Goal: Transaction & Acquisition: Purchase product/service

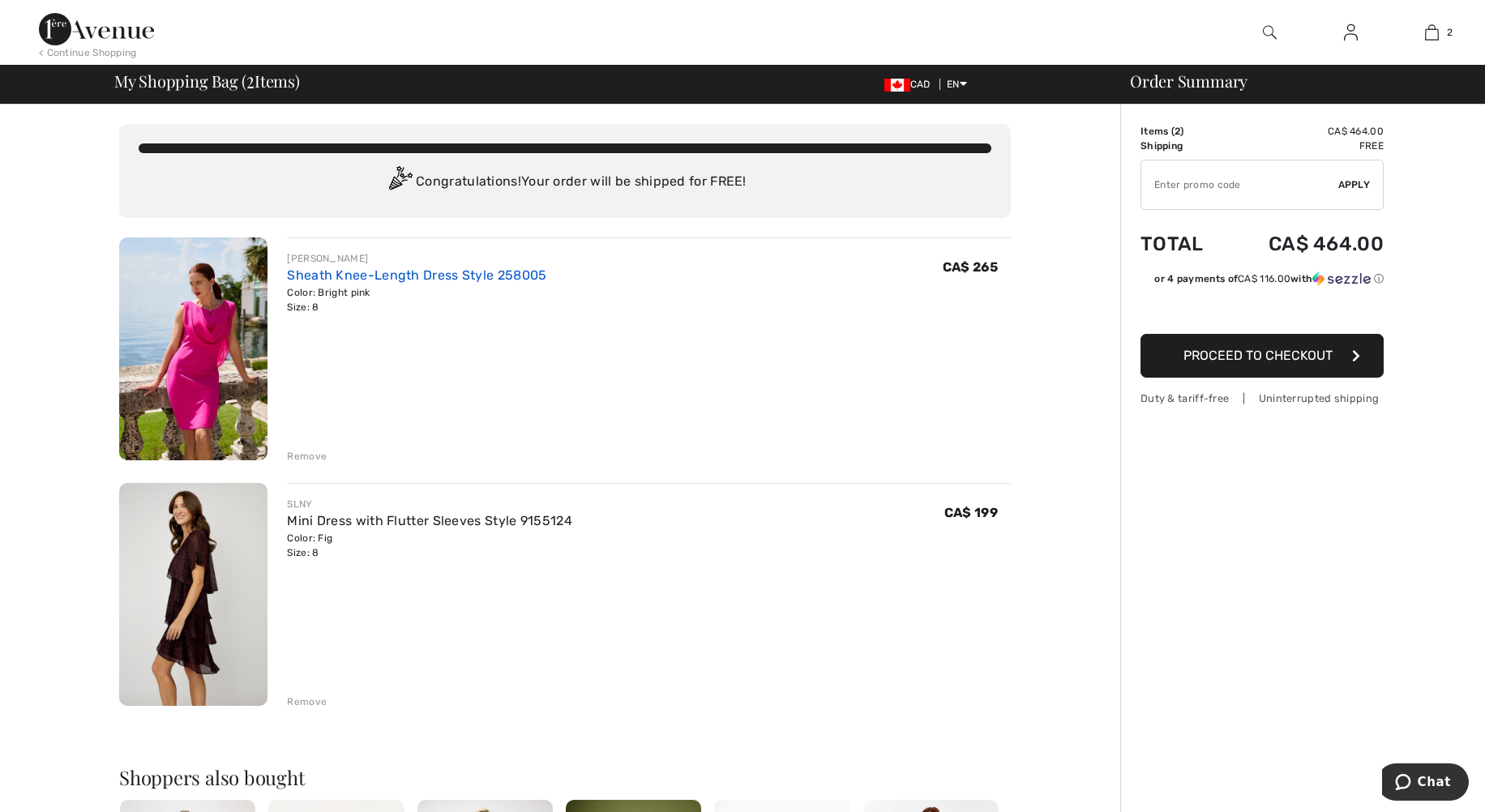
click at [361, 274] on link "Sheath Knee-Length Dress Style 258005" at bounding box center [416, 275] width 259 height 16
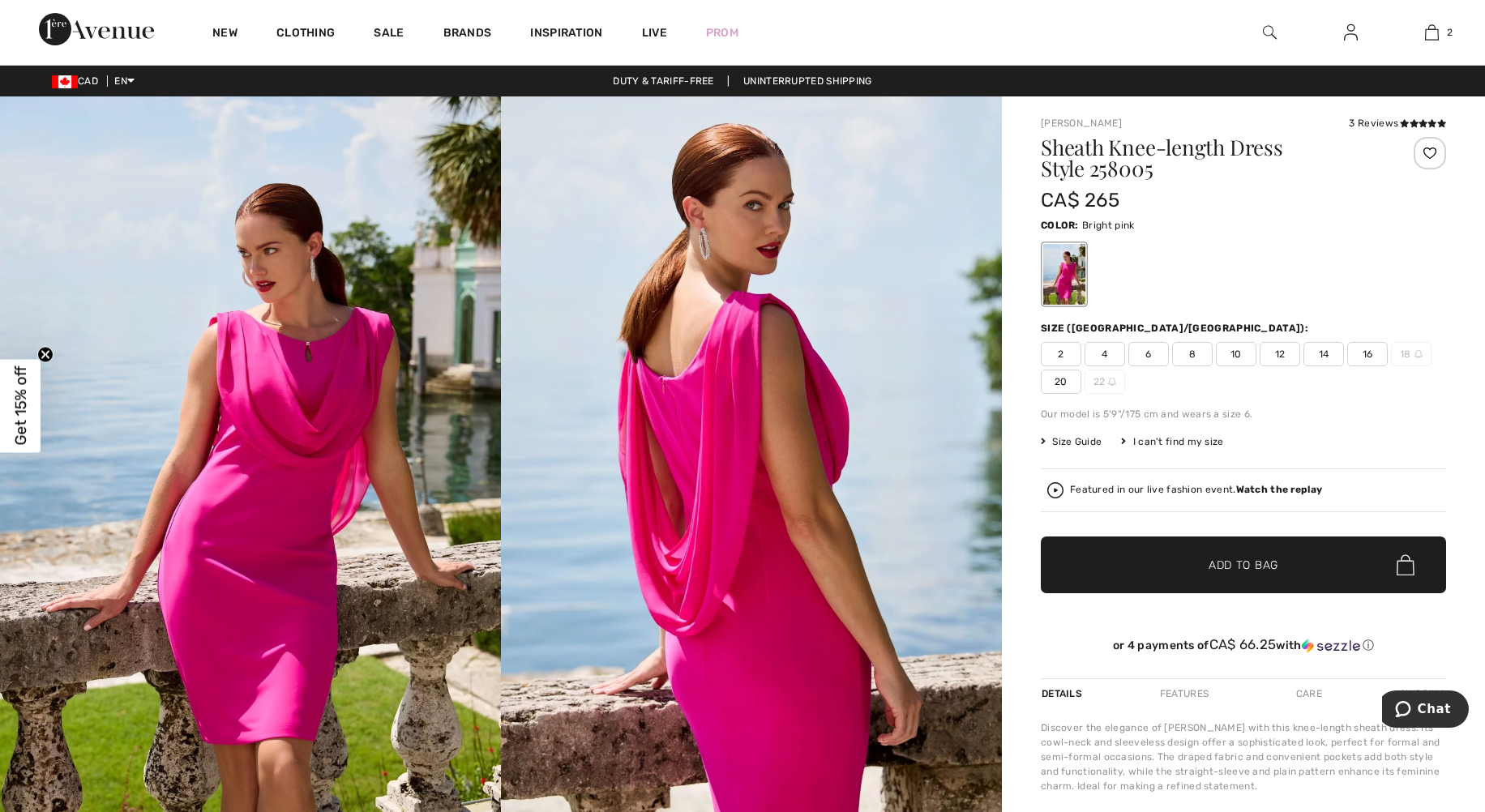
click at [1381, 123] on div "3 Reviews" at bounding box center [1397, 123] width 97 height 15
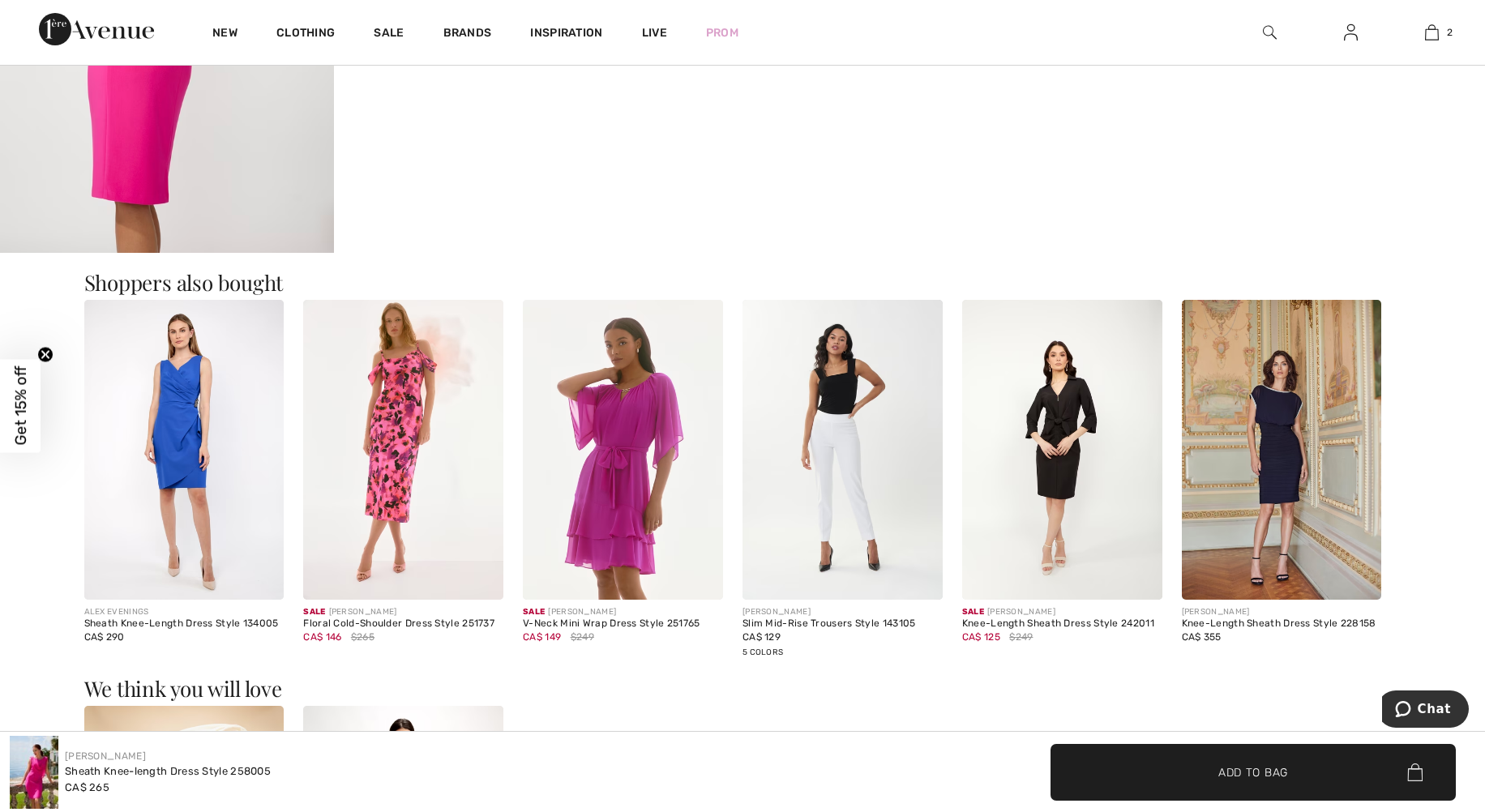
scroll to position [1702, 0]
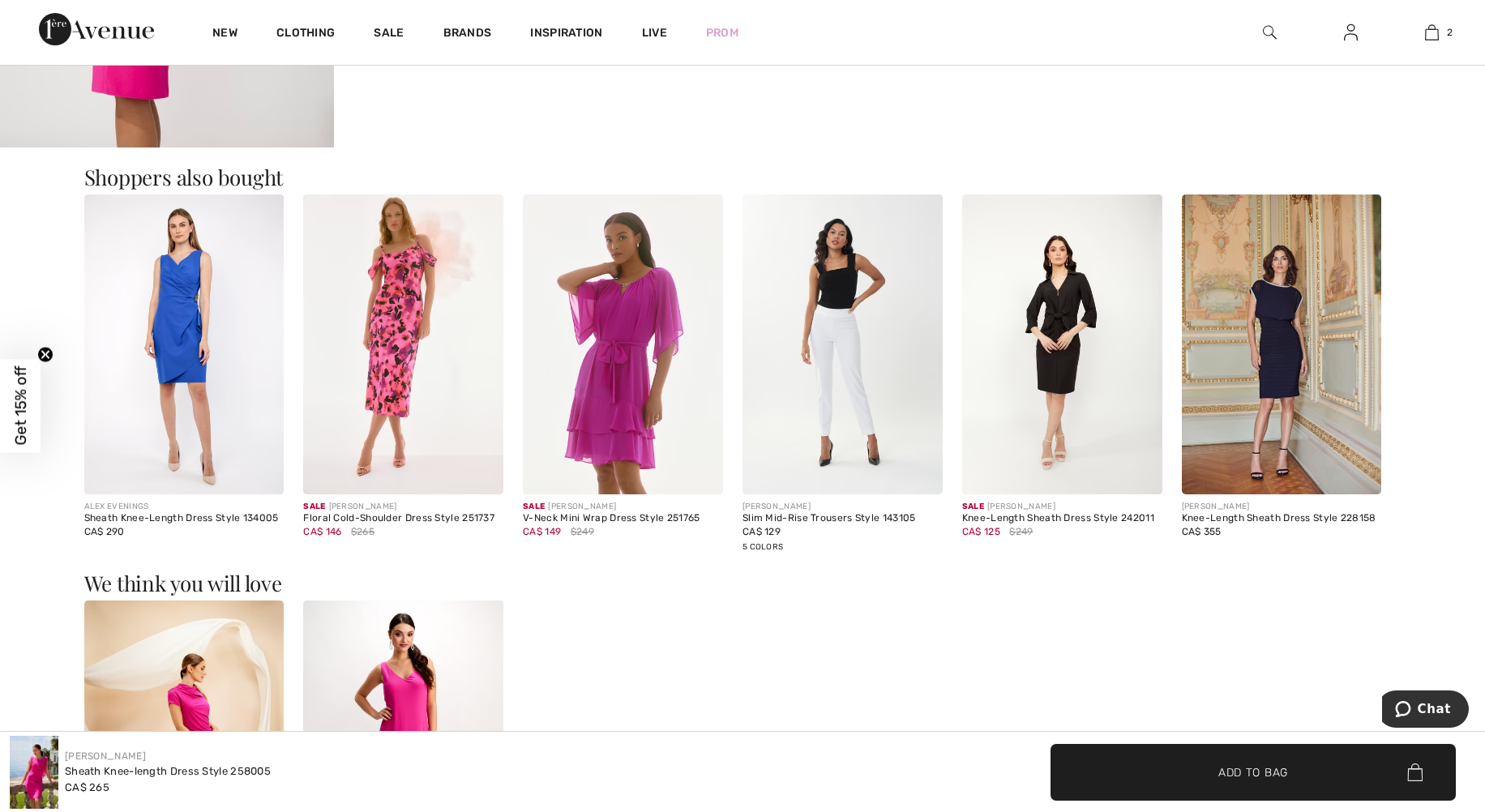
click at [601, 433] on img at bounding box center [623, 343] width 201 height 300
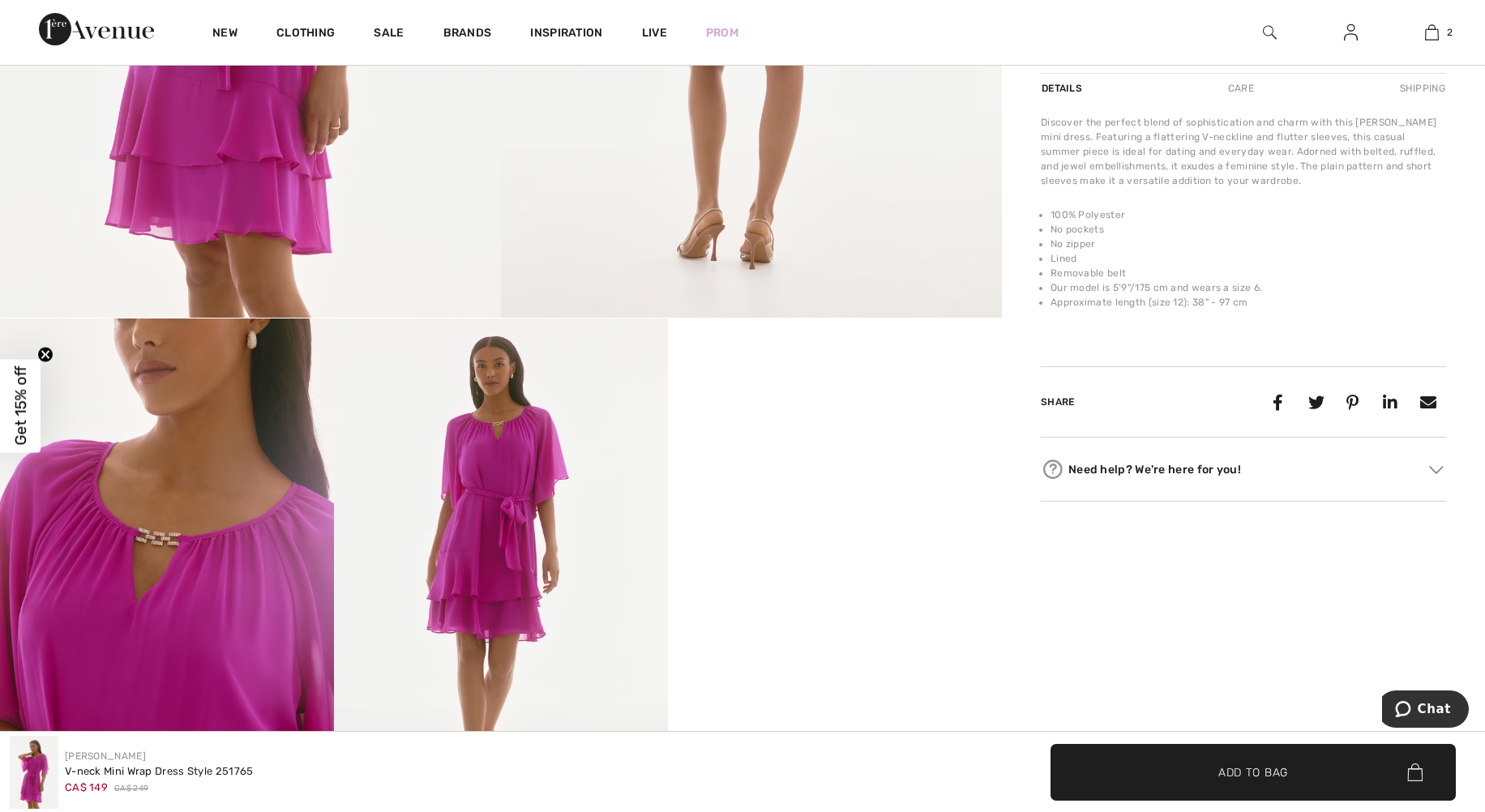
scroll to position [567, 0]
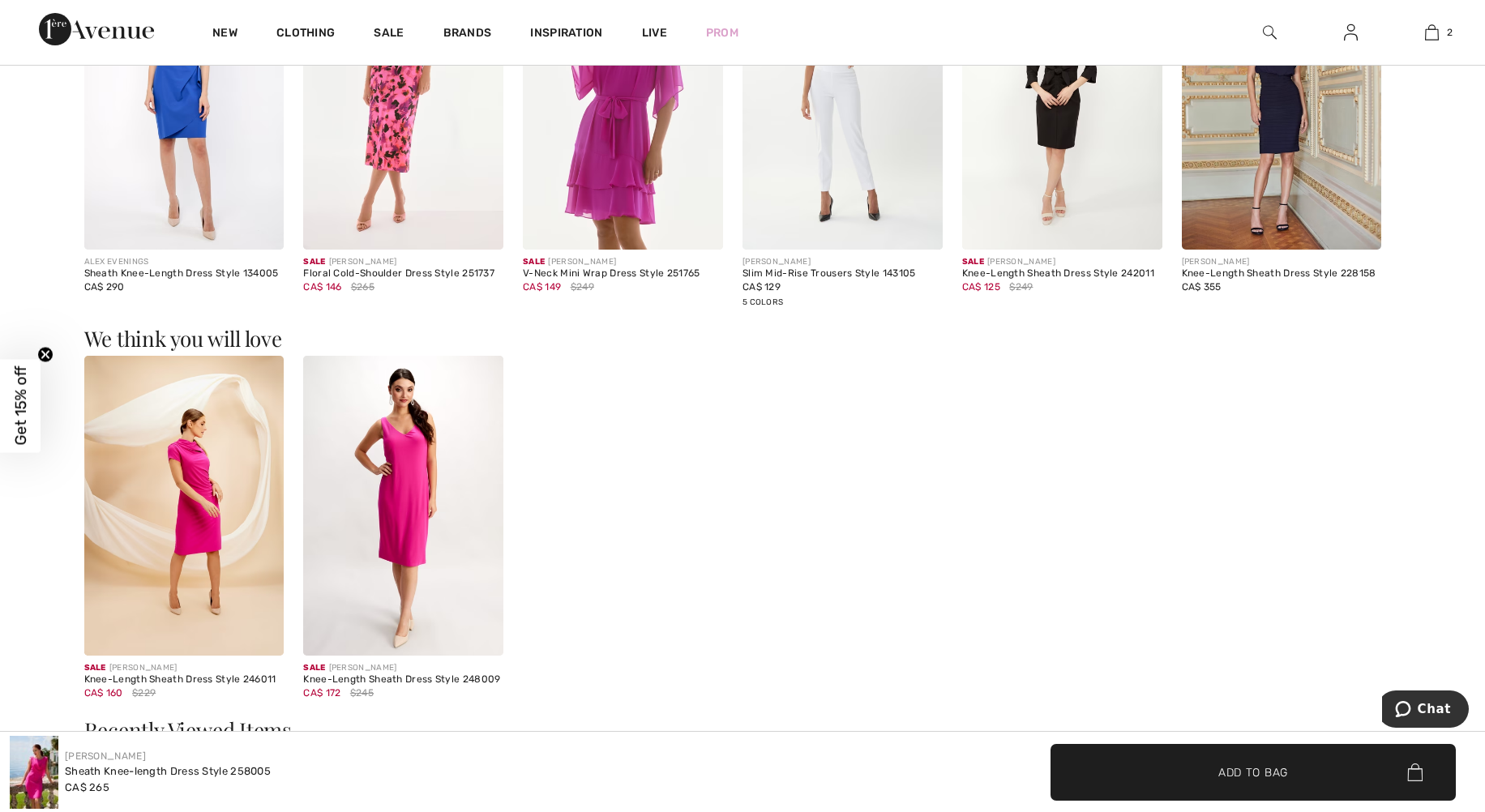
scroll to position [1945, 0]
click at [217, 509] on img at bounding box center [184, 507] width 201 height 300
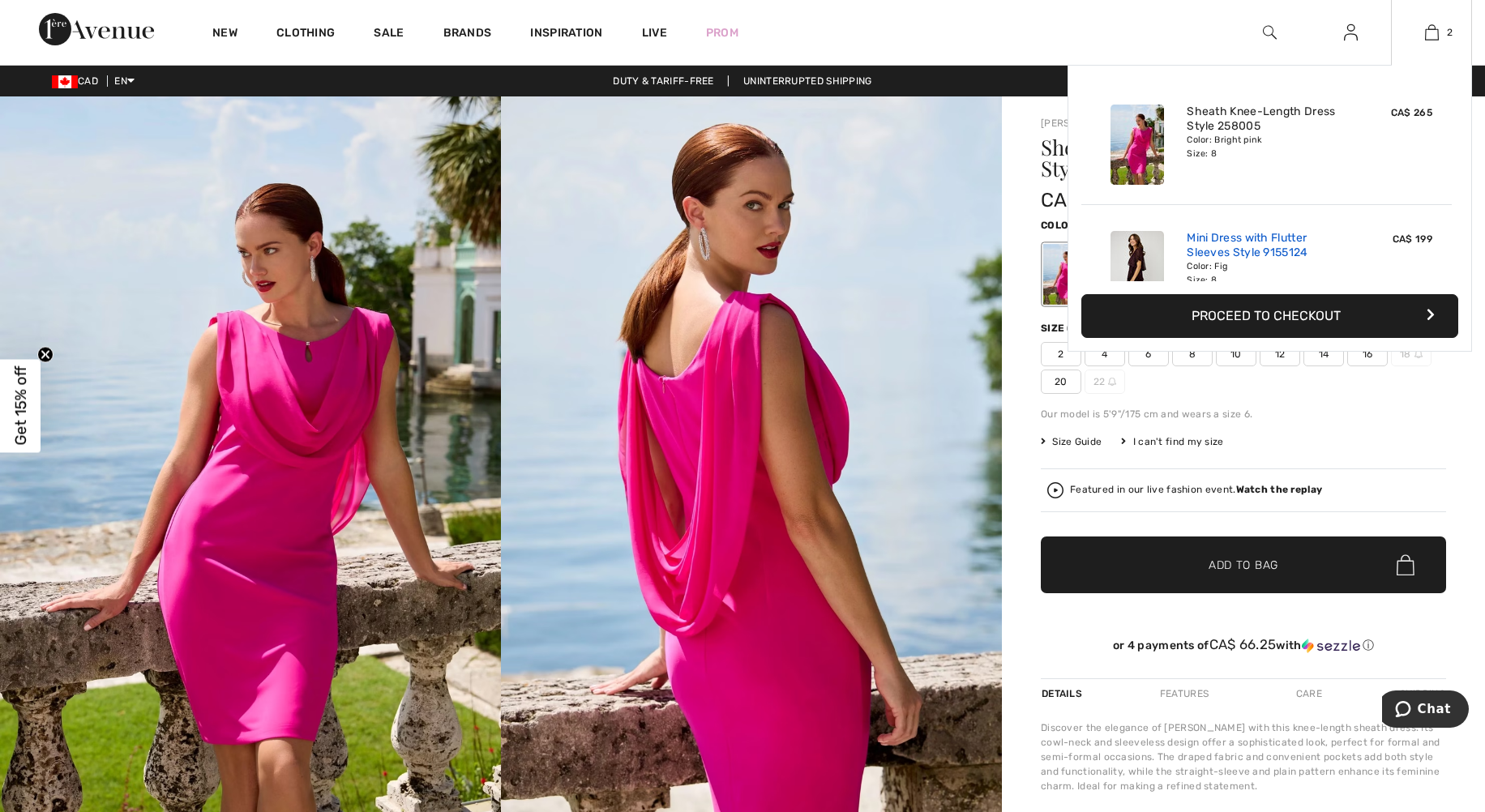
click at [1254, 256] on link "Mini Dress with Flutter Sleeves Style 9155124" at bounding box center [1266, 245] width 160 height 29
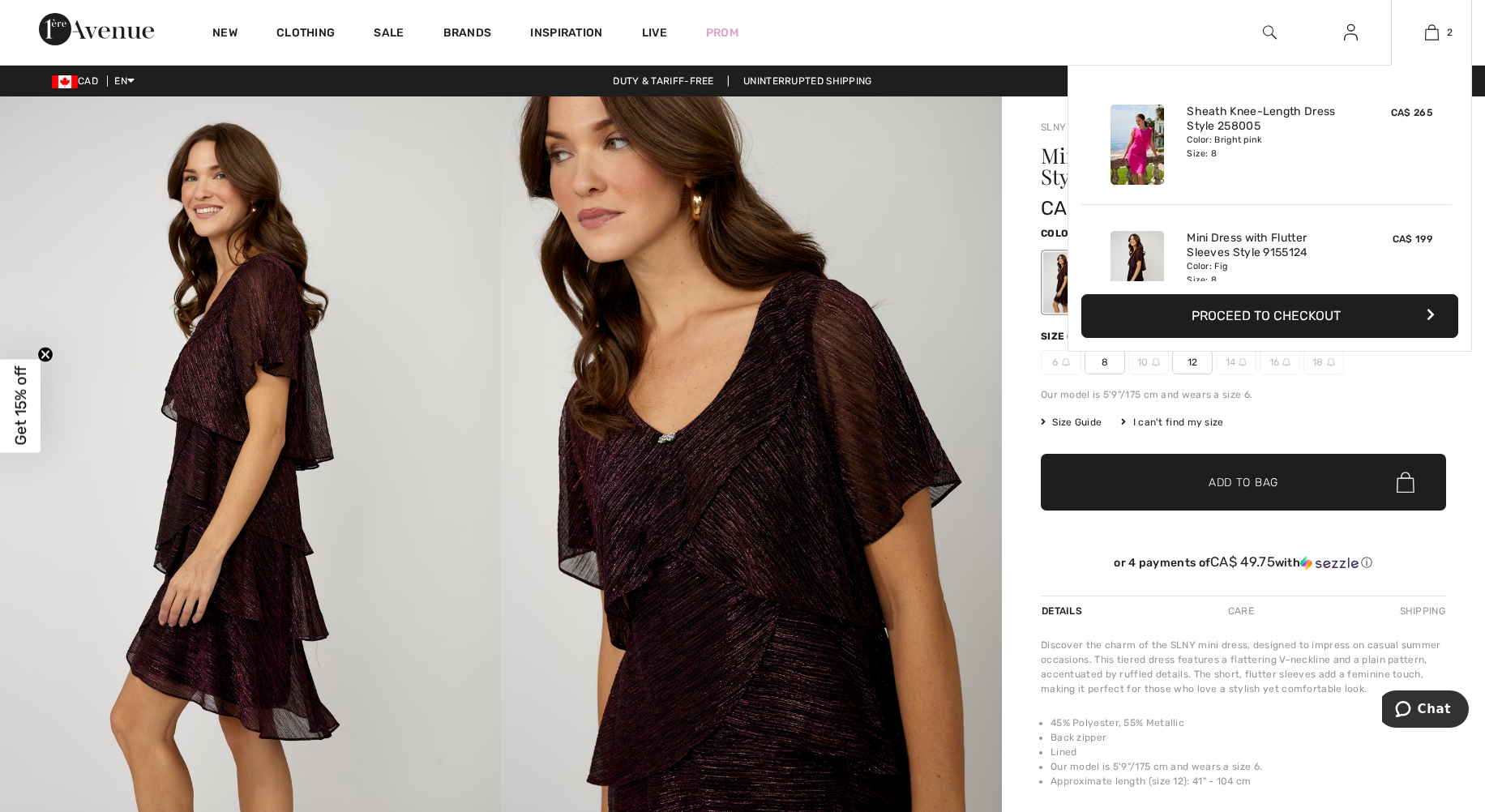
click at [1304, 322] on button "Proceed to Checkout" at bounding box center [1270, 315] width 377 height 44
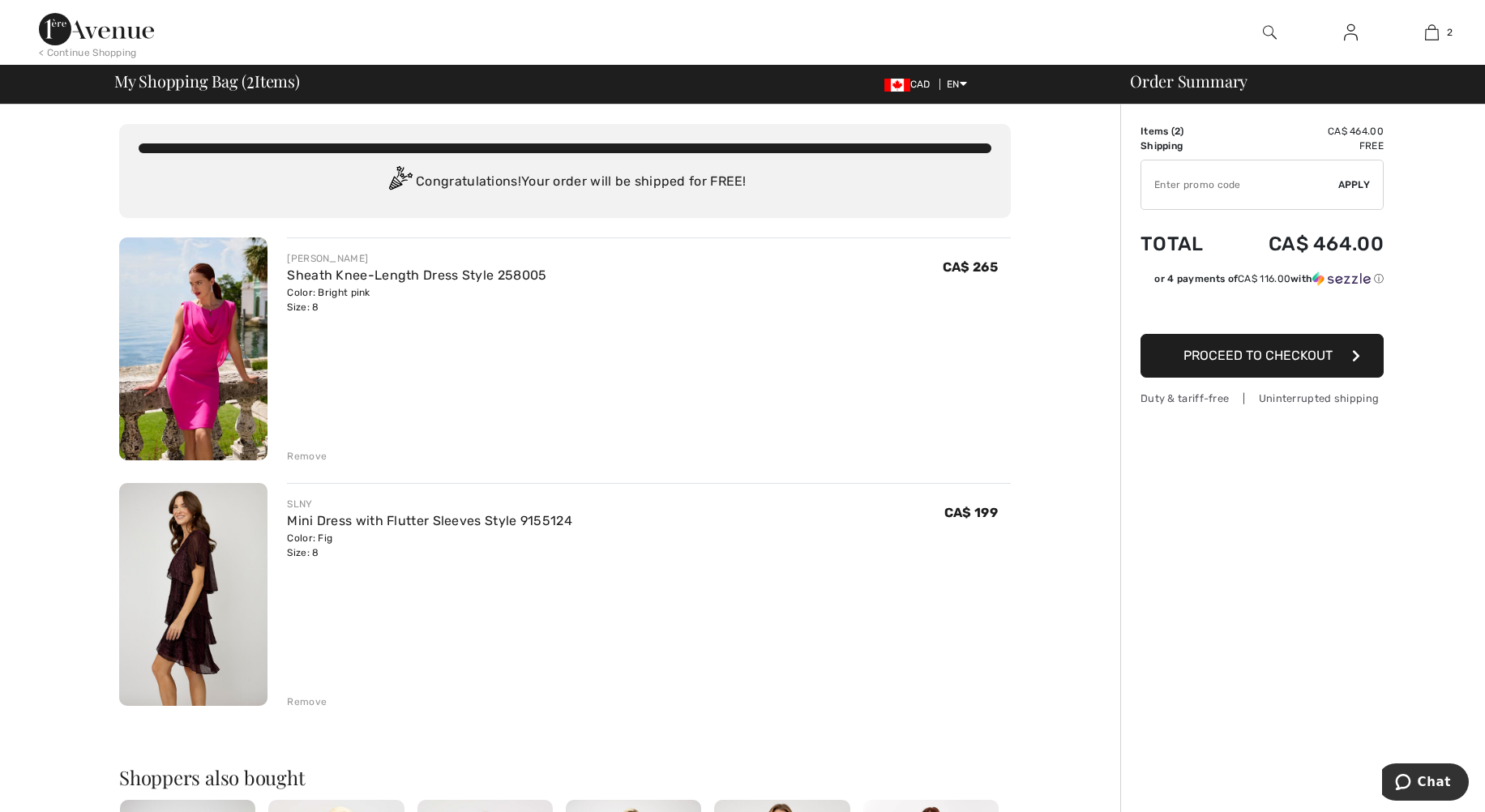
click at [310, 456] on div "Remove" at bounding box center [306, 456] width 40 height 15
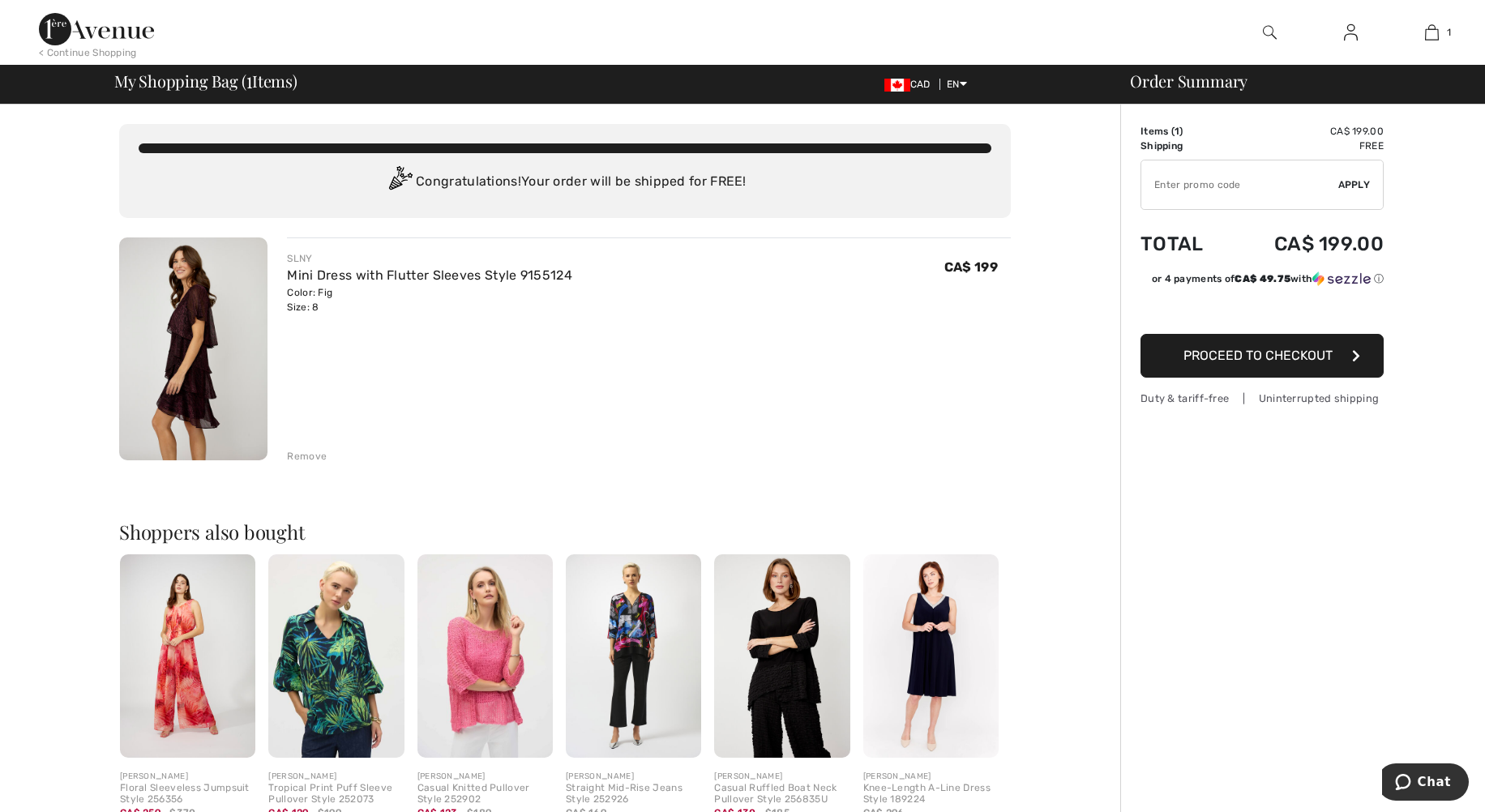
click at [199, 311] on img at bounding box center [193, 348] width 148 height 223
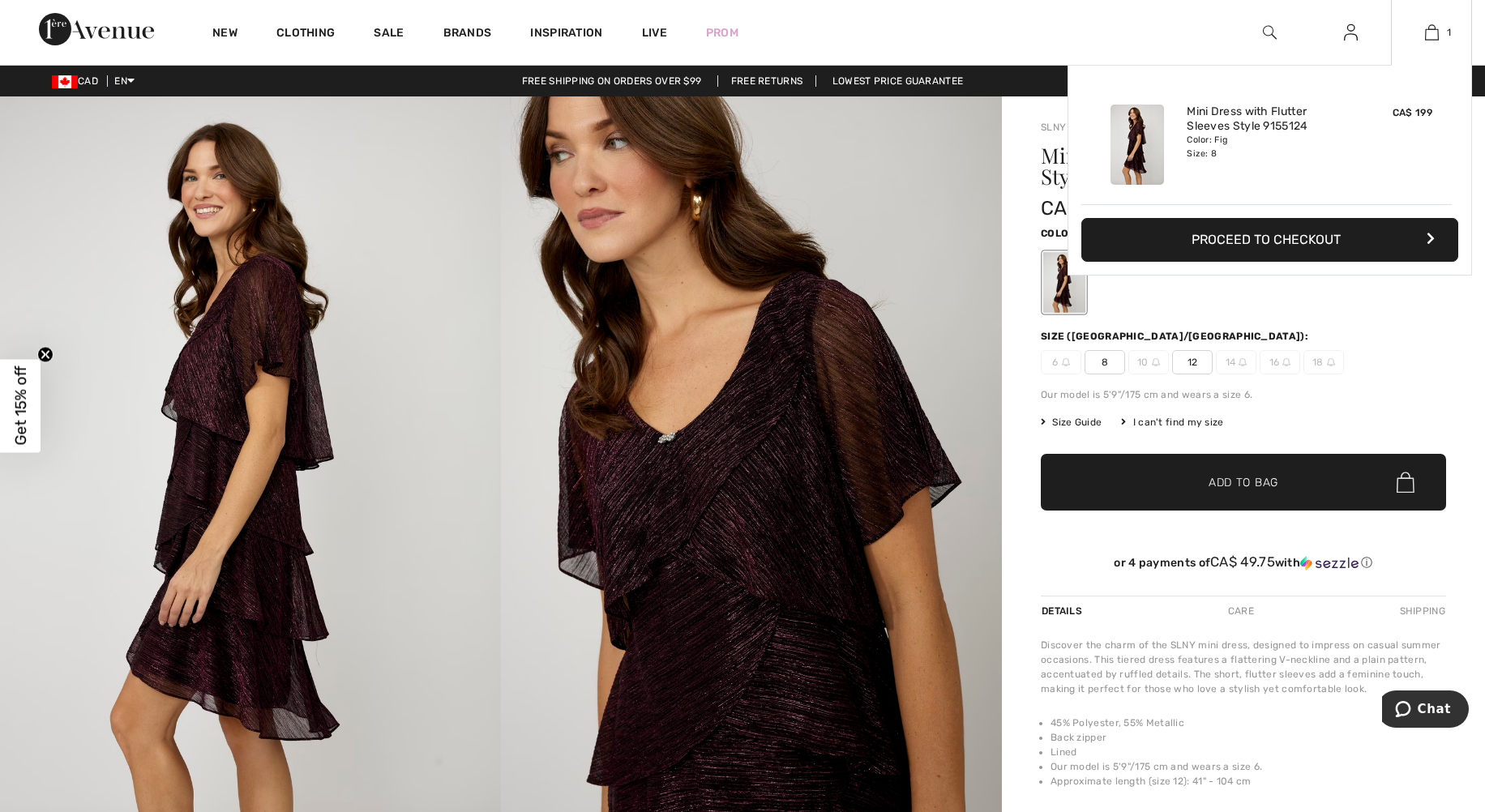
click at [1242, 250] on button "Proceed to Checkout" at bounding box center [1270, 240] width 377 height 44
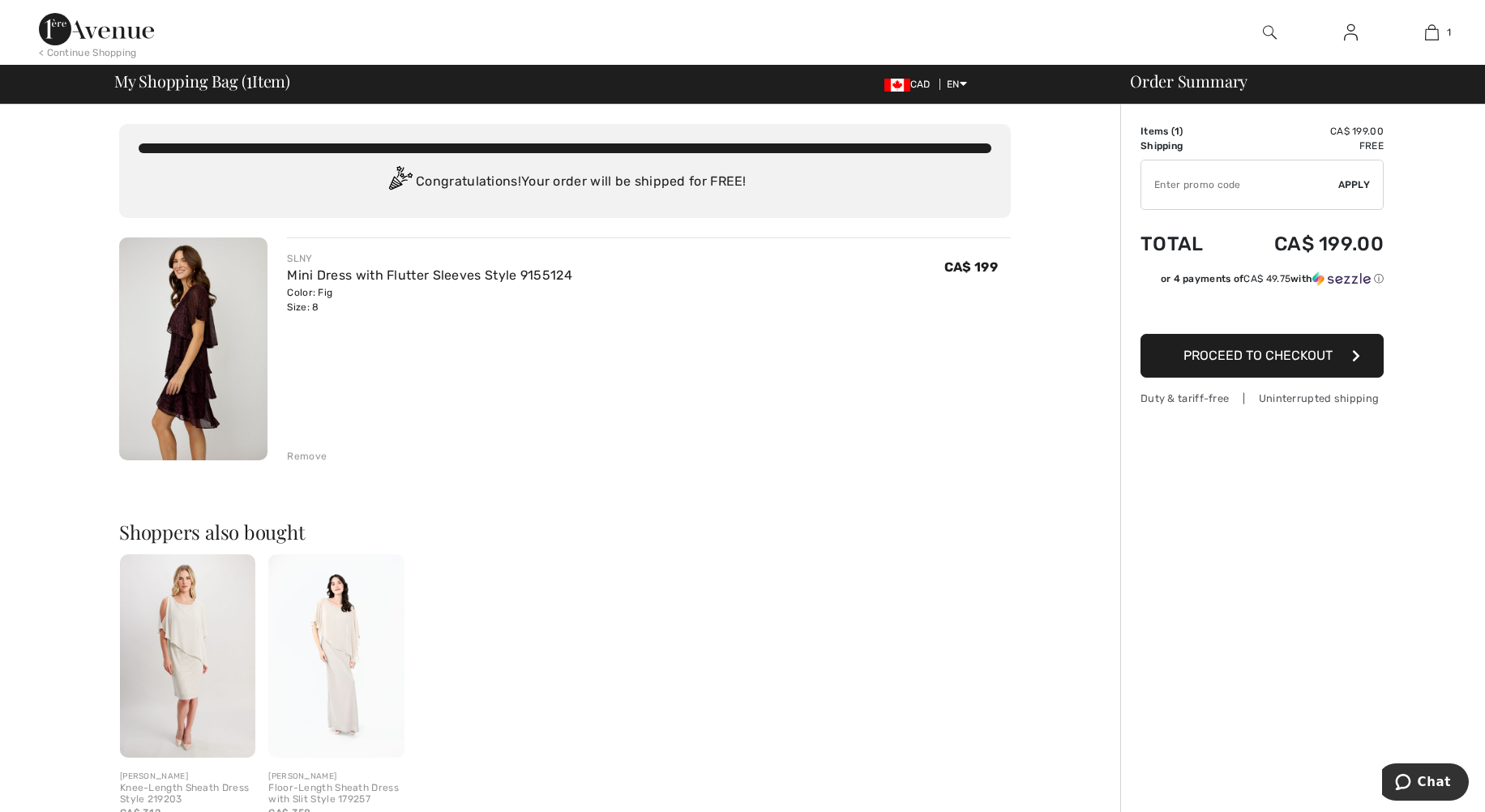
click at [75, 50] on div "< Continue Shopping" at bounding box center [88, 53] width 98 height 15
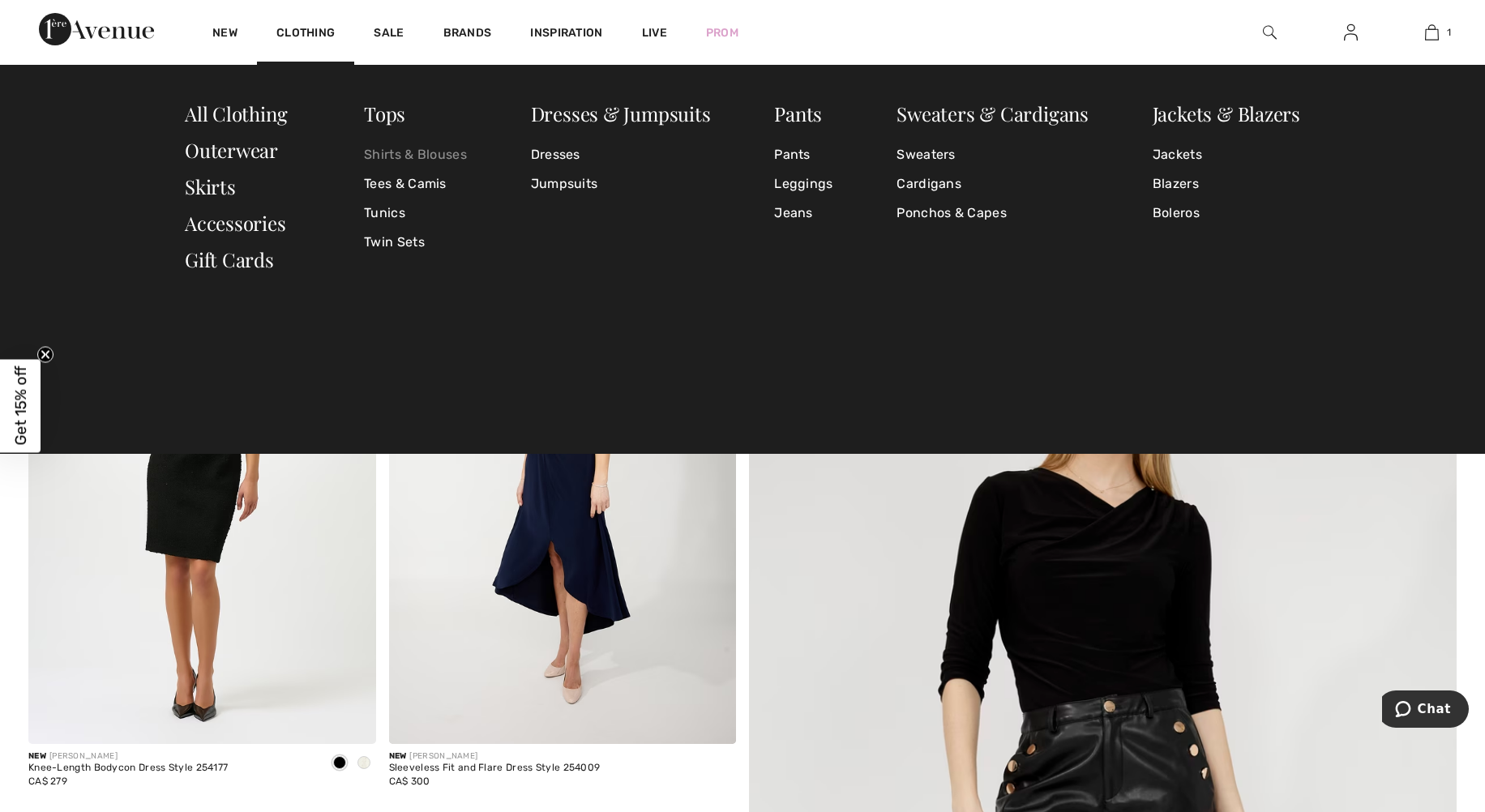
click at [420, 155] on link "Shirts & Blouses" at bounding box center [415, 154] width 103 height 29
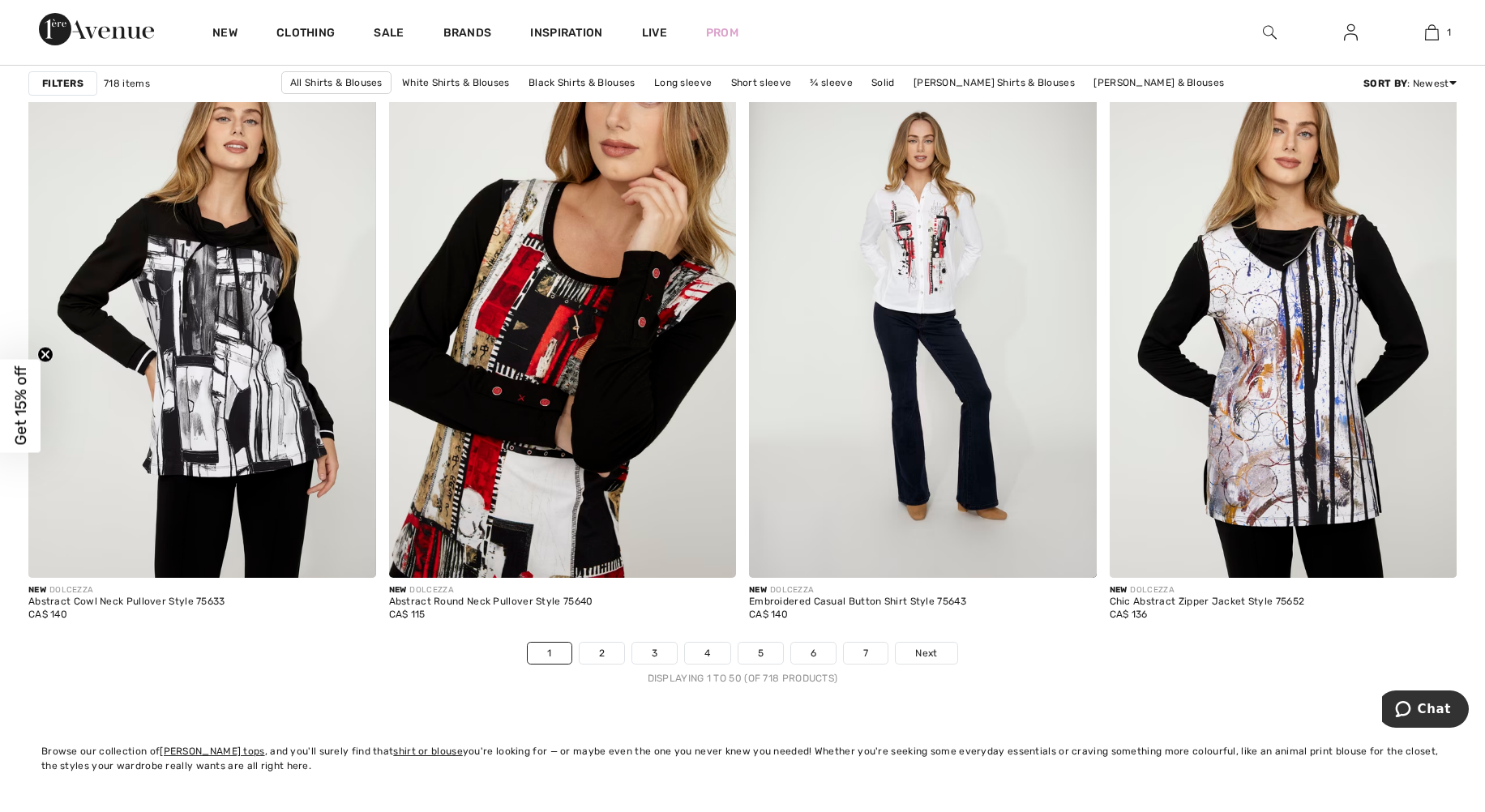
scroll to position [8835, 0]
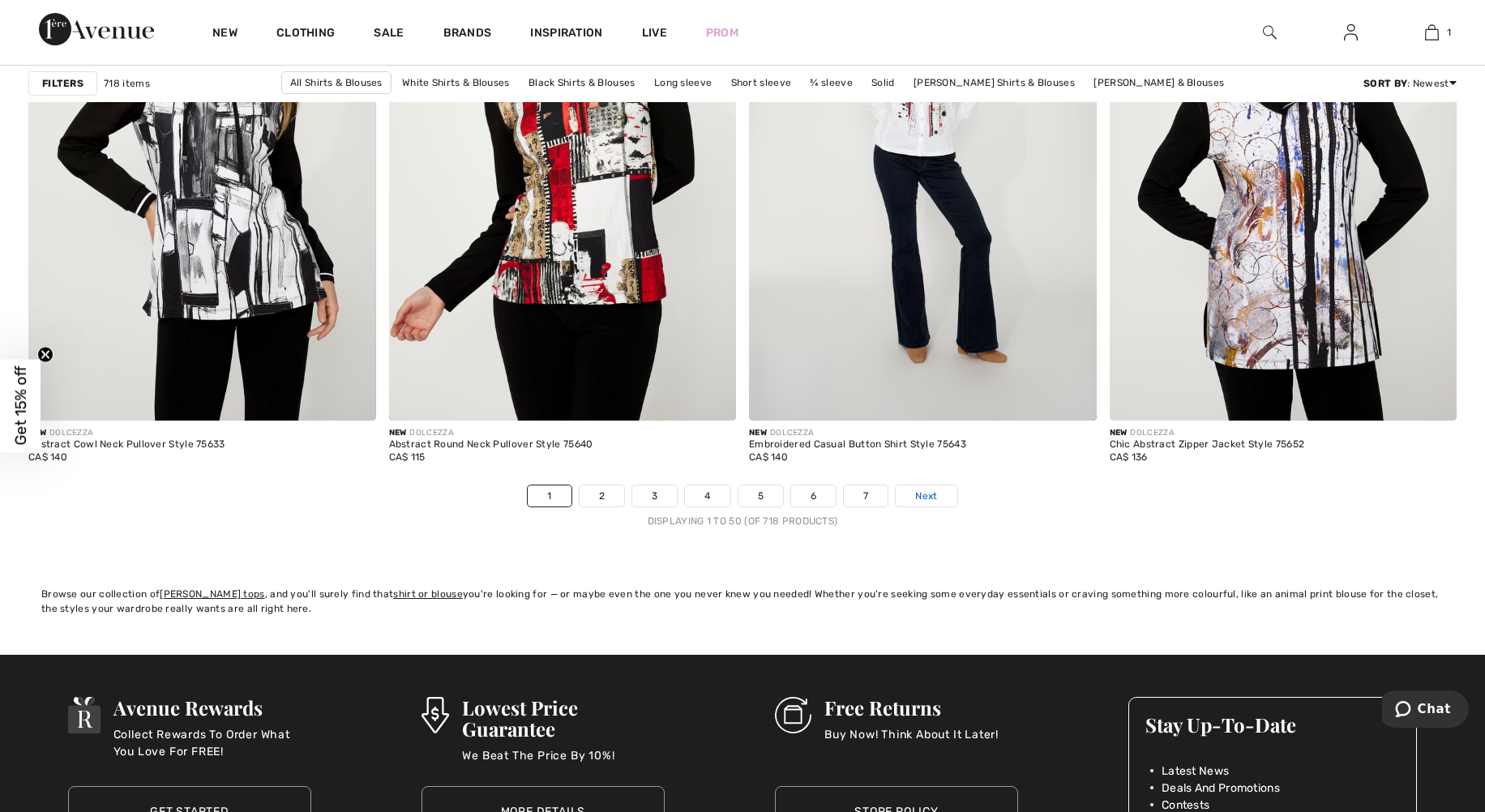
click at [928, 491] on span "Next" at bounding box center [926, 497] width 21 height 15
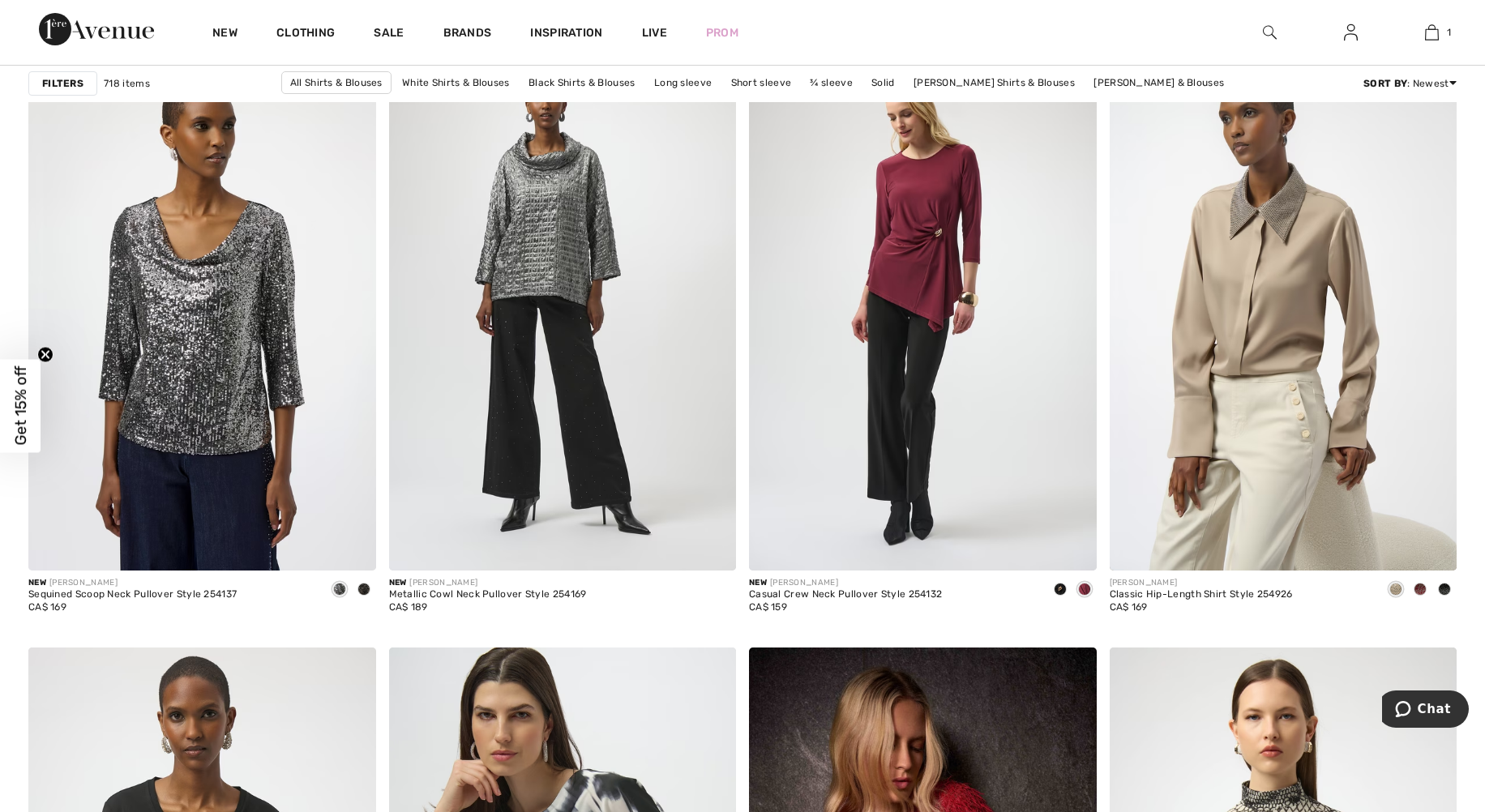
scroll to position [6080, 0]
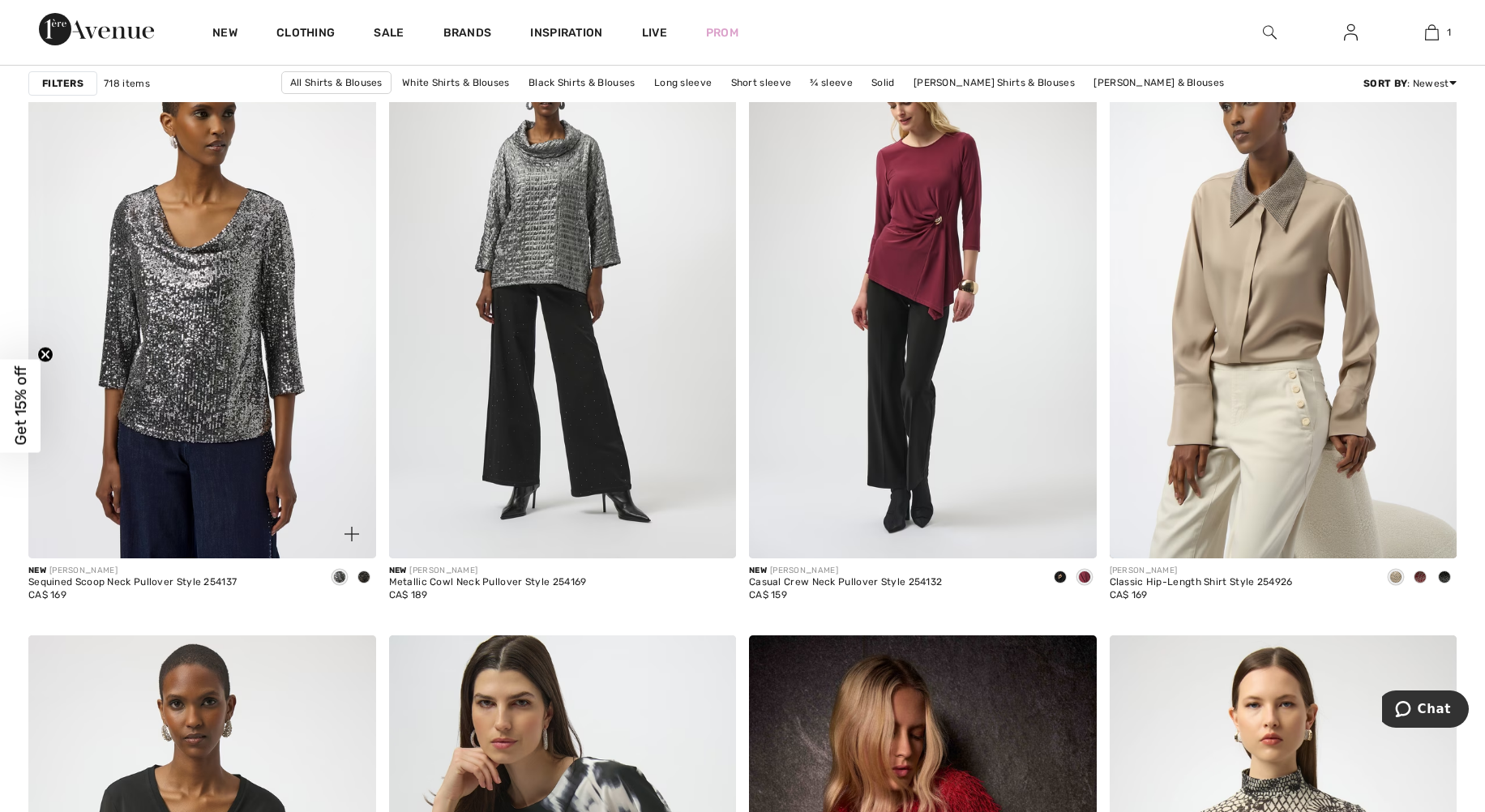
click at [369, 578] on span at bounding box center [364, 577] width 13 height 13
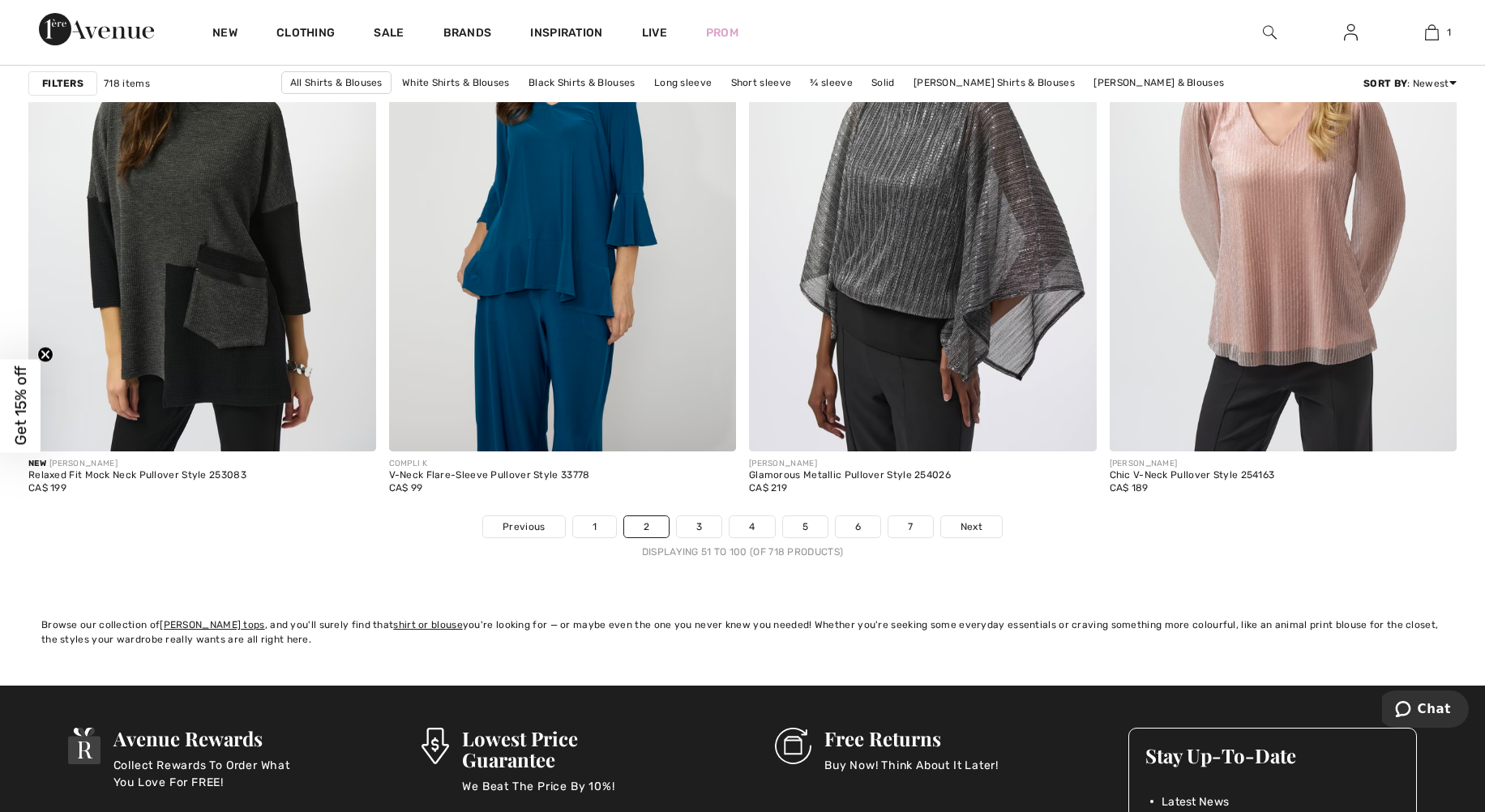
scroll to position [8754, 0]
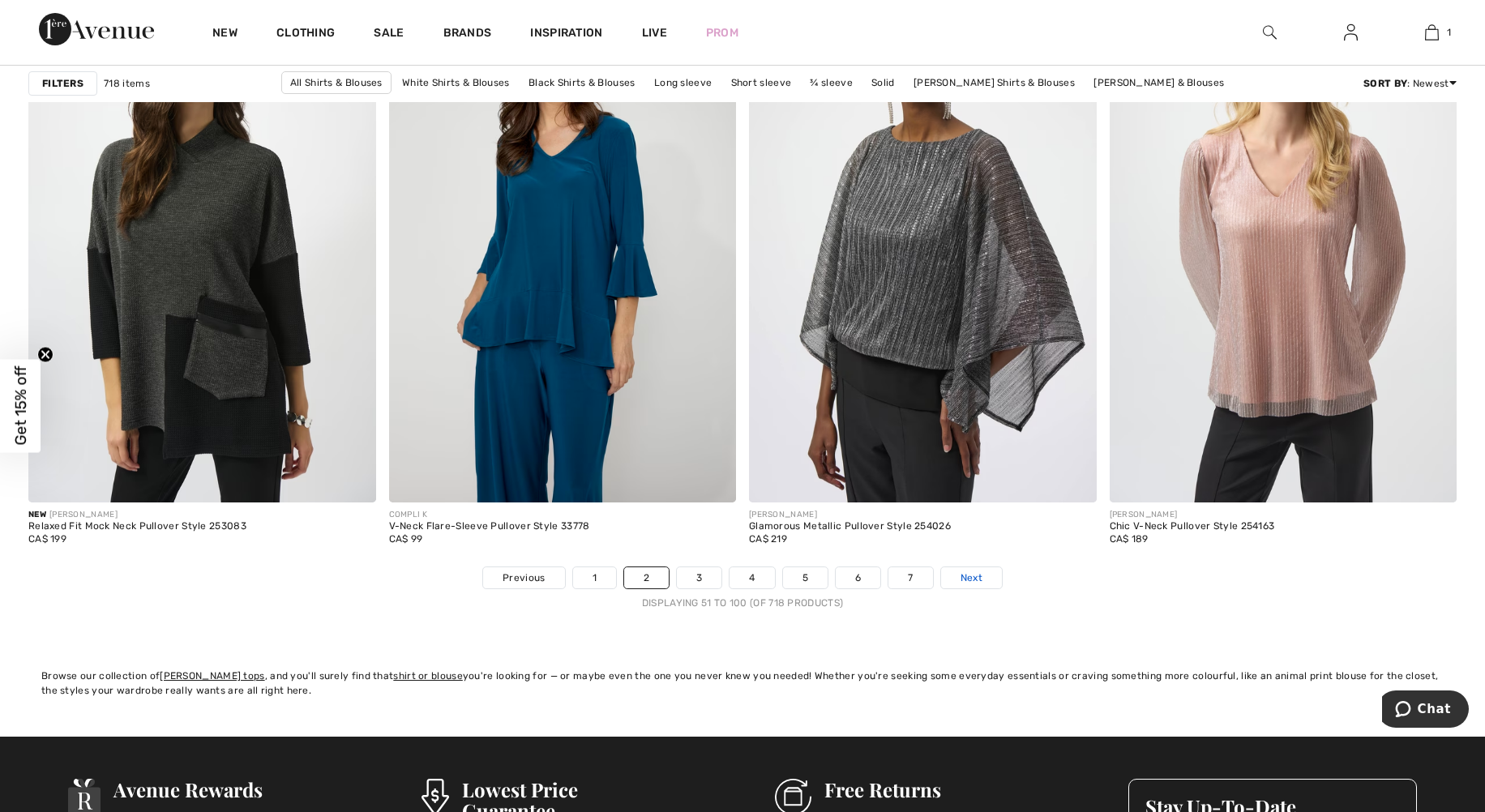
click at [965, 578] on span "Next" at bounding box center [971, 578] width 21 height 15
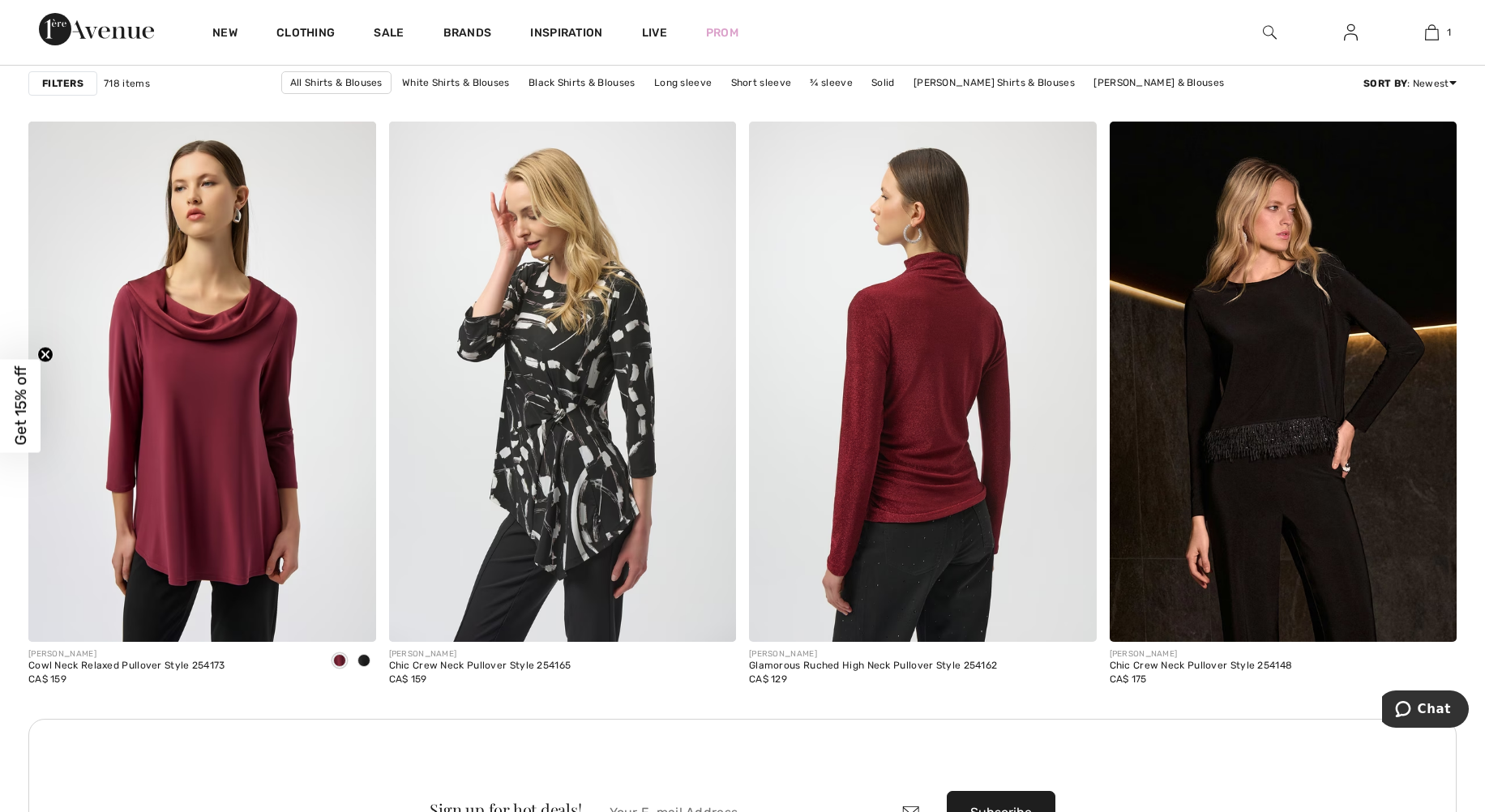
scroll to position [3972, 0]
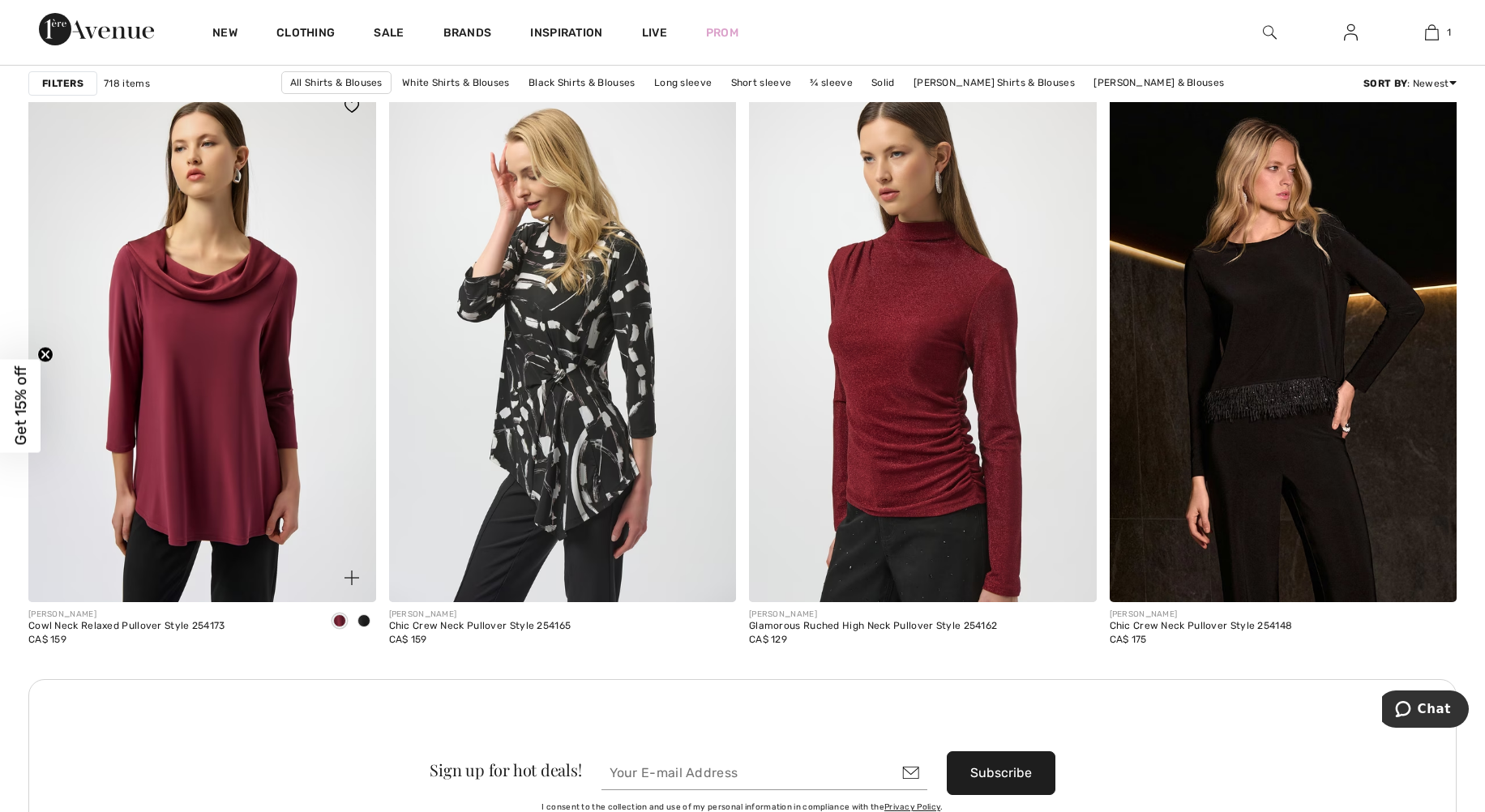
click at [361, 620] on span at bounding box center [364, 621] width 13 height 13
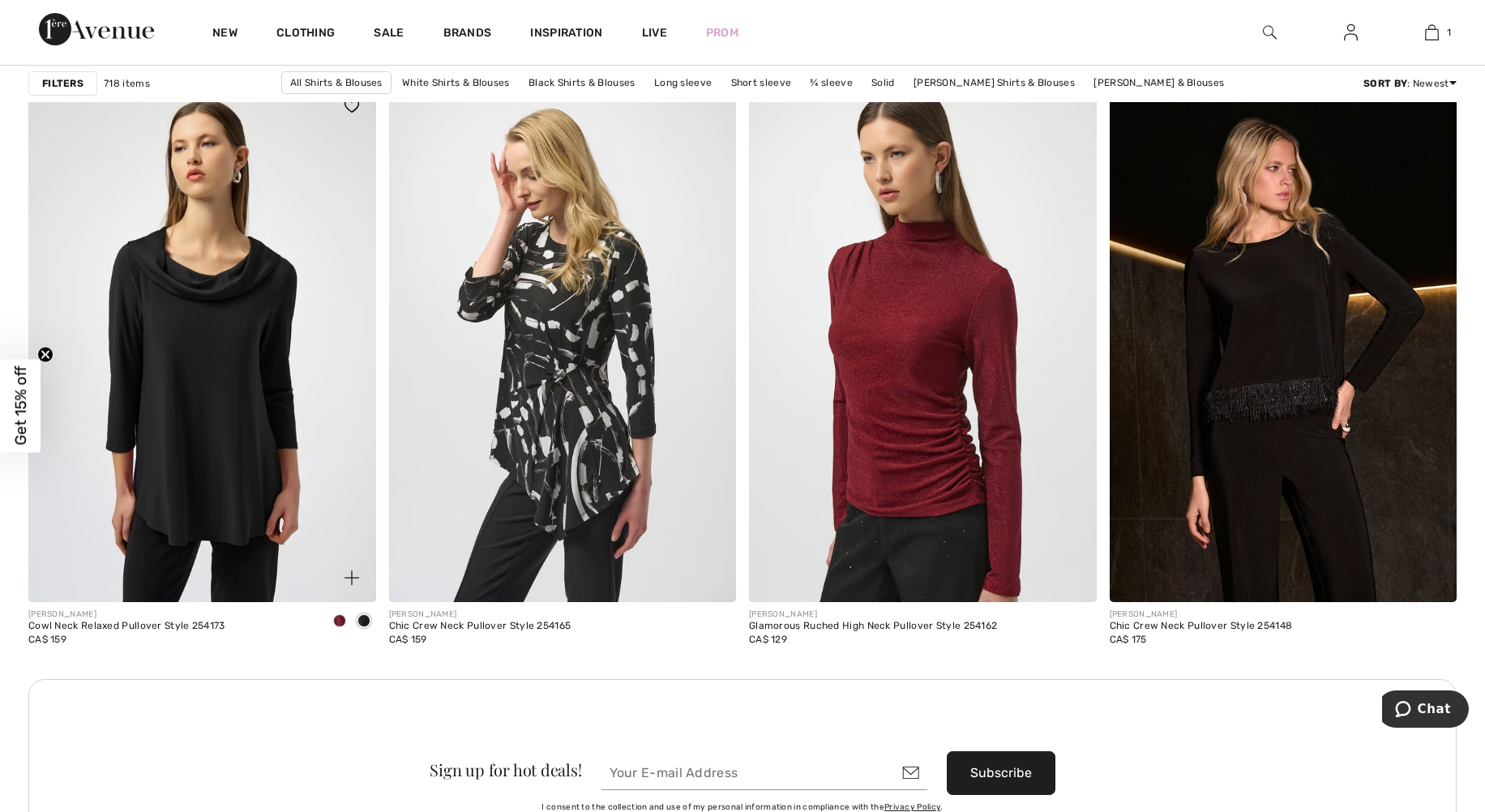
click at [339, 623] on span at bounding box center [340, 621] width 13 height 13
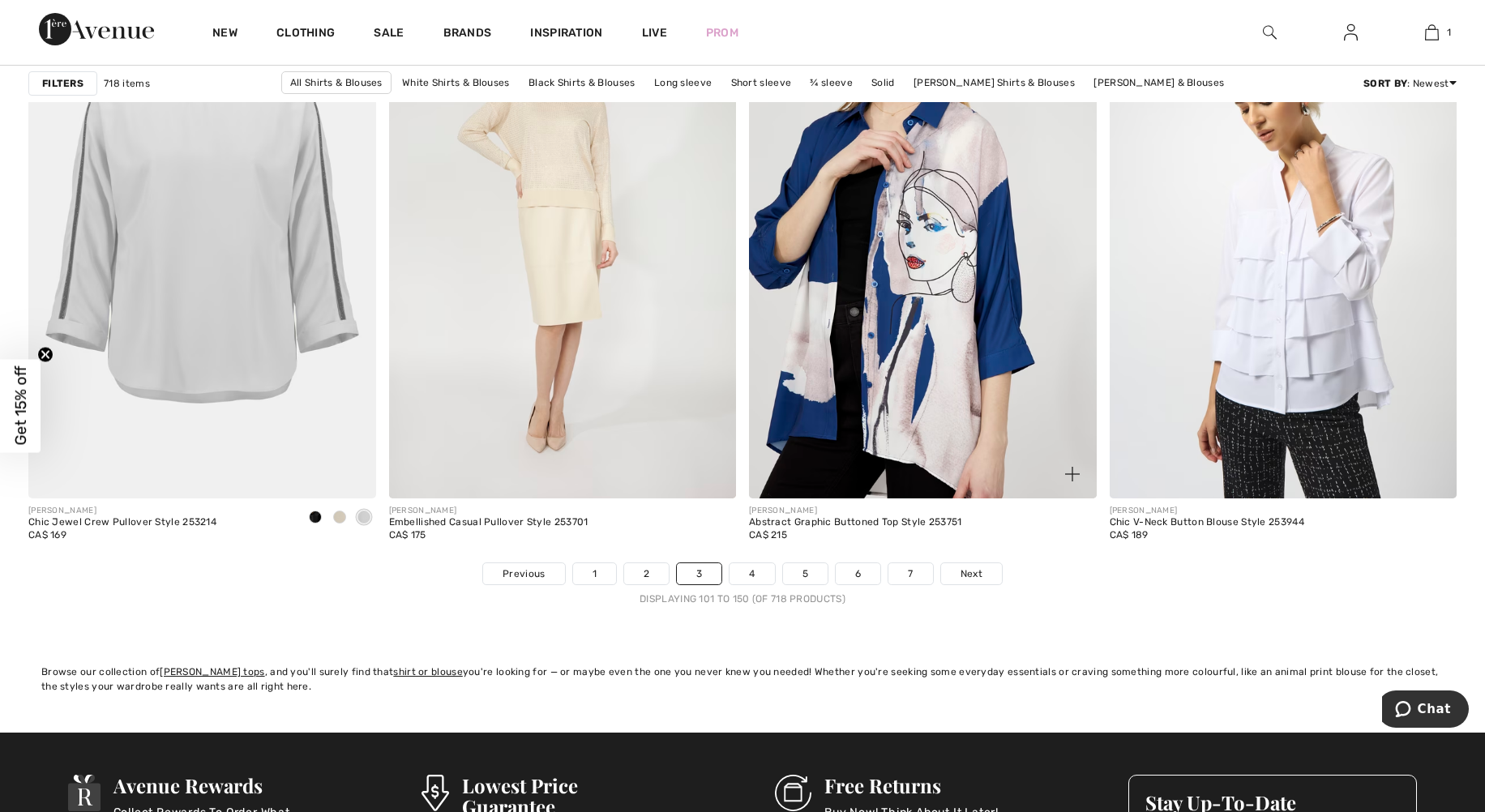
scroll to position [8755, 0]
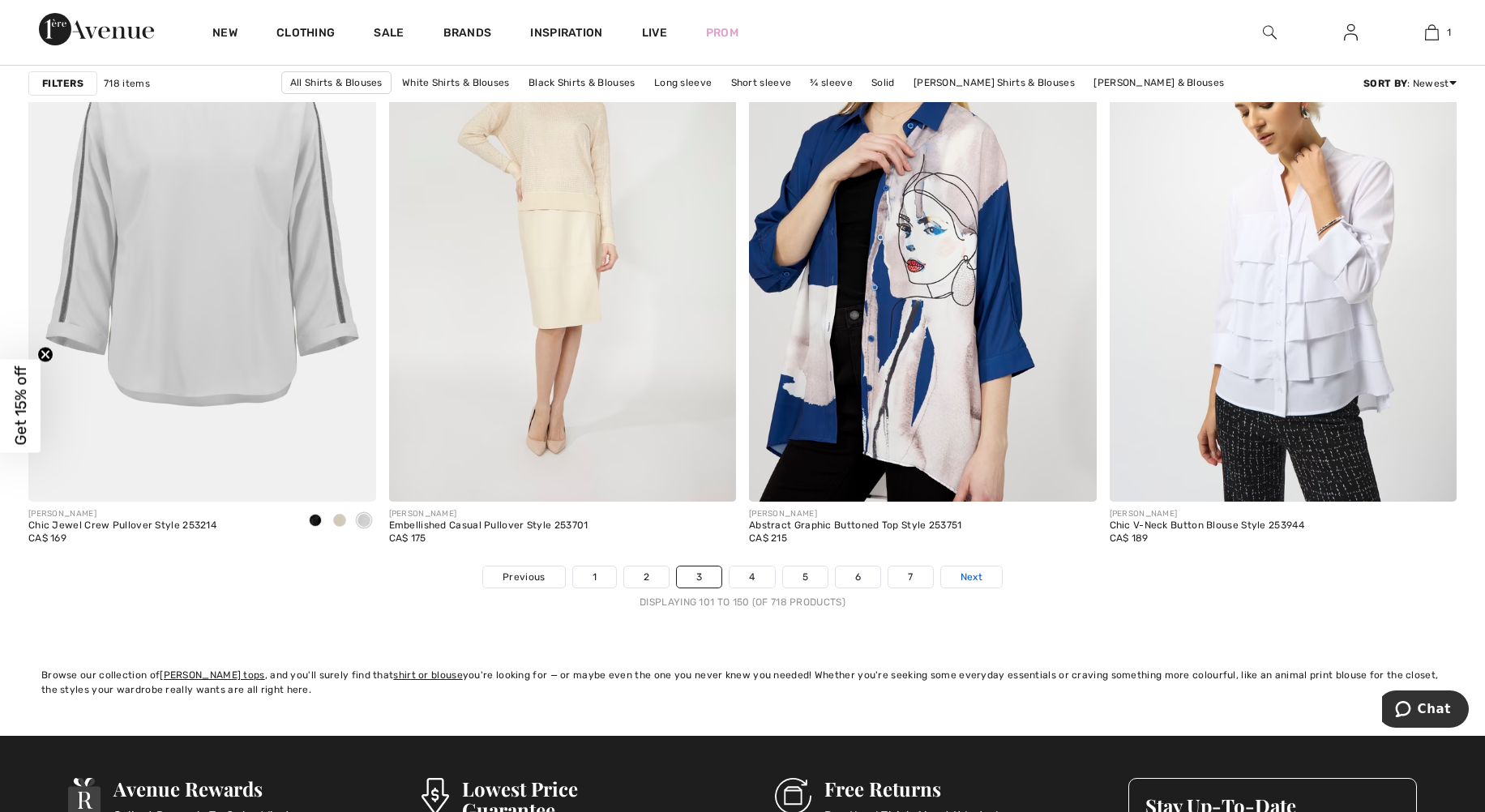
click at [971, 579] on span "Next" at bounding box center [971, 578] width 21 height 15
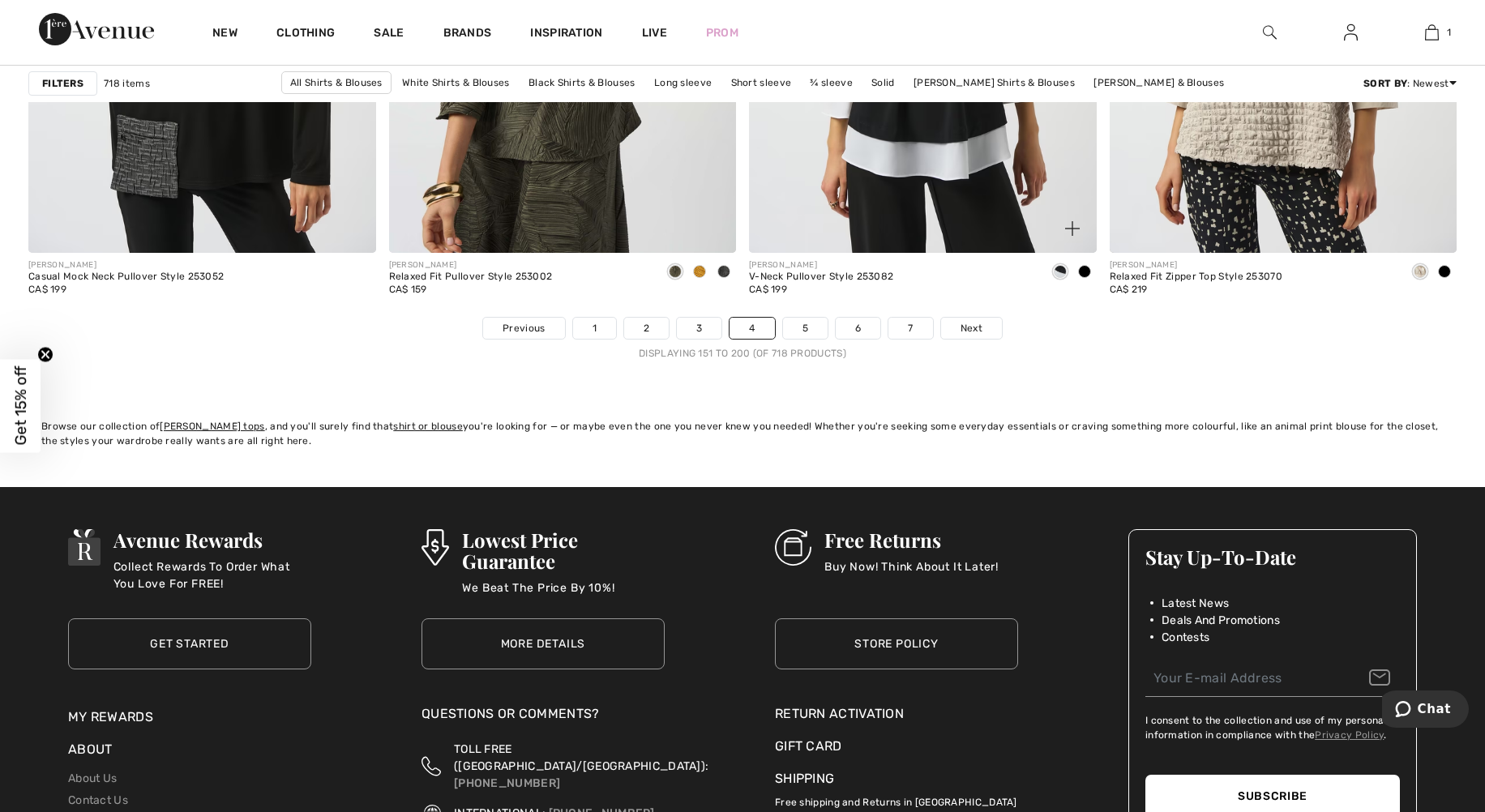
scroll to position [9079, 0]
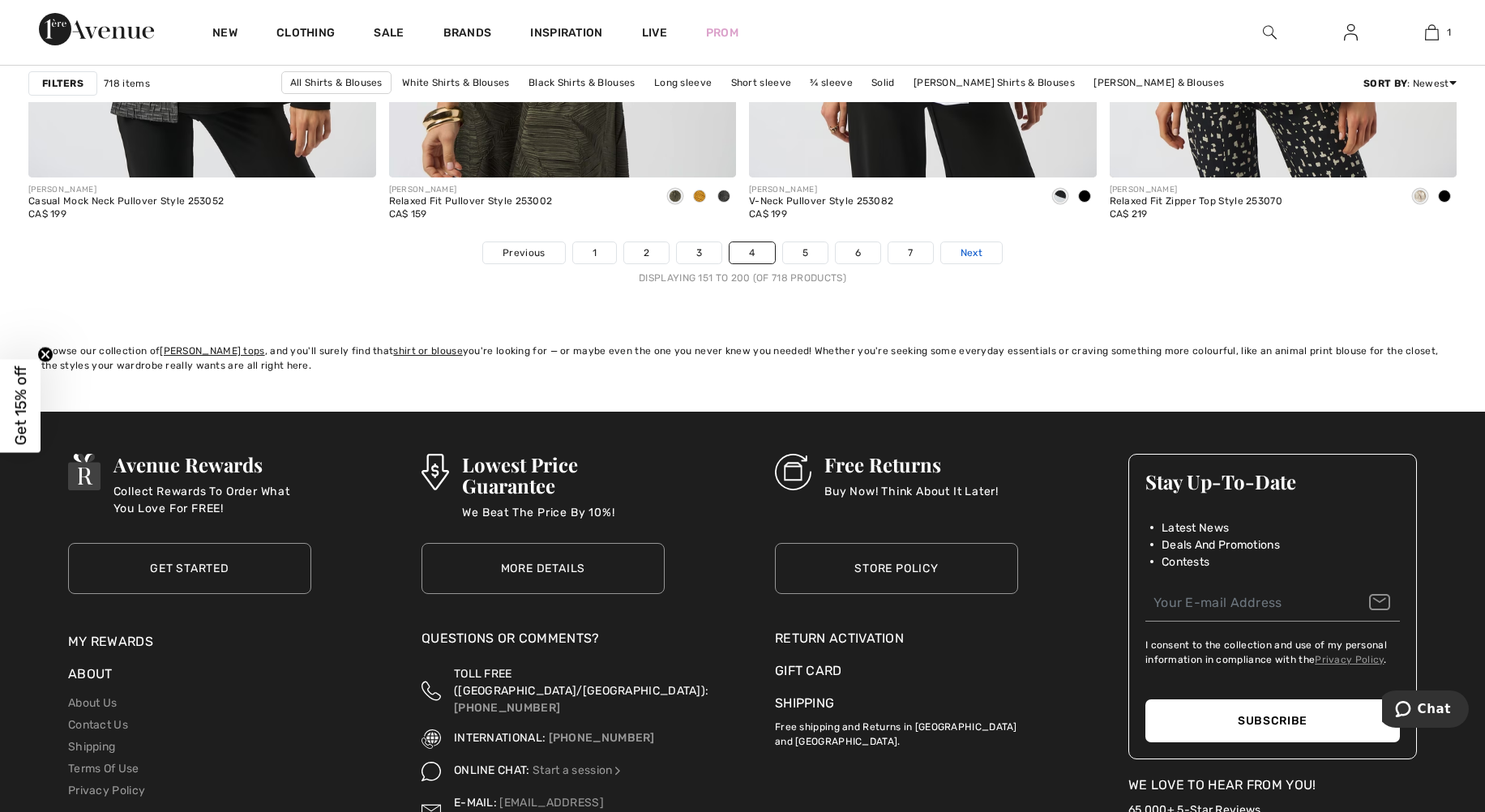
click at [979, 254] on span "Next" at bounding box center [971, 253] width 21 height 15
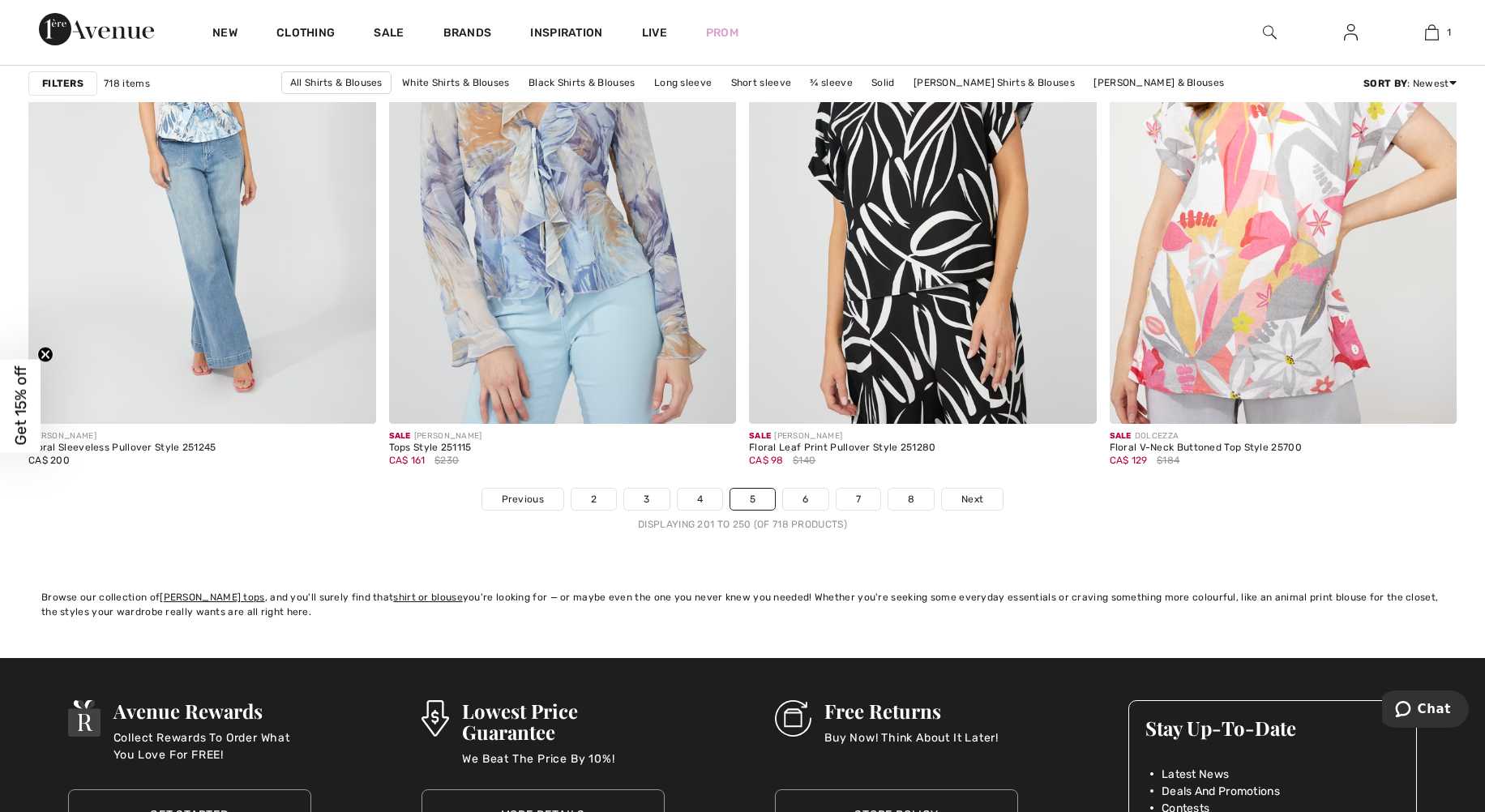
scroll to position [8916, 0]
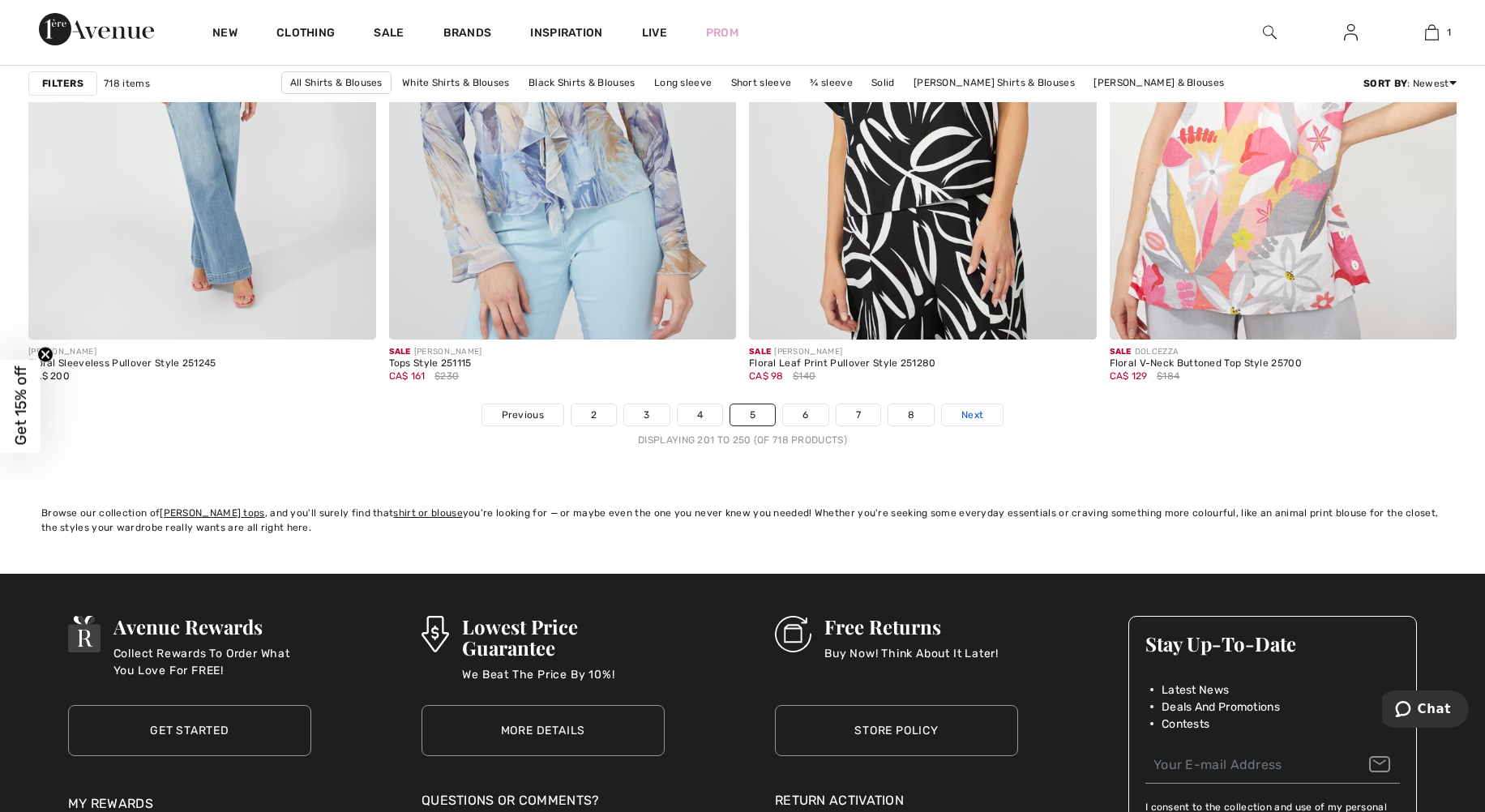
click at [983, 416] on span "Next" at bounding box center [972, 415] width 21 height 15
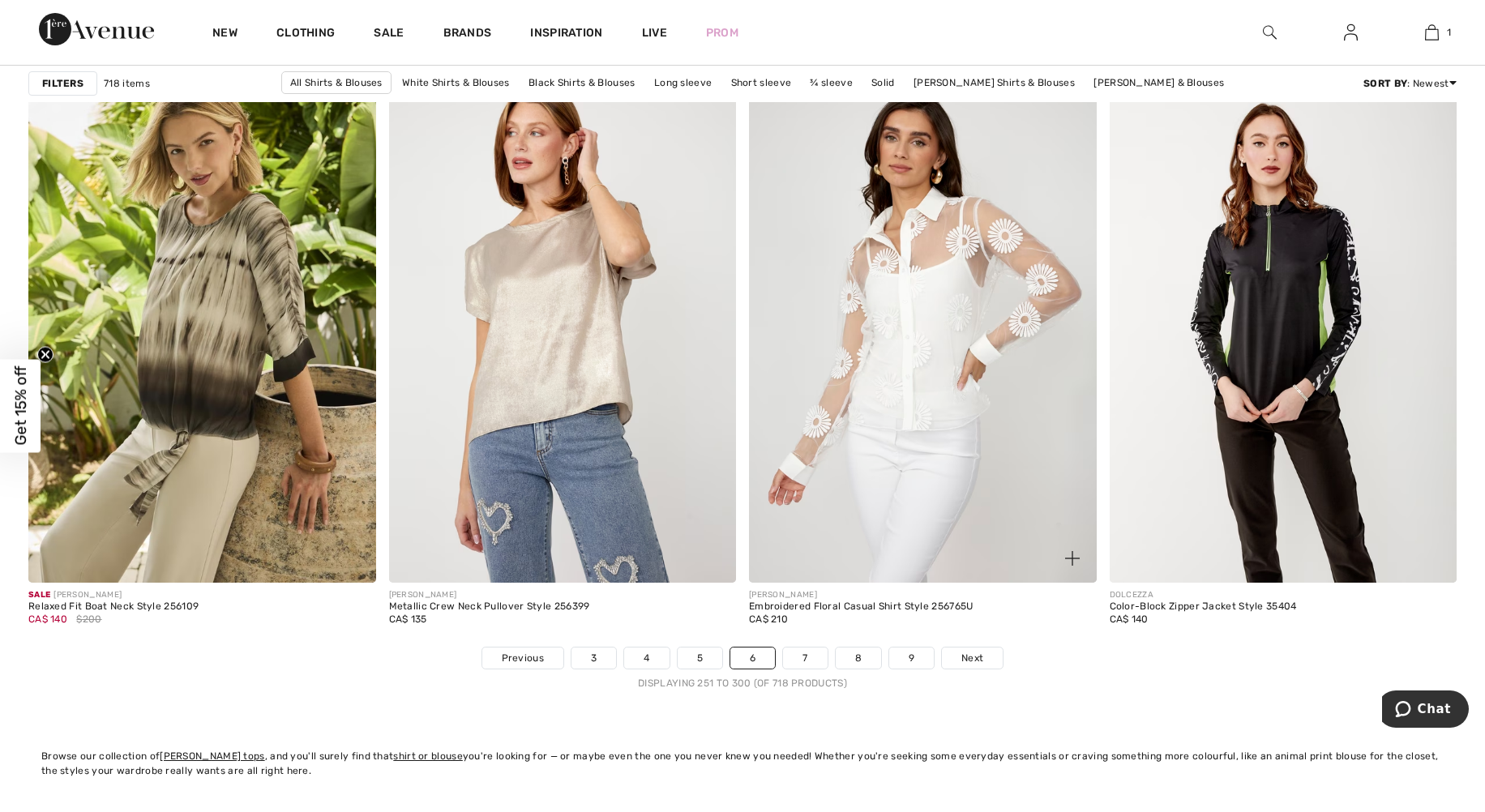
scroll to position [8755, 0]
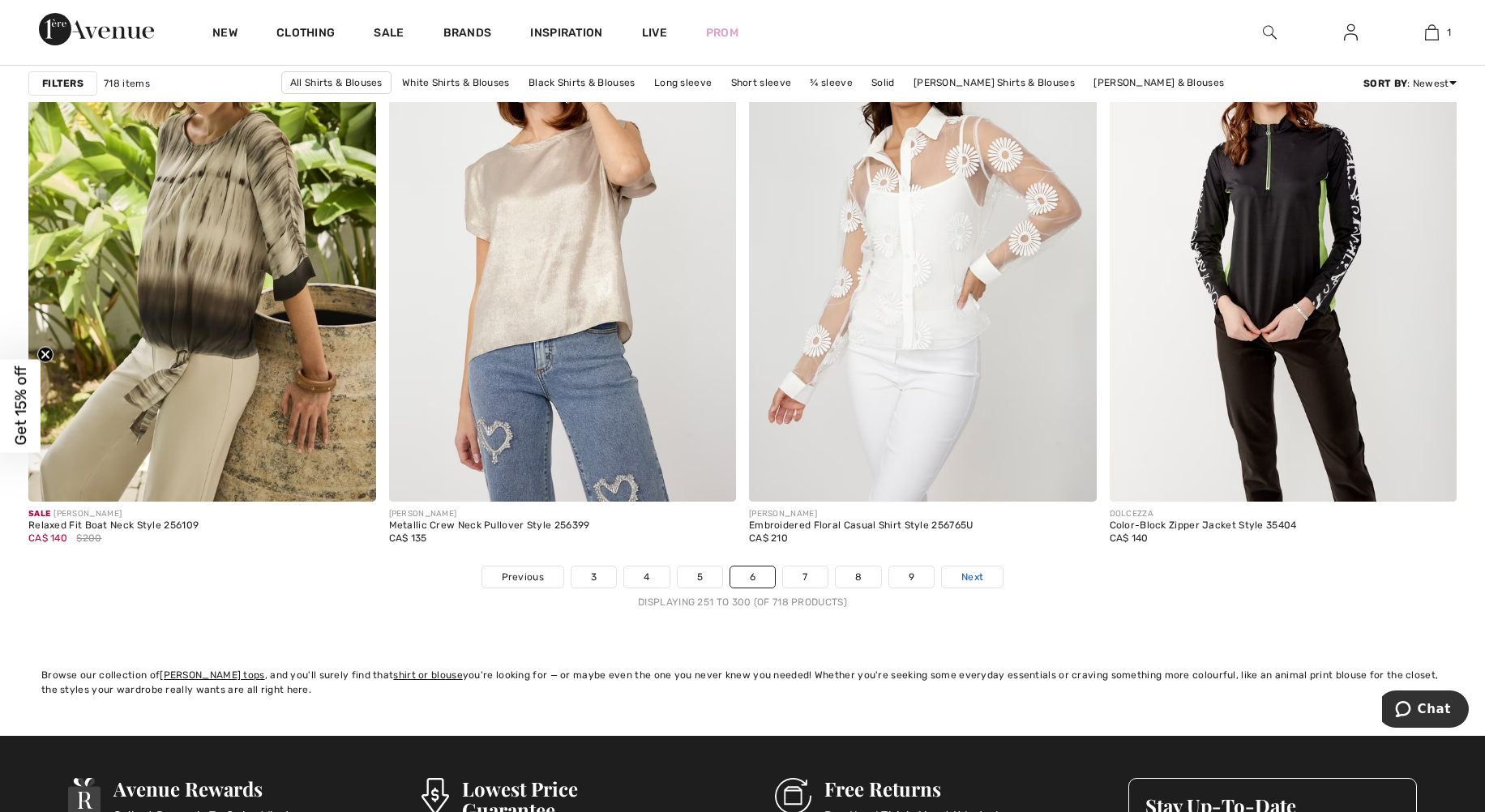
click at [985, 581] on link "Next" at bounding box center [972, 577] width 61 height 21
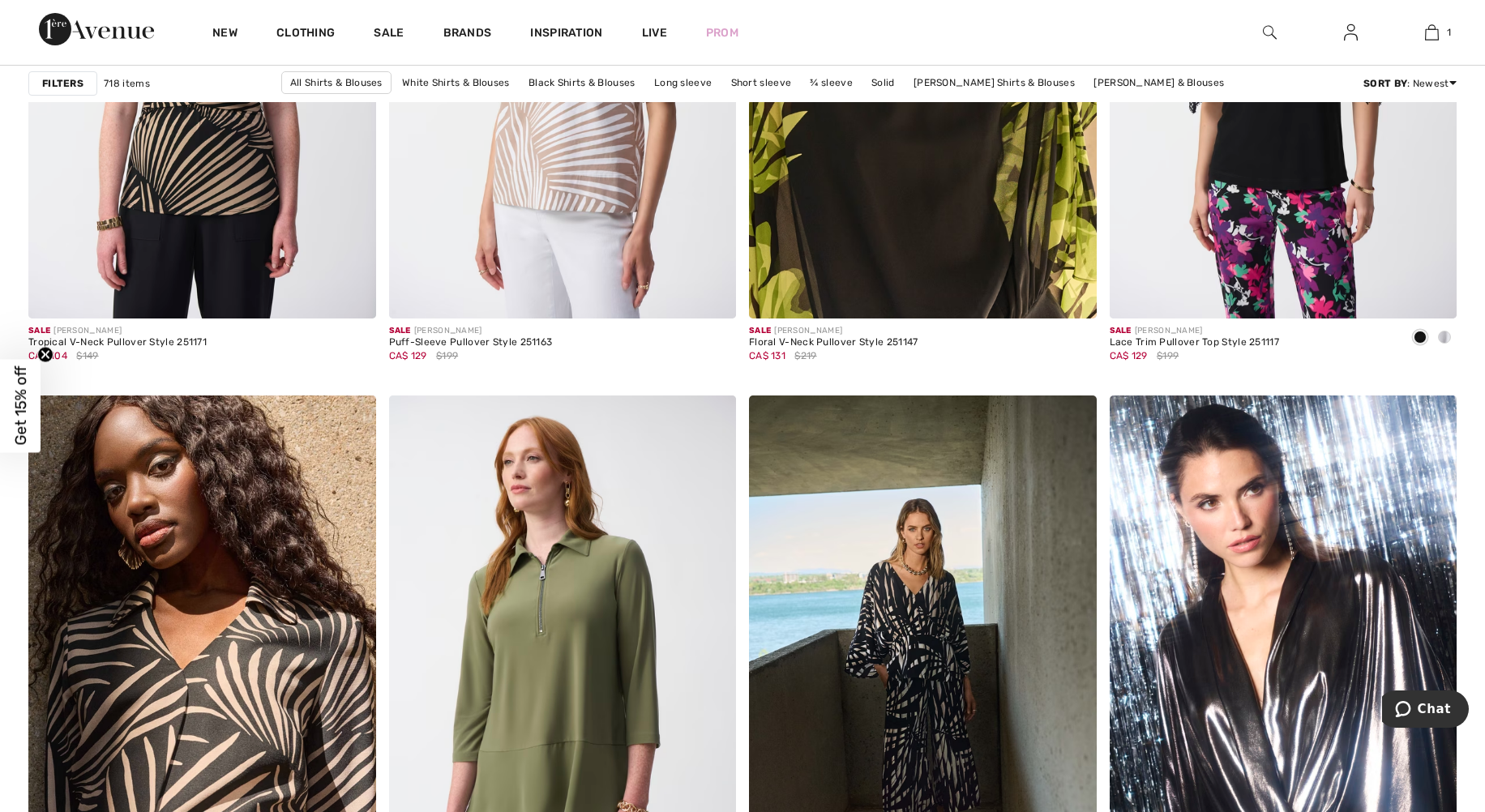
scroll to position [7781, 0]
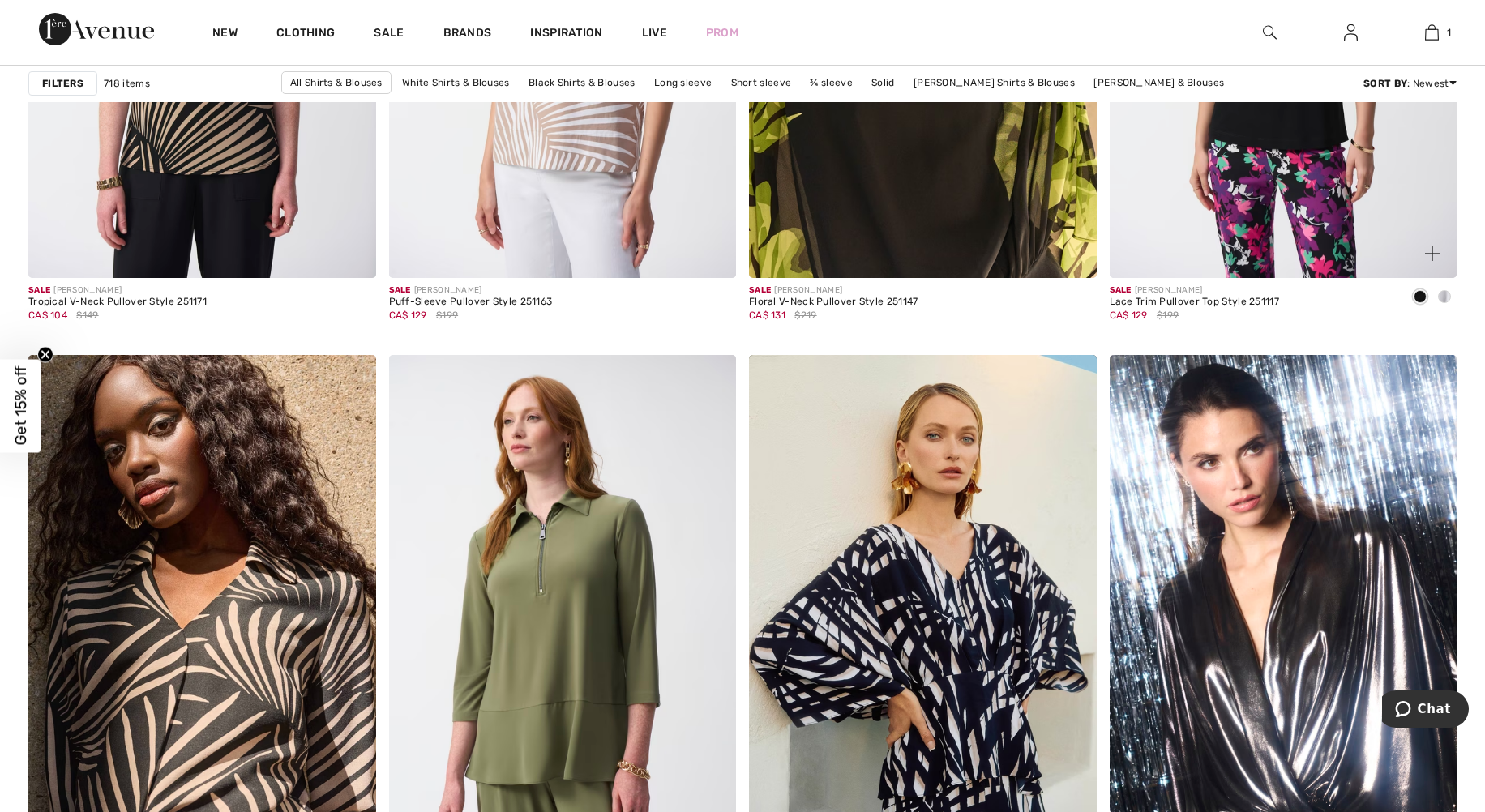
click at [1444, 302] on span at bounding box center [1445, 297] width 13 height 13
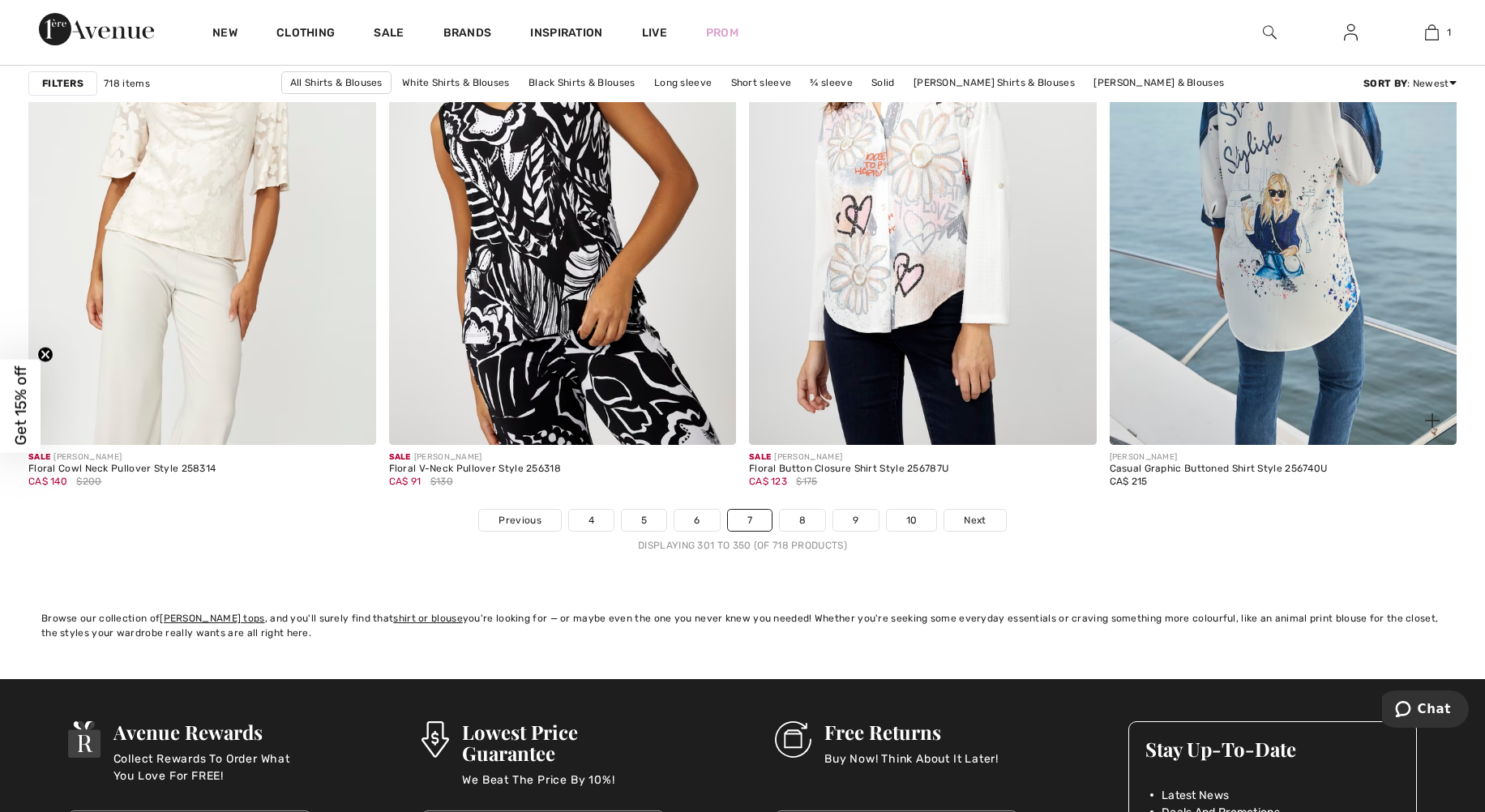
scroll to position [8835, 0]
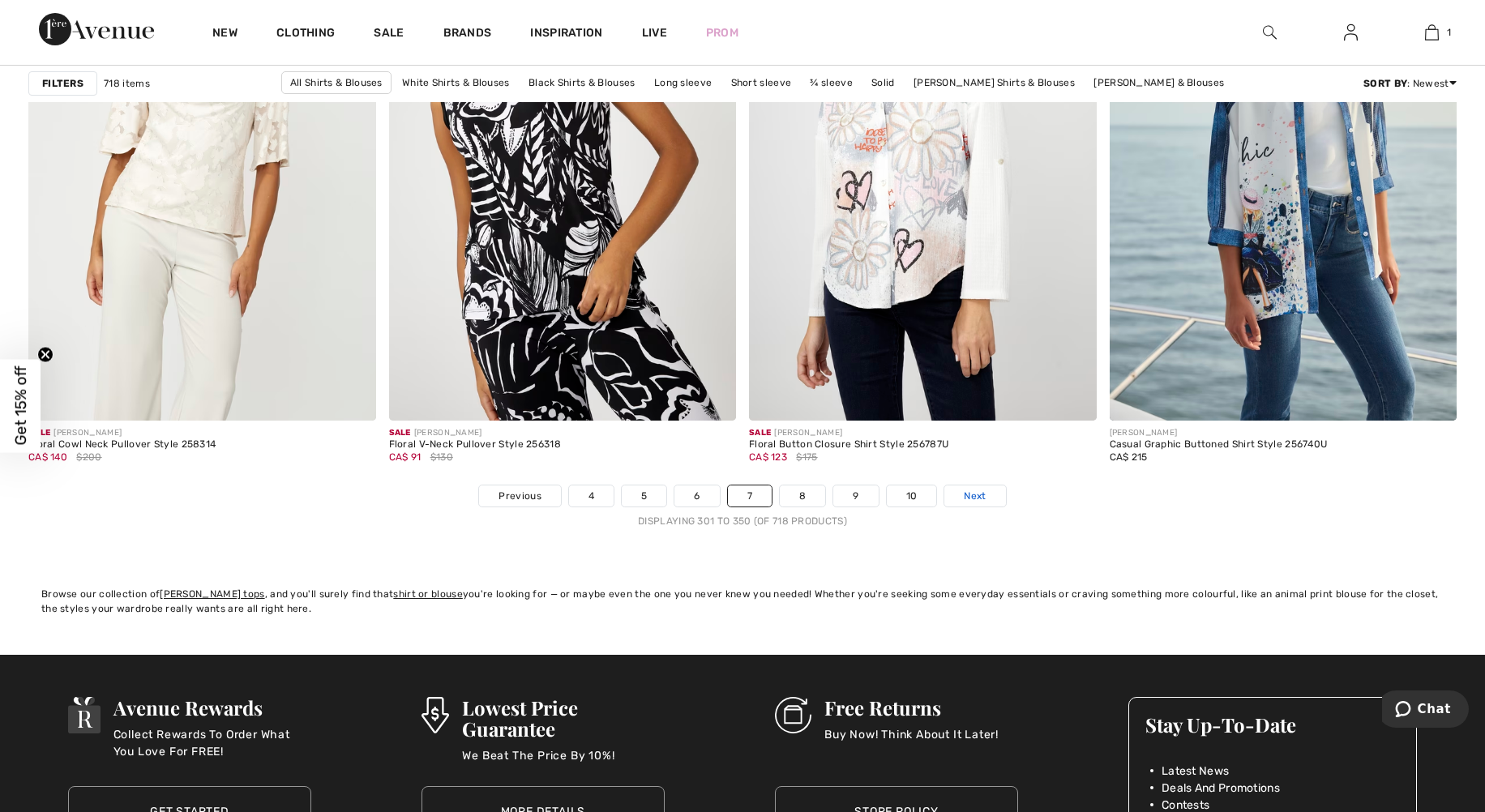
click at [989, 498] on link "Next" at bounding box center [974, 496] width 61 height 21
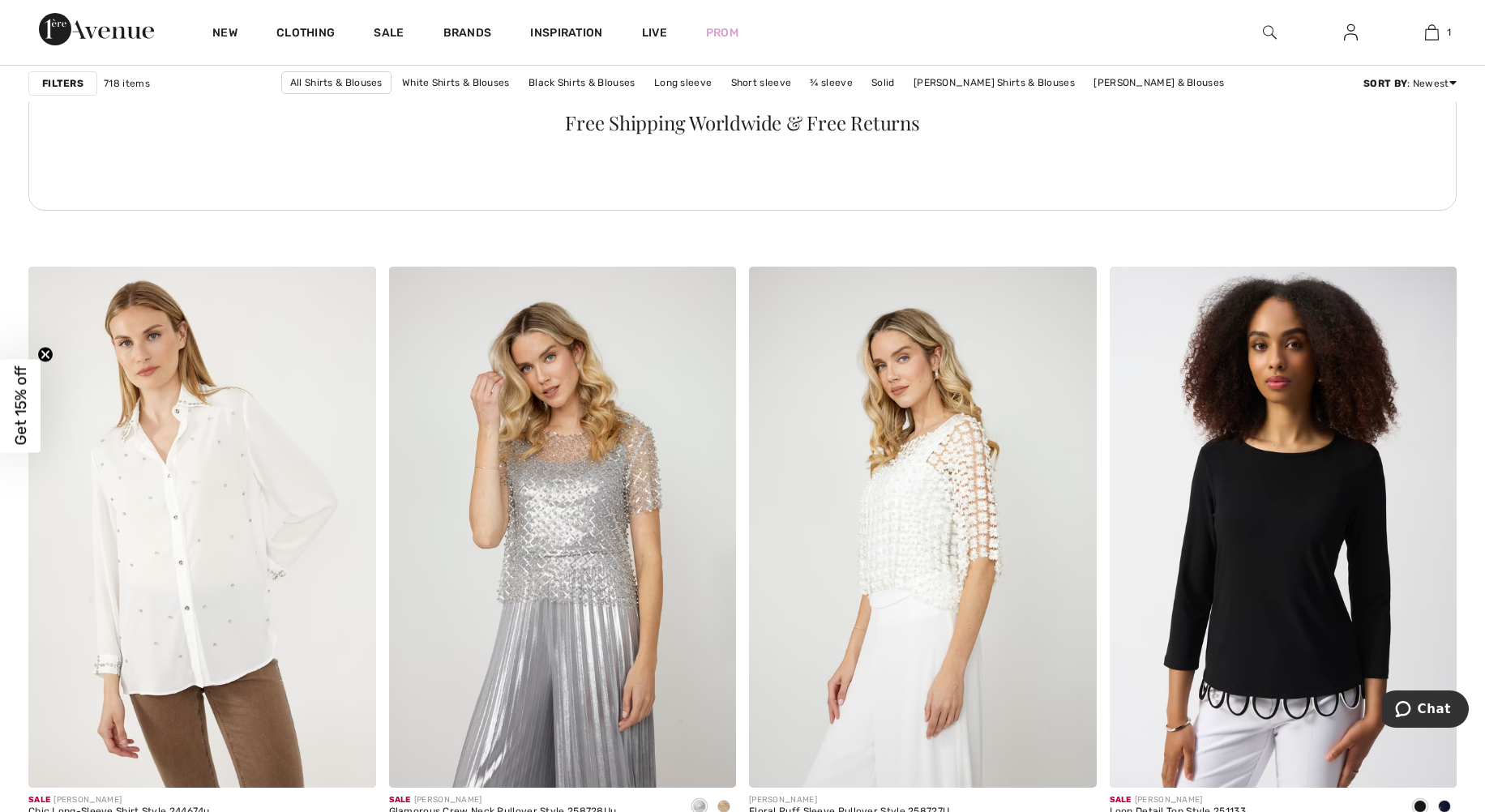
scroll to position [2756, 0]
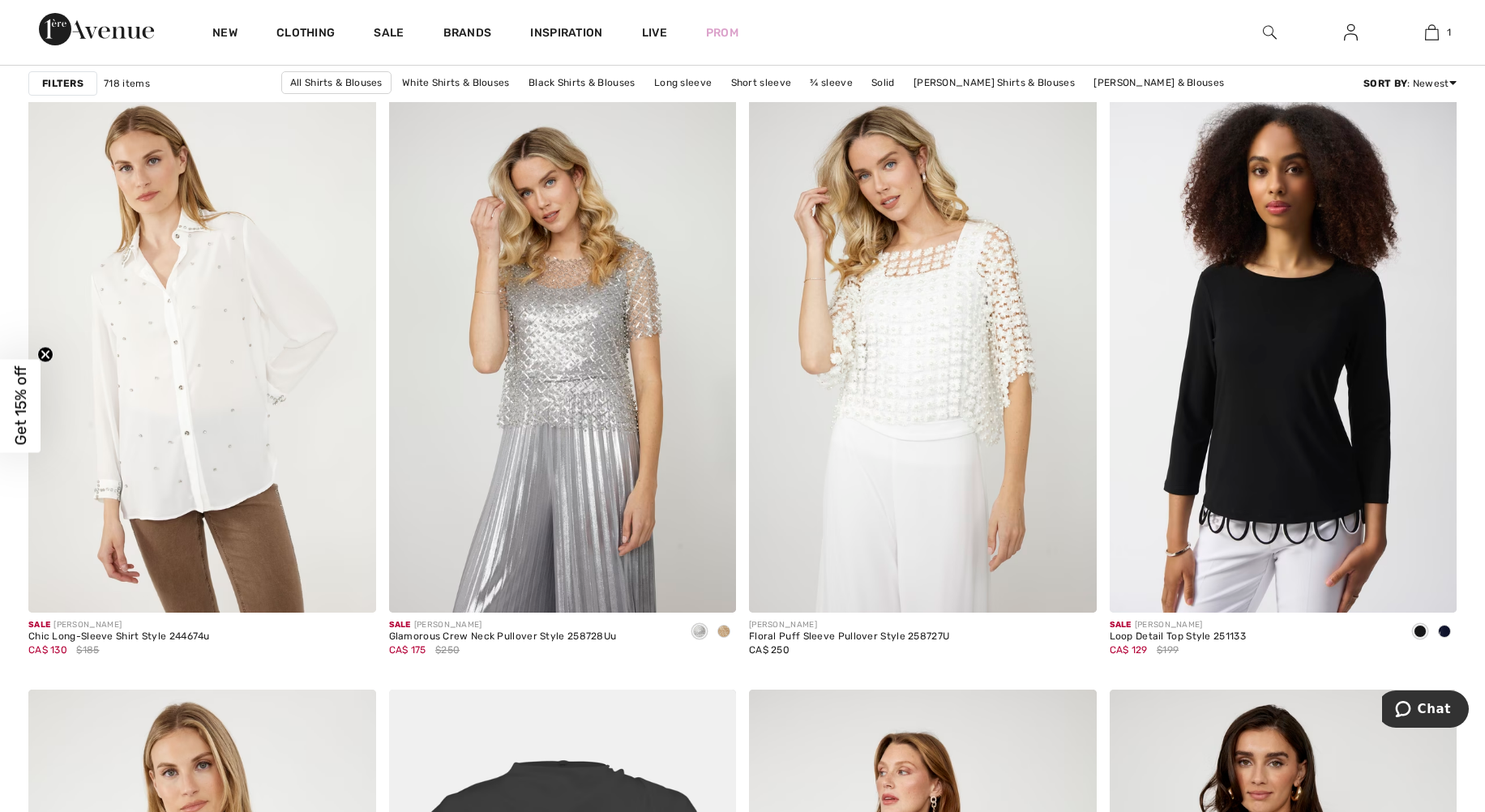
scroll to position [2756, 0]
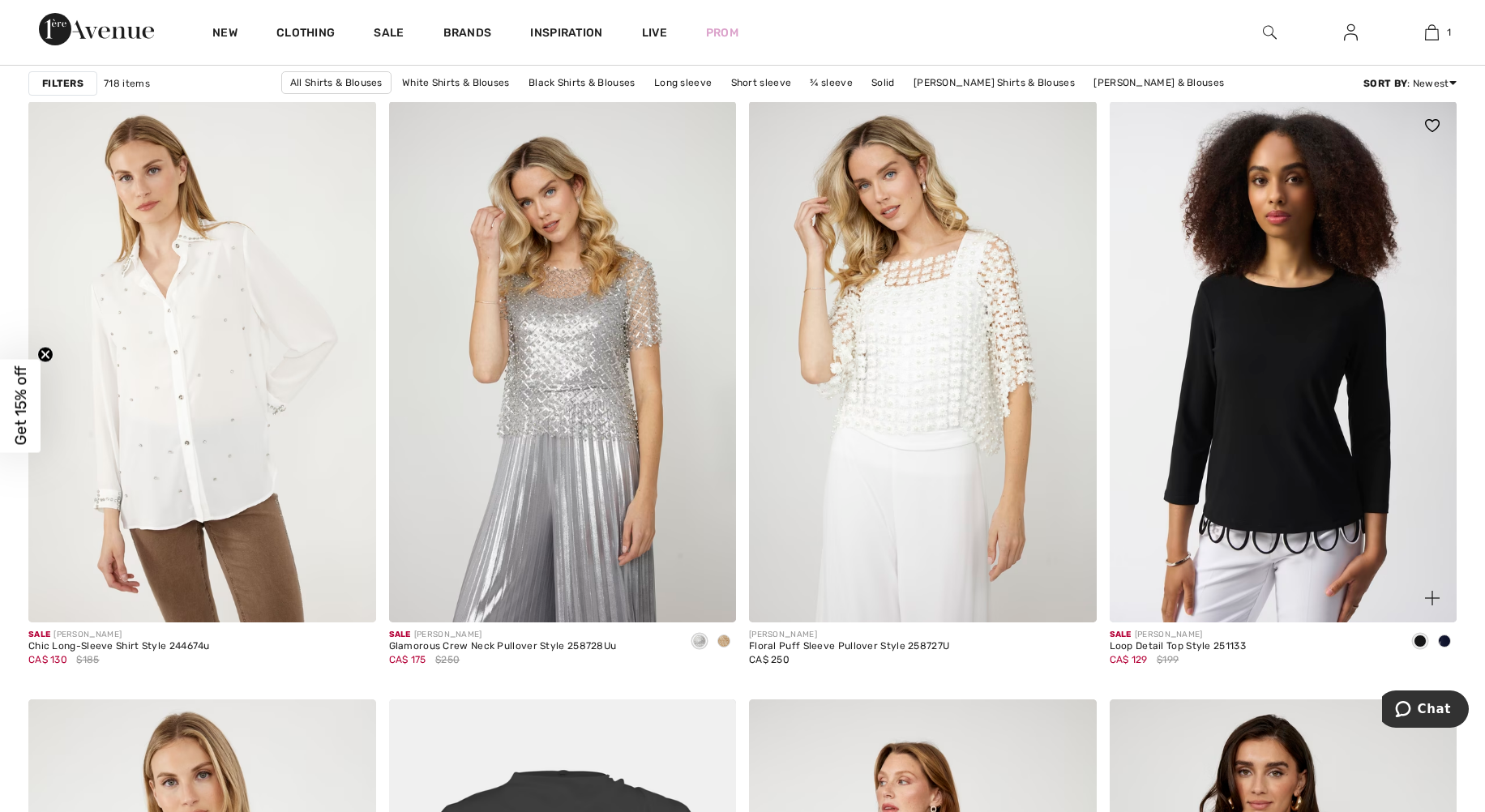
click at [1443, 638] on span at bounding box center [1445, 641] width 13 height 13
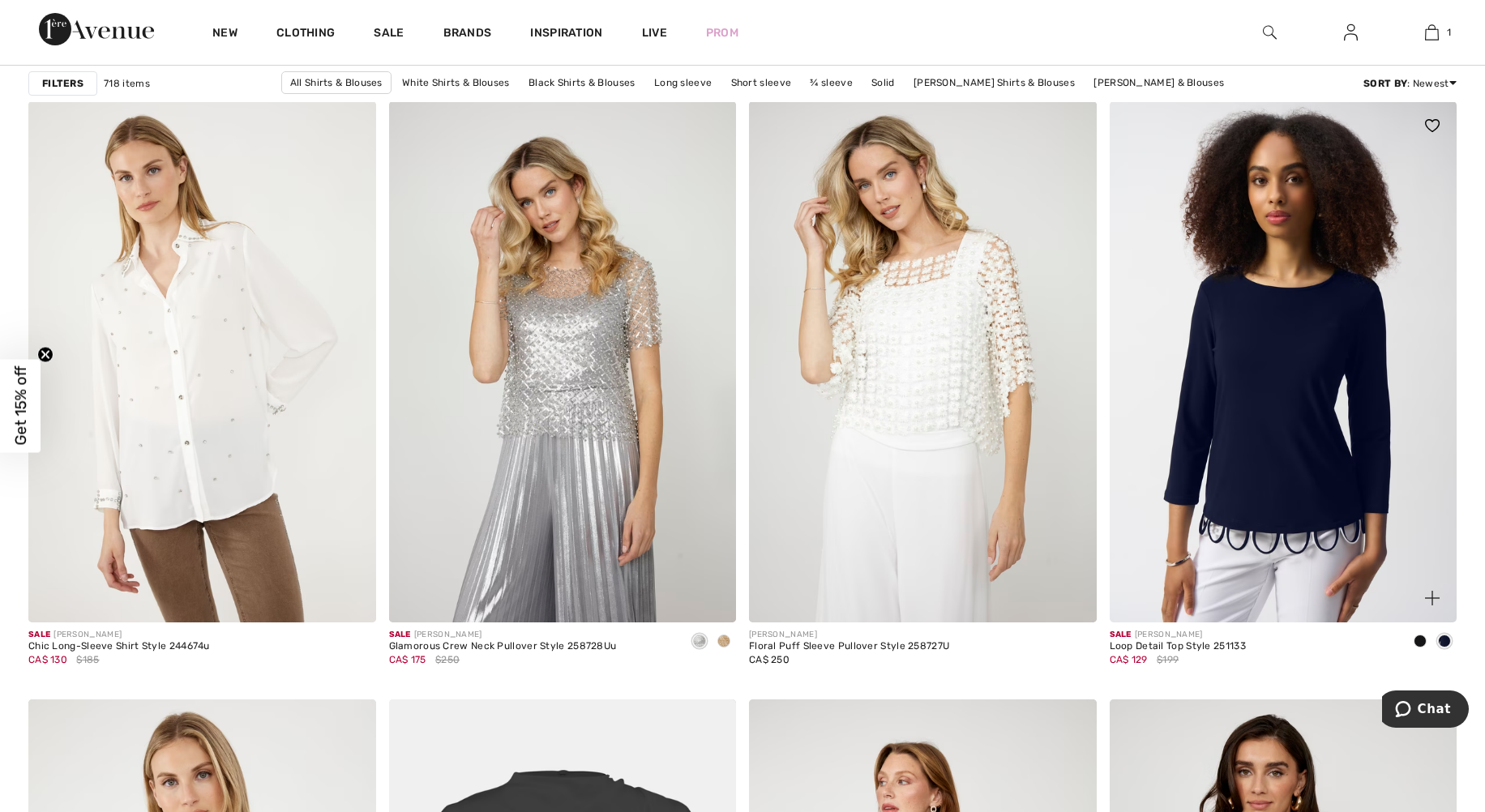
click at [1248, 527] on img at bounding box center [1283, 362] width 348 height 521
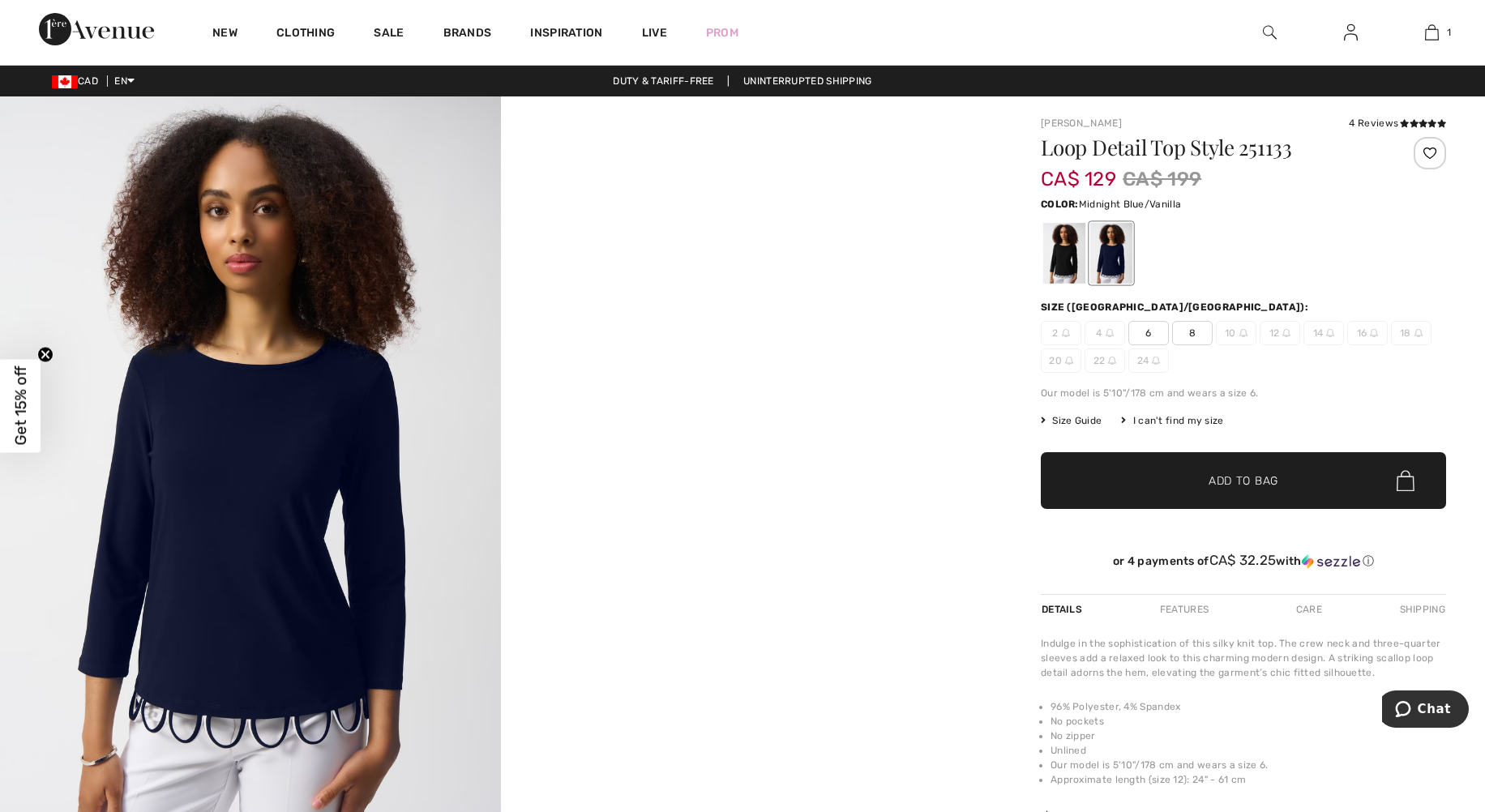
click at [1185, 334] on span "8" at bounding box center [1192, 333] width 40 height 24
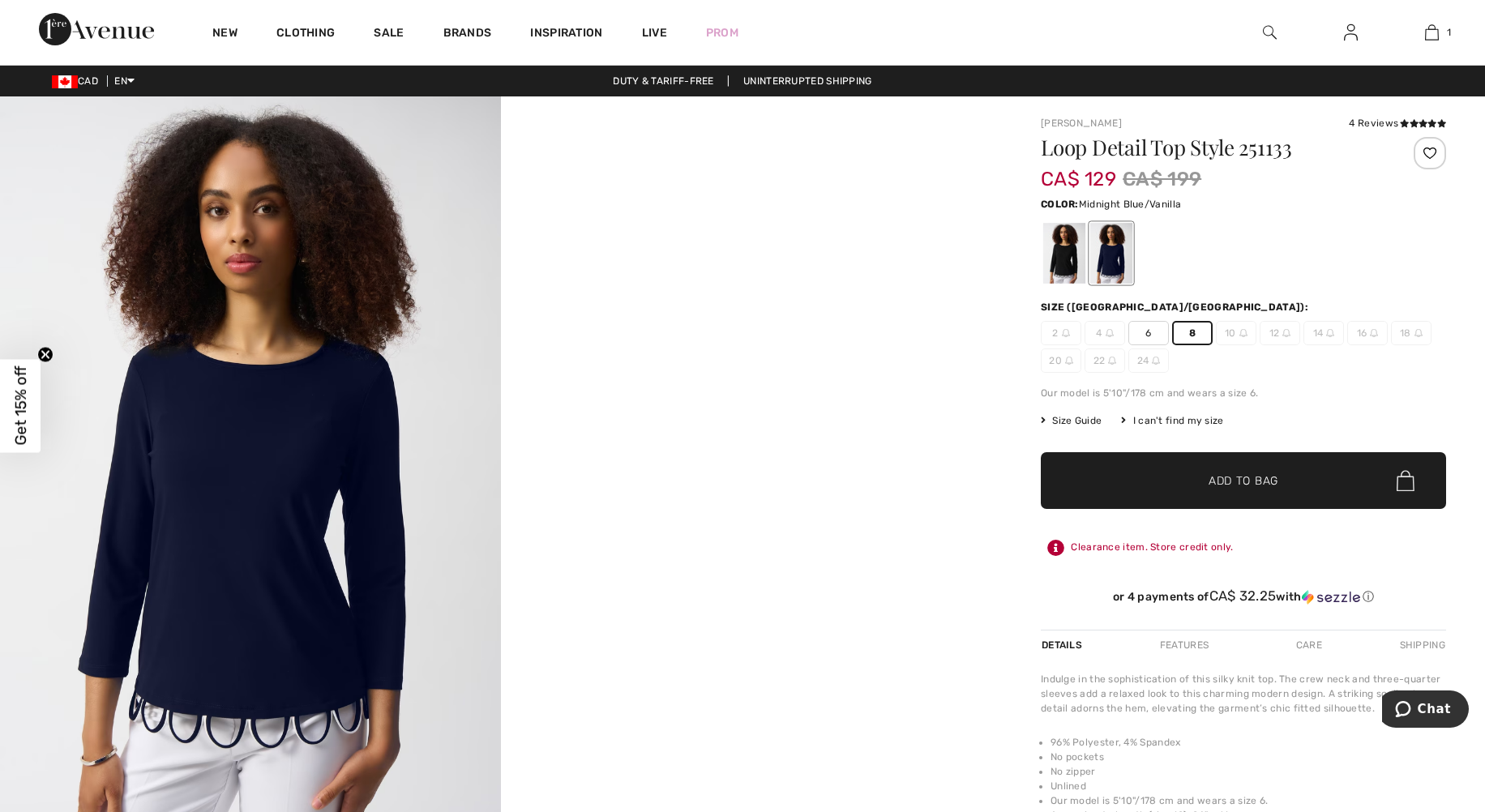
click at [1203, 479] on span "✔ Added to Bag" at bounding box center [1219, 481] width 99 height 17
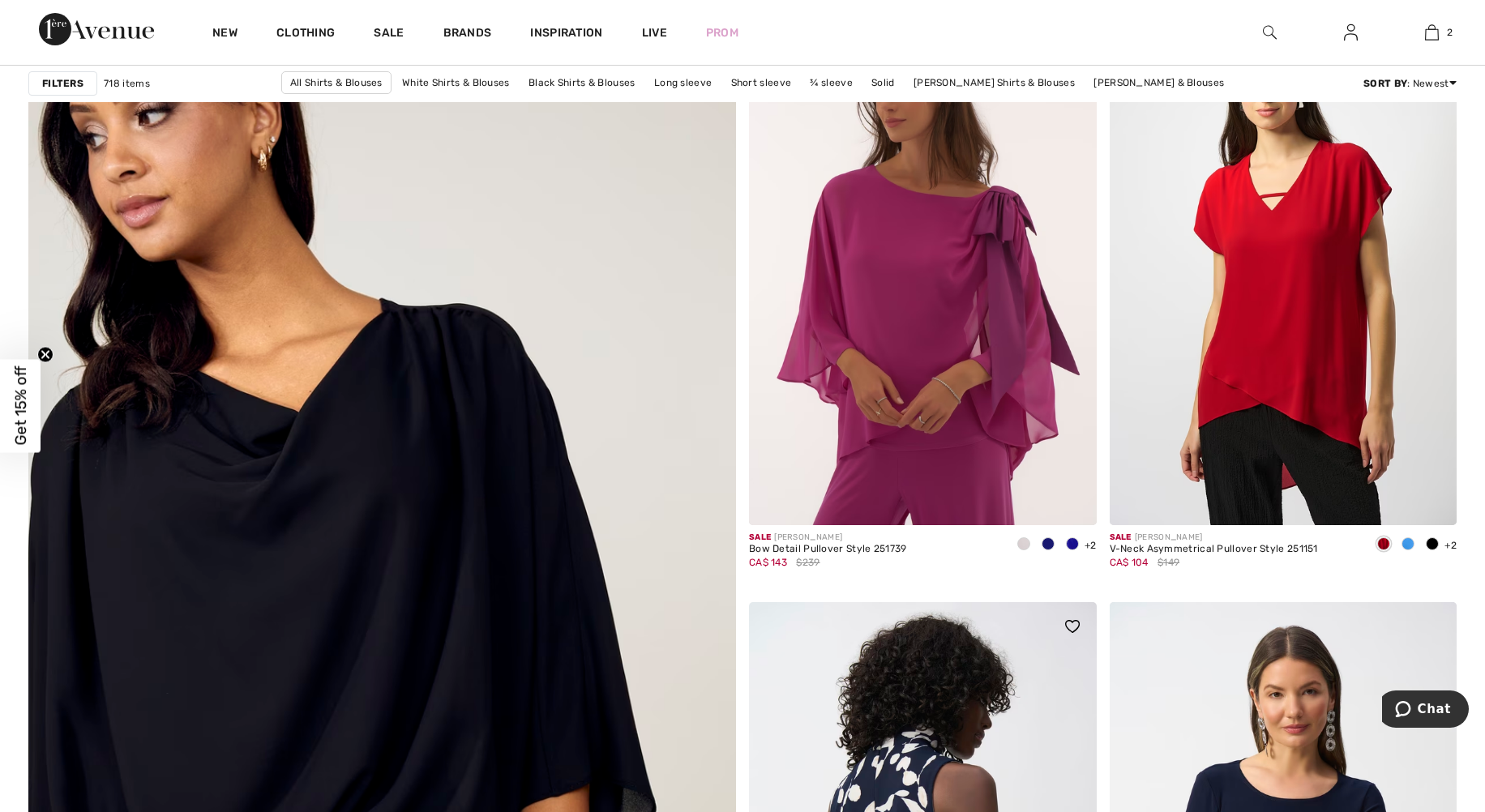
scroll to position [4945, 0]
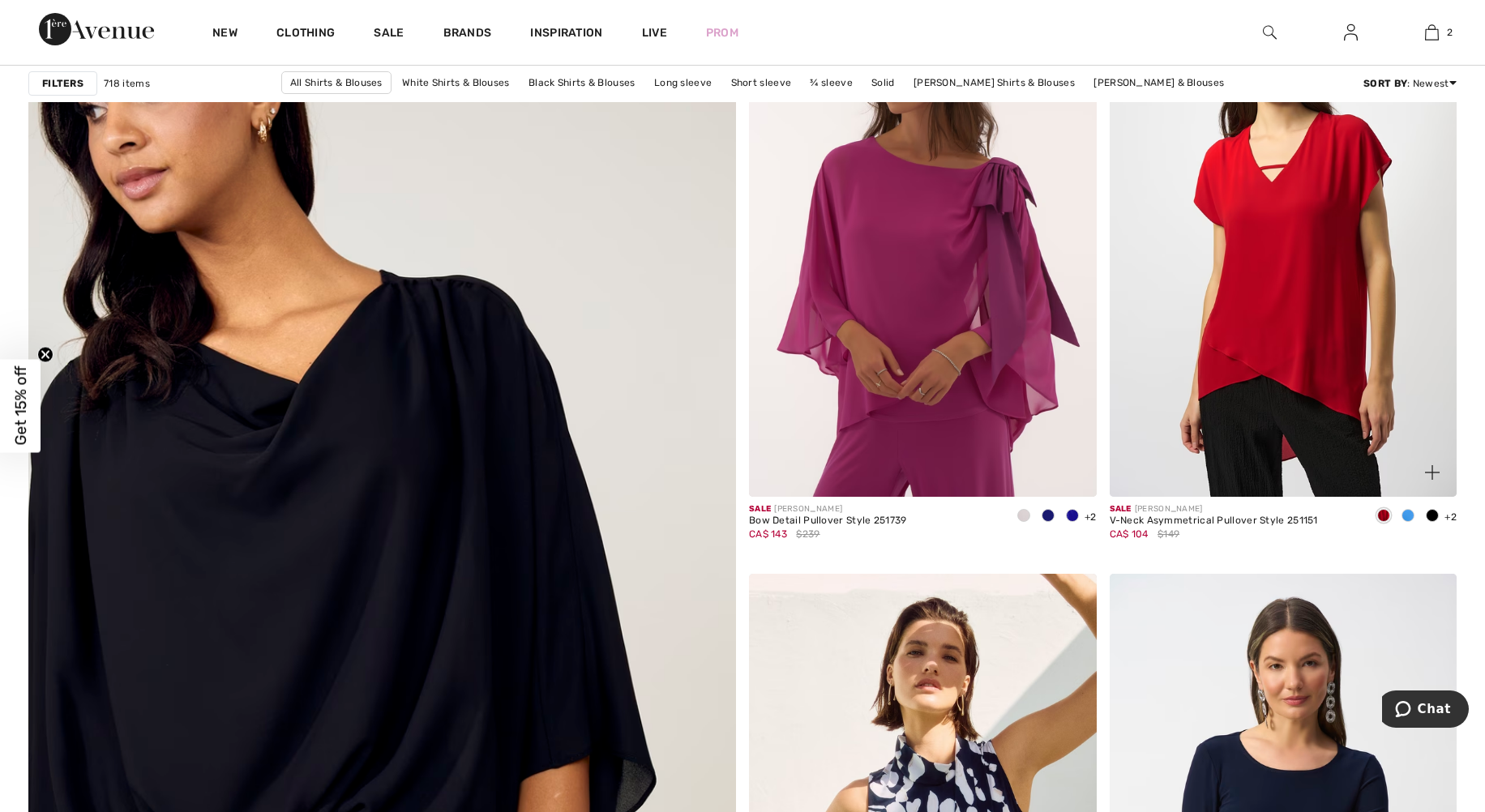
click at [1402, 516] on span at bounding box center [1408, 515] width 13 height 13
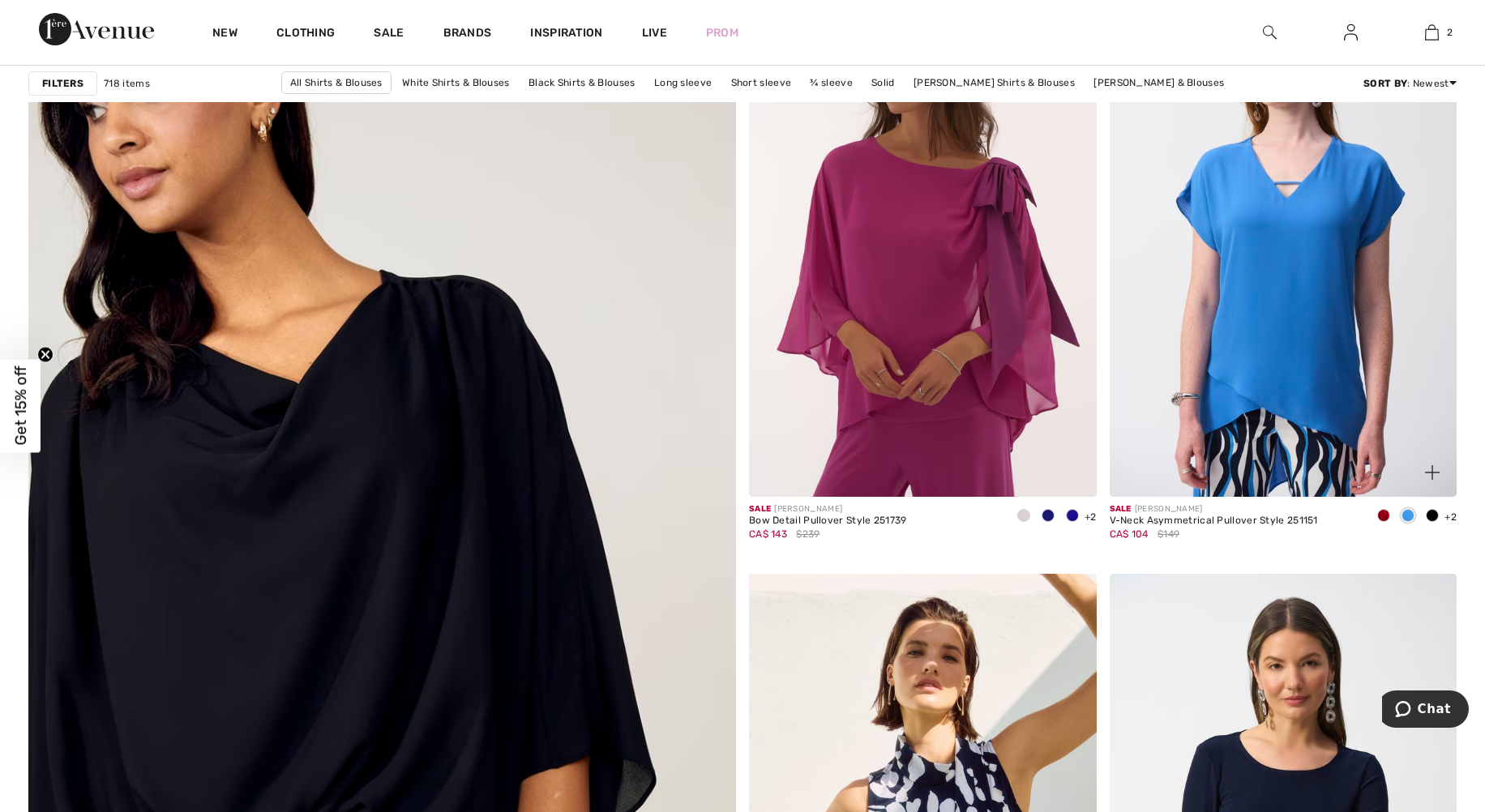
click at [1429, 510] on span at bounding box center [1433, 515] width 13 height 13
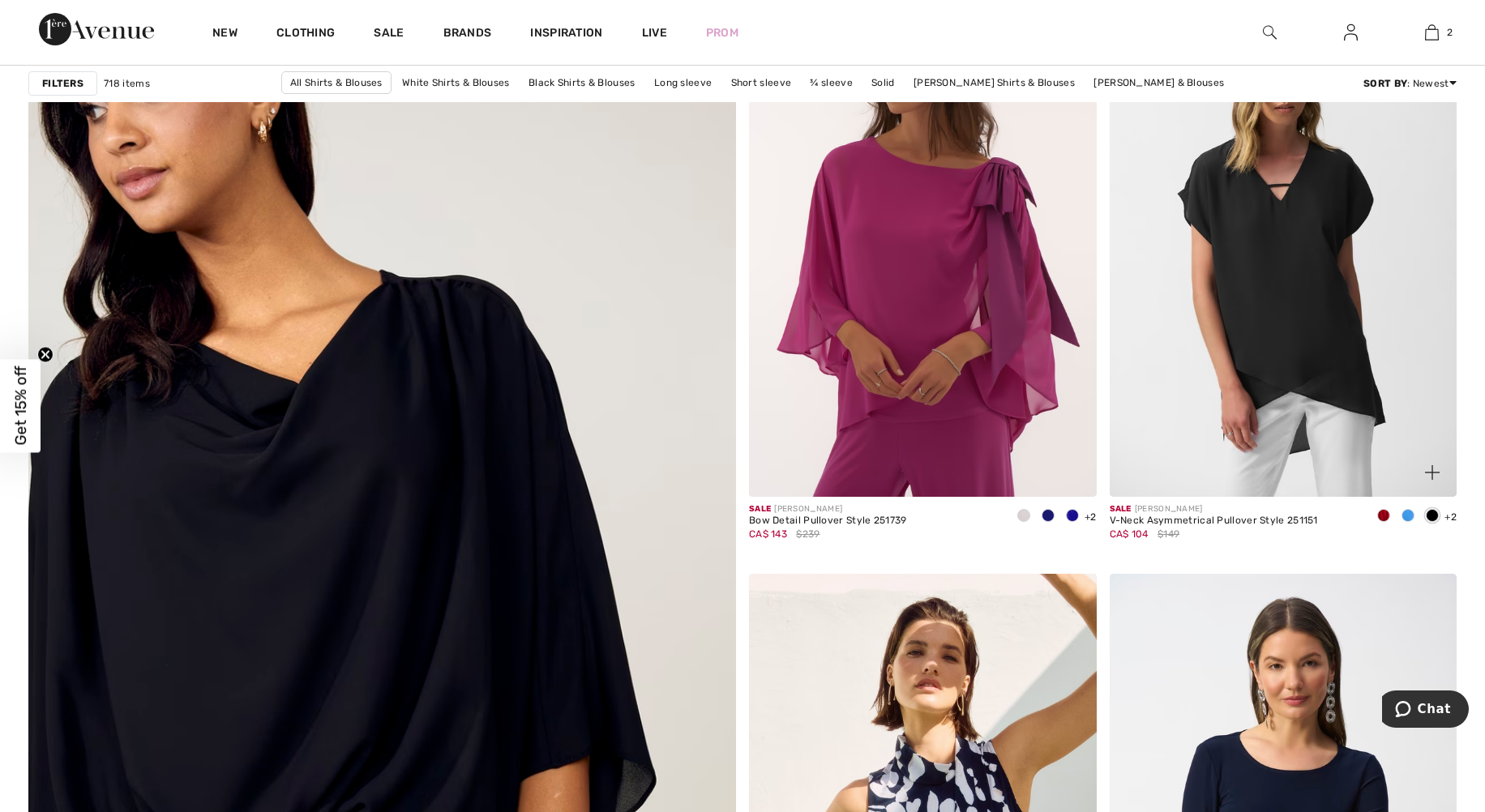
click at [1448, 516] on span "+2" at bounding box center [1450, 517] width 12 height 11
click at [1291, 430] on img at bounding box center [1283, 236] width 348 height 521
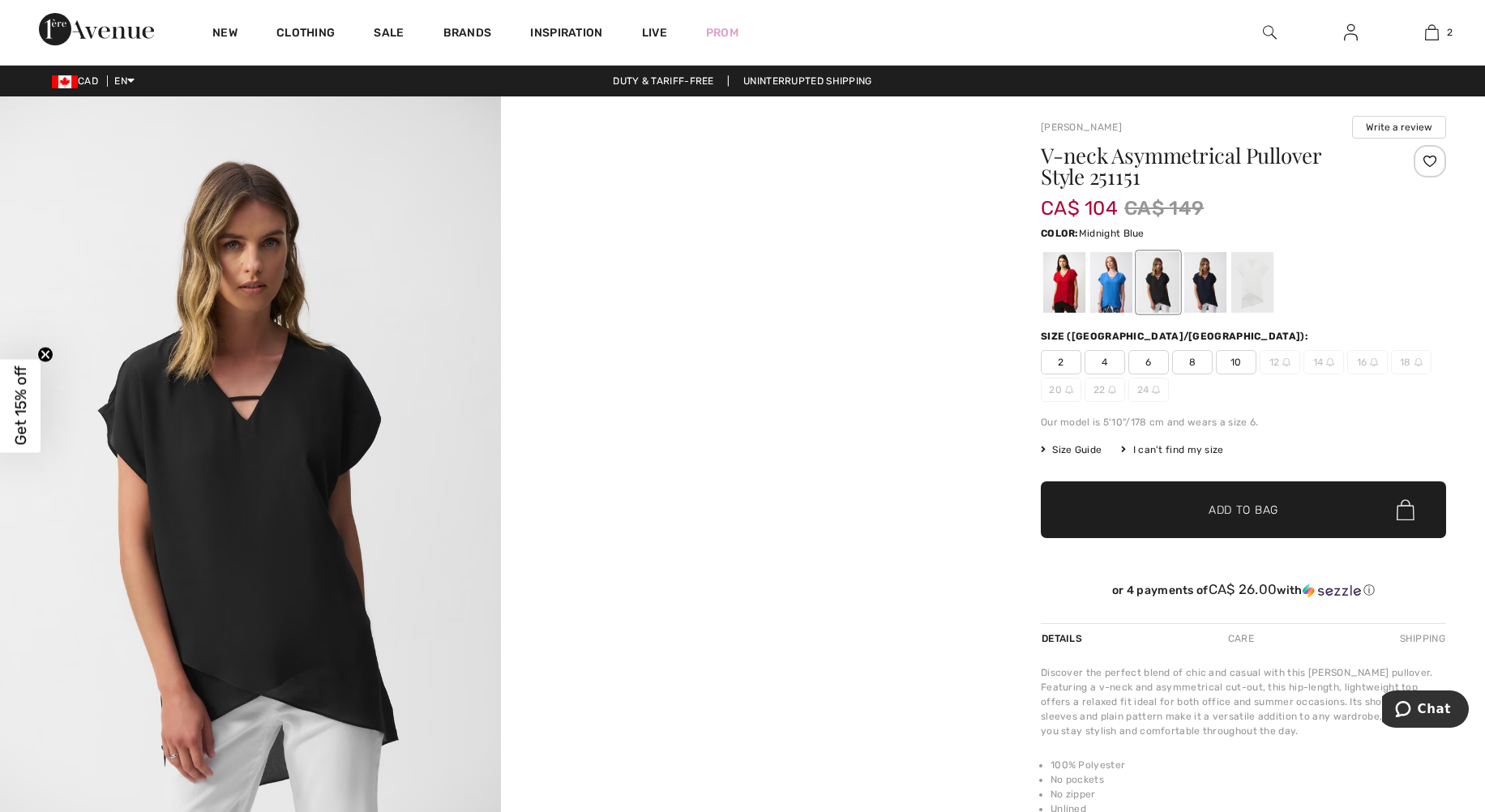
click at [1204, 300] on div at bounding box center [1205, 282] width 42 height 61
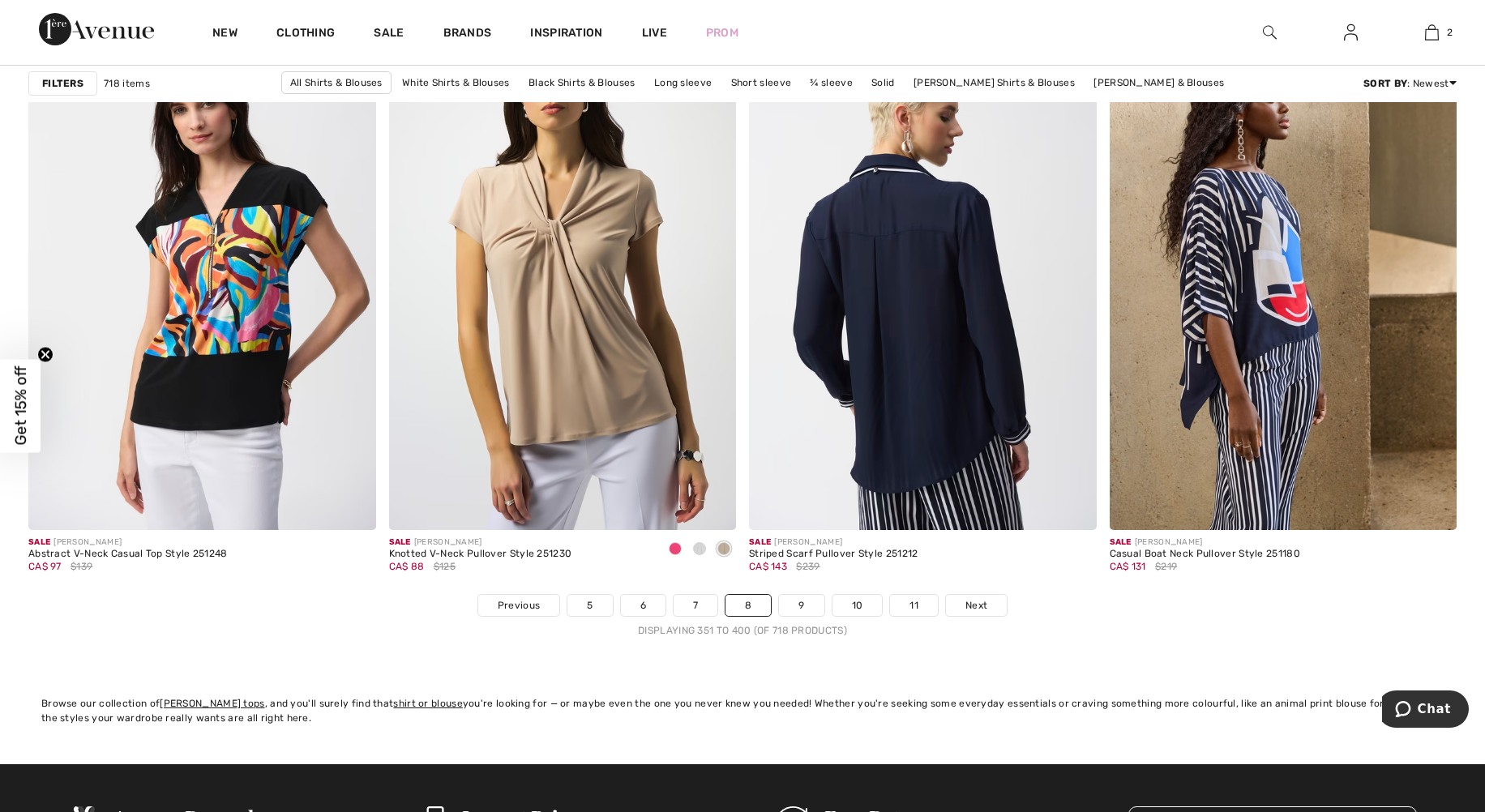
scroll to position [8835, 0]
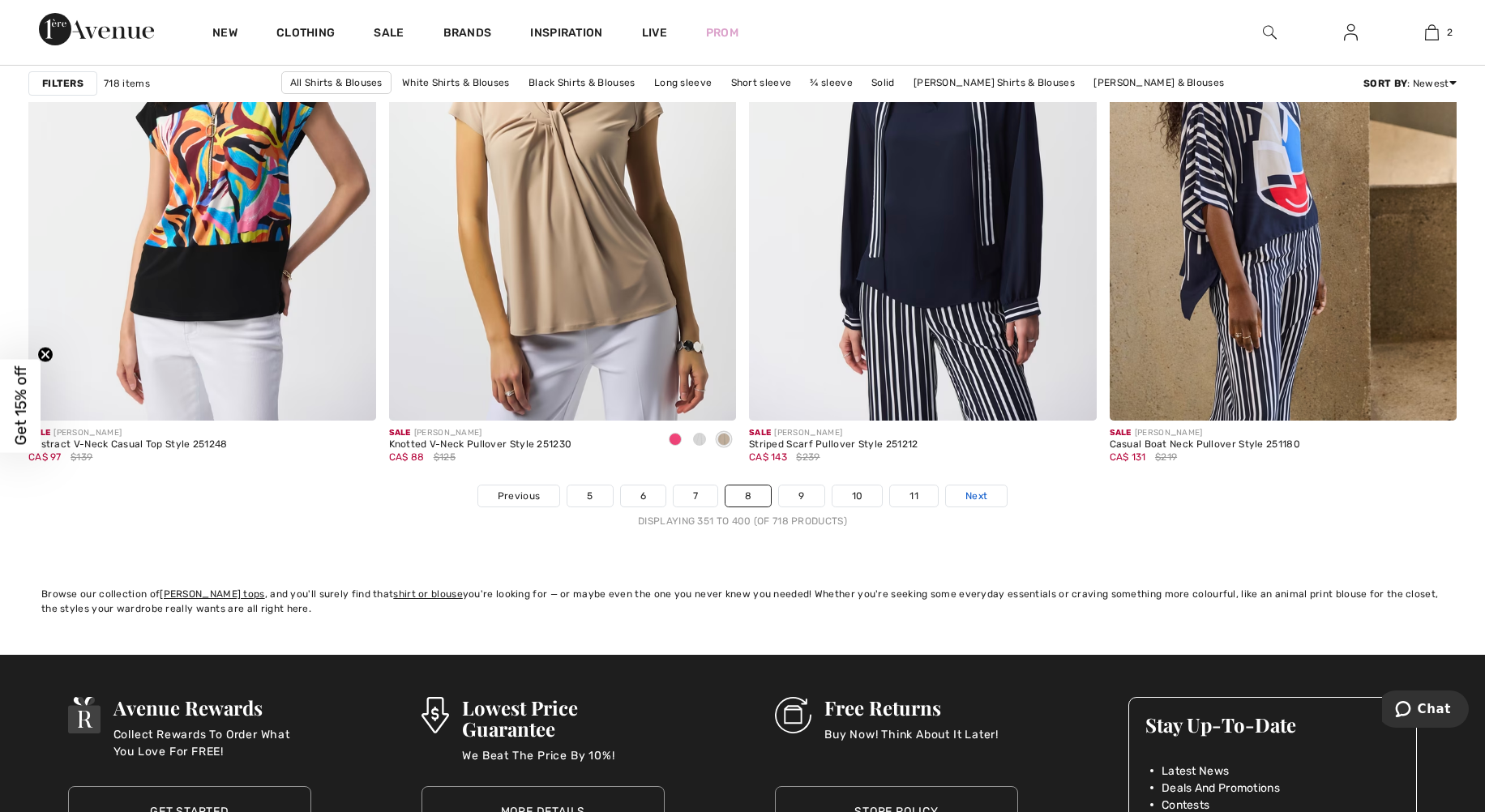
click at [968, 493] on span "Next" at bounding box center [975, 497] width 21 height 15
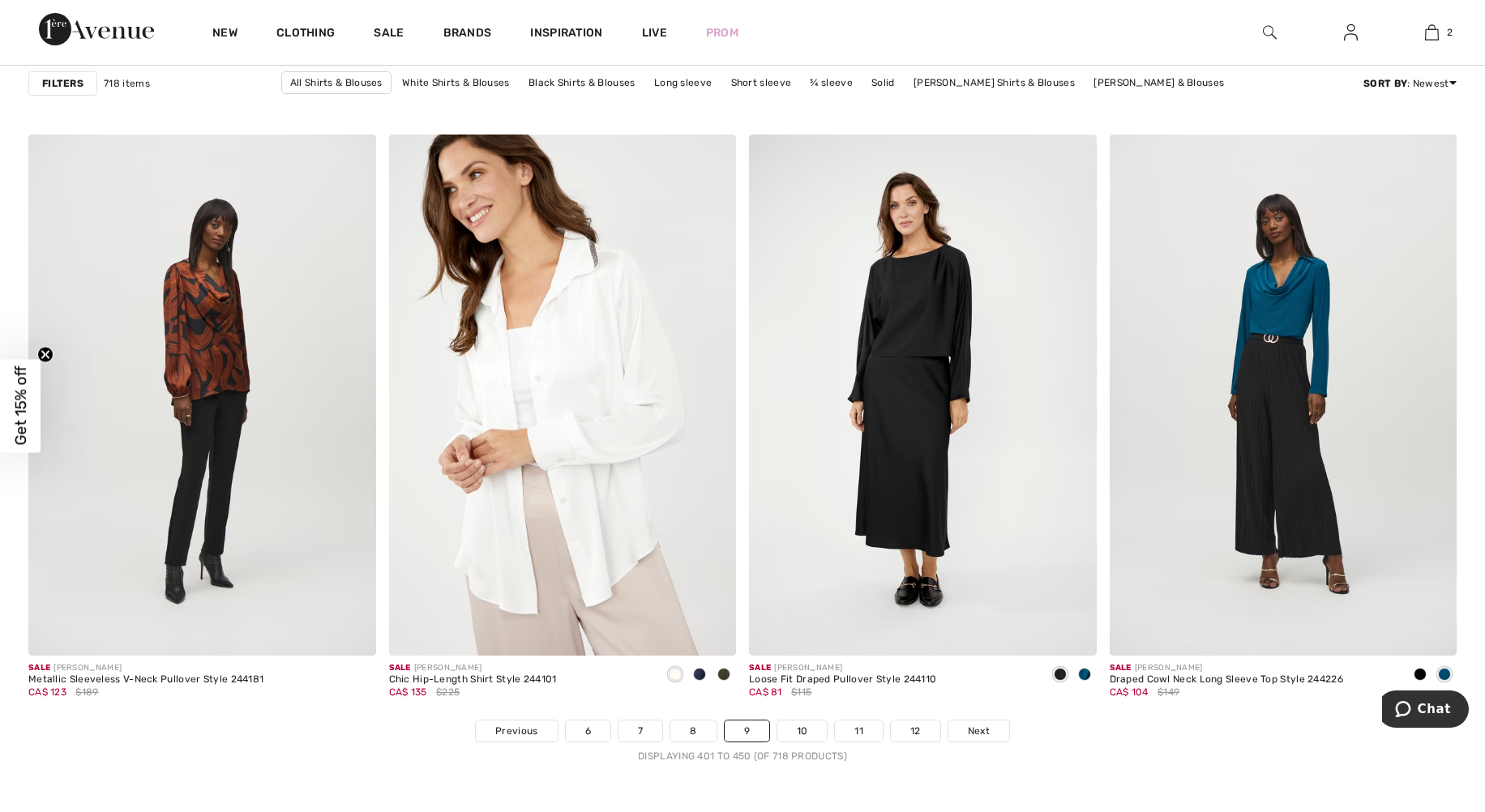
scroll to position [8592, 0]
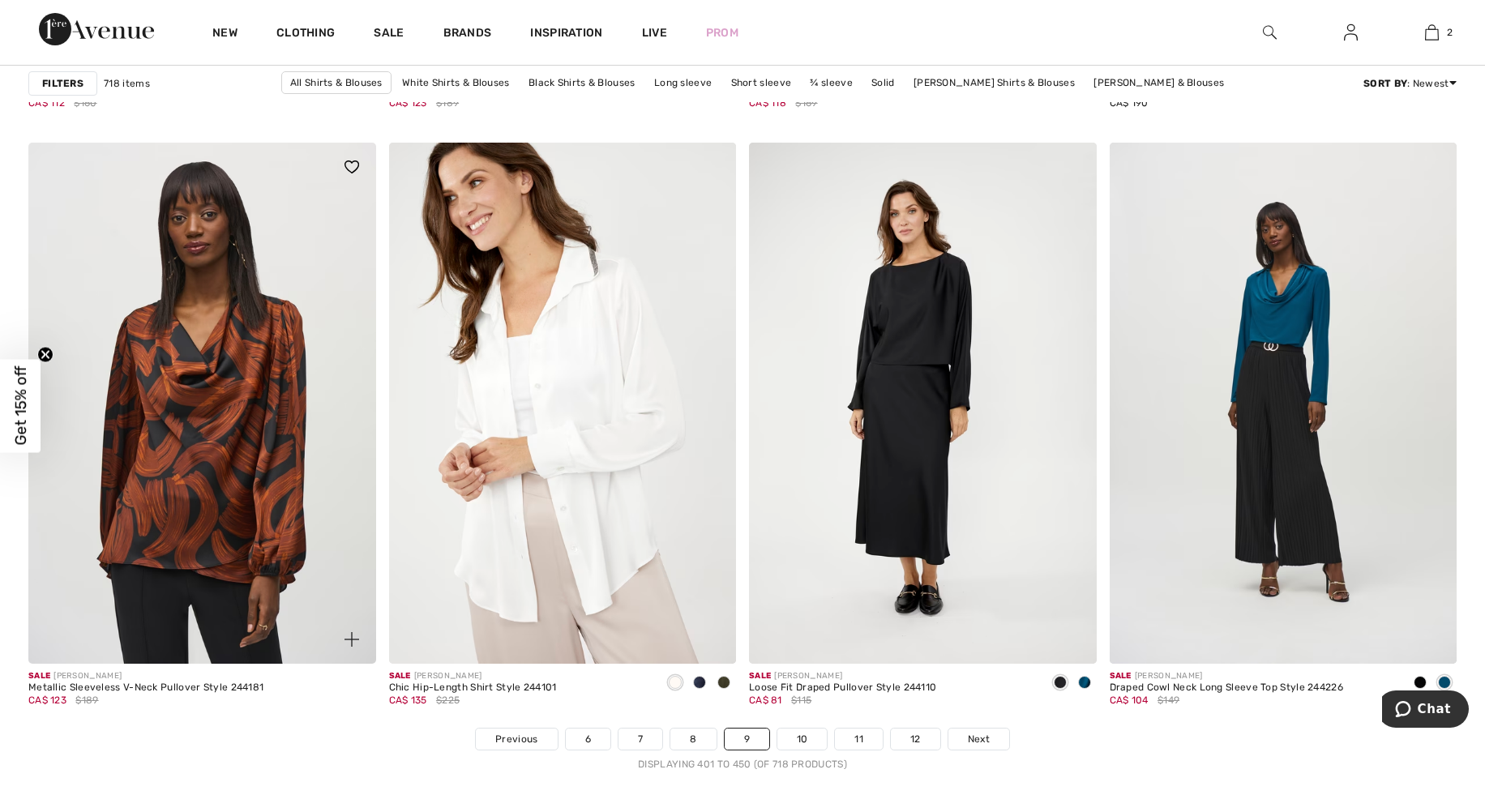
click at [154, 586] on img at bounding box center [202, 403] width 348 height 521
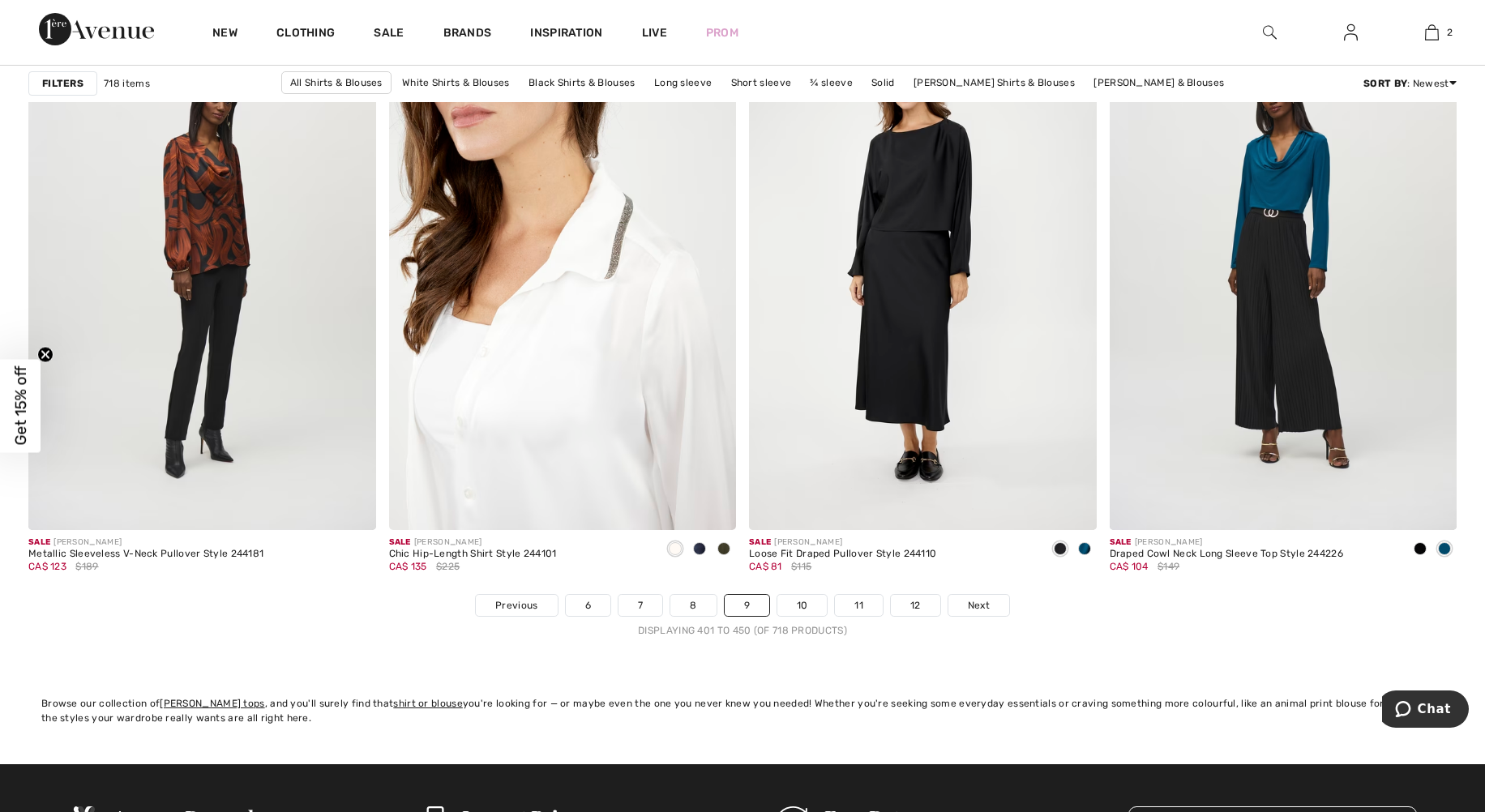
scroll to position [8673, 0]
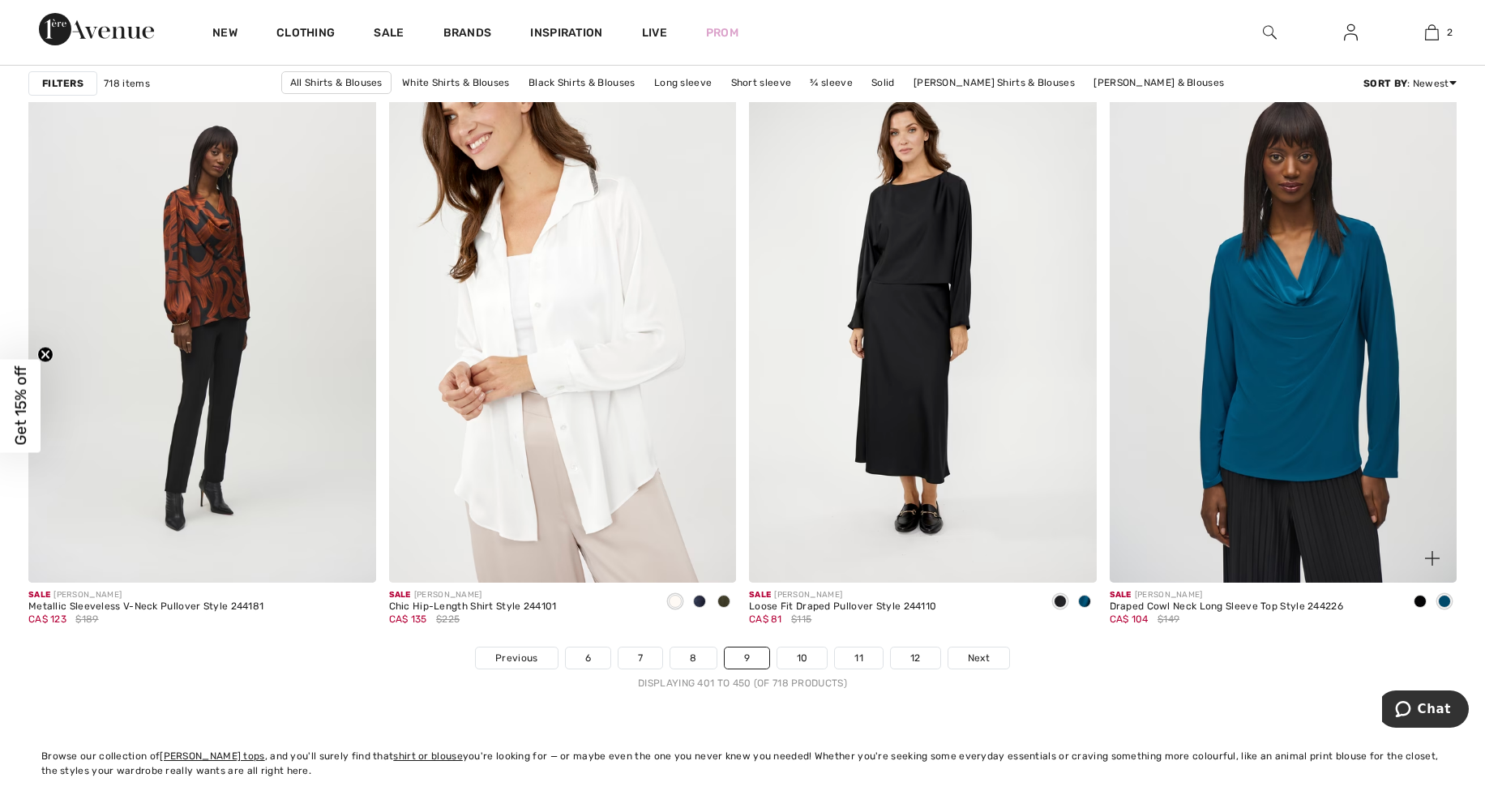
click at [1304, 491] on img at bounding box center [1283, 322] width 348 height 521
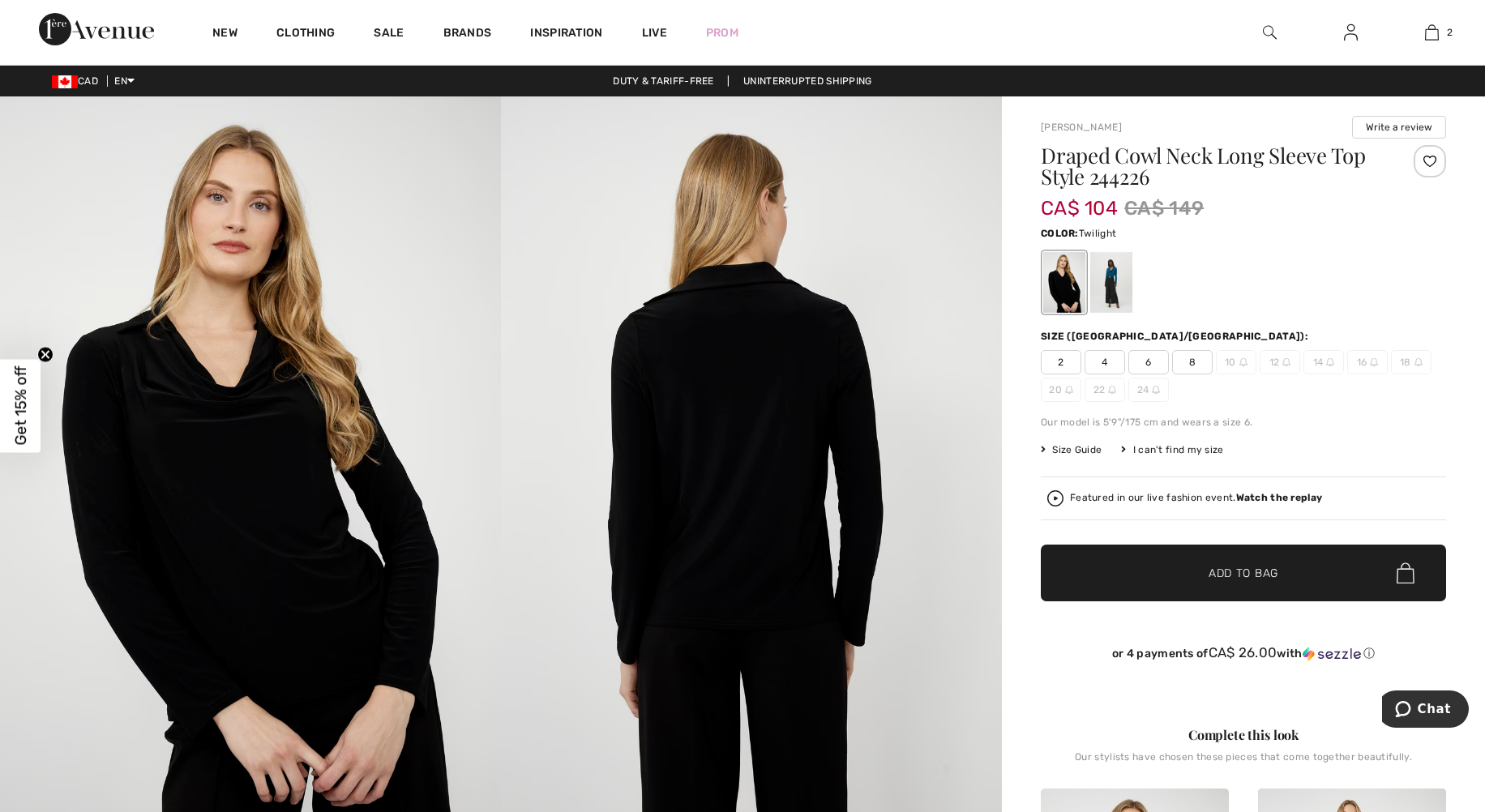
click at [1122, 292] on div at bounding box center [1111, 282] width 42 height 61
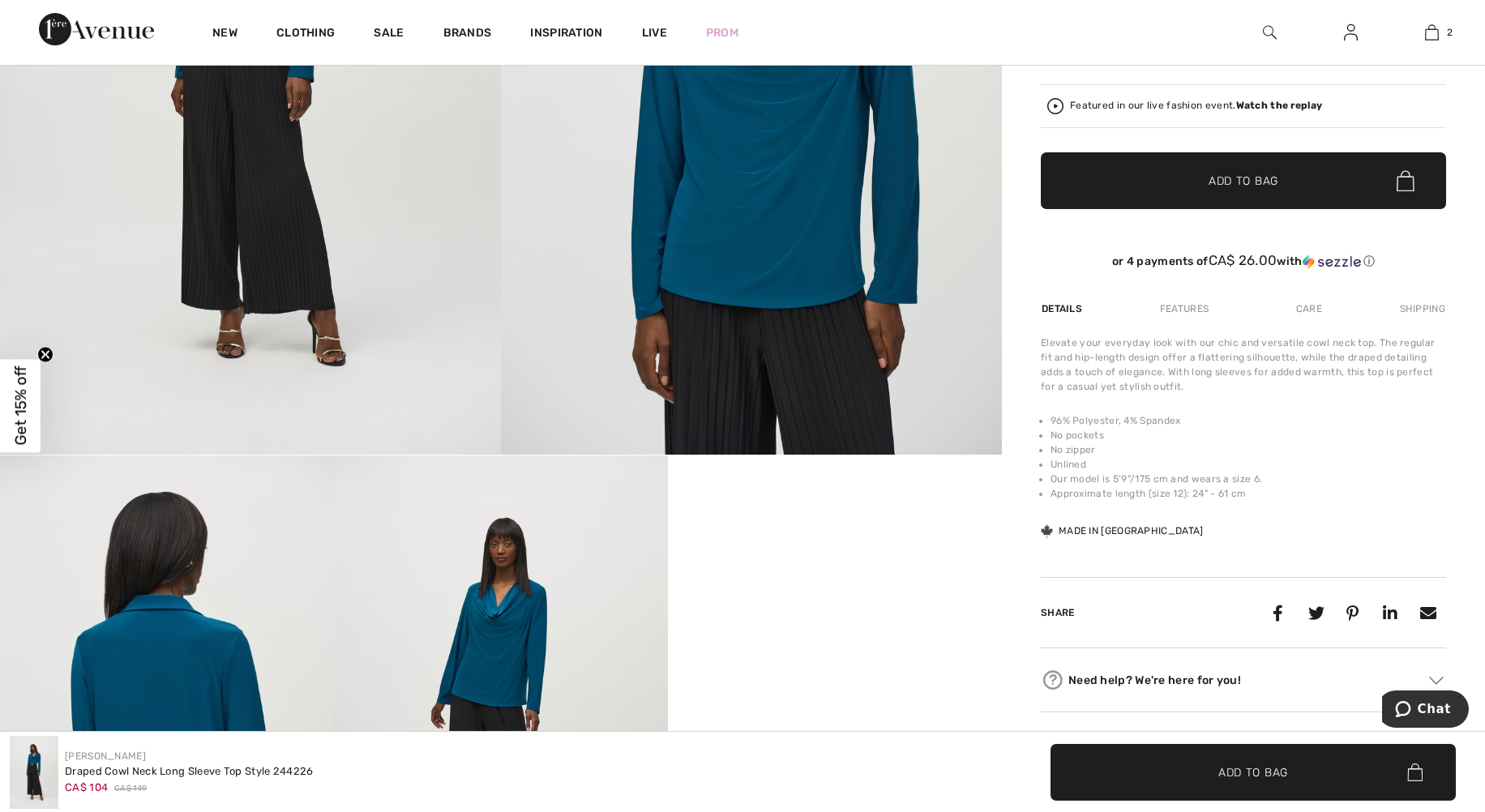
scroll to position [324, 0]
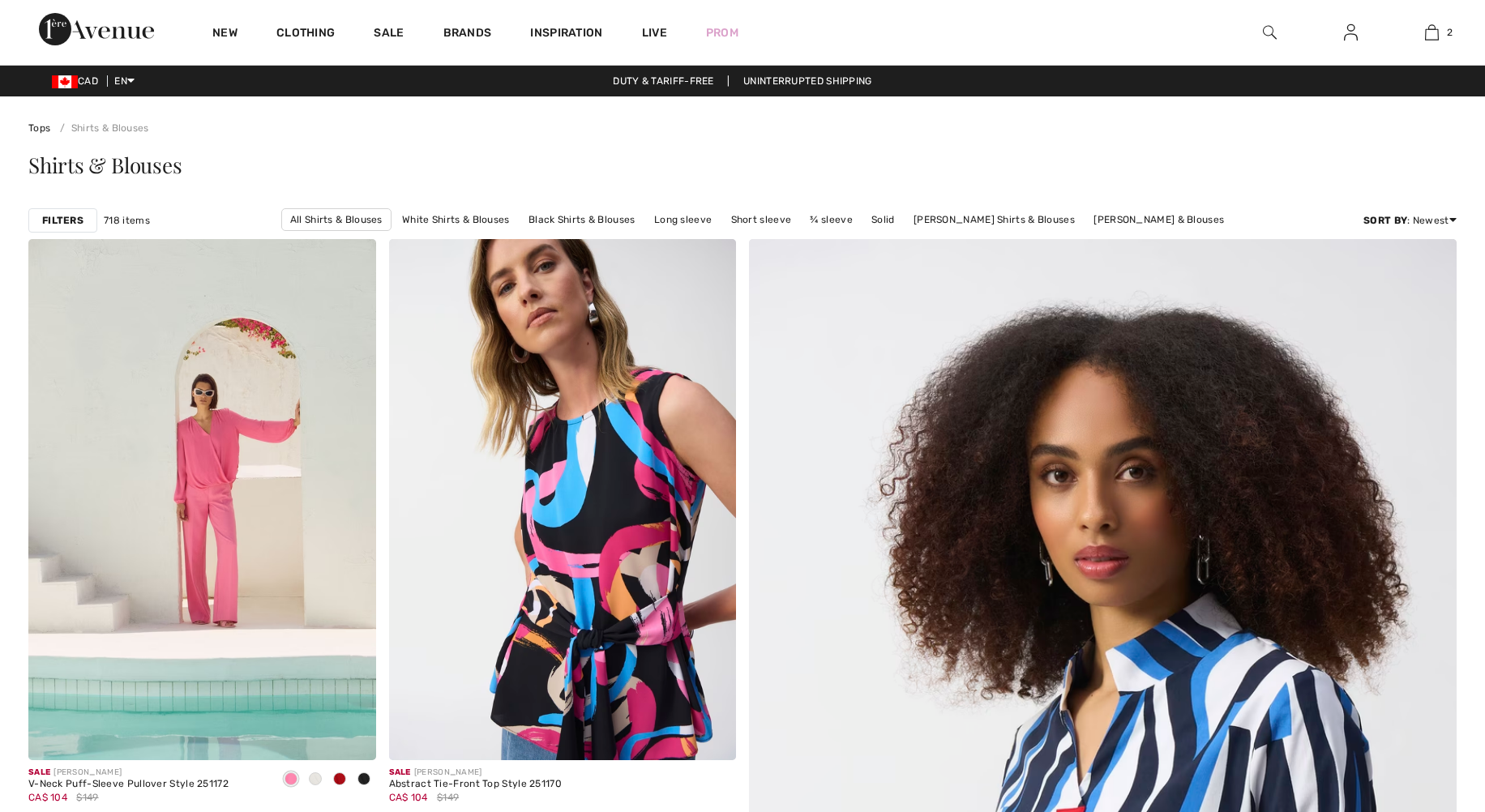
checkbox input "true"
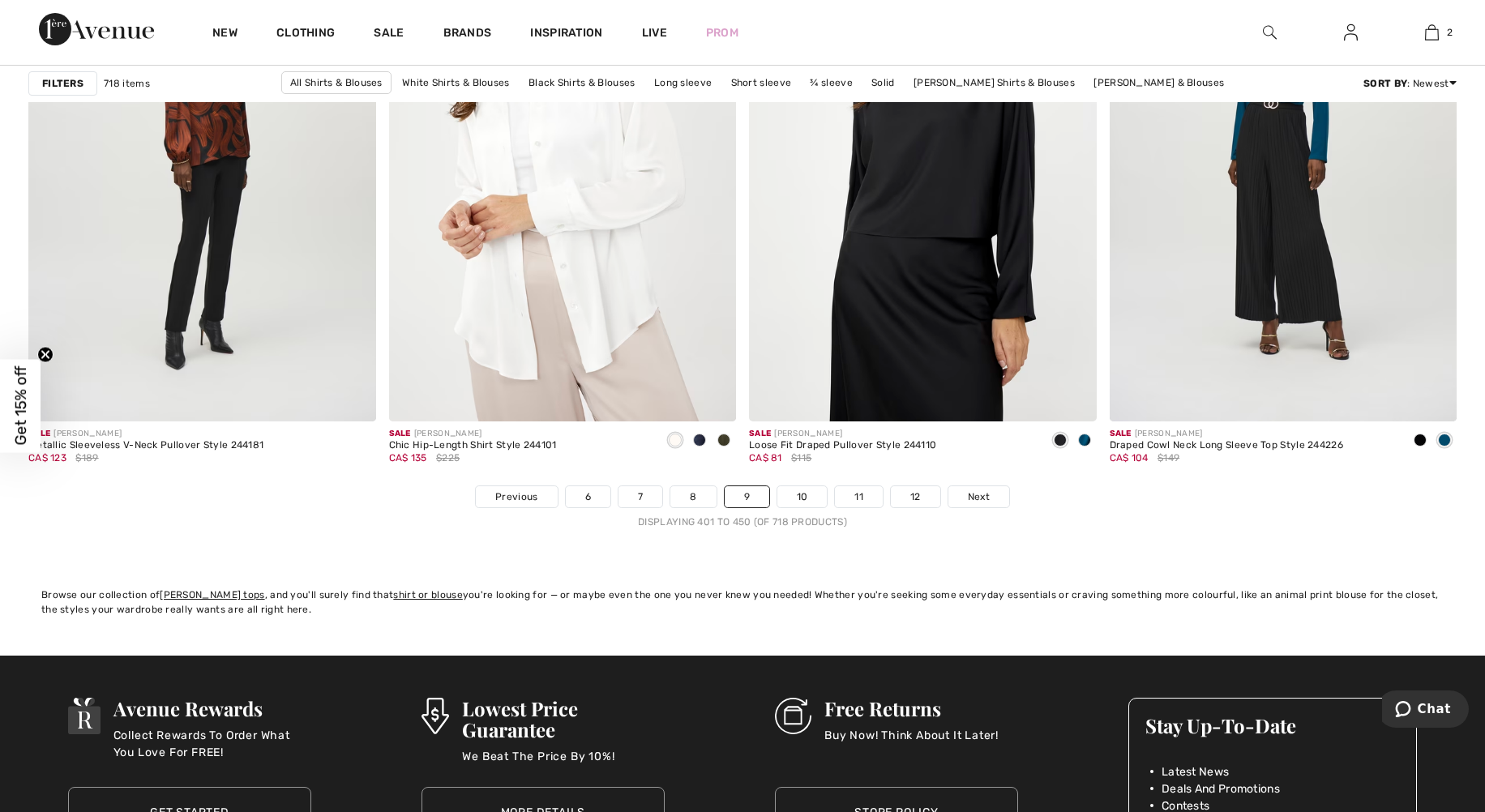
scroll to position [8835, 0]
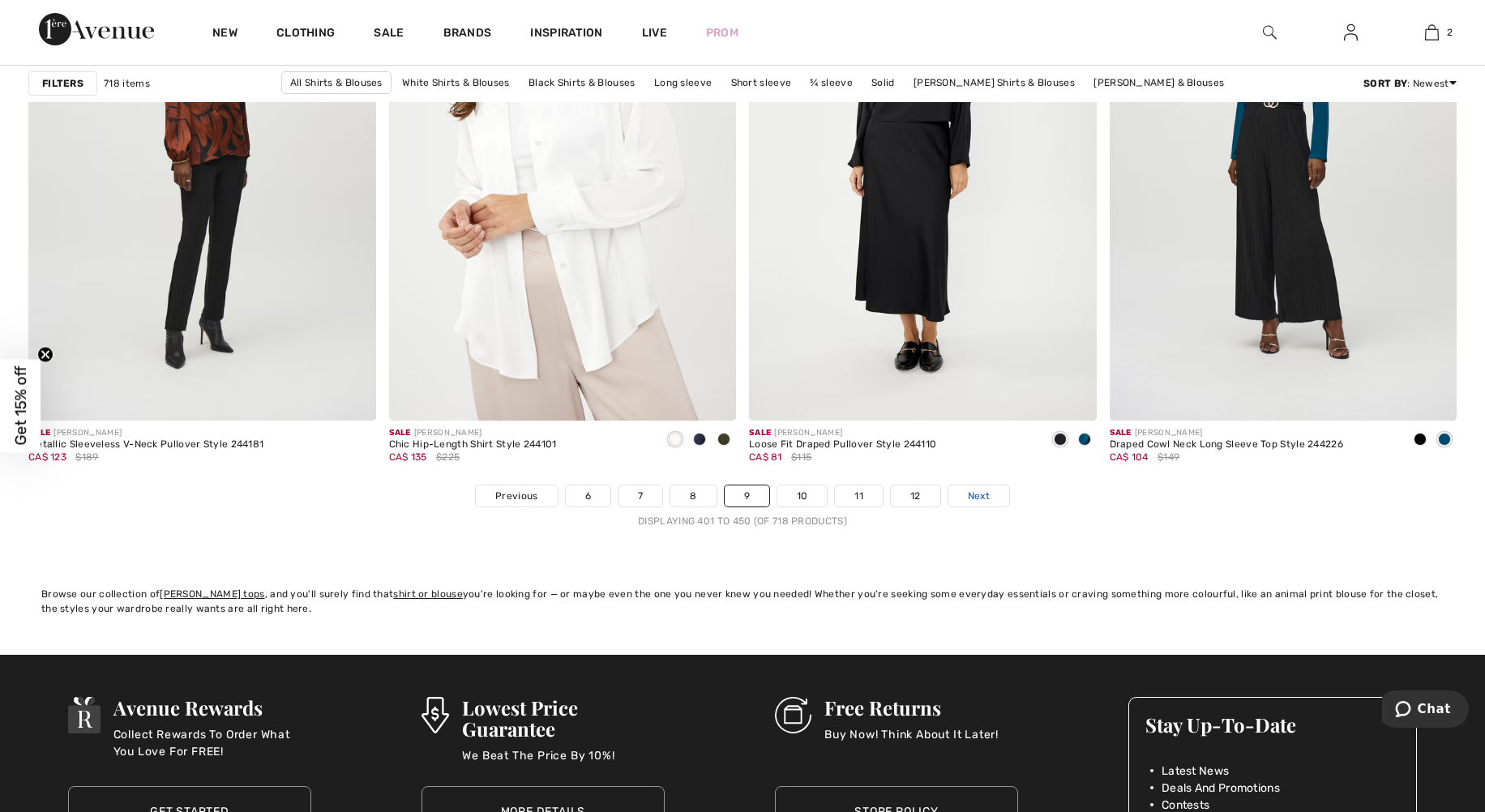
click at [968, 495] on span "Next" at bounding box center [978, 497] width 21 height 15
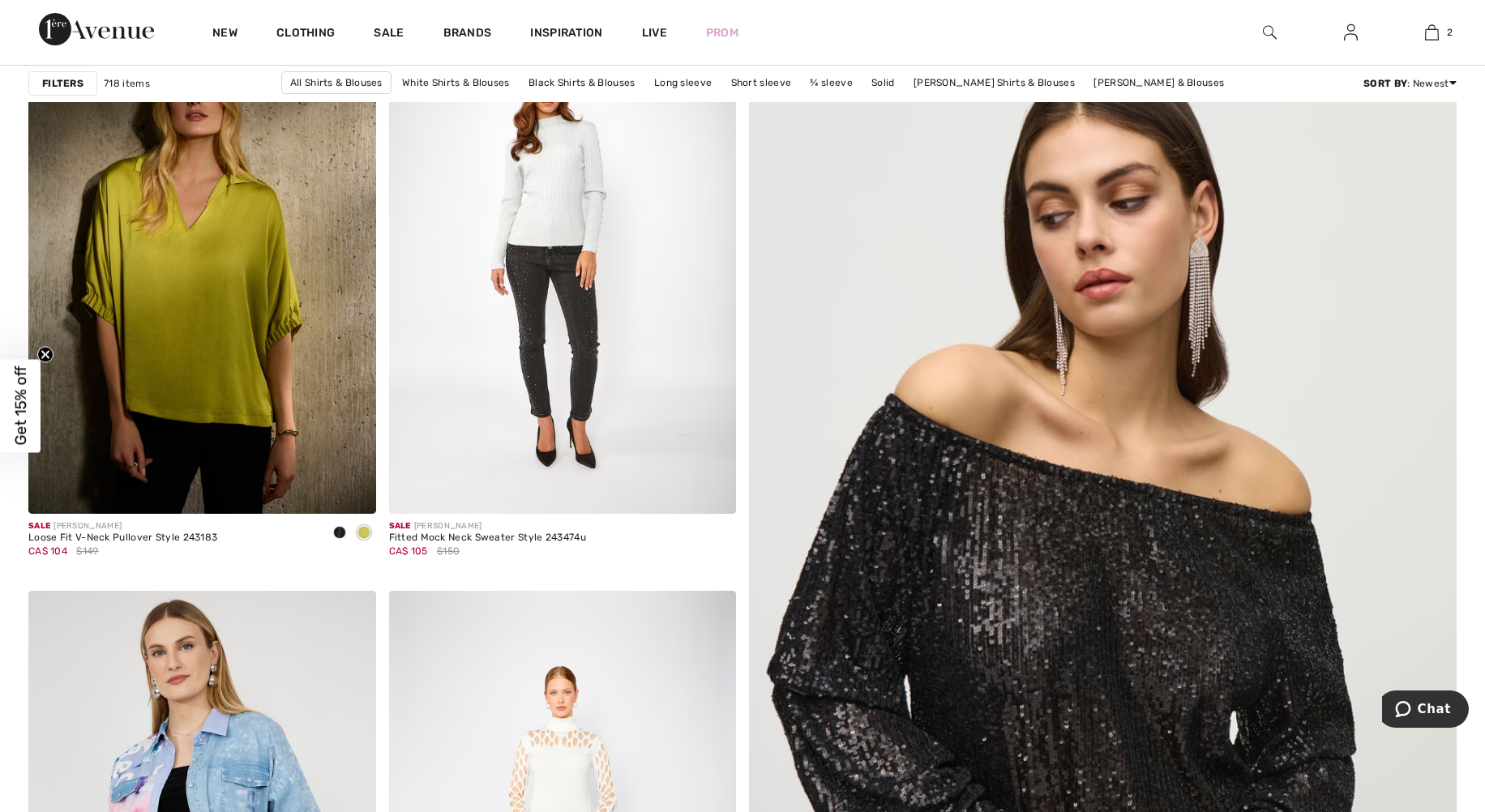
scroll to position [162, 0]
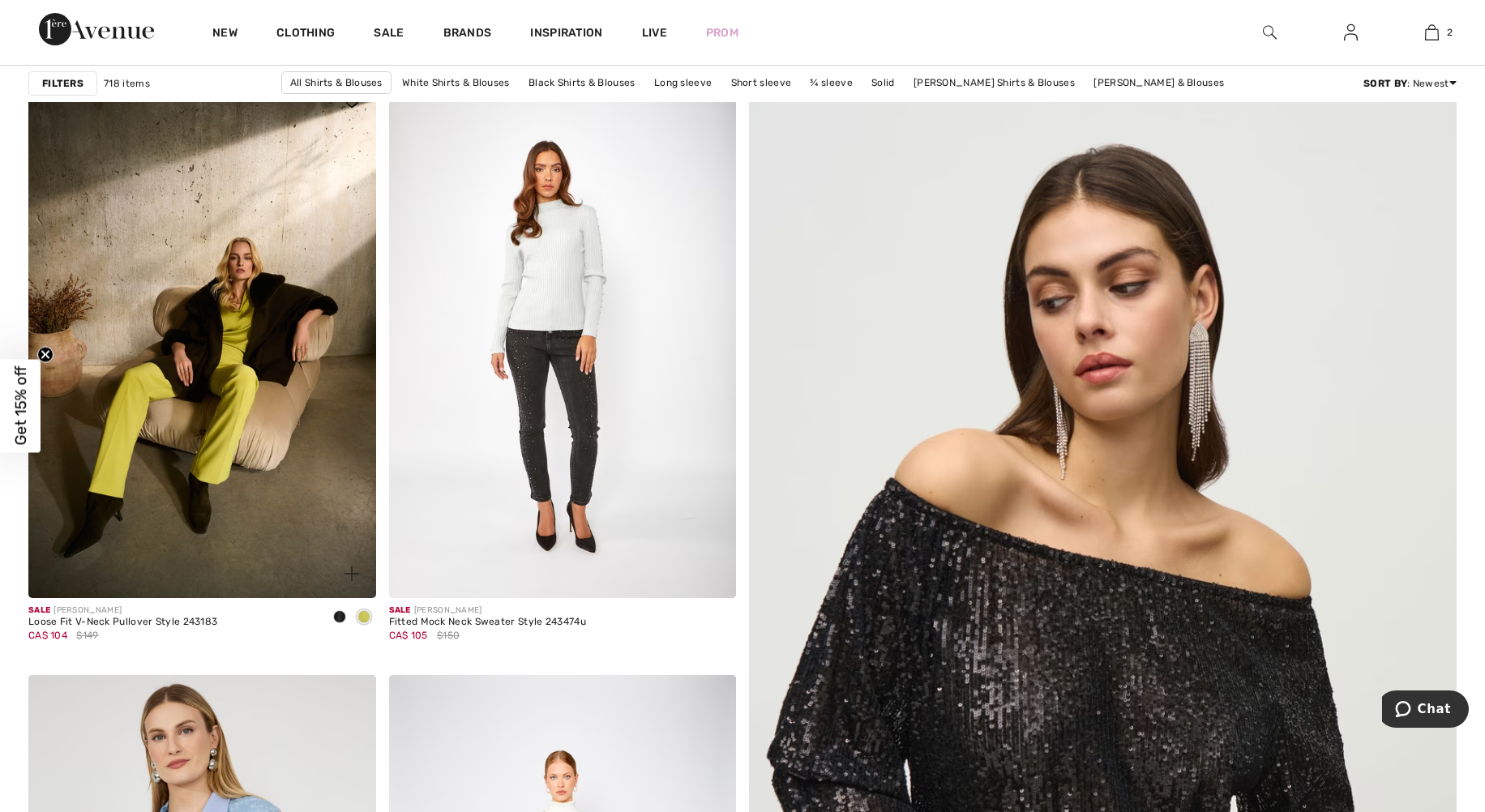
click at [133, 441] on img at bounding box center [202, 338] width 348 height 521
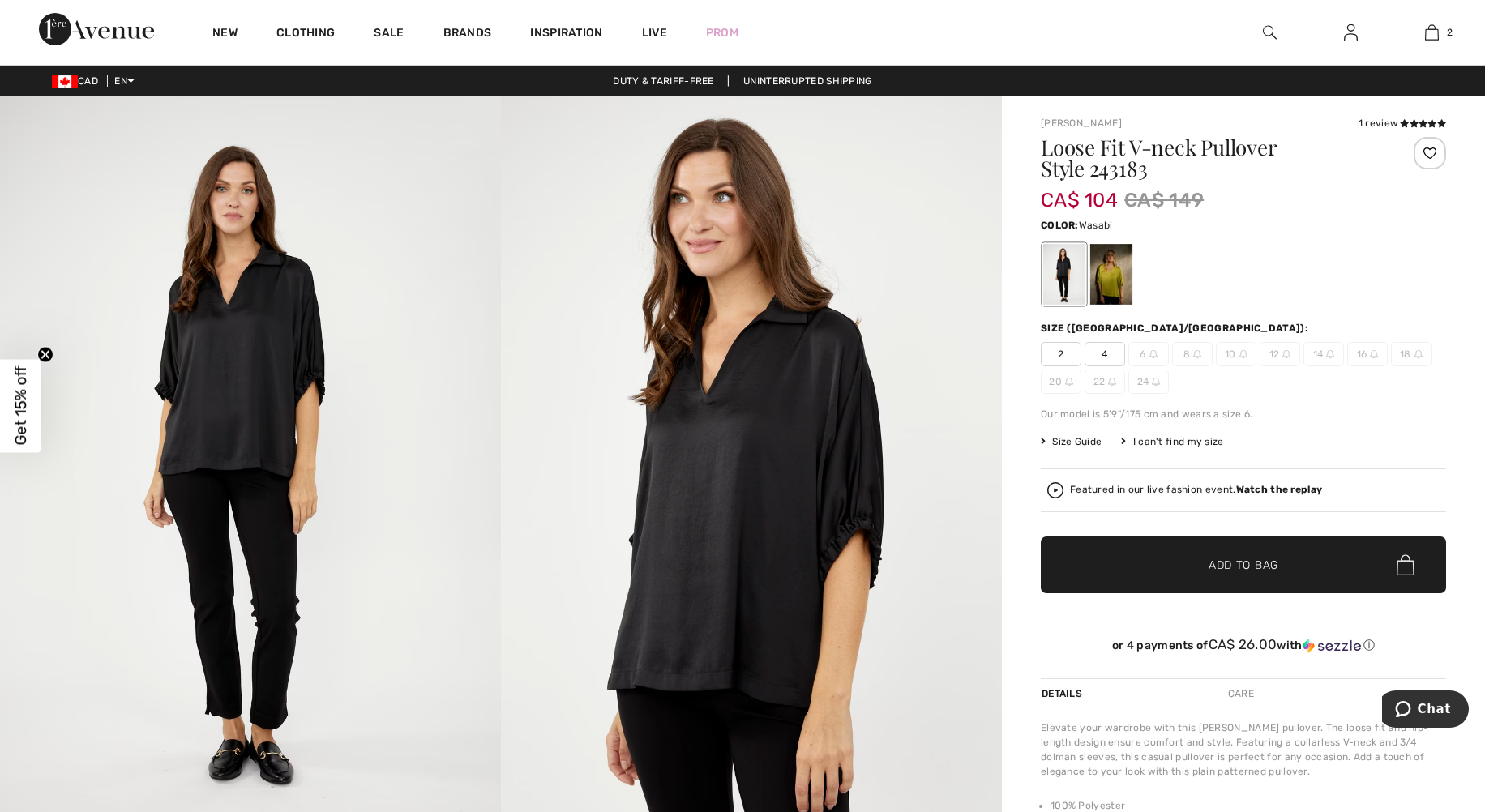
click at [1113, 290] on div at bounding box center [1111, 273] width 42 height 61
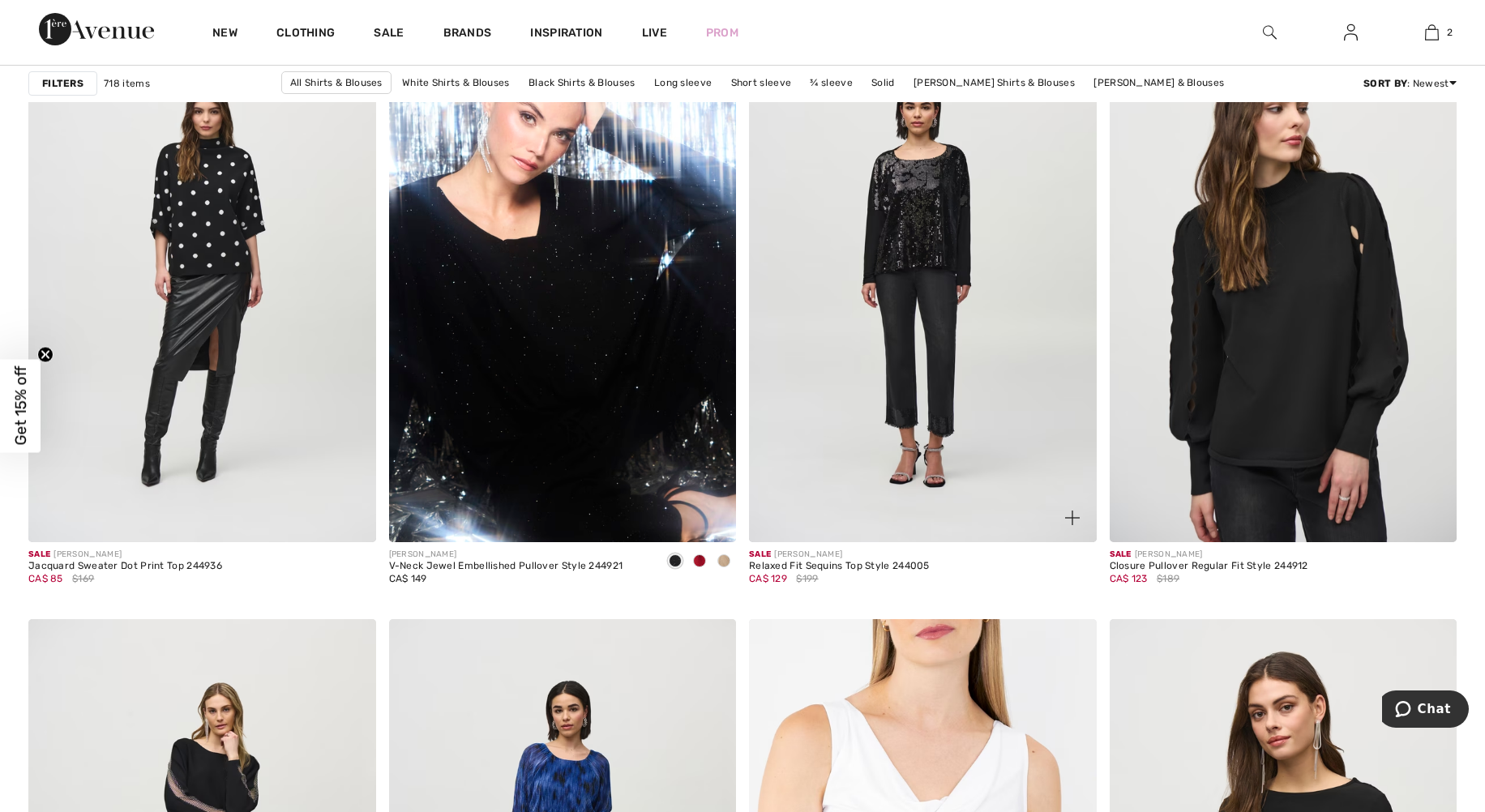
scroll to position [6080, 0]
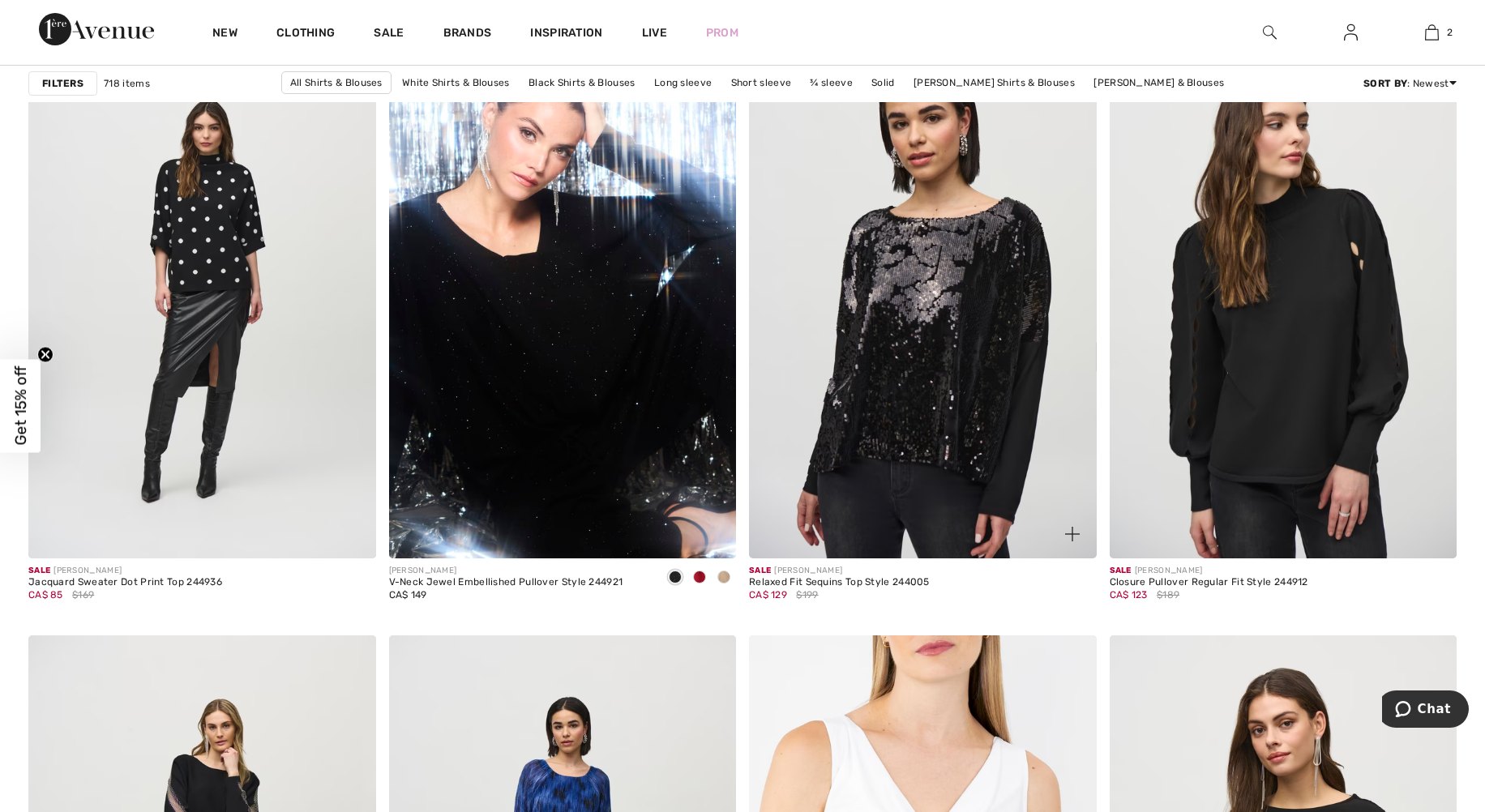
click at [929, 400] on img at bounding box center [922, 298] width 348 height 521
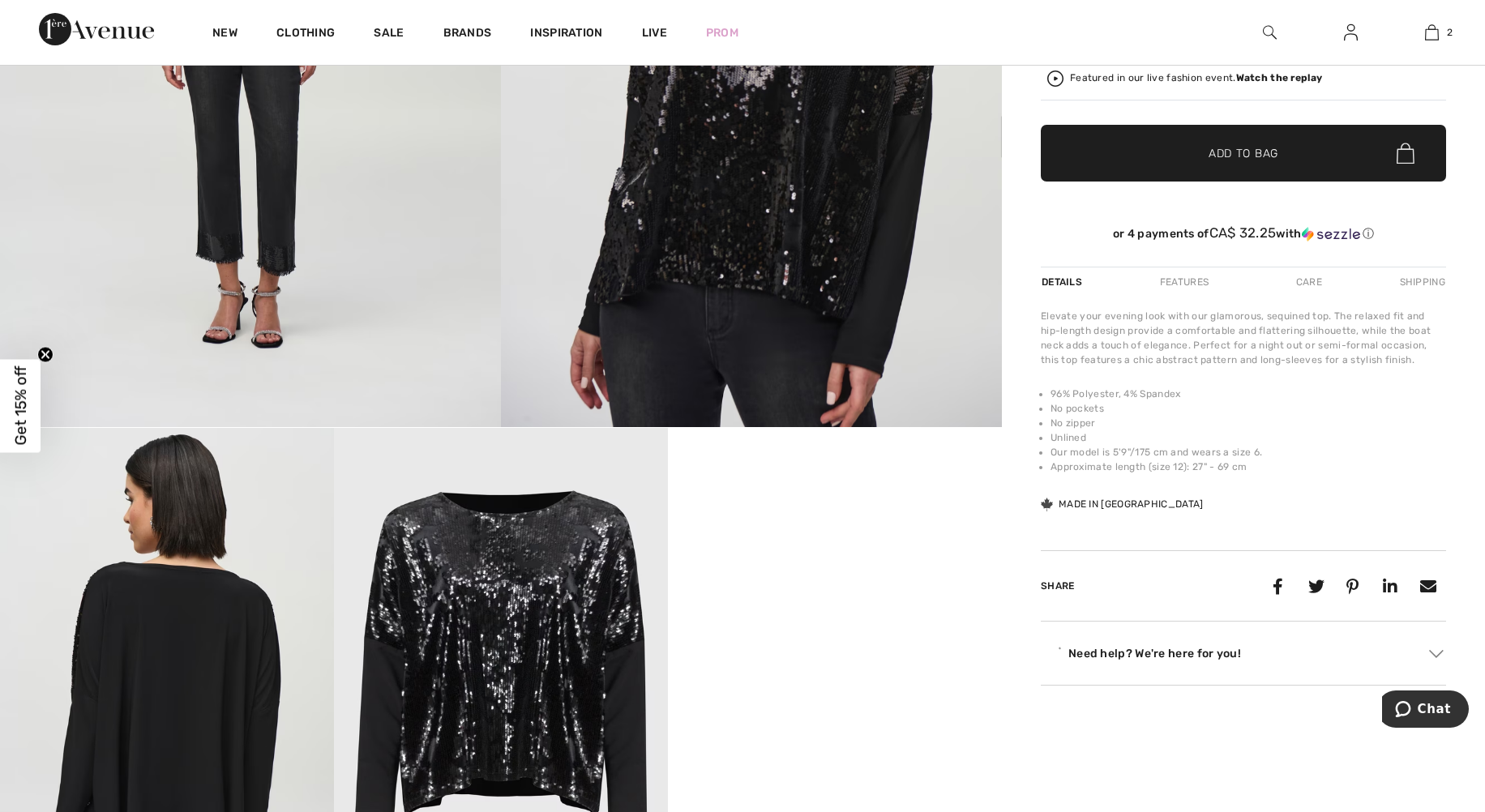
scroll to position [567, 0]
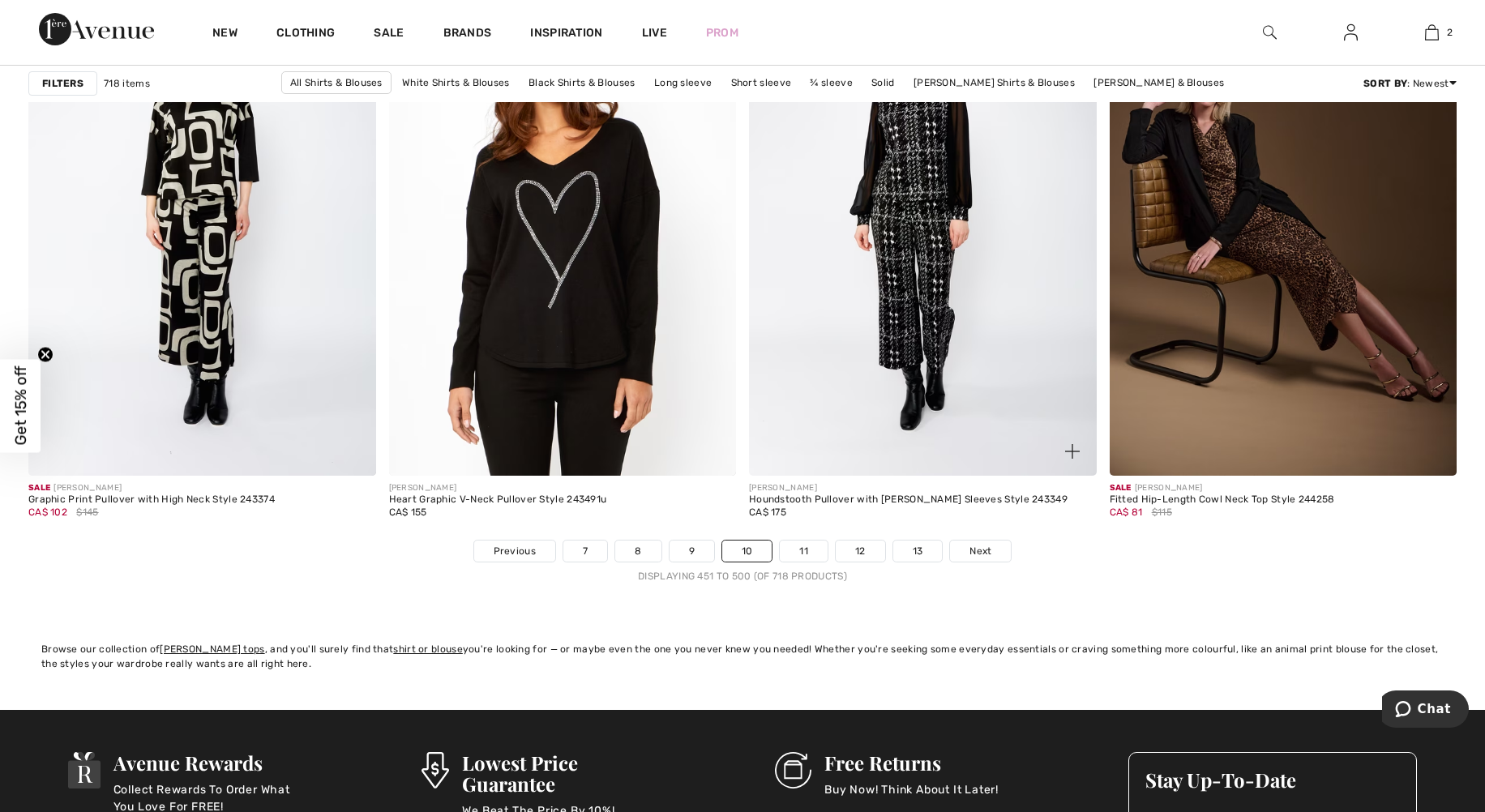
scroll to position [8755, 0]
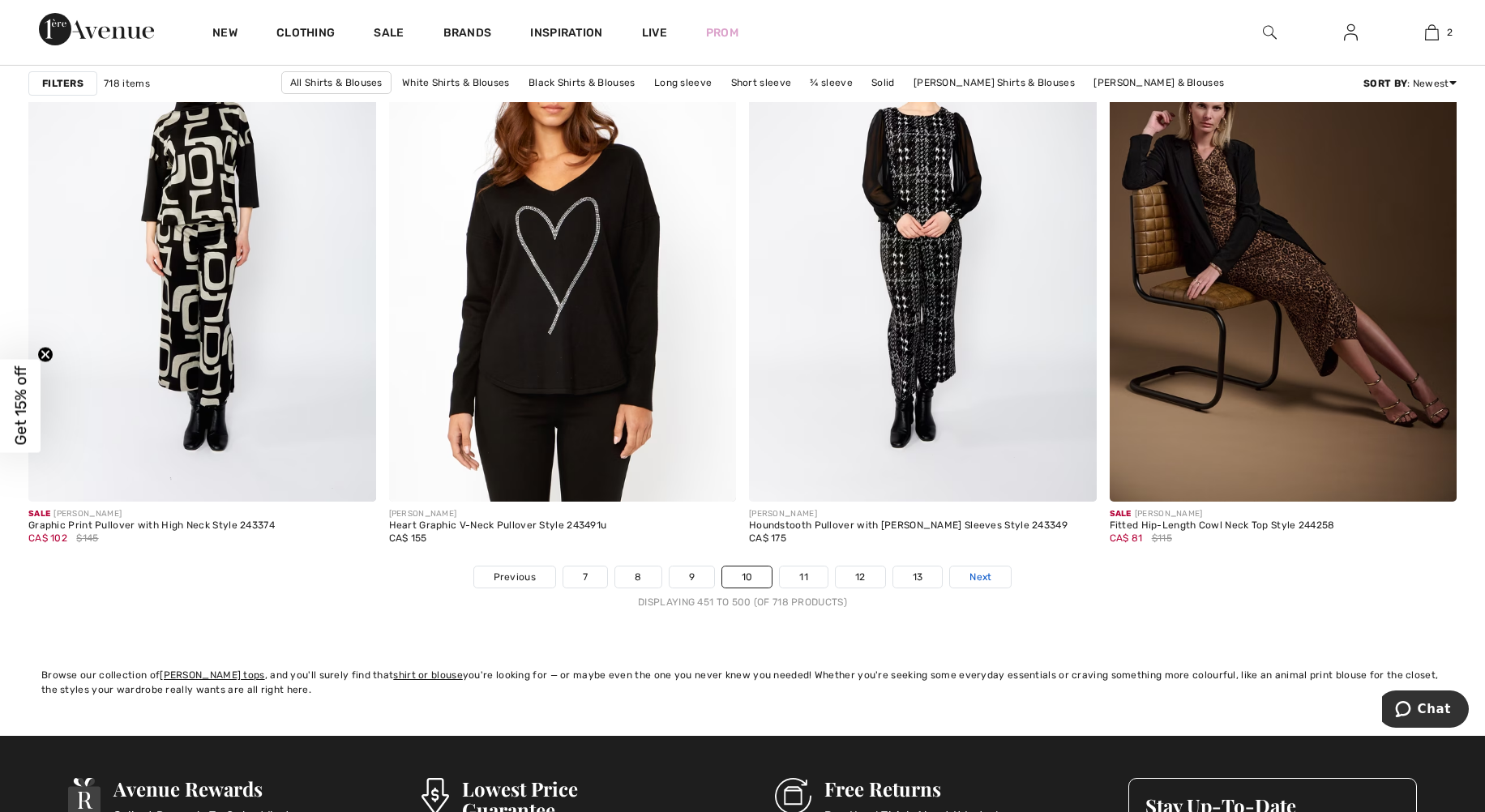
click at [974, 580] on span "Next" at bounding box center [980, 578] width 21 height 15
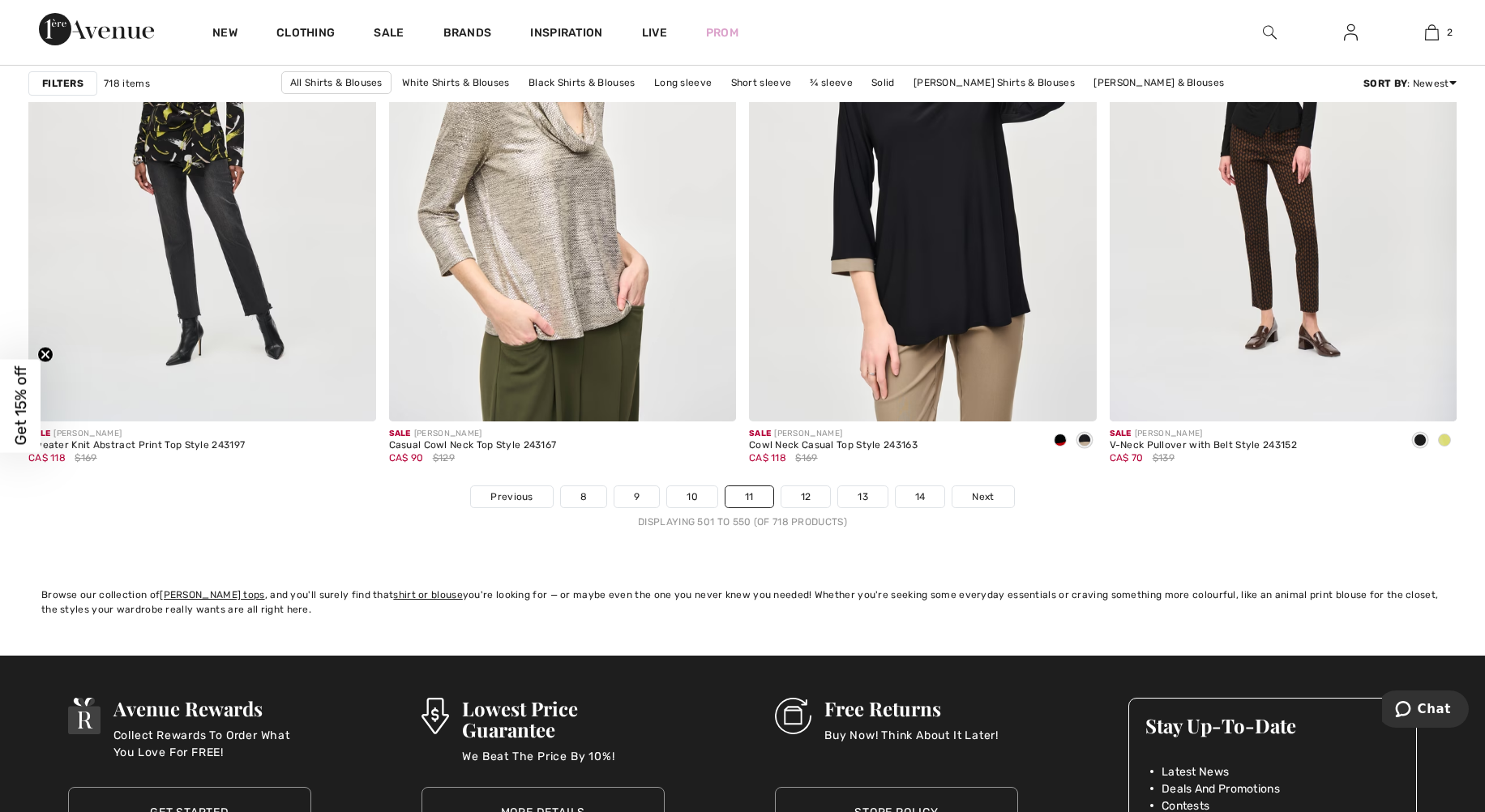
scroll to position [8835, 0]
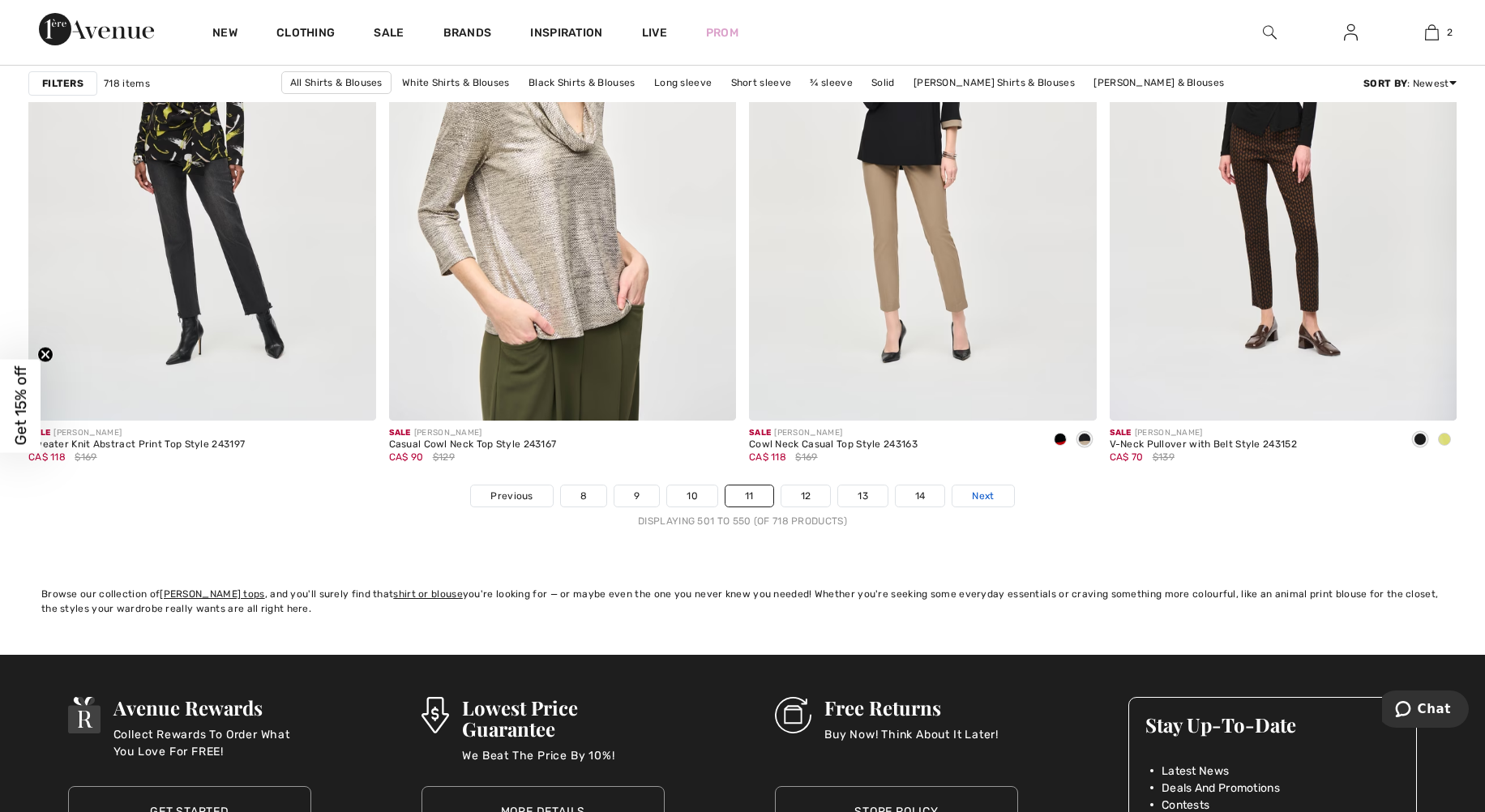
click at [978, 491] on span "Next" at bounding box center [982, 497] width 21 height 15
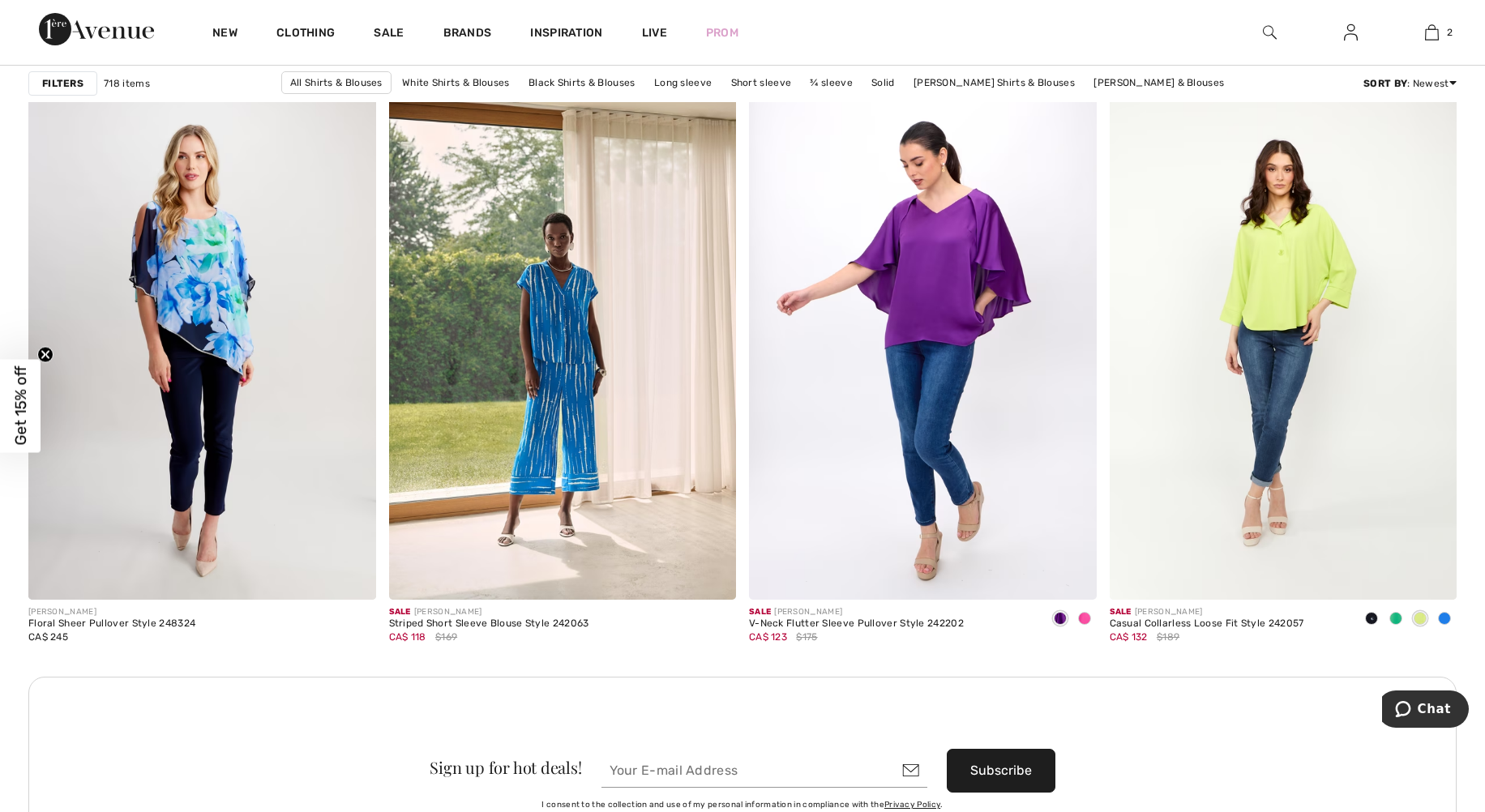
scroll to position [3972, 0]
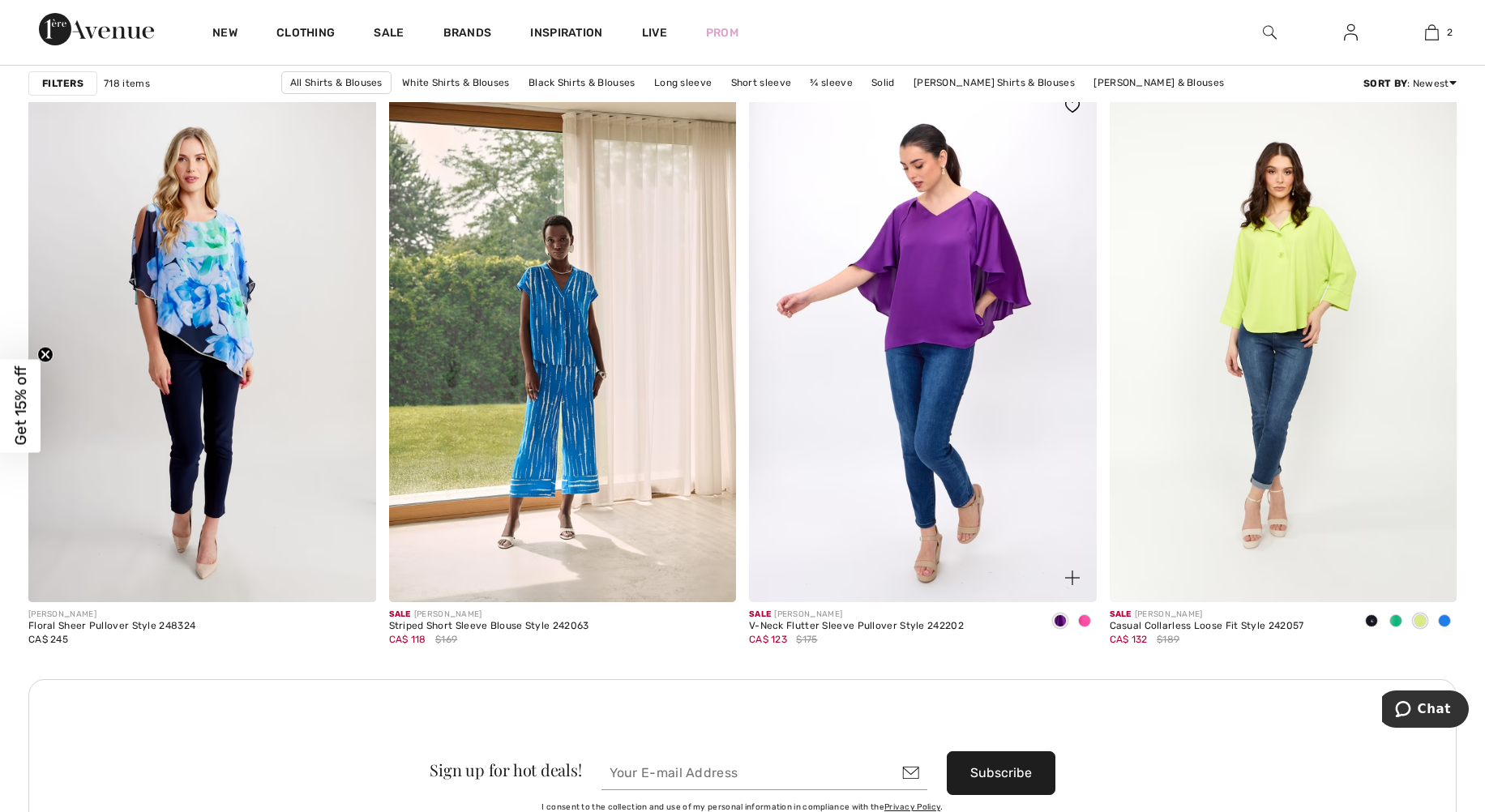
click at [976, 445] on img at bounding box center [922, 343] width 348 height 521
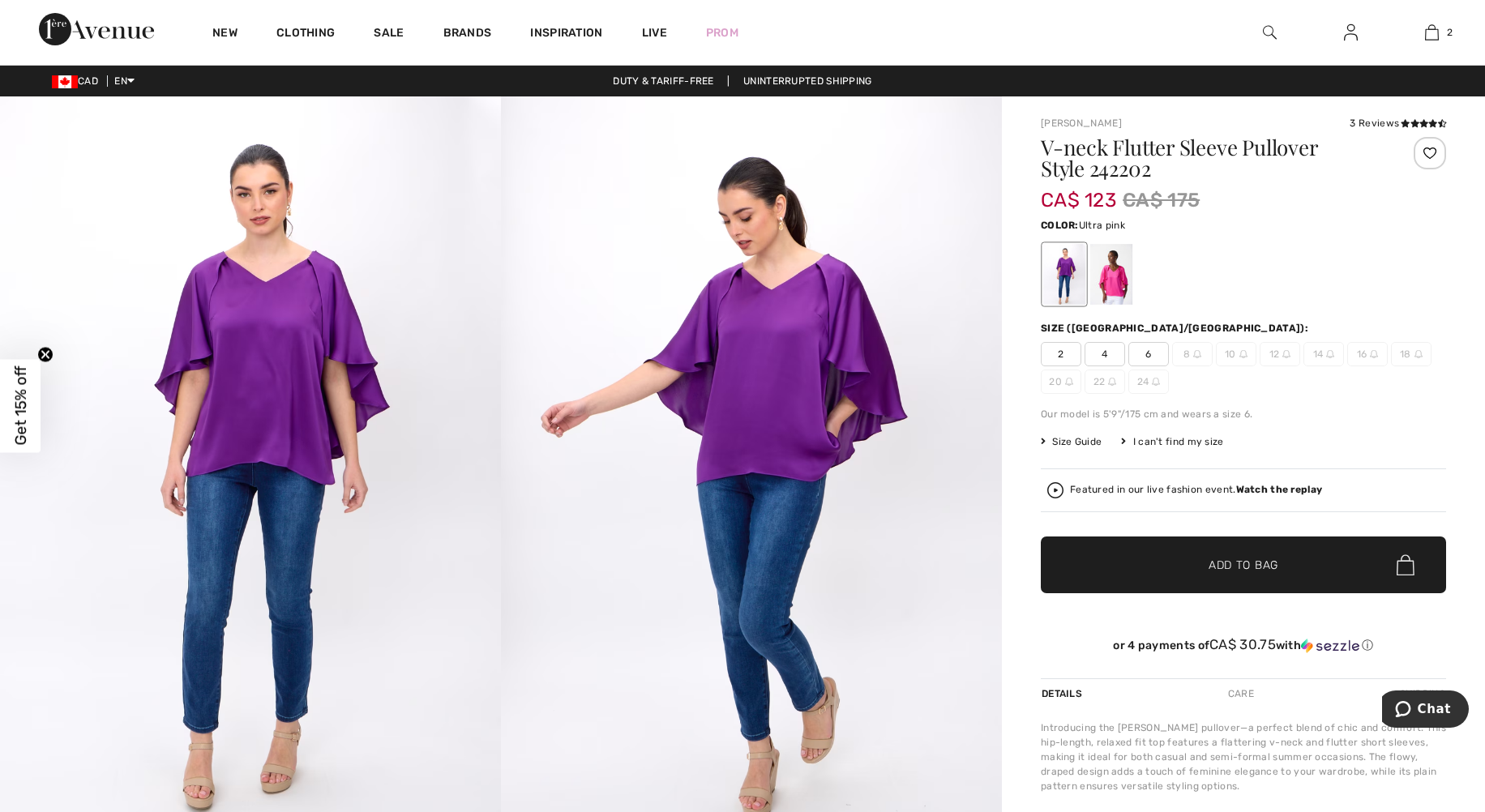
click at [1114, 293] on div at bounding box center [1111, 273] width 42 height 61
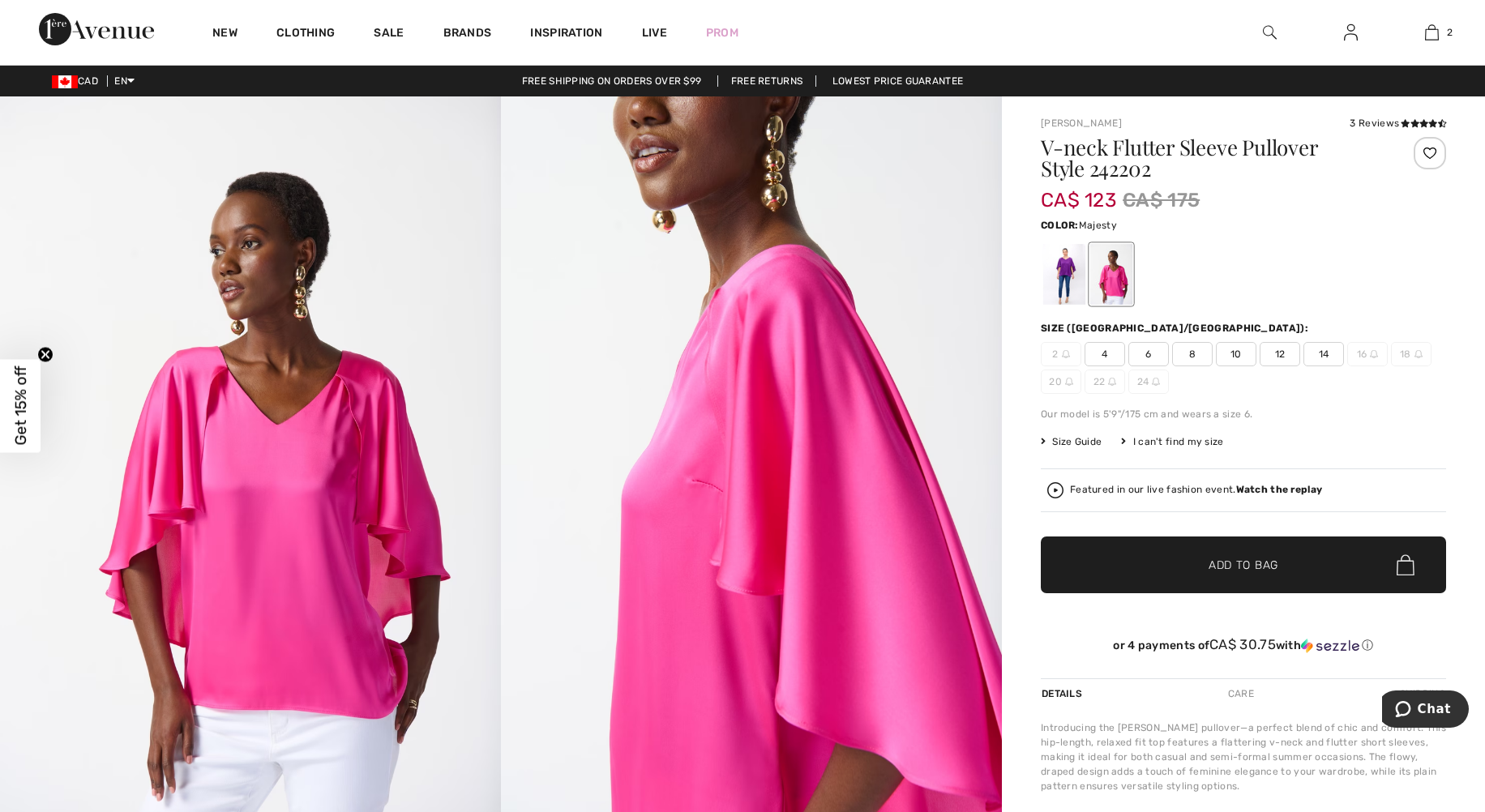
click at [1051, 279] on div at bounding box center [1064, 273] width 42 height 61
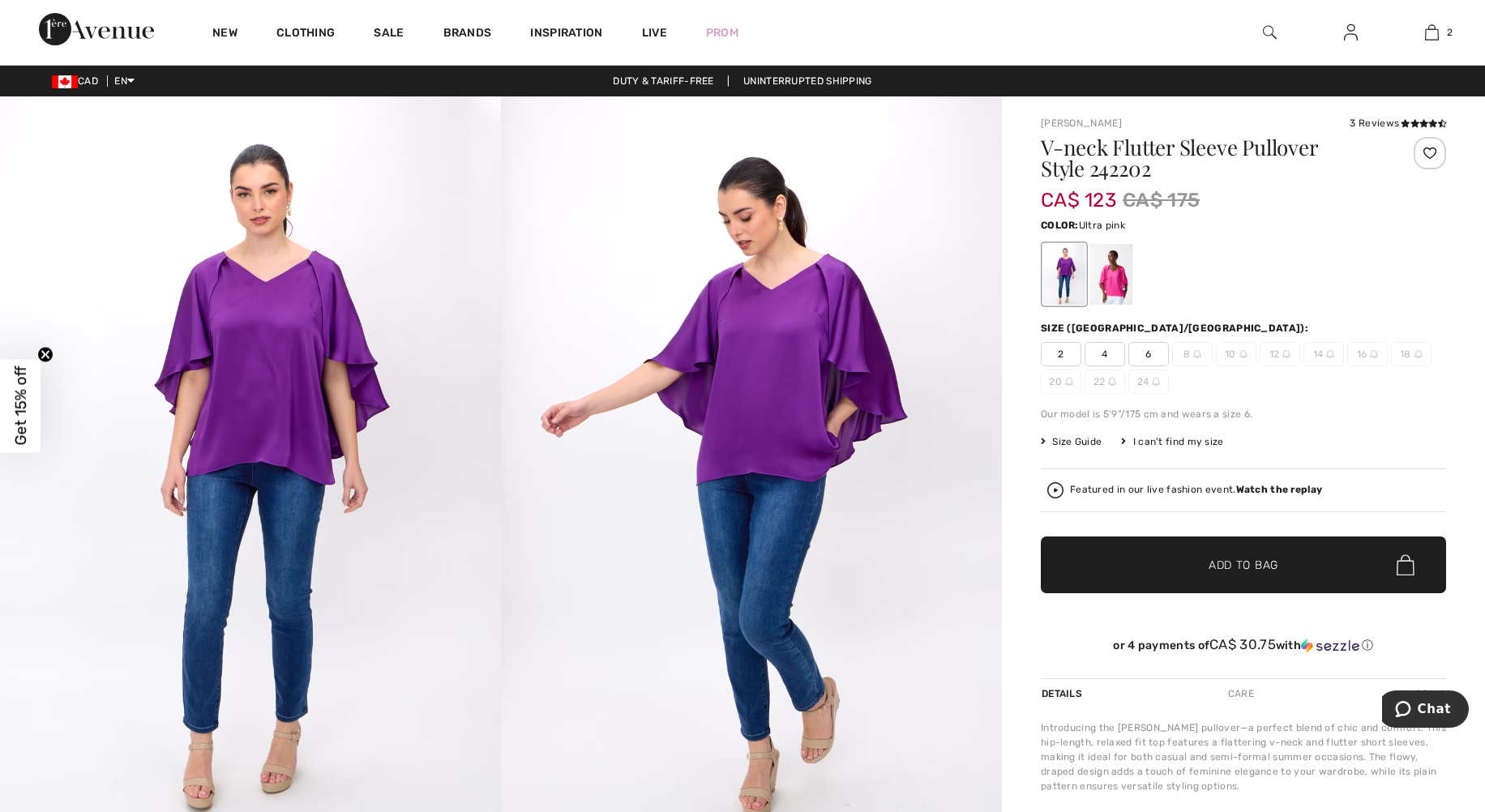
click at [1120, 280] on div at bounding box center [1111, 273] width 42 height 61
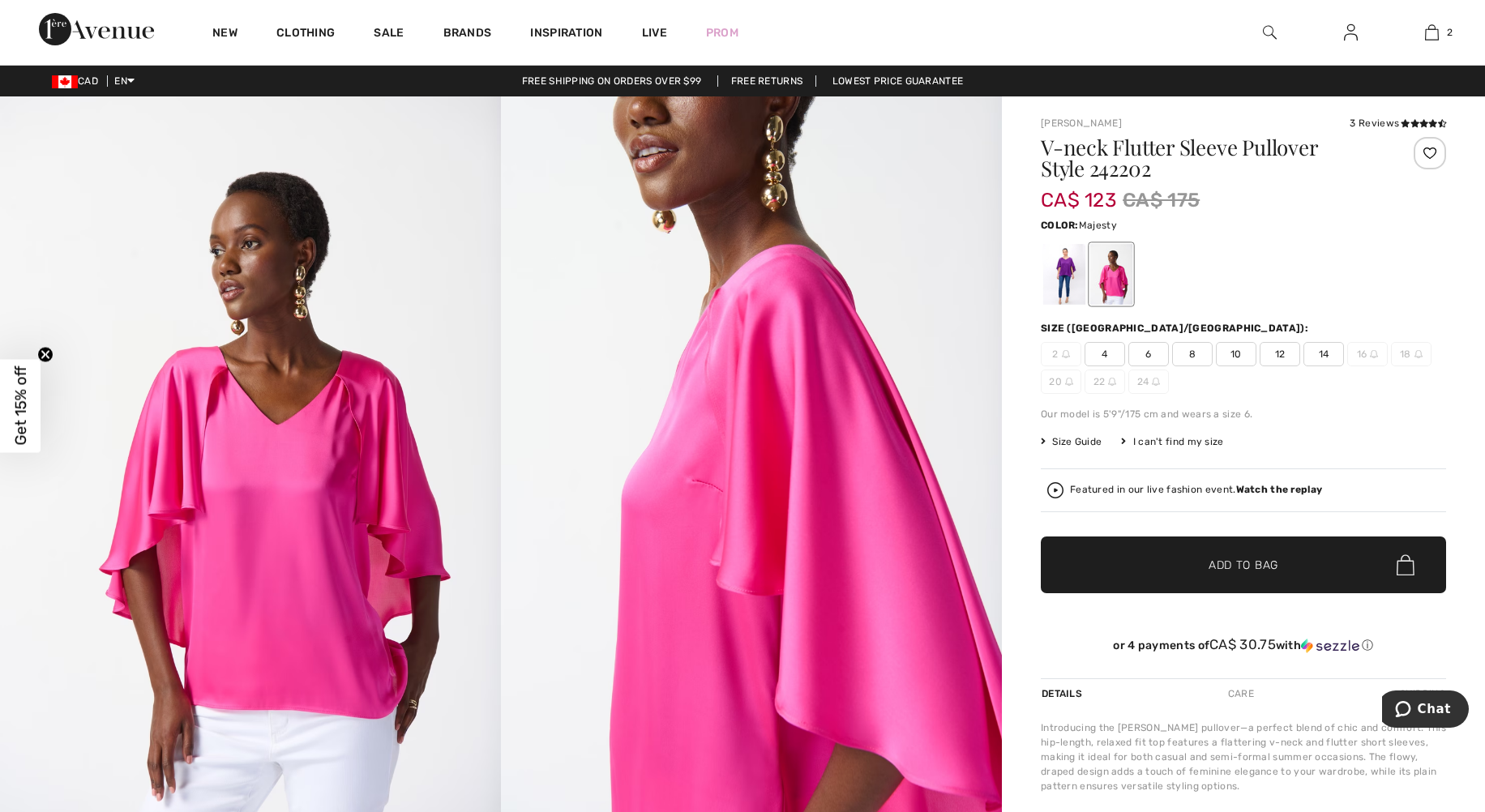
click at [1058, 293] on div at bounding box center [1064, 273] width 42 height 61
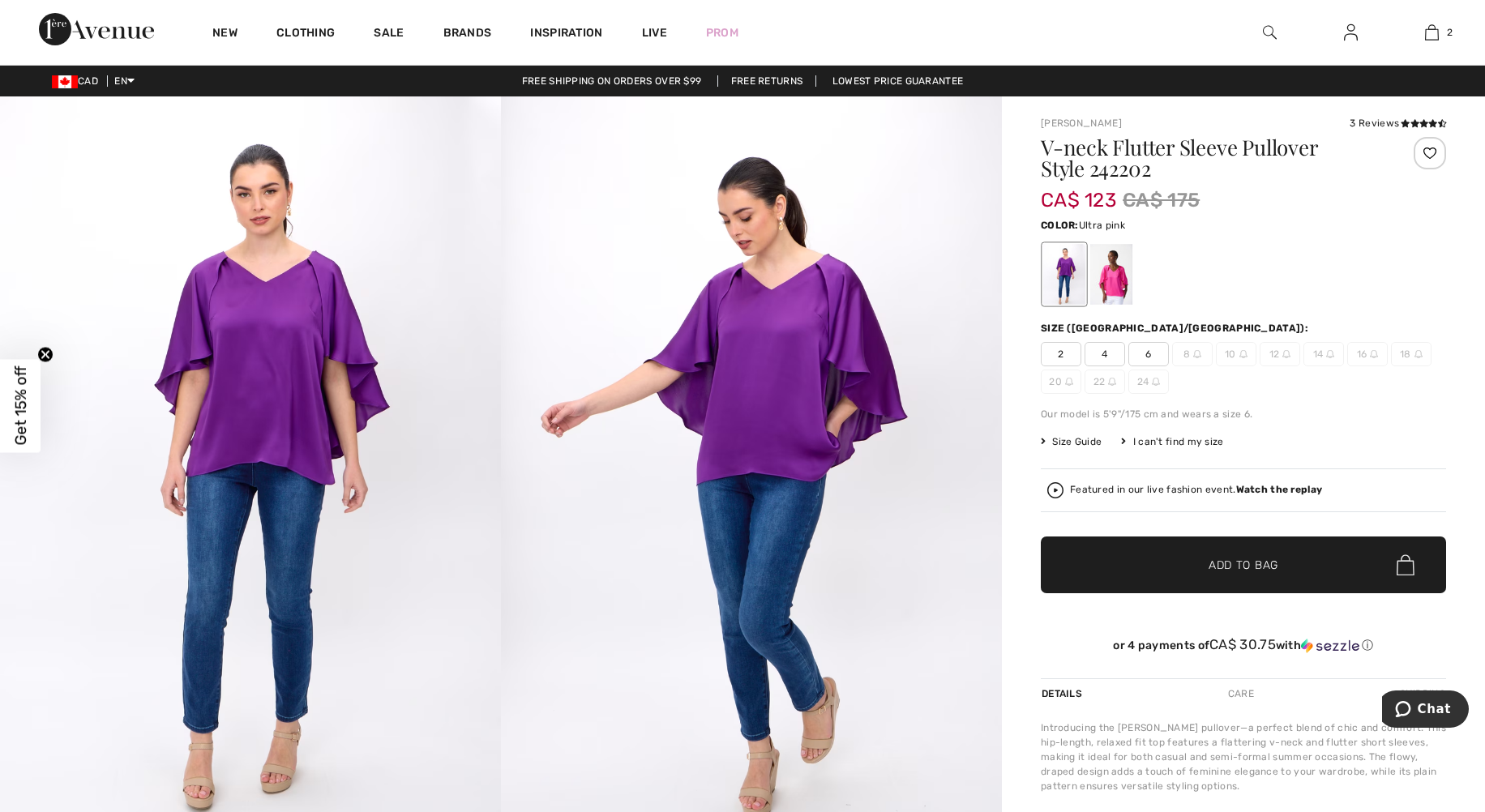
click at [1117, 277] on div at bounding box center [1111, 273] width 42 height 61
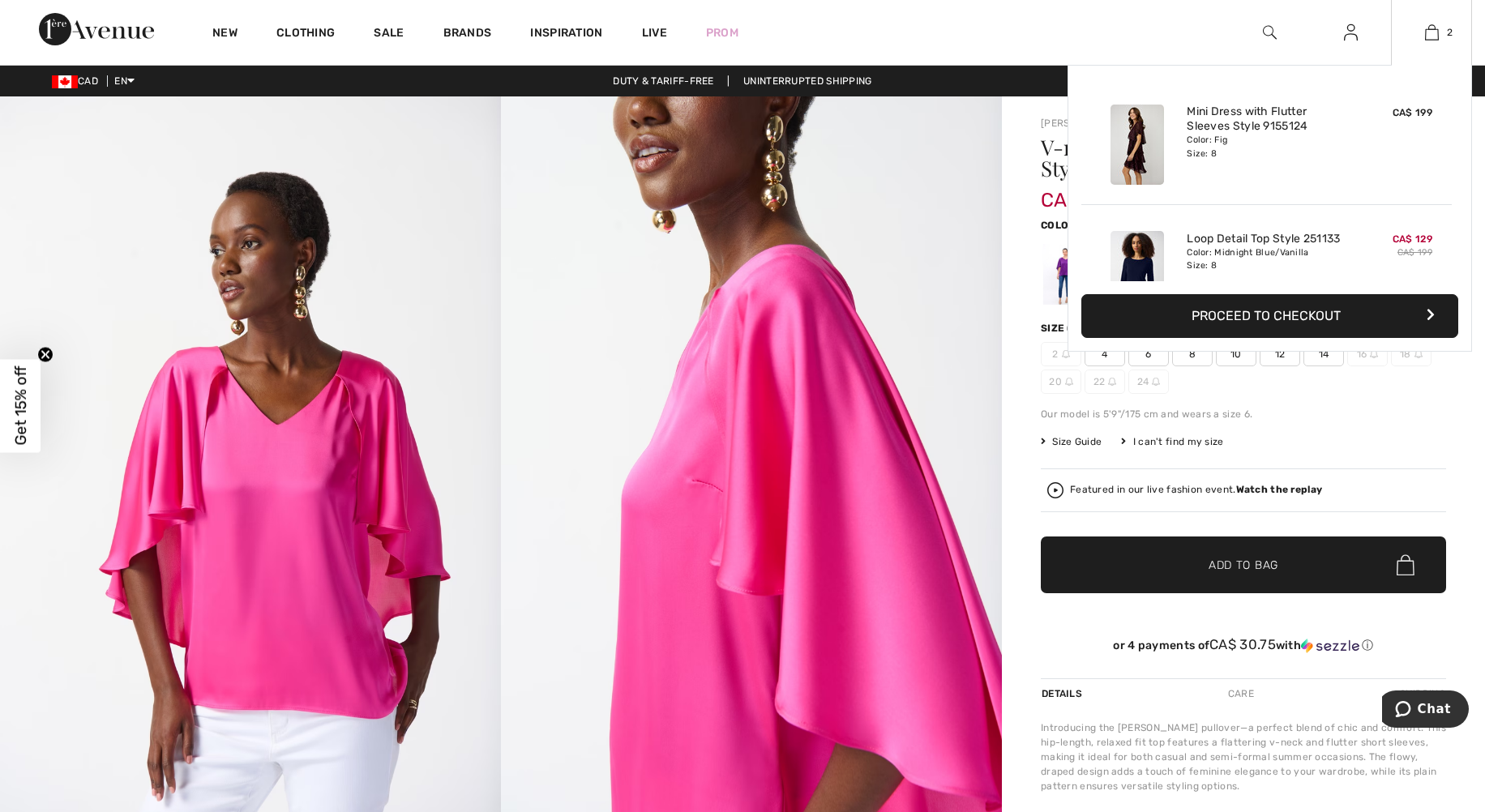
click at [1269, 316] on button "Proceed to Checkout" at bounding box center [1270, 315] width 377 height 44
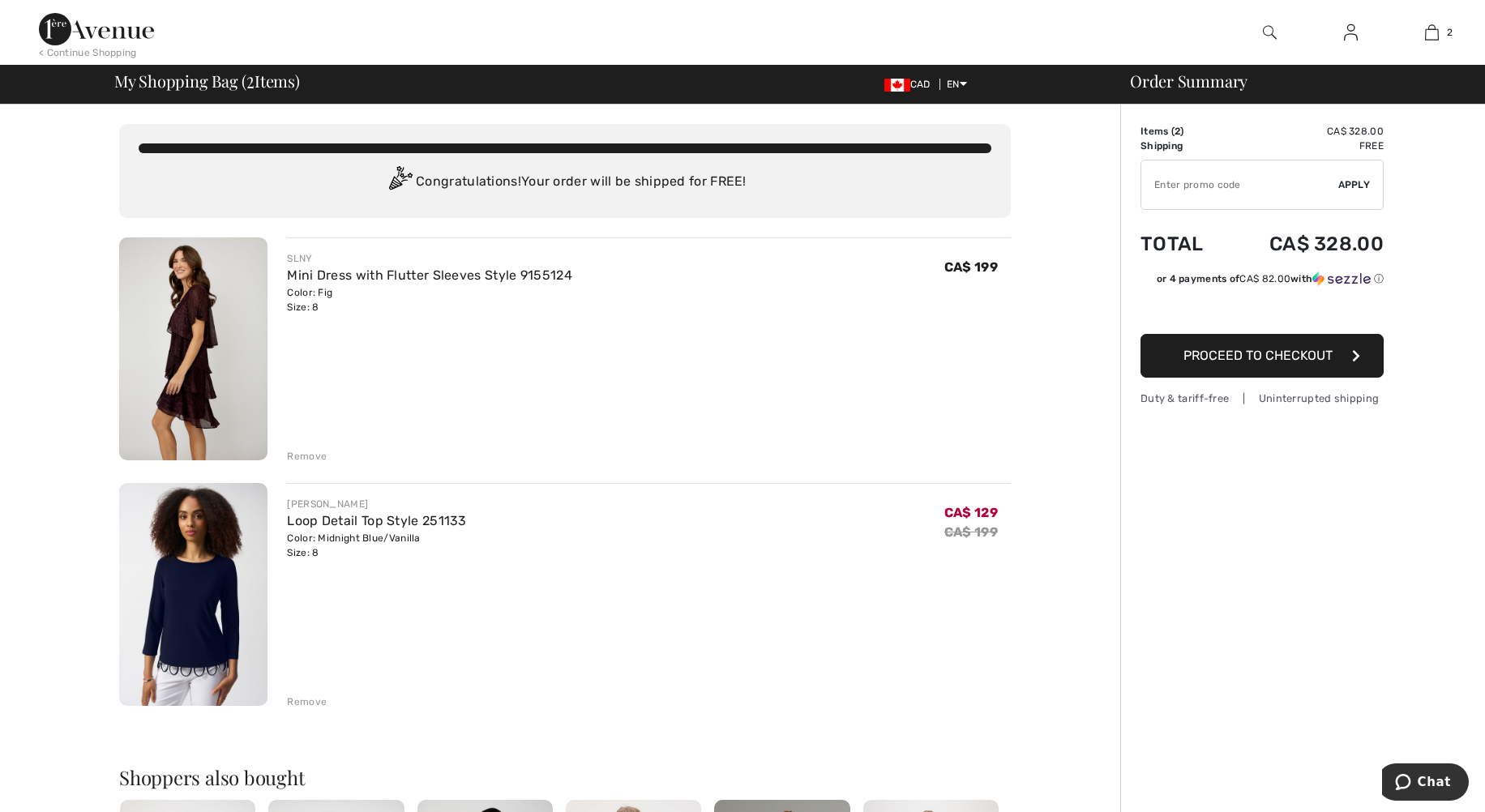
click at [233, 566] on img at bounding box center [193, 595] width 148 height 223
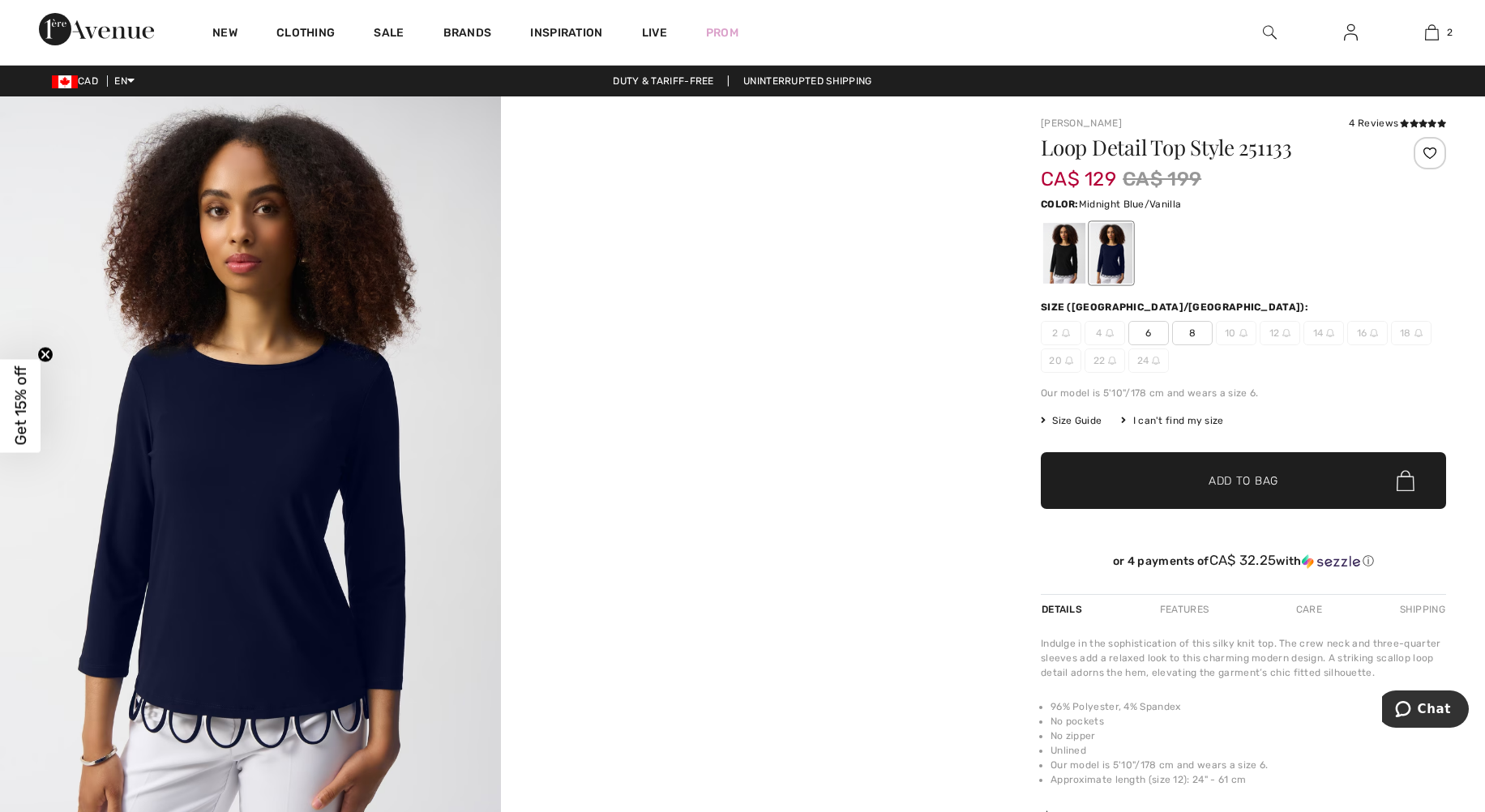
click at [1168, 423] on div "I can't find my size" at bounding box center [1171, 421] width 102 height 15
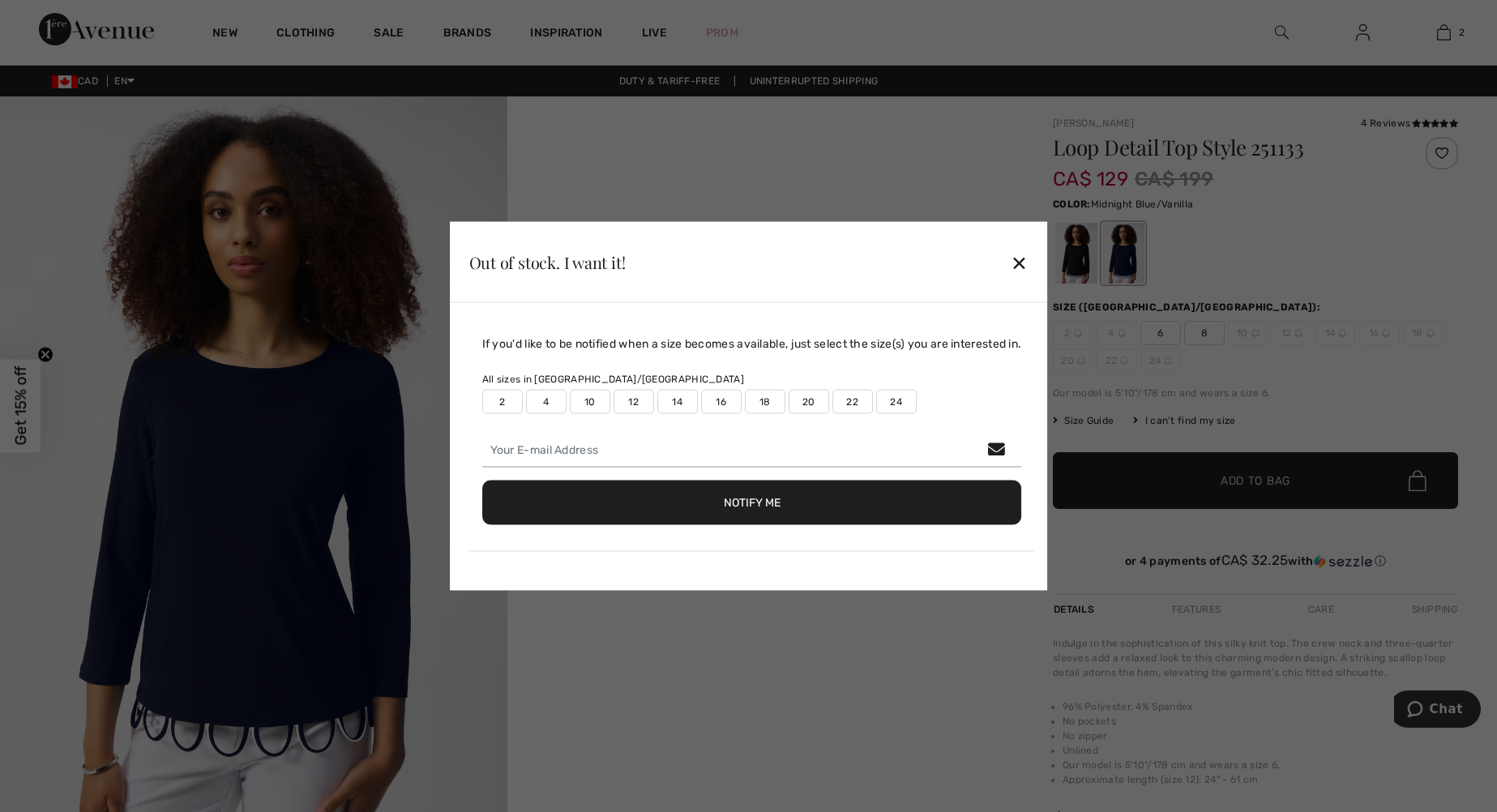
click at [586, 398] on label "10" at bounding box center [590, 402] width 40 height 24
click at [583, 447] on input "email" at bounding box center [752, 451] width 539 height 34
type input "marylacroix@videotron.ca"
click at [717, 506] on button "Notify Me" at bounding box center [752, 503] width 539 height 45
click at [1022, 270] on div "✕" at bounding box center [1019, 261] width 17 height 34
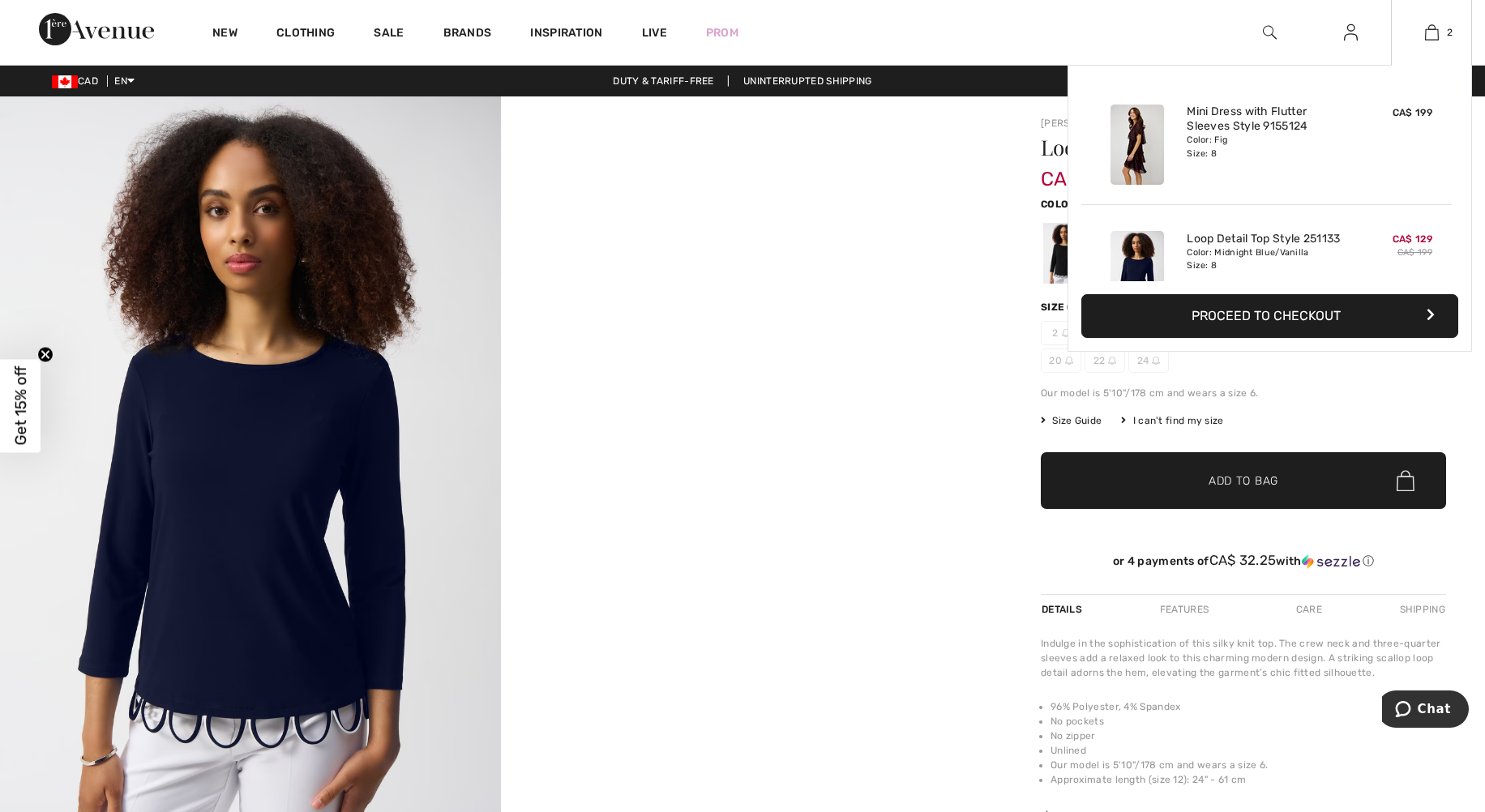
click at [1224, 323] on button "Proceed to Checkout" at bounding box center [1270, 315] width 377 height 44
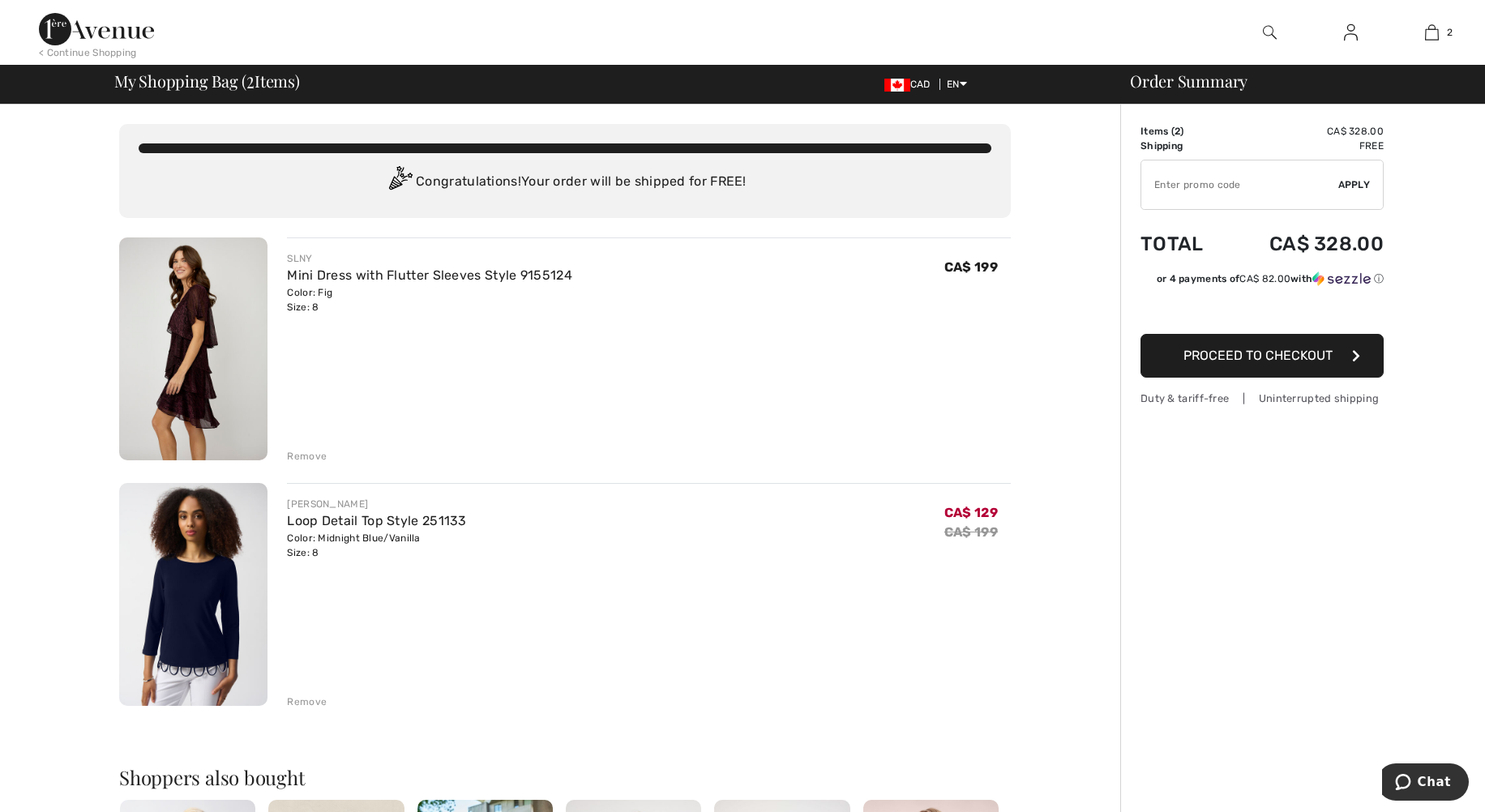
click at [295, 706] on div "Remove" at bounding box center [306, 702] width 40 height 15
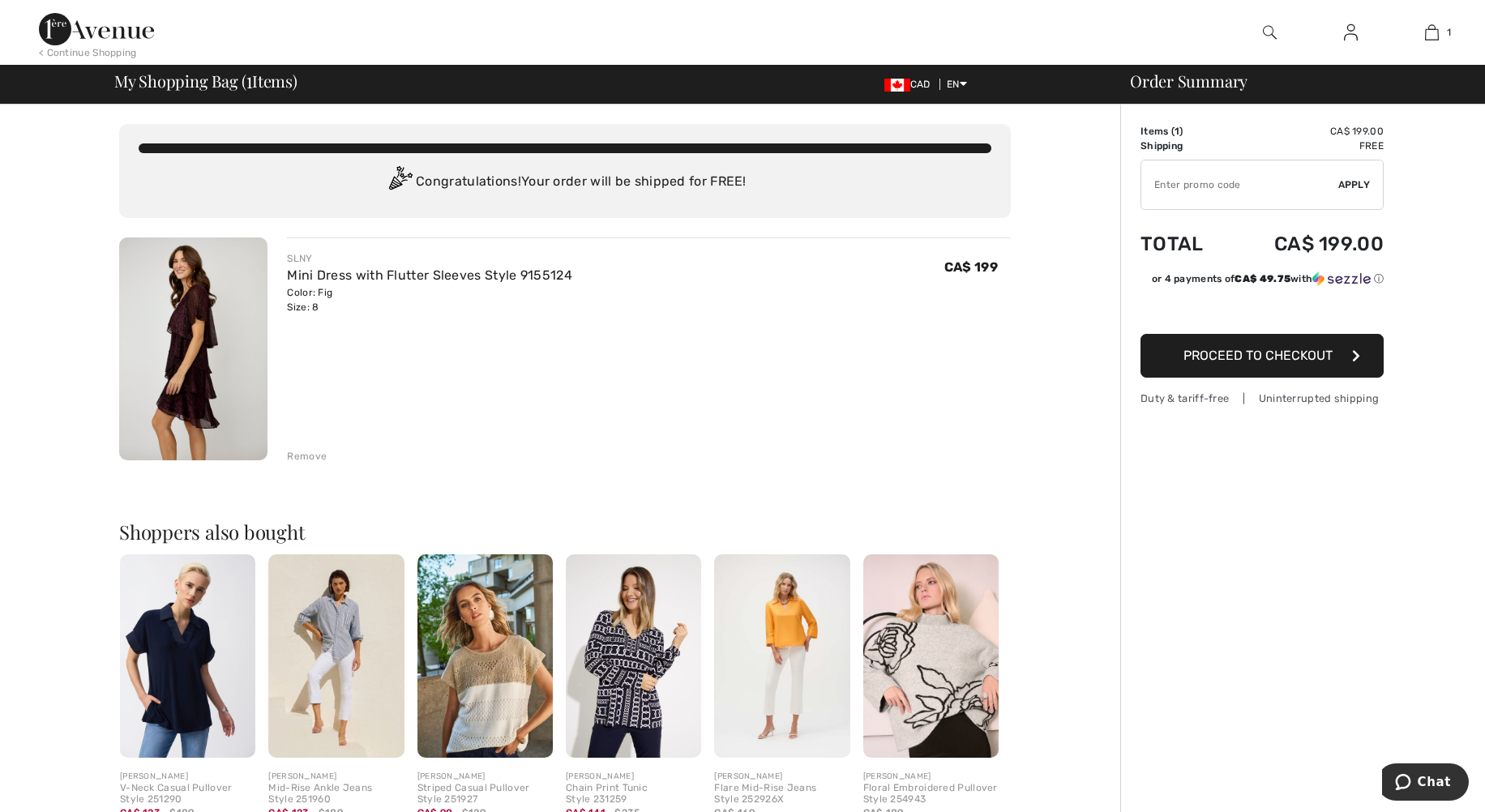
click at [1204, 357] on span "Proceed to Checkout" at bounding box center [1258, 356] width 149 height 16
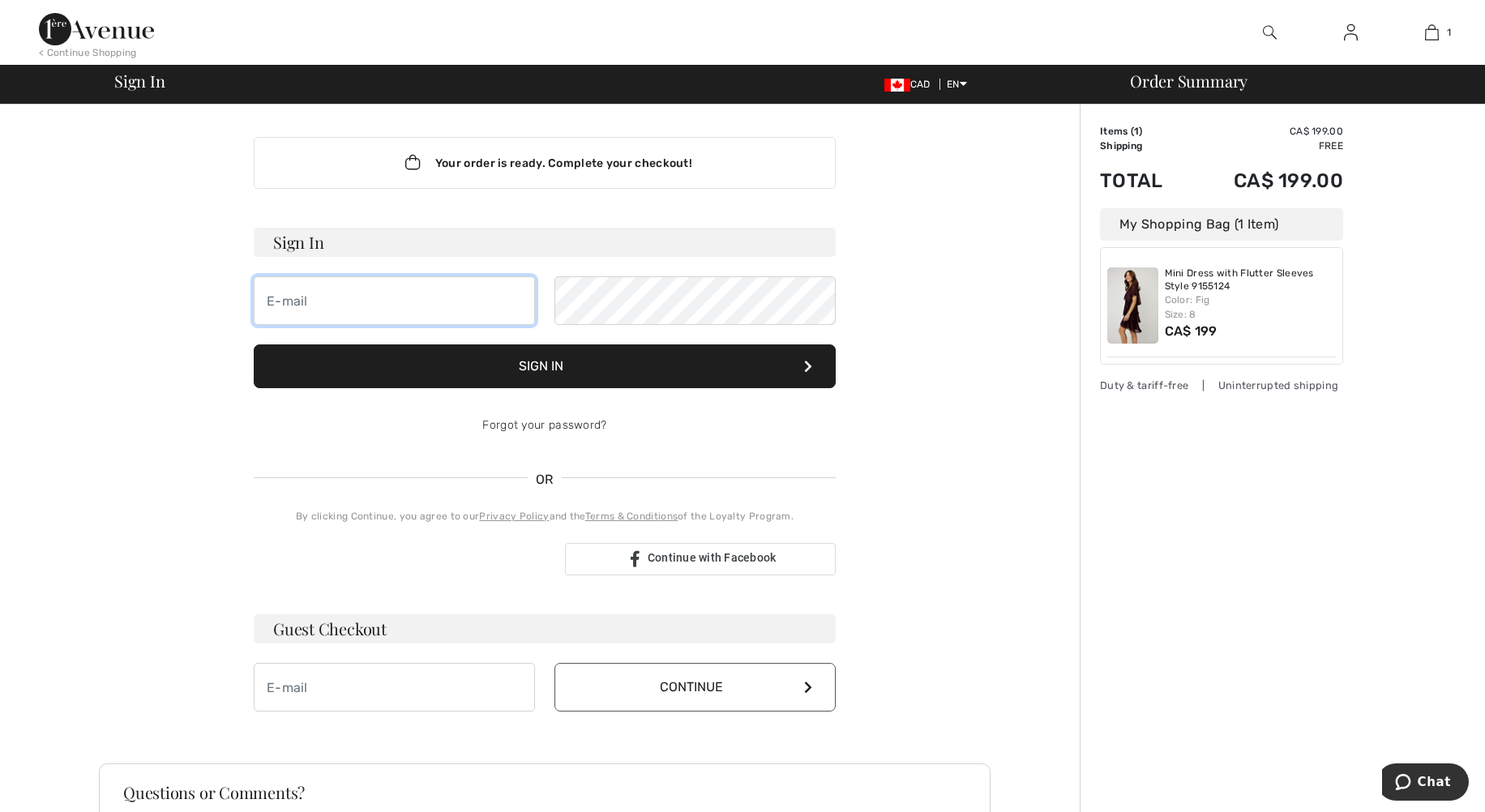
click at [379, 302] on input "email" at bounding box center [394, 301] width 281 height 49
type input "[EMAIL_ADDRESS][DOMAIN_NAME]"
click at [329, 684] on input "email" at bounding box center [394, 687] width 281 height 49
type input "[EMAIL_ADDRESS][DOMAIN_NAME]"
click at [682, 687] on button "Continue" at bounding box center [694, 687] width 281 height 49
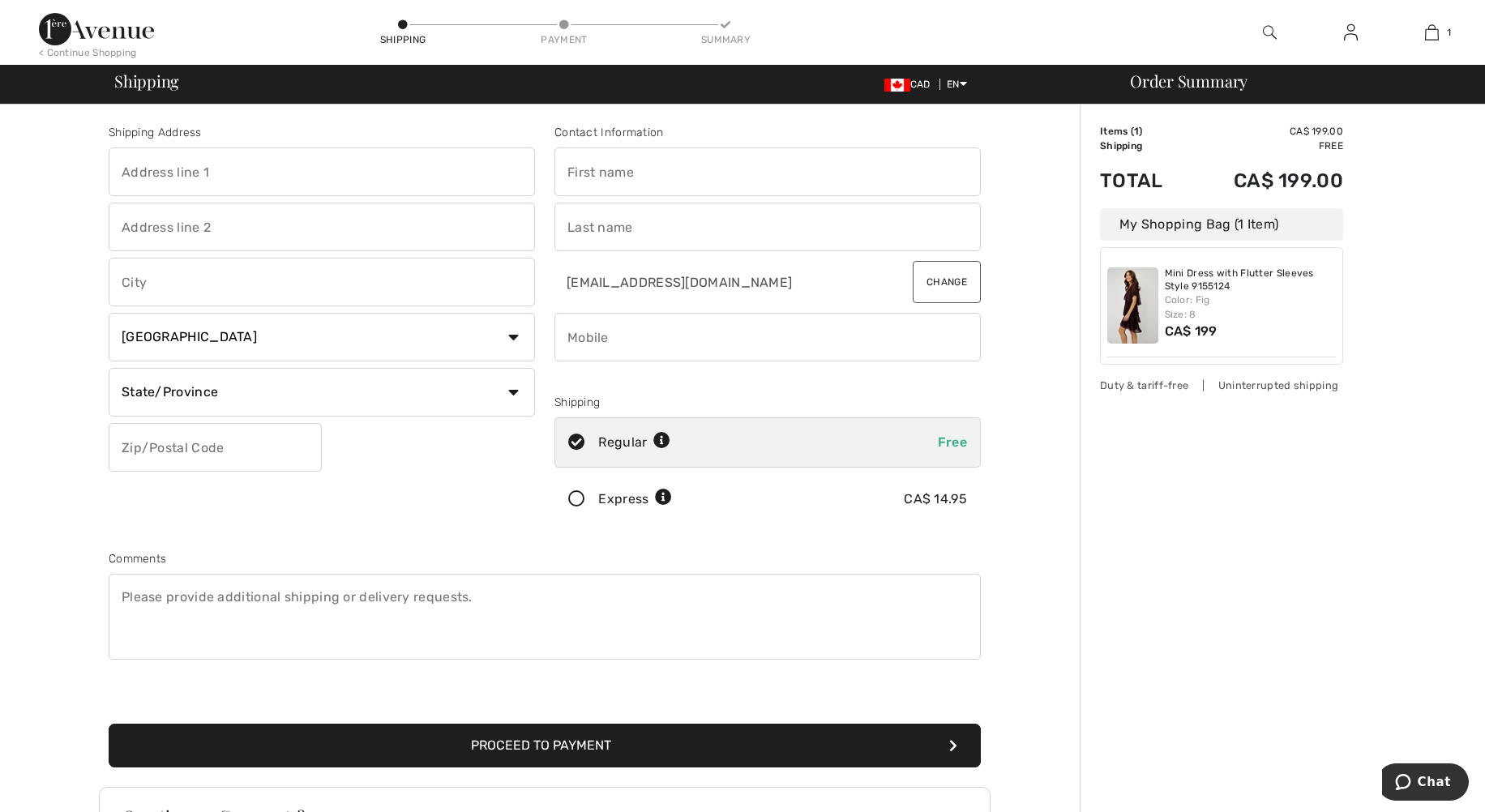
click at [206, 175] on input "text" at bounding box center [321, 172] width 427 height 49
type input "5250 rue Perlini"
type input "RUE PERLINI"
type input "St-[PERSON_NAME]"
select select "QC"
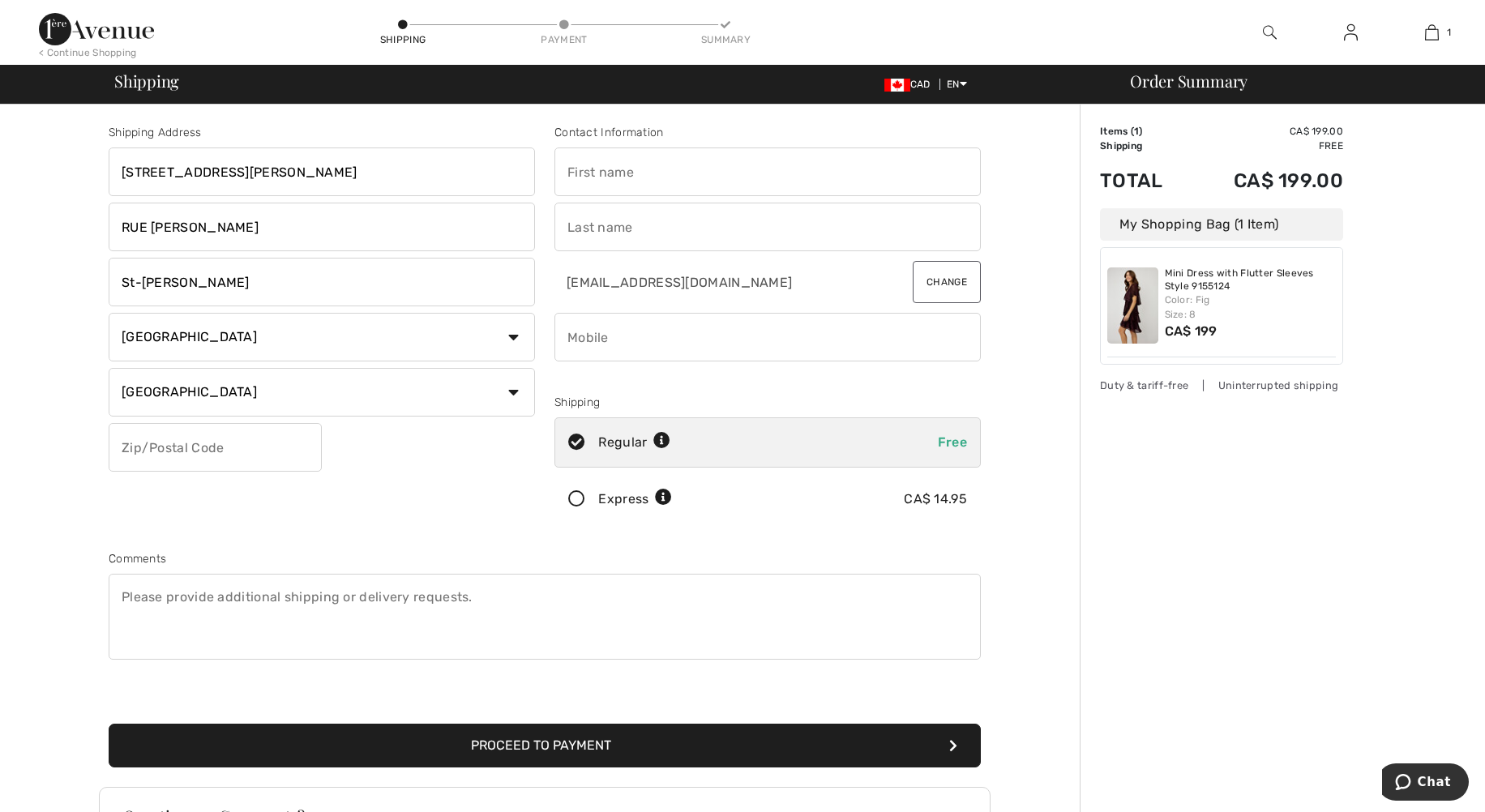
type input "J3Y 1T7"
type input "[PERSON_NAME]"
type input "Lacroix"
type input "6138902363"
type input "J3Y1T7"
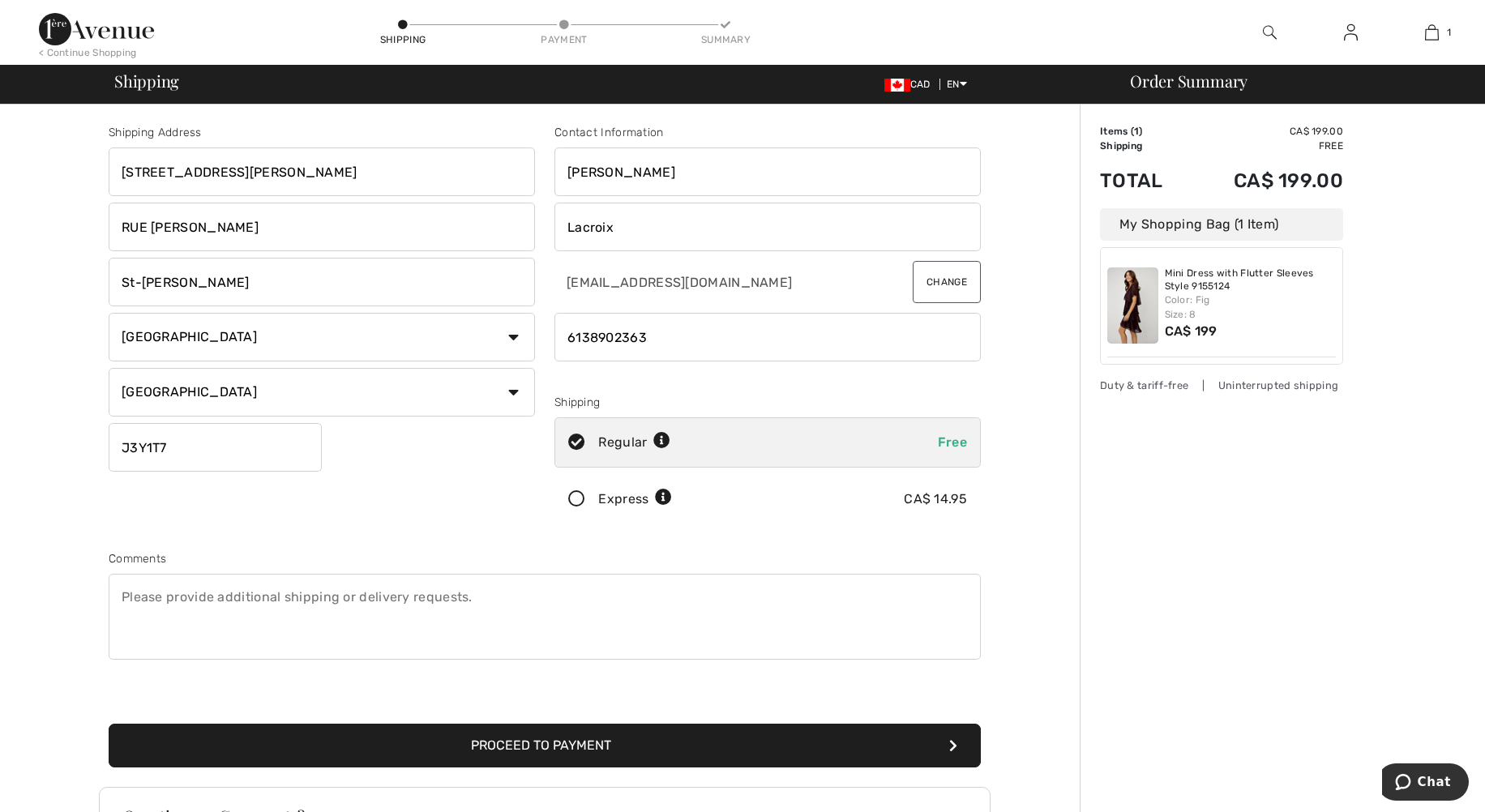
drag, startPoint x: 210, startPoint y: 229, endPoint x: 114, endPoint y: 222, distance: 96.3
click at [114, 222] on input "RUE PERLINI" at bounding box center [321, 227] width 427 height 49
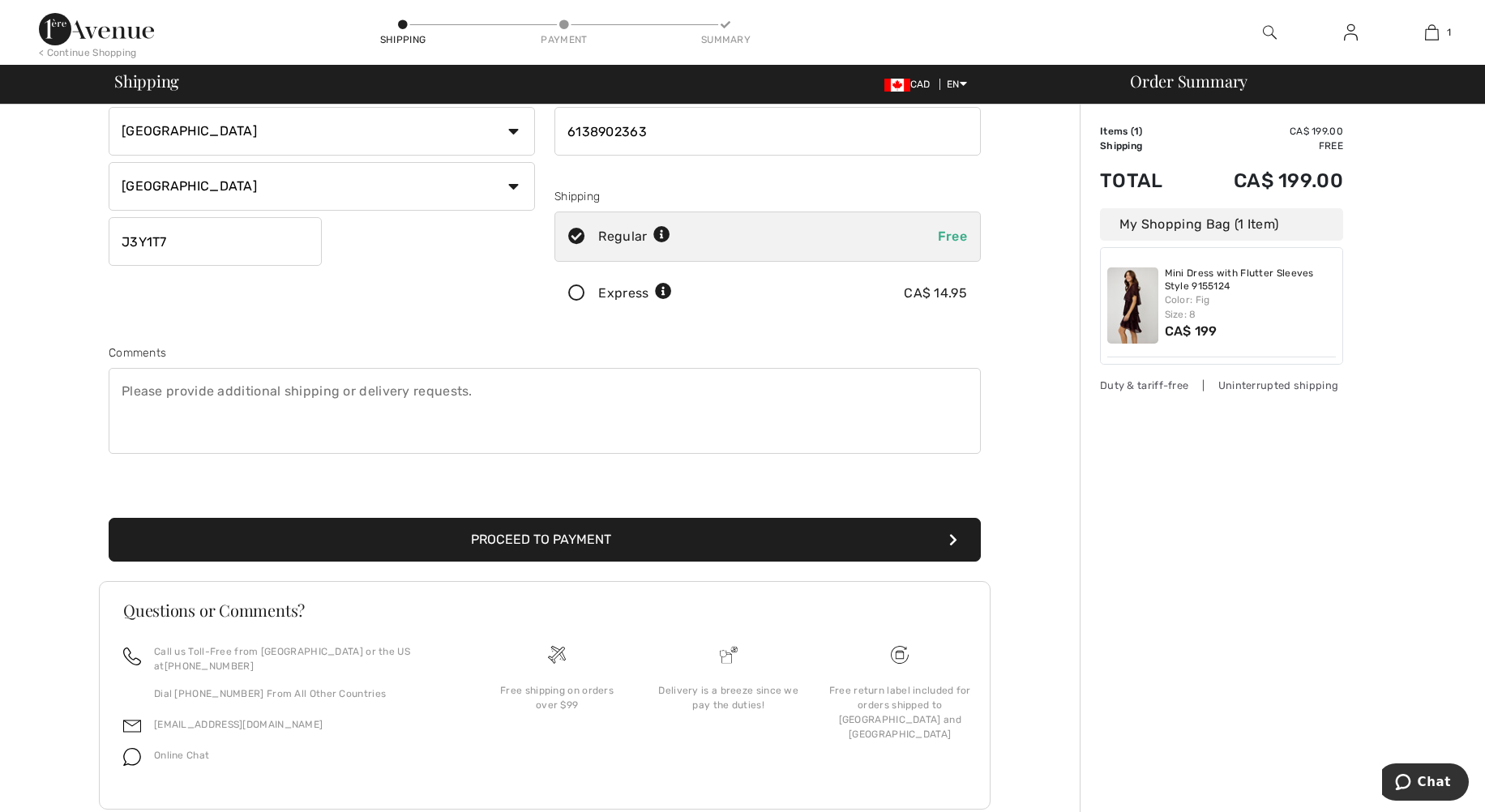
scroll to position [230, 0]
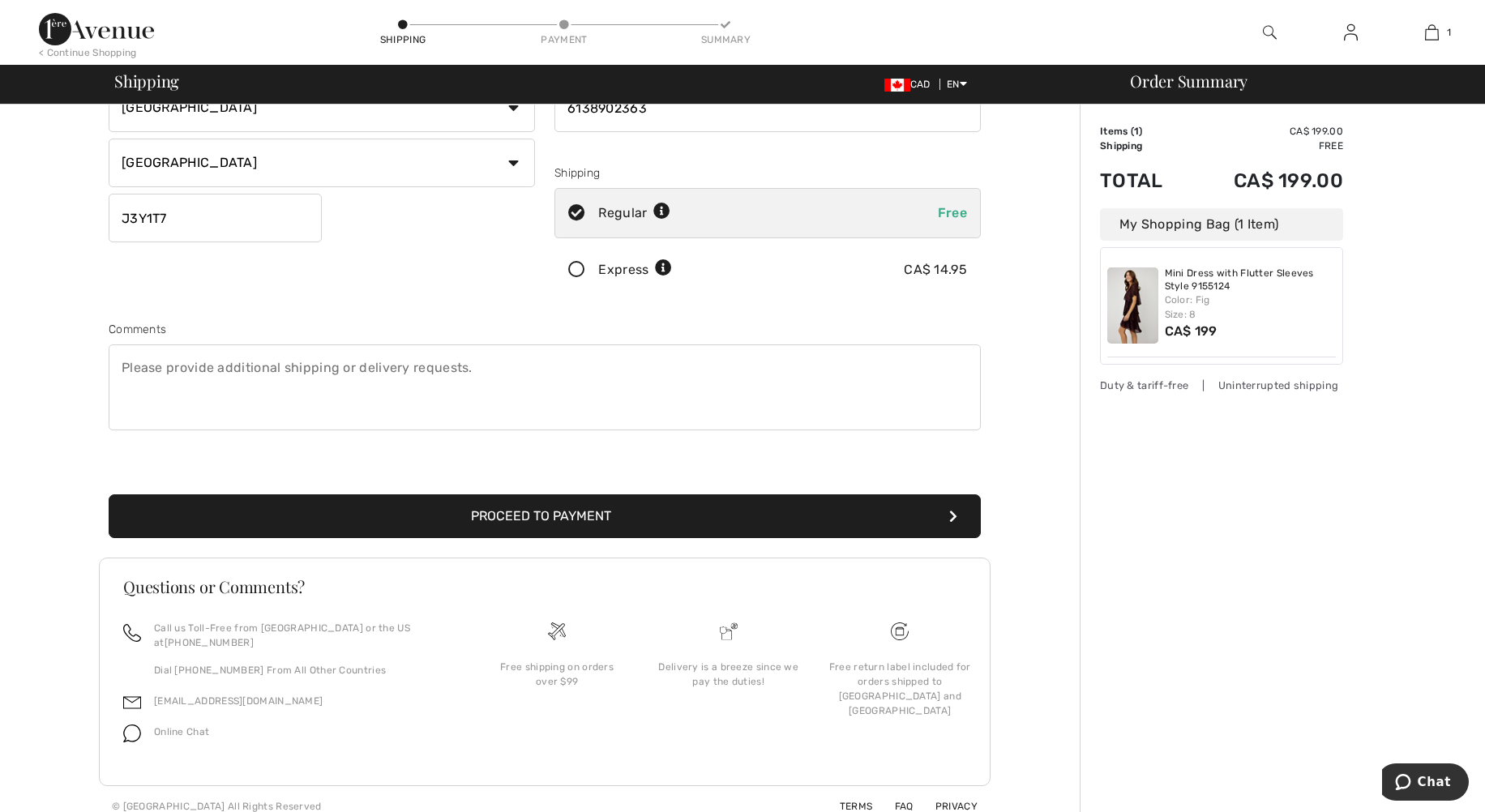
click at [520, 525] on button "Proceed to Payment" at bounding box center [544, 516] width 872 height 44
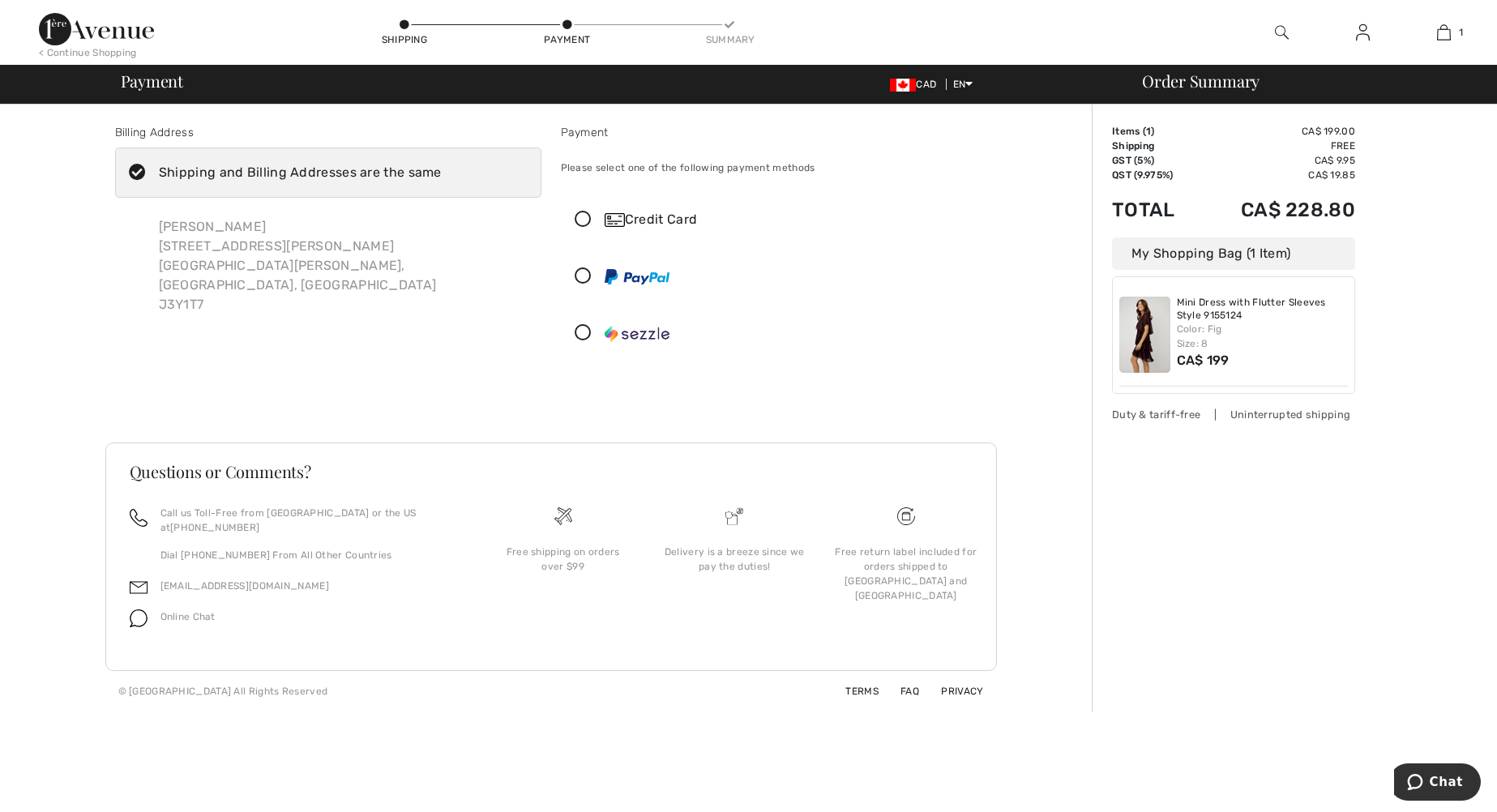
click at [1367, 34] on img at bounding box center [1363, 32] width 14 height 20
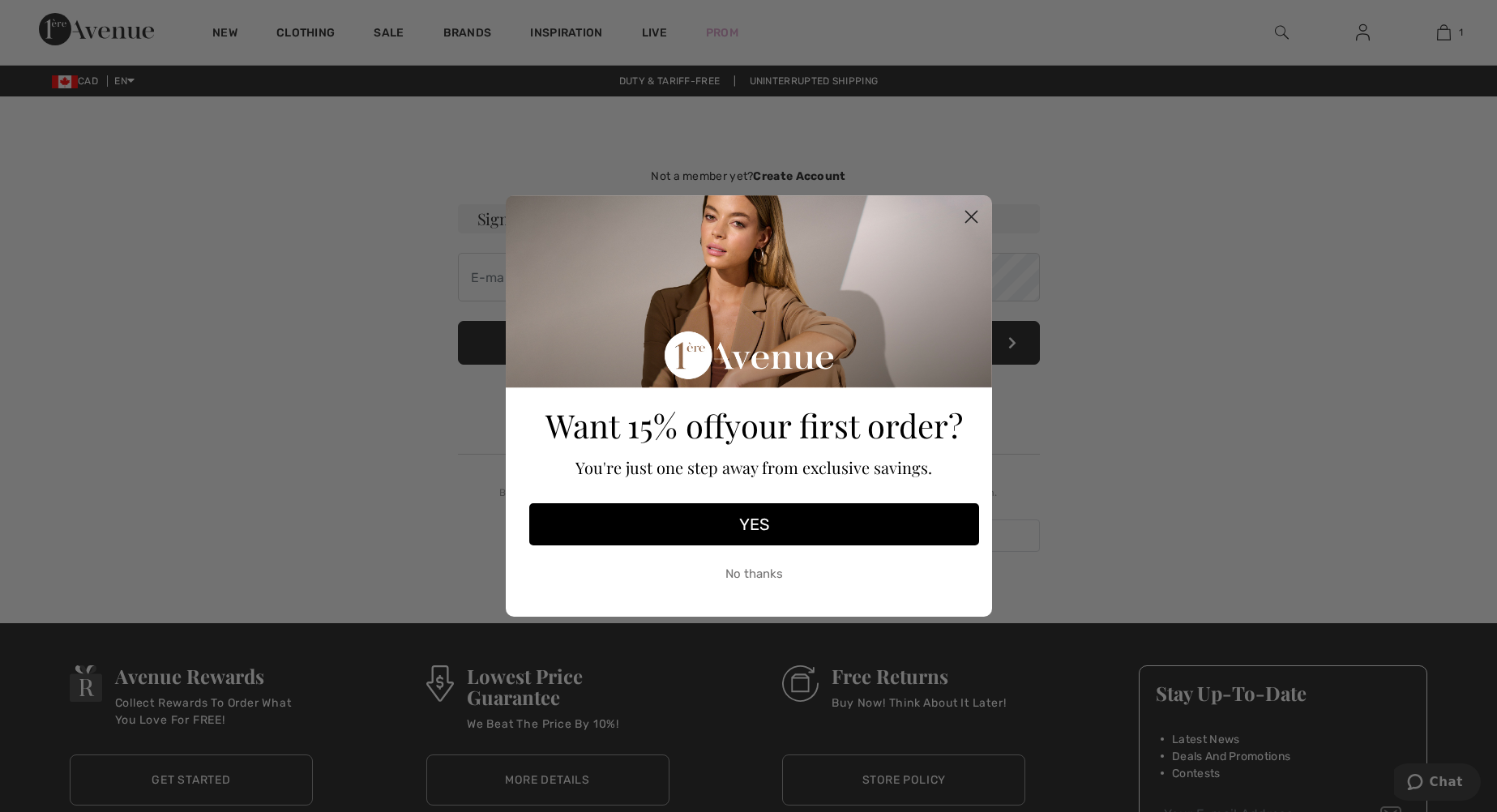
click at [741, 527] on button "YES" at bounding box center [754, 524] width 450 height 42
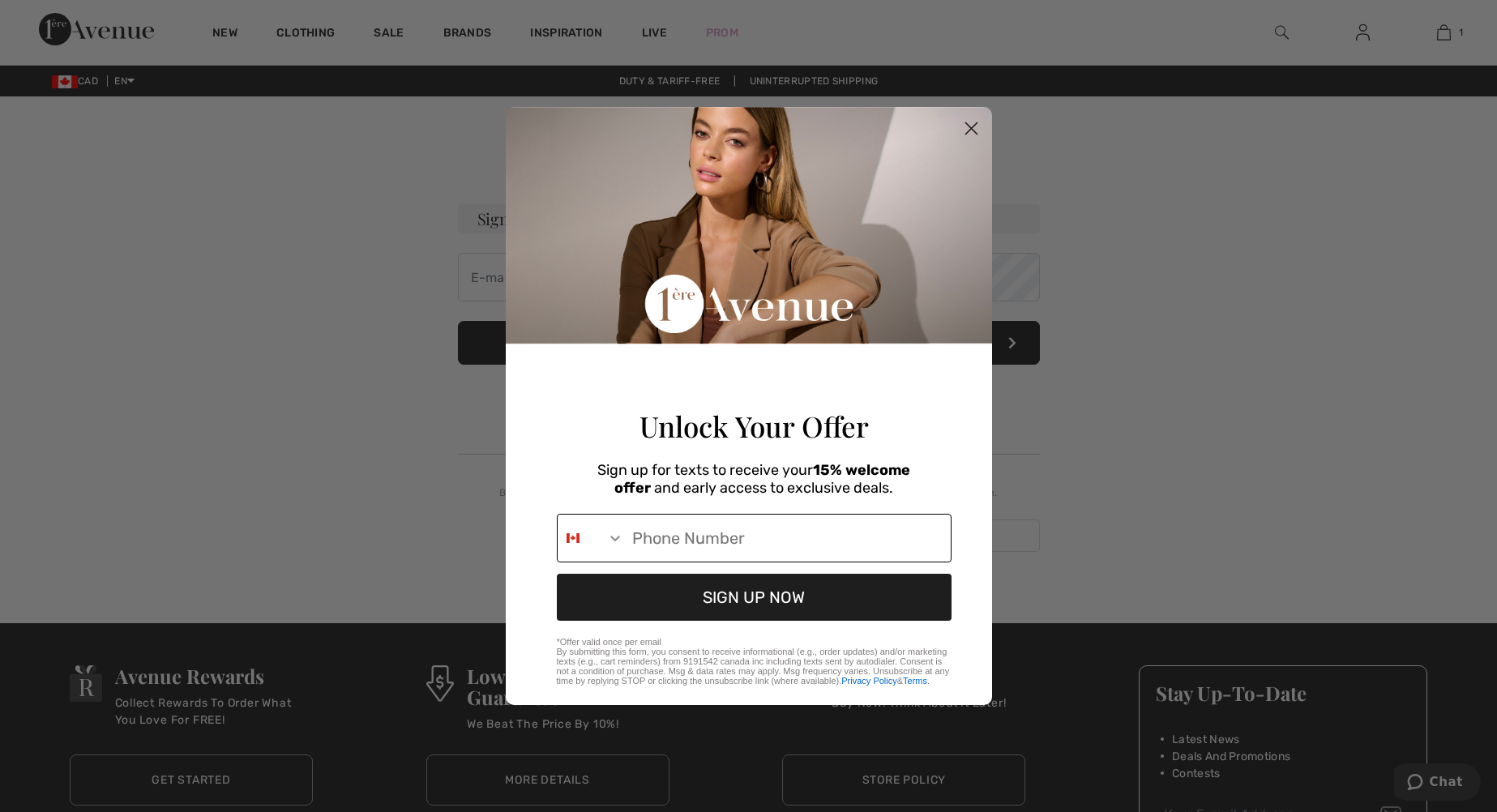
click at [736, 546] on input "Phone Number" at bounding box center [788, 538] width 327 height 47
type input "1-613-890-2363"
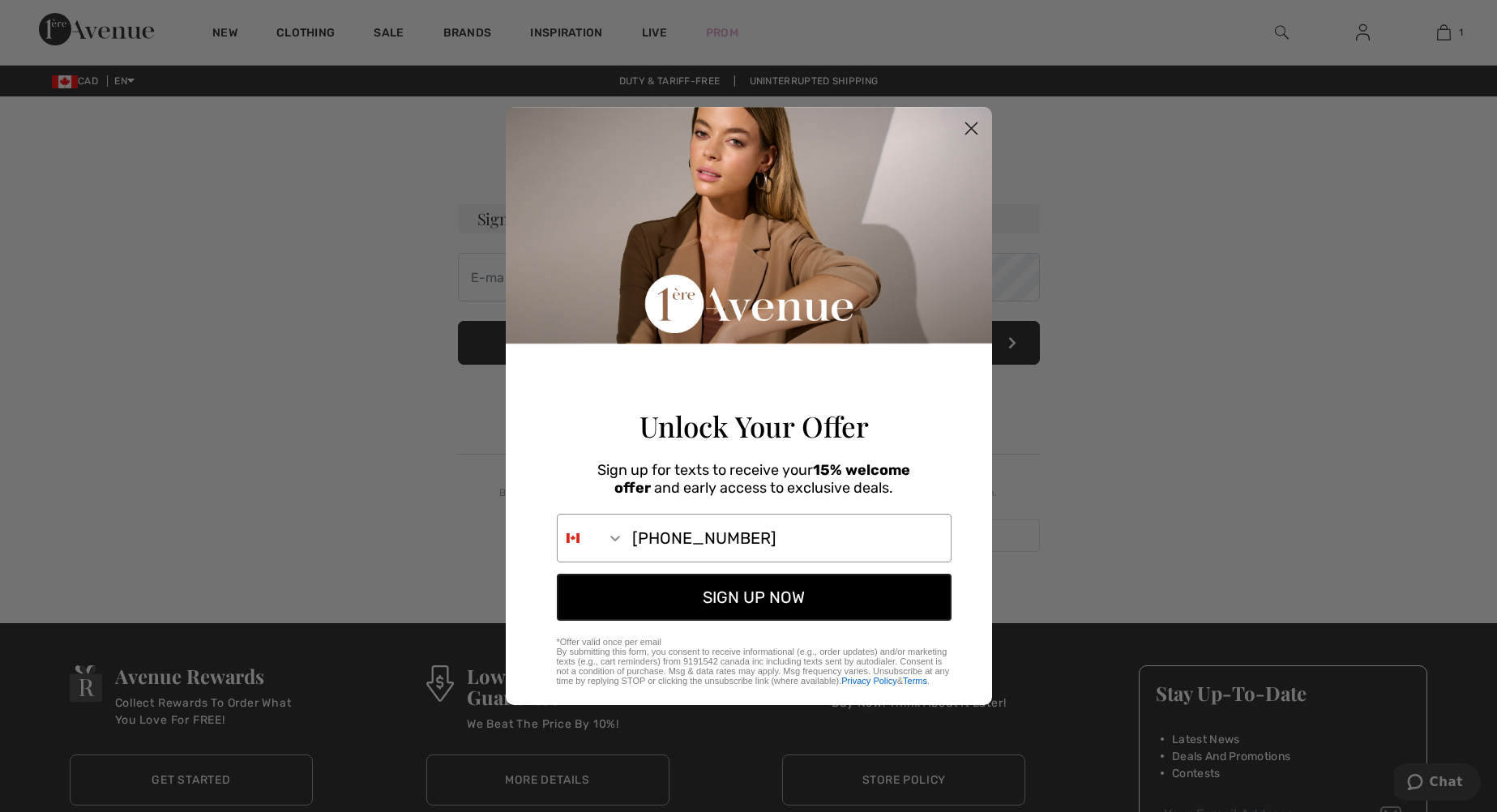
click at [737, 608] on button "SIGN UP NOW" at bounding box center [754, 597] width 395 height 47
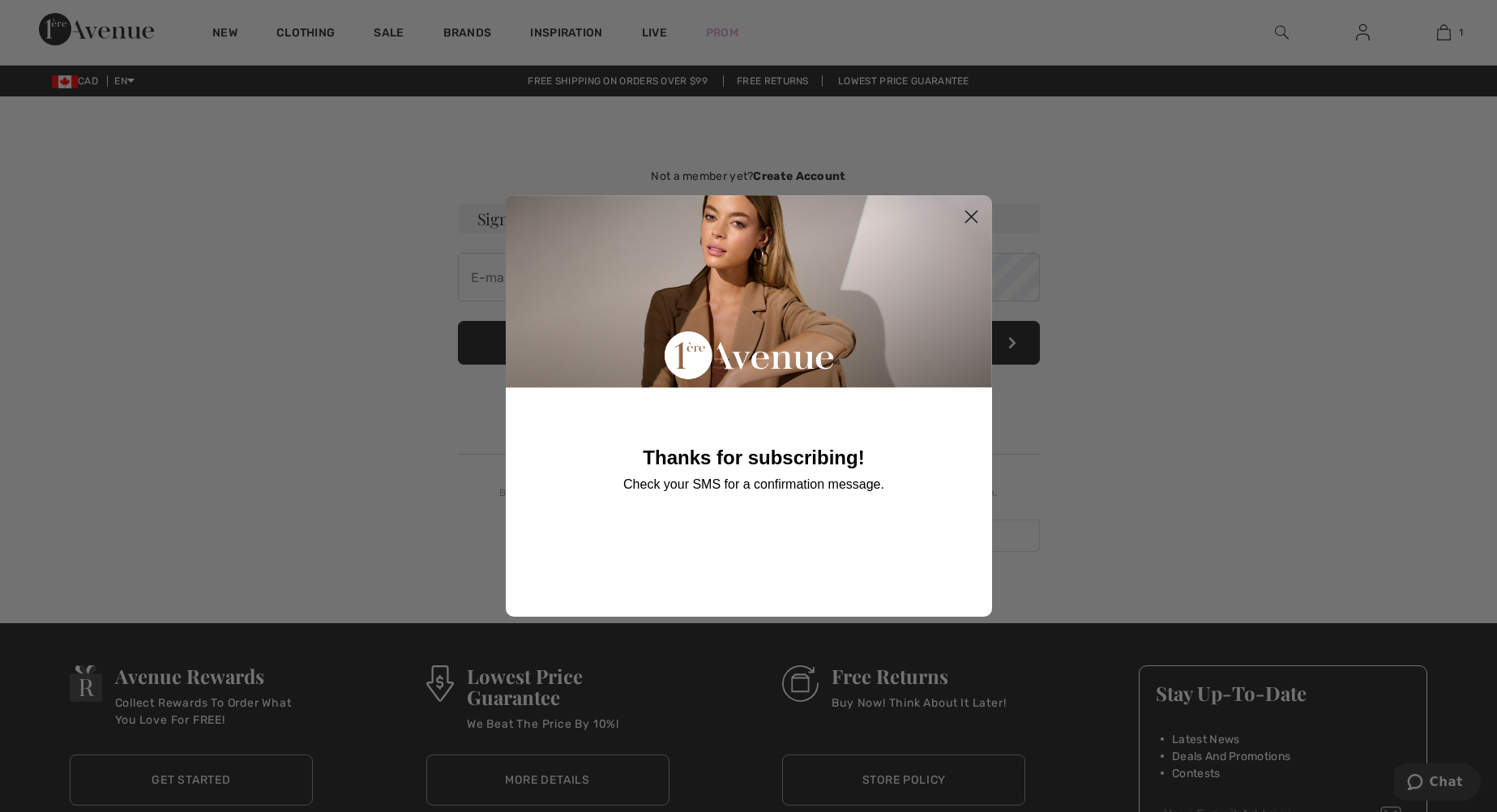
click at [967, 217] on circle "Close dialog" at bounding box center [971, 217] width 27 height 27
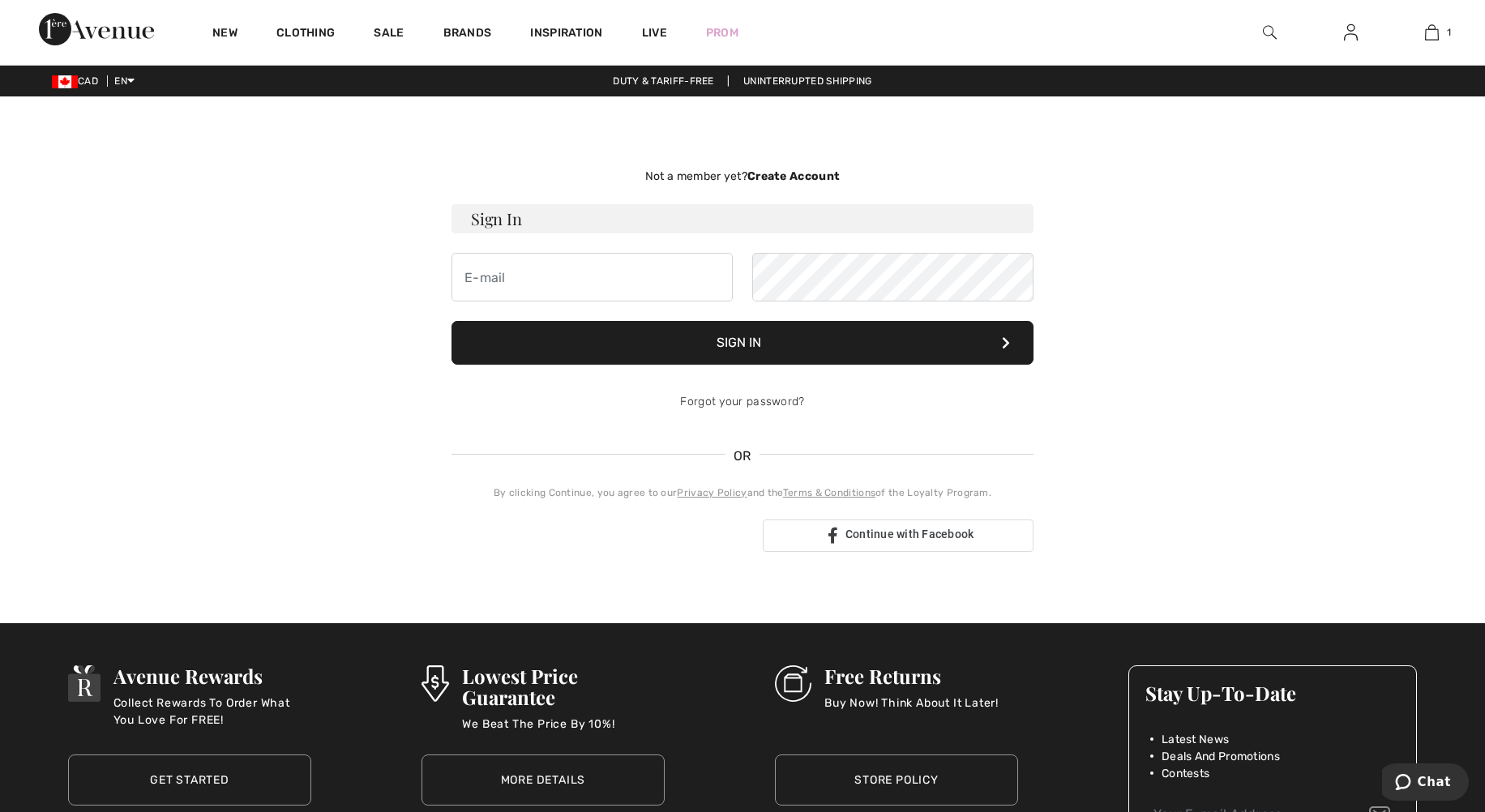
click at [792, 174] on strong "Create Account" at bounding box center [793, 176] width 92 height 14
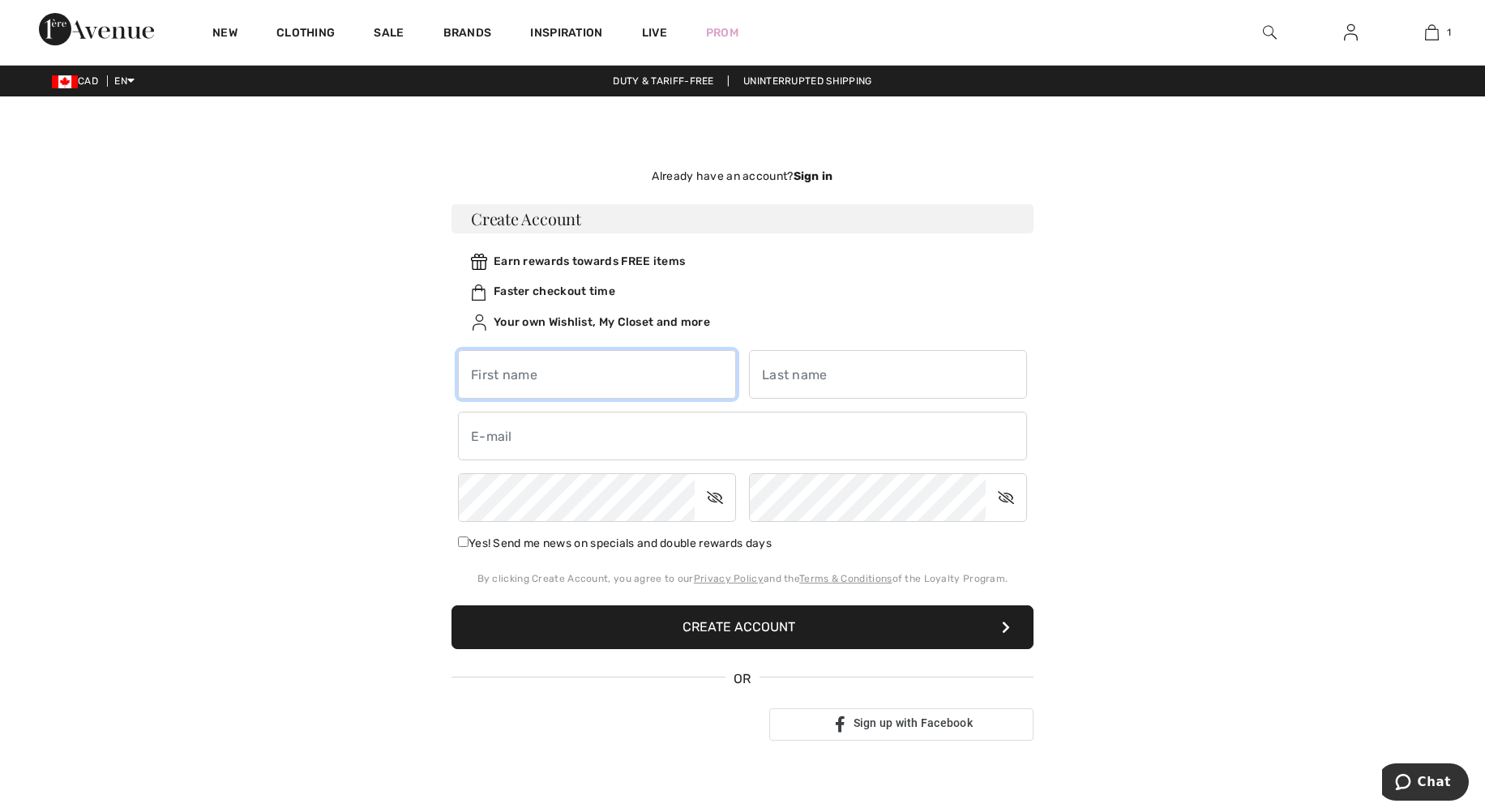
click at [551, 372] on input "text" at bounding box center [597, 374] width 278 height 49
type input "[PERSON_NAME]"
type input "Lacroix"
type input "marylacroix@videotron.ca"
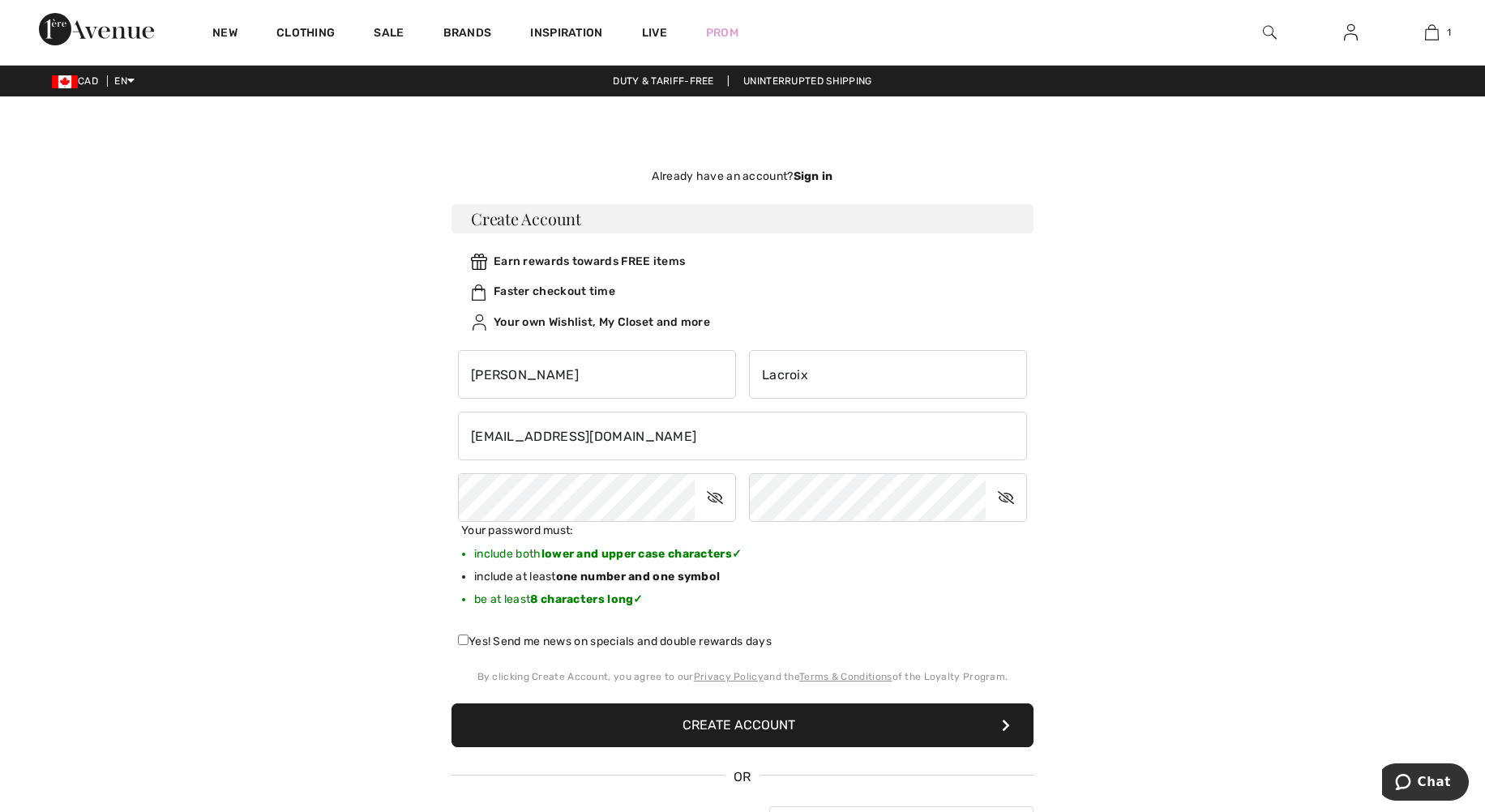
drag, startPoint x: 711, startPoint y: 502, endPoint x: 703, endPoint y: 497, distance: 9.4
click at [712, 502] on icon at bounding box center [714, 497] width 40 height 37
click at [919, 577] on div "Your password must: include both lower and upper case characters ✓ include at l…" at bounding box center [743, 570] width 582 height 98
click at [462, 640] on input "Yes! Send me news on specials and double rewards days" at bounding box center [463, 639] width 10 height 10
checkbox input "true"
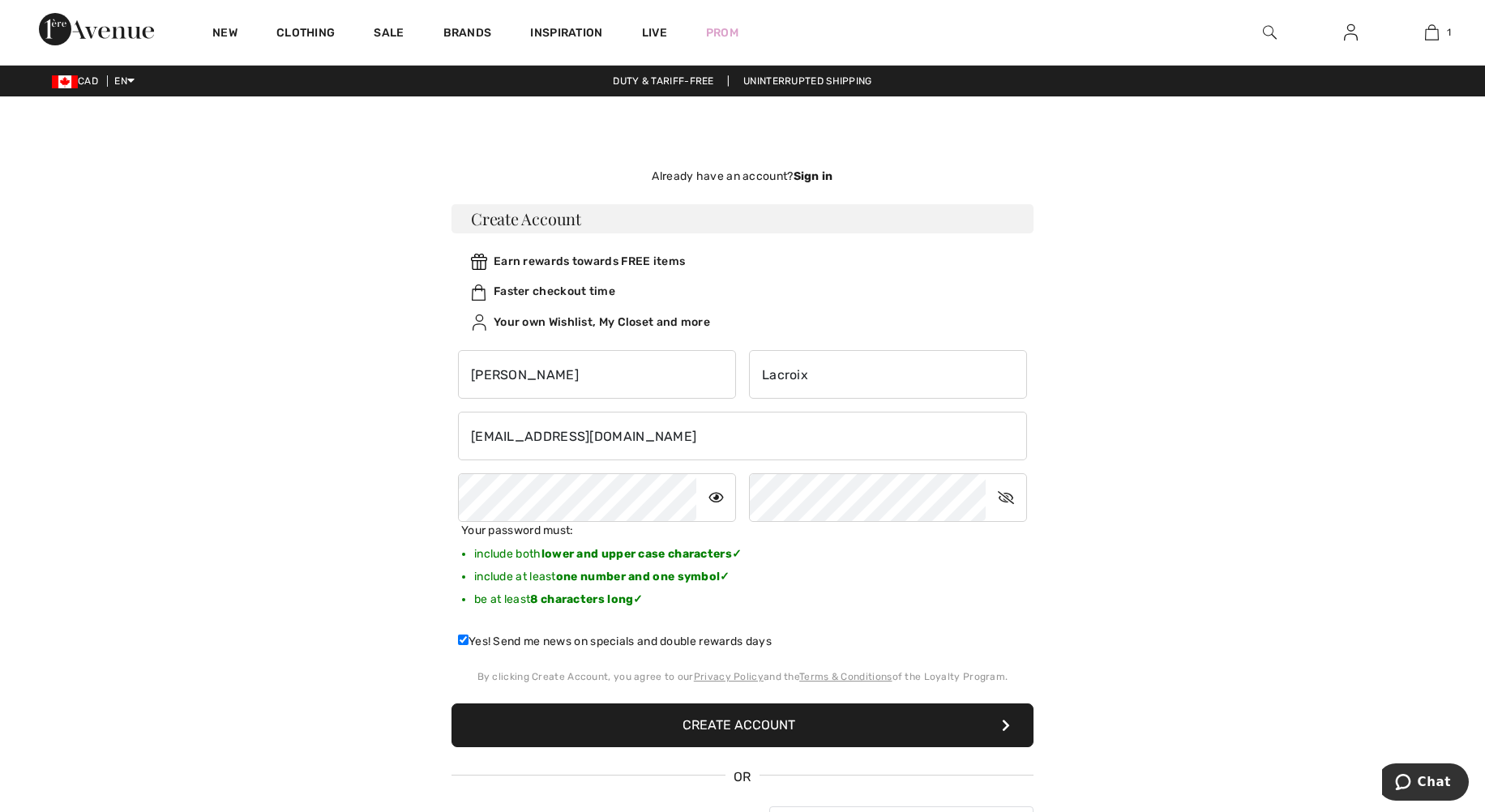
click at [654, 726] on button "Create Account" at bounding box center [743, 725] width 582 height 44
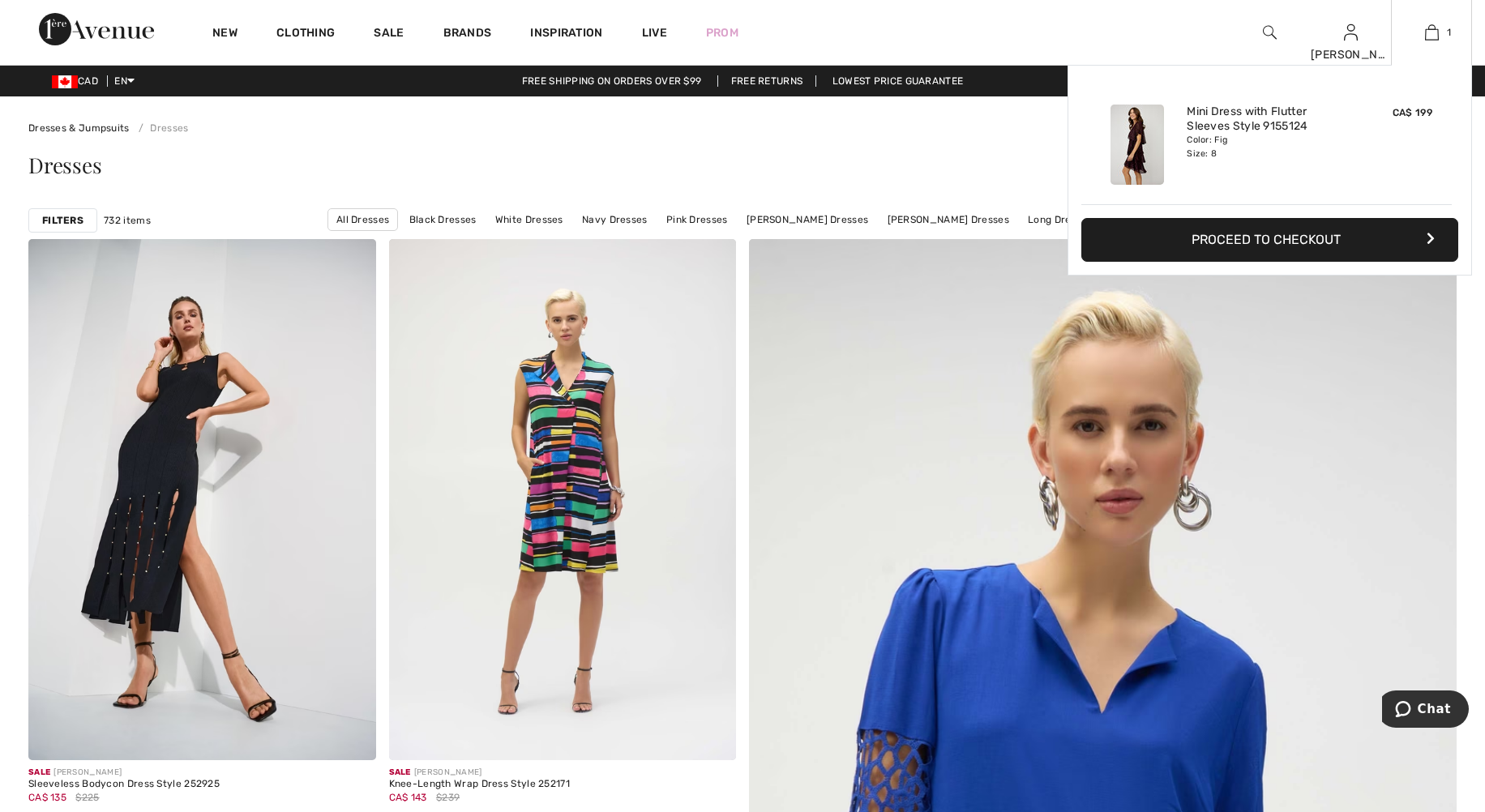
click at [1280, 233] on button "Proceed to Checkout" at bounding box center [1270, 240] width 377 height 44
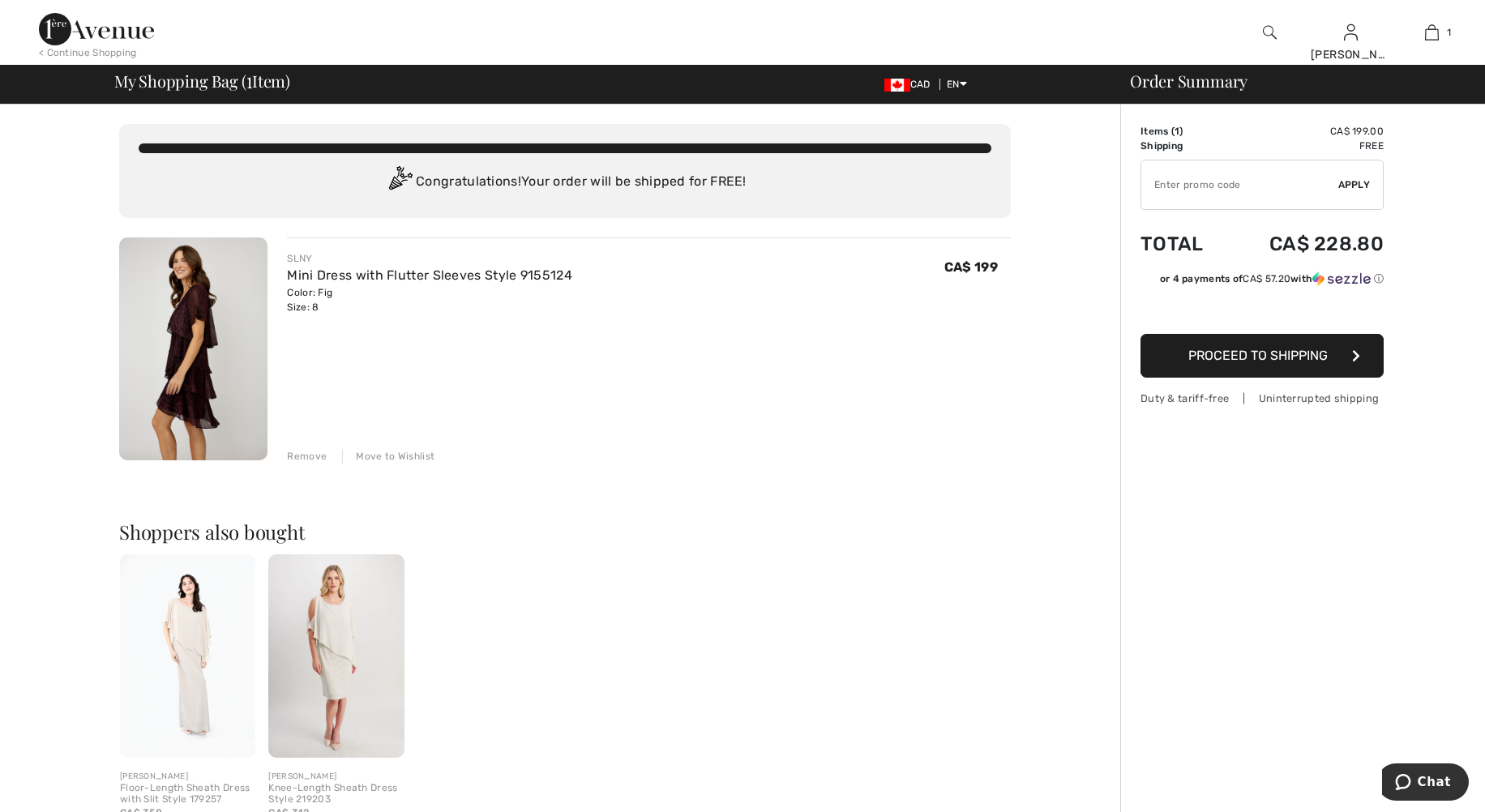
click at [1192, 183] on input "TEXT" at bounding box center [1240, 185] width 197 height 49
type input "NEW15"
click at [1363, 181] on span "Apply" at bounding box center [1354, 185] width 33 height 15
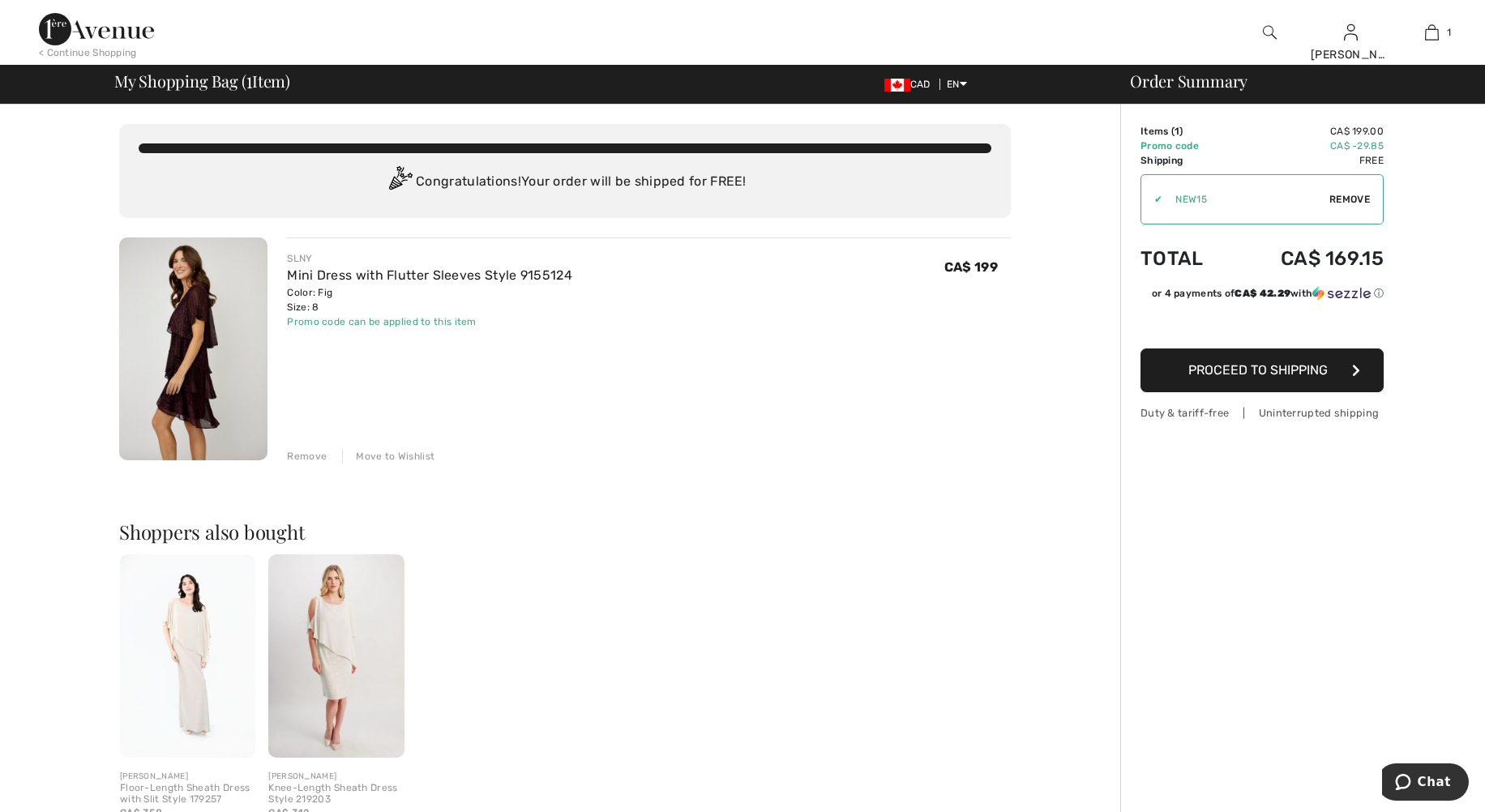
click at [1267, 377] on span "Proceed to Shipping" at bounding box center [1257, 370] width 139 height 16
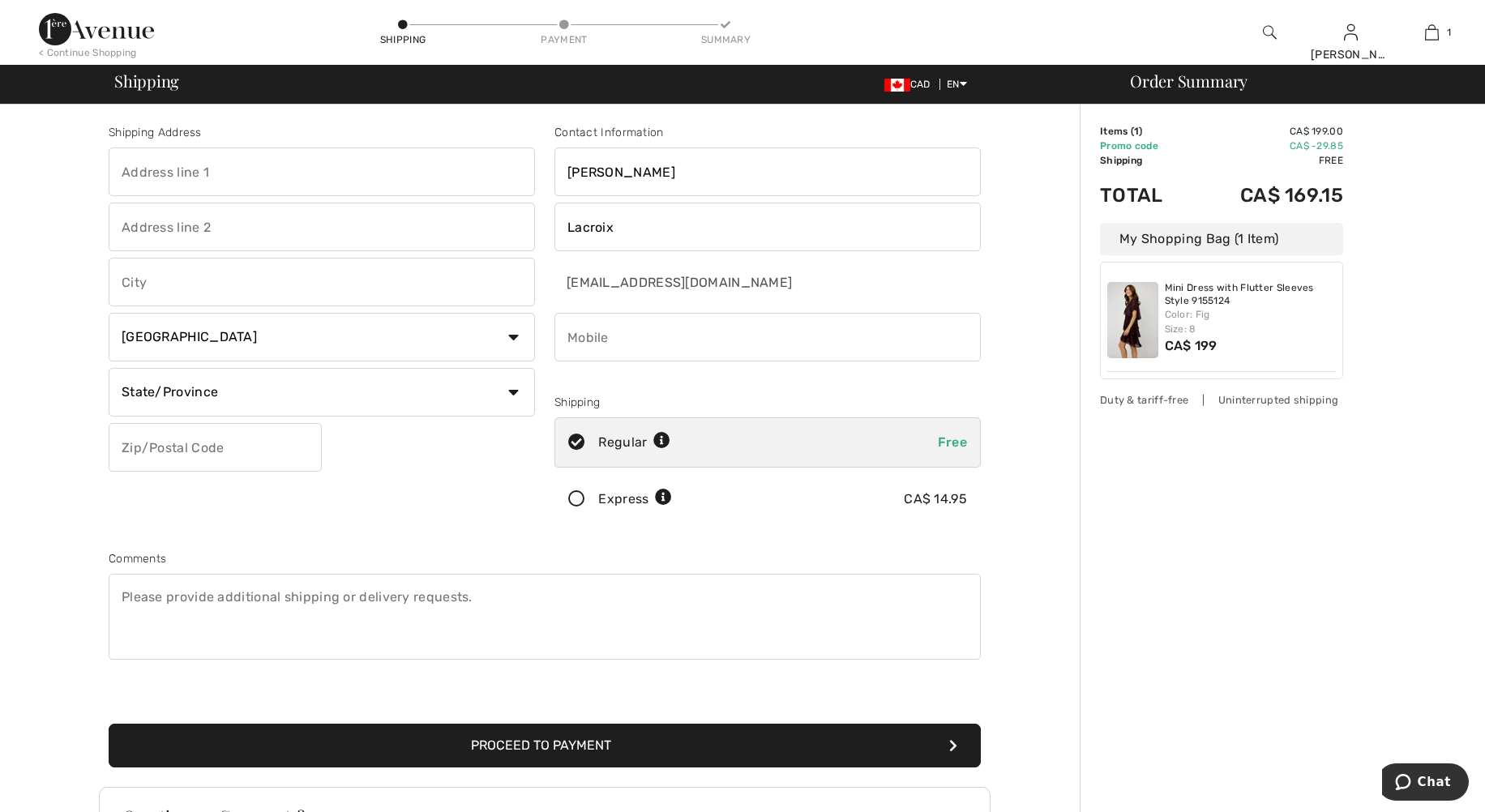
click at [129, 161] on input "text" at bounding box center [321, 172] width 427 height 49
type input "[STREET_ADDRESS][PERSON_NAME]"
type input "St-[PERSON_NAME]"
select select "QC"
type input "J3Y1T7"
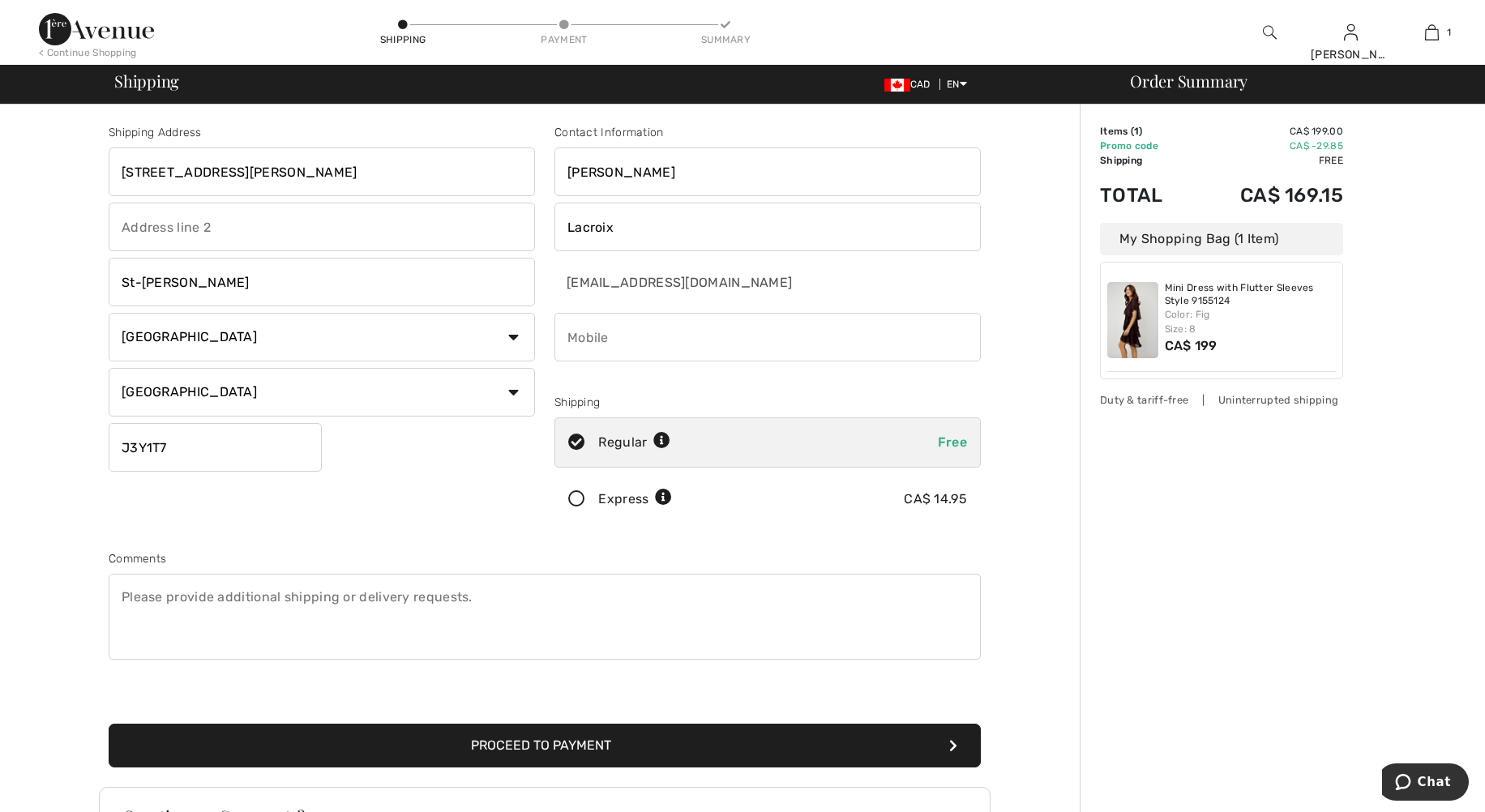
type input "6138902363"
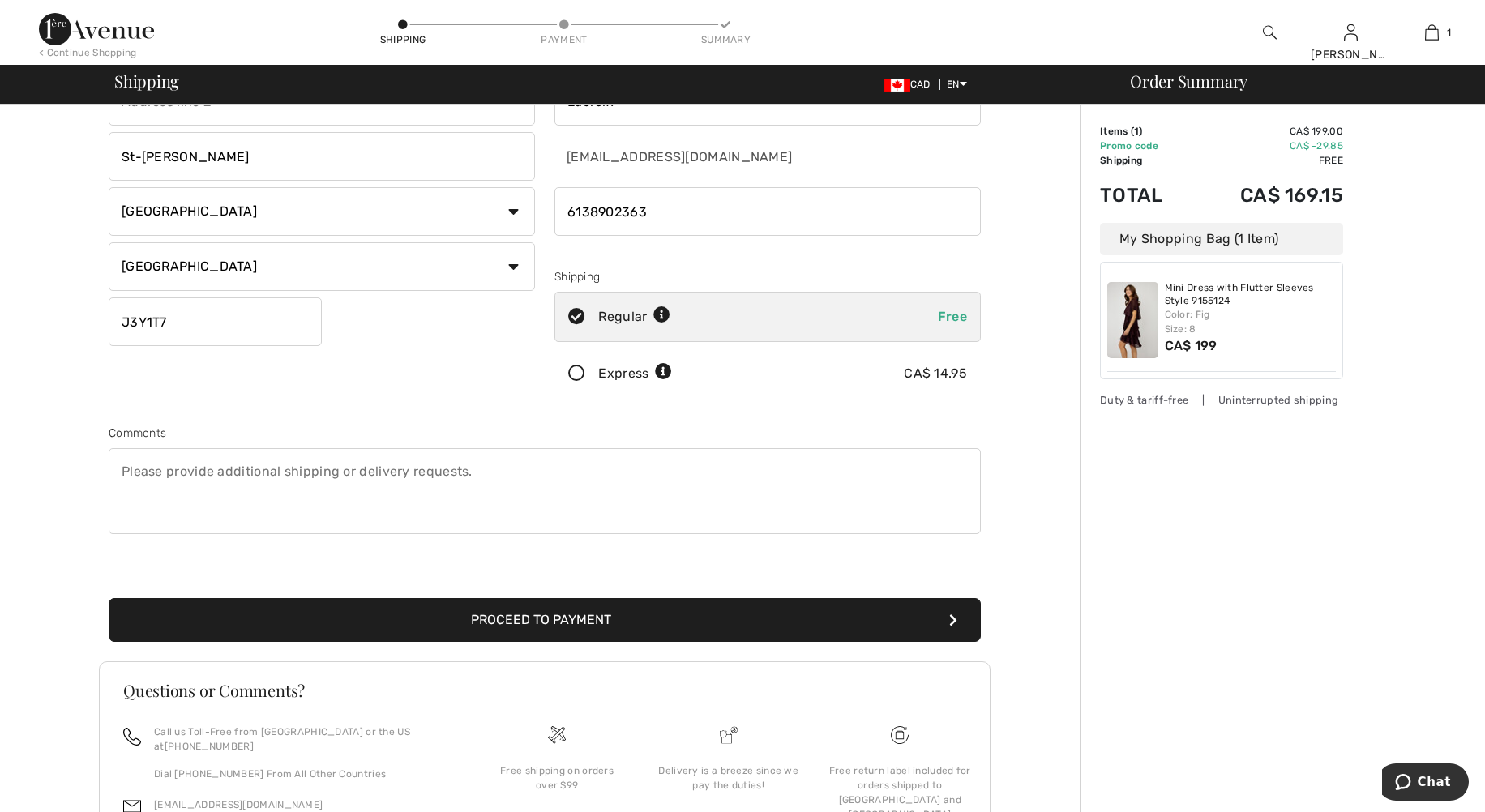
scroll to position [230, 0]
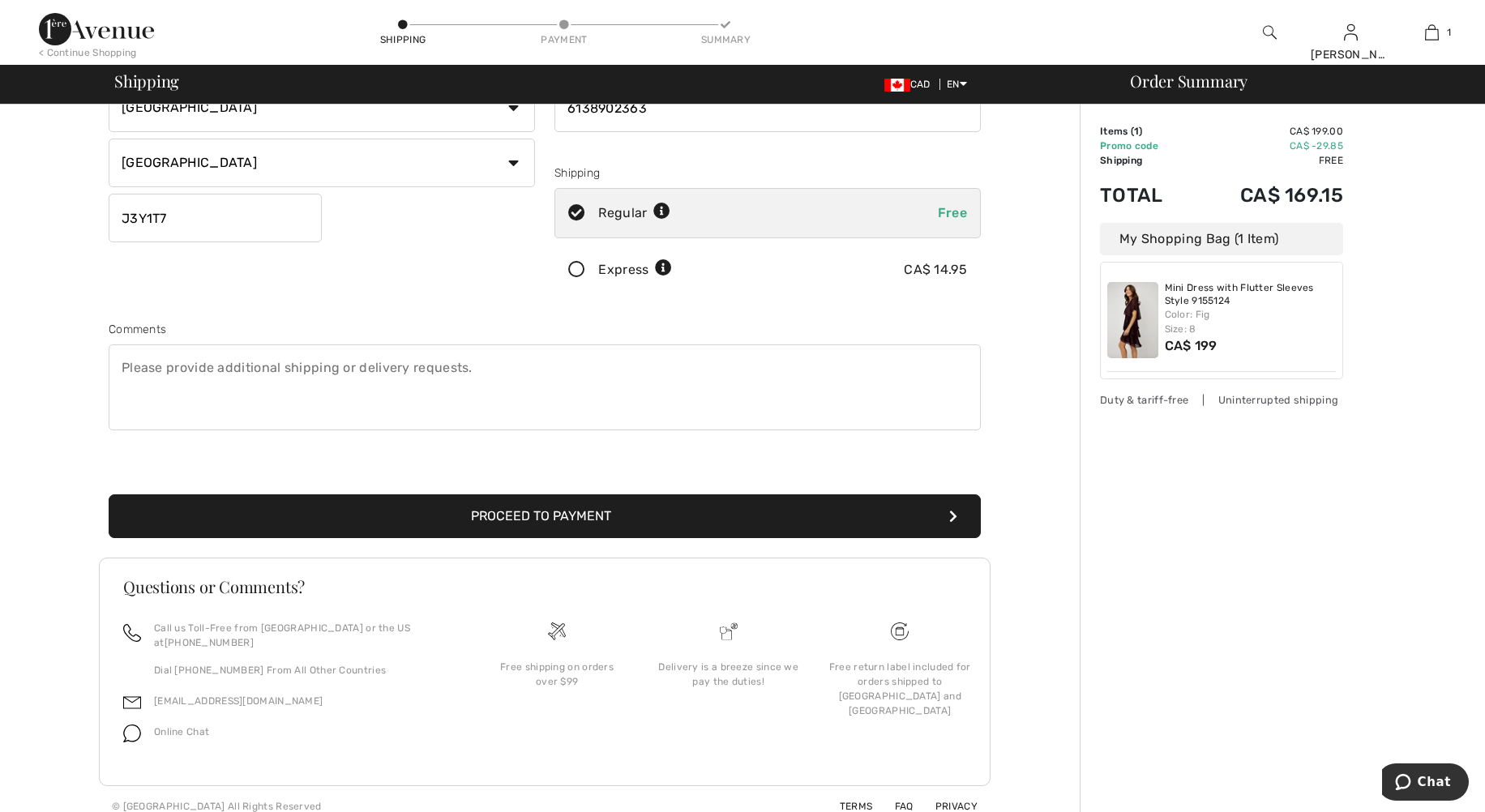
click at [533, 511] on button "Proceed to Payment" at bounding box center [544, 516] width 872 height 44
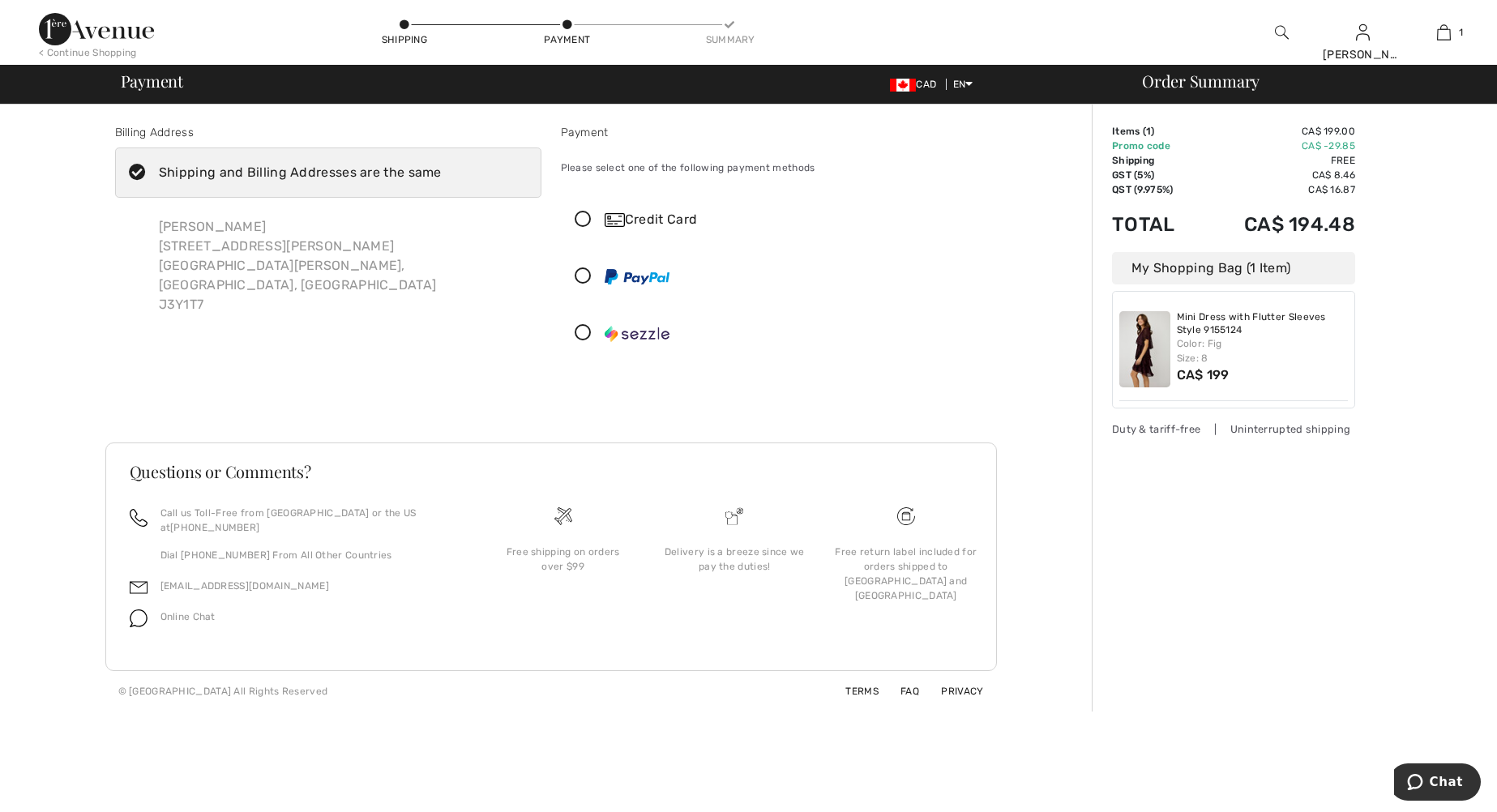
click at [585, 217] on icon at bounding box center [583, 220] width 43 height 17
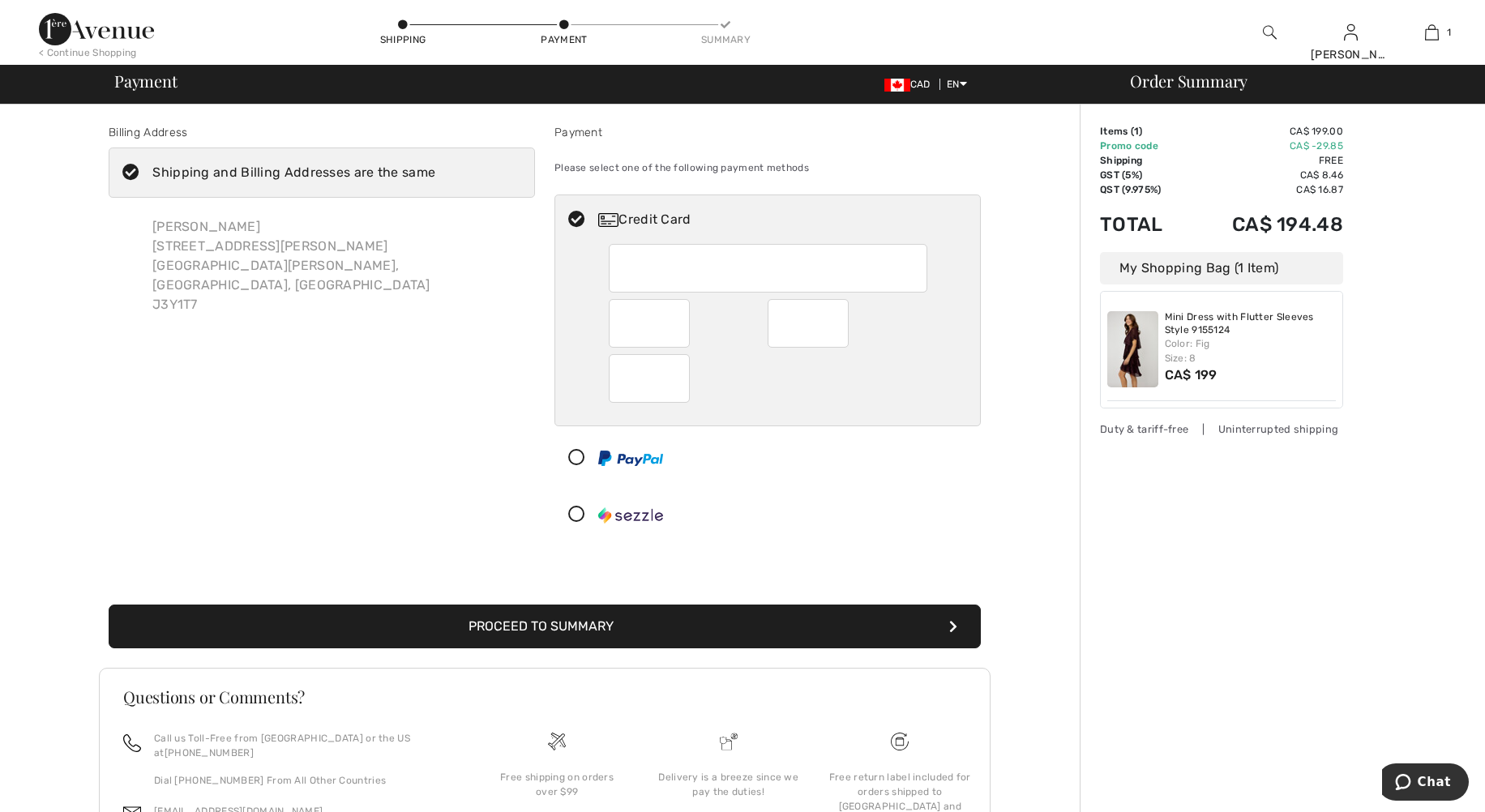
click at [922, 343] on div at bounding box center [847, 323] width 160 height 49
click at [873, 502] on div at bounding box center [761, 514] width 412 height 49
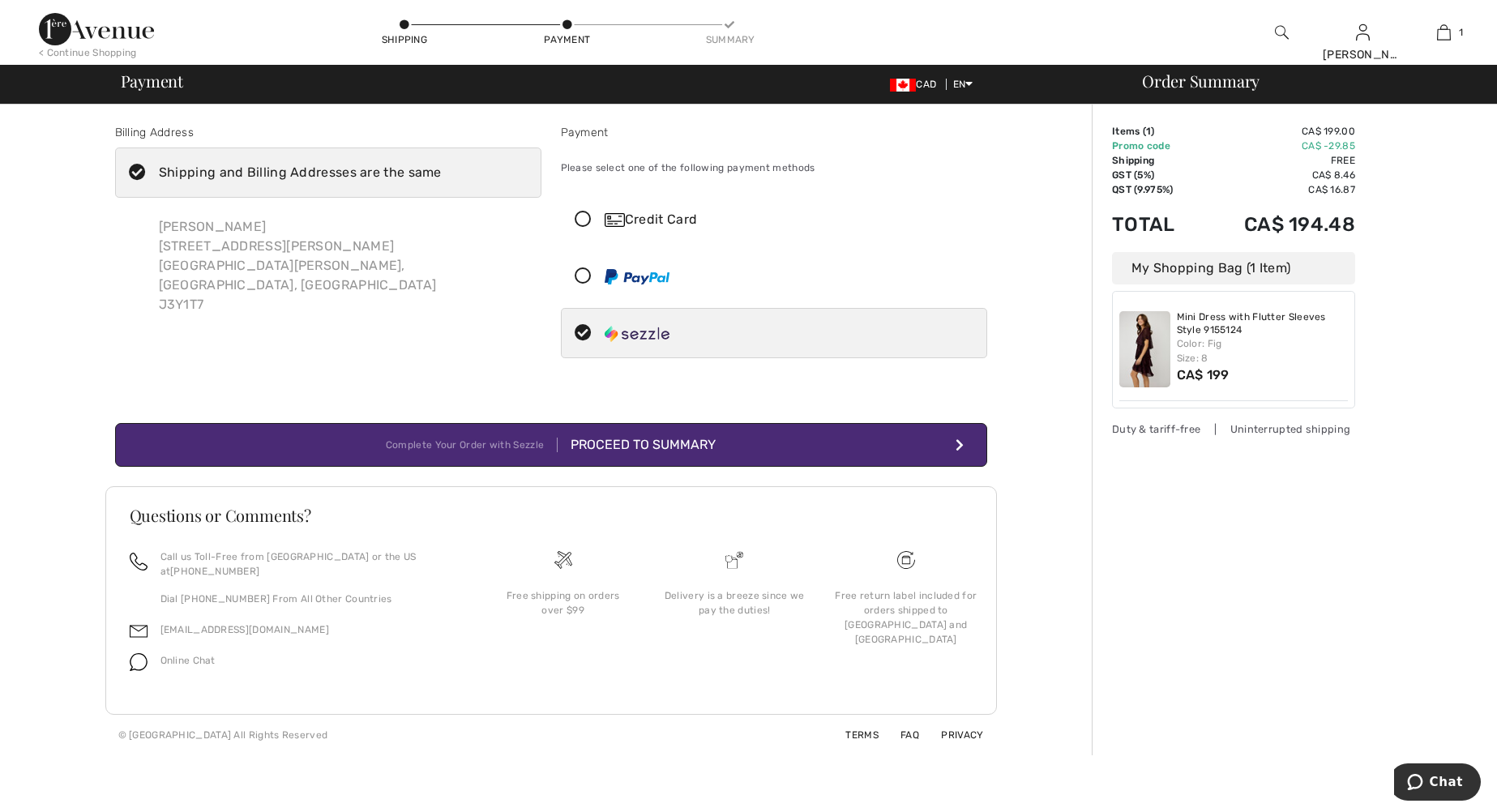
click at [584, 222] on icon at bounding box center [583, 220] width 43 height 17
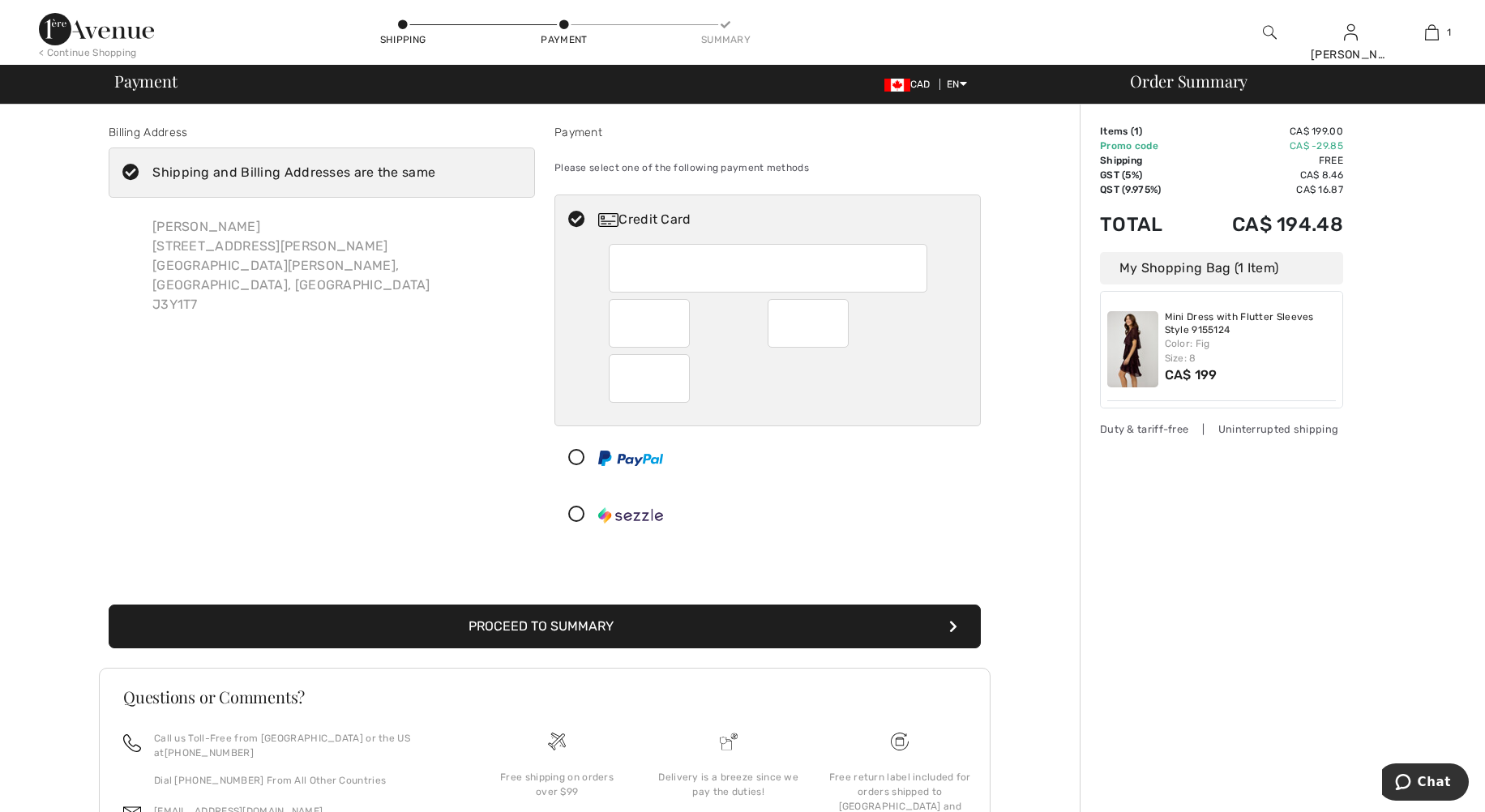
click at [605, 631] on button "Proceed to Summary" at bounding box center [544, 626] width 872 height 44
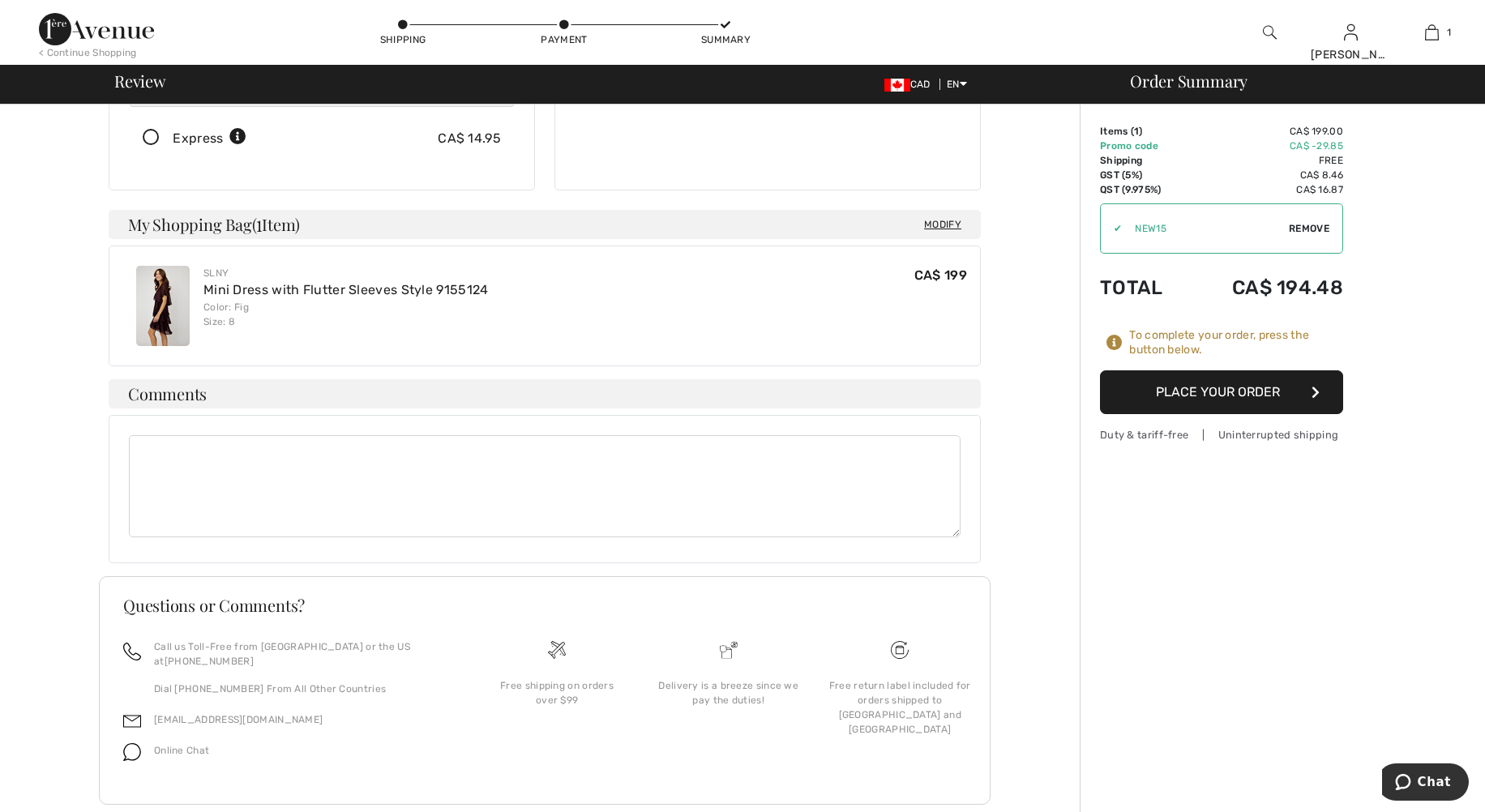
scroll to position [328, 0]
click at [1229, 393] on button "Place Your Order" at bounding box center [1222, 392] width 244 height 44
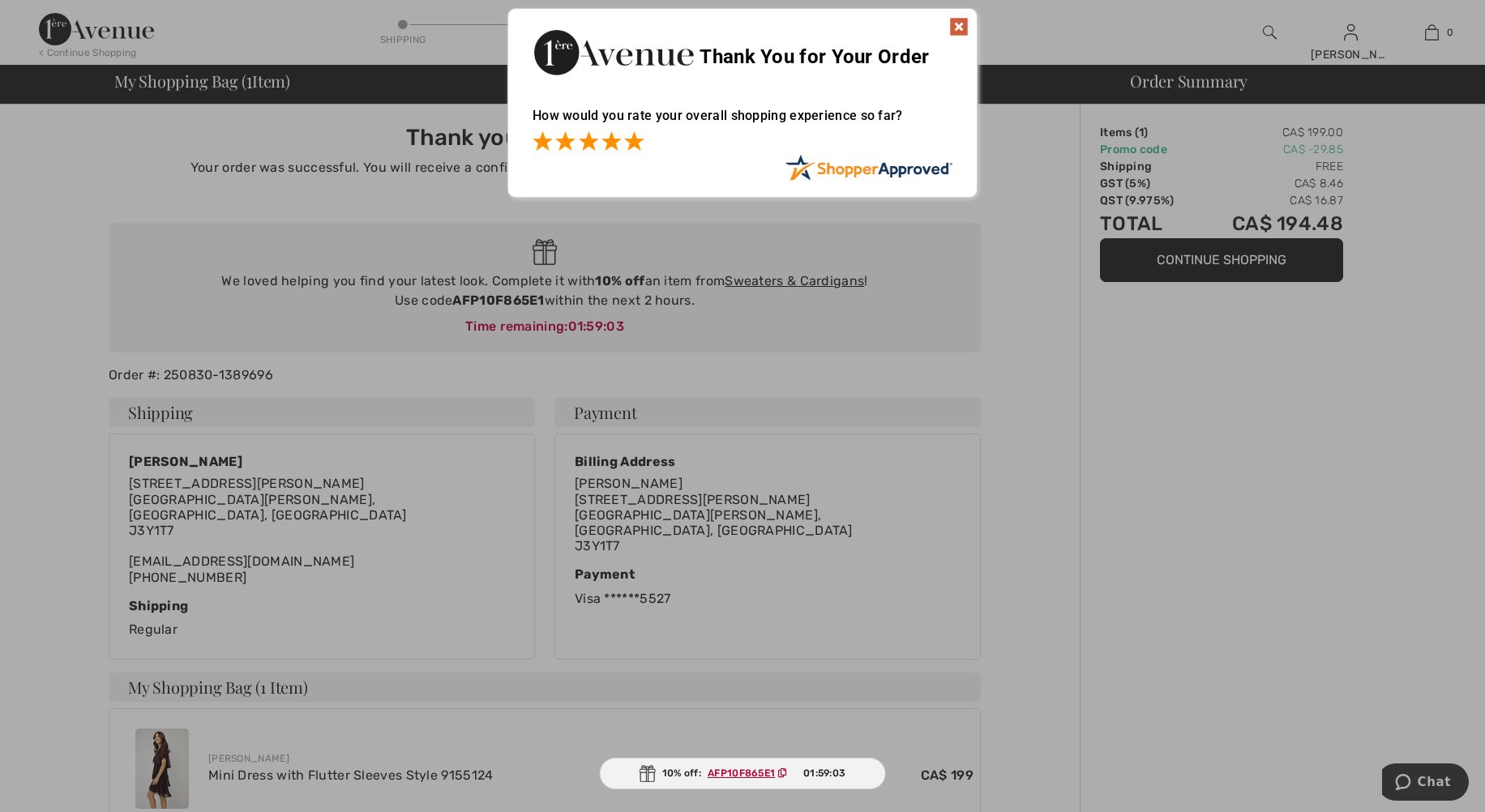
click at [637, 138] on span at bounding box center [634, 141] width 20 height 20
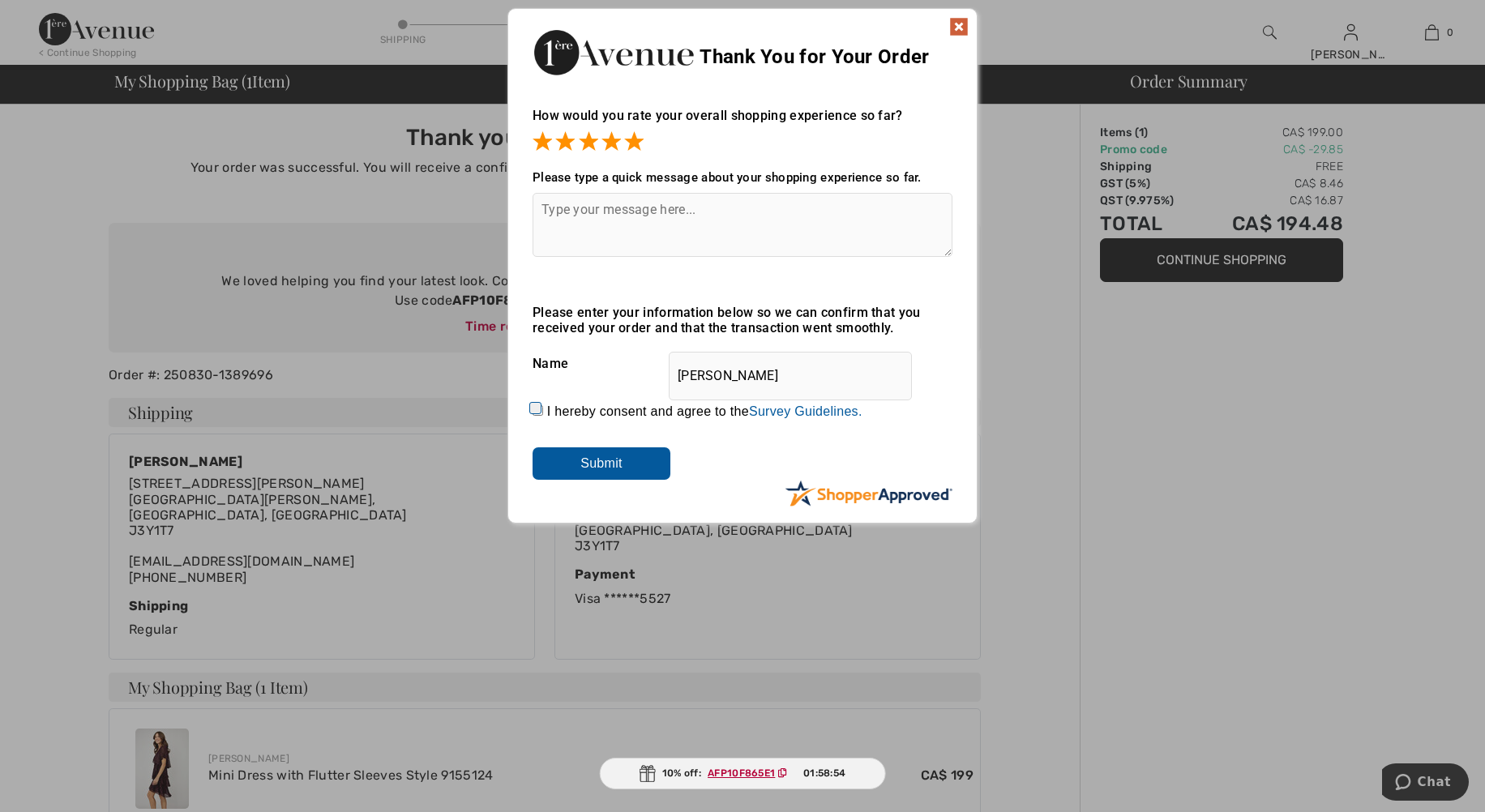
click at [539, 406] on input "I hereby consent and agree to the By submitting a review, you grant permission …" at bounding box center [538, 410] width 10 height 10
checkbox input "true"
click at [588, 466] on input "Submit" at bounding box center [602, 463] width 138 height 33
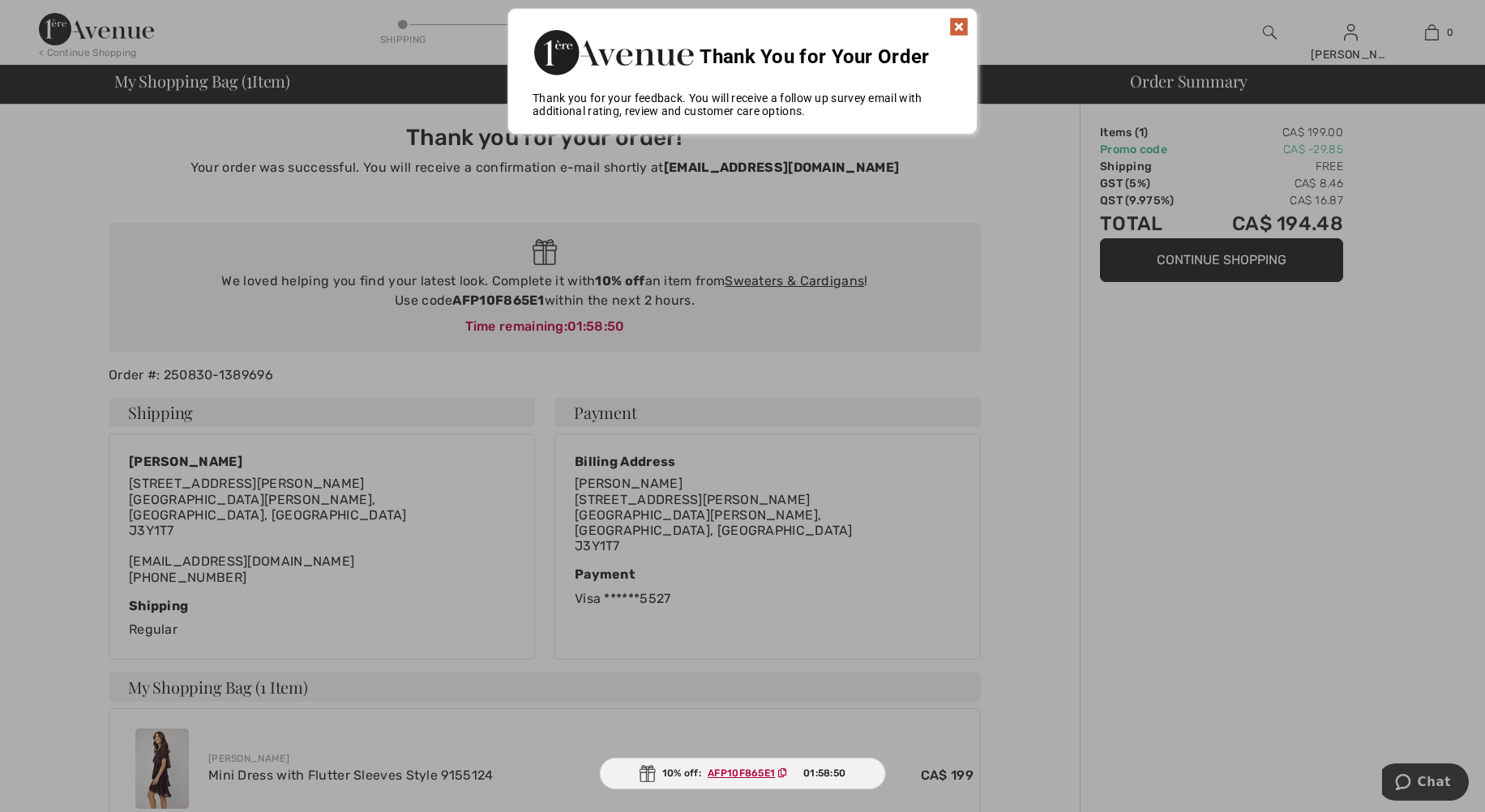
click at [963, 27] on img at bounding box center [959, 26] width 20 height 20
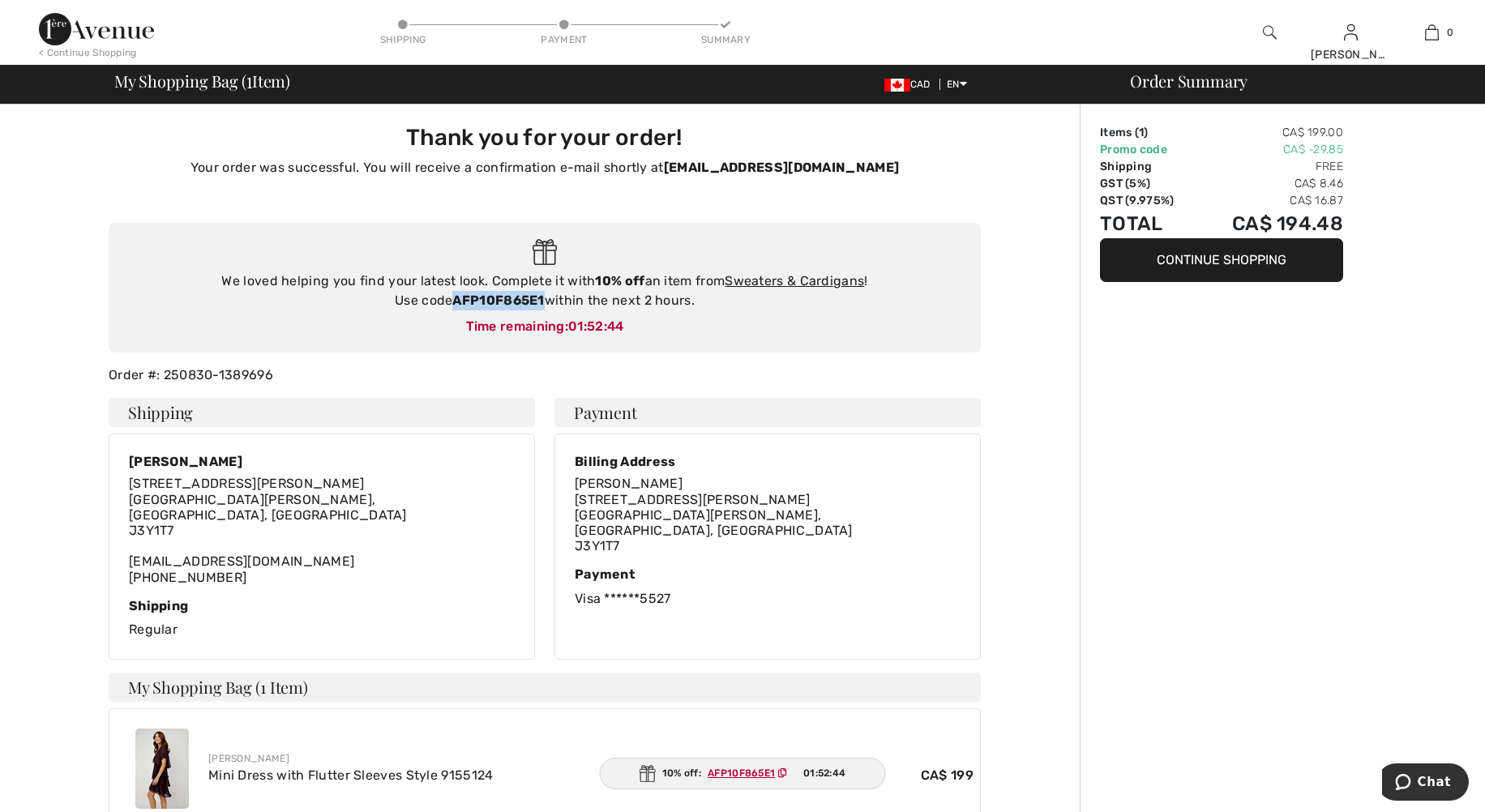
drag, startPoint x: 546, startPoint y: 301, endPoint x: 455, endPoint y: 299, distance: 91.0
click at [455, 299] on div "We loved helping you find your latest look. Complete it with 10% off an item fr…" at bounding box center [545, 291] width 840 height 39
click at [546, 308] on div "We loved helping you find your latest look. Complete it with 10% off an item fr…" at bounding box center [545, 291] width 840 height 39
drag, startPoint x: 545, startPoint y: 299, endPoint x: 456, endPoint y: 302, distance: 89.1
click at [456, 302] on div "We loved helping you find your latest look. Complete it with 10% off an item fr…" at bounding box center [545, 291] width 840 height 39
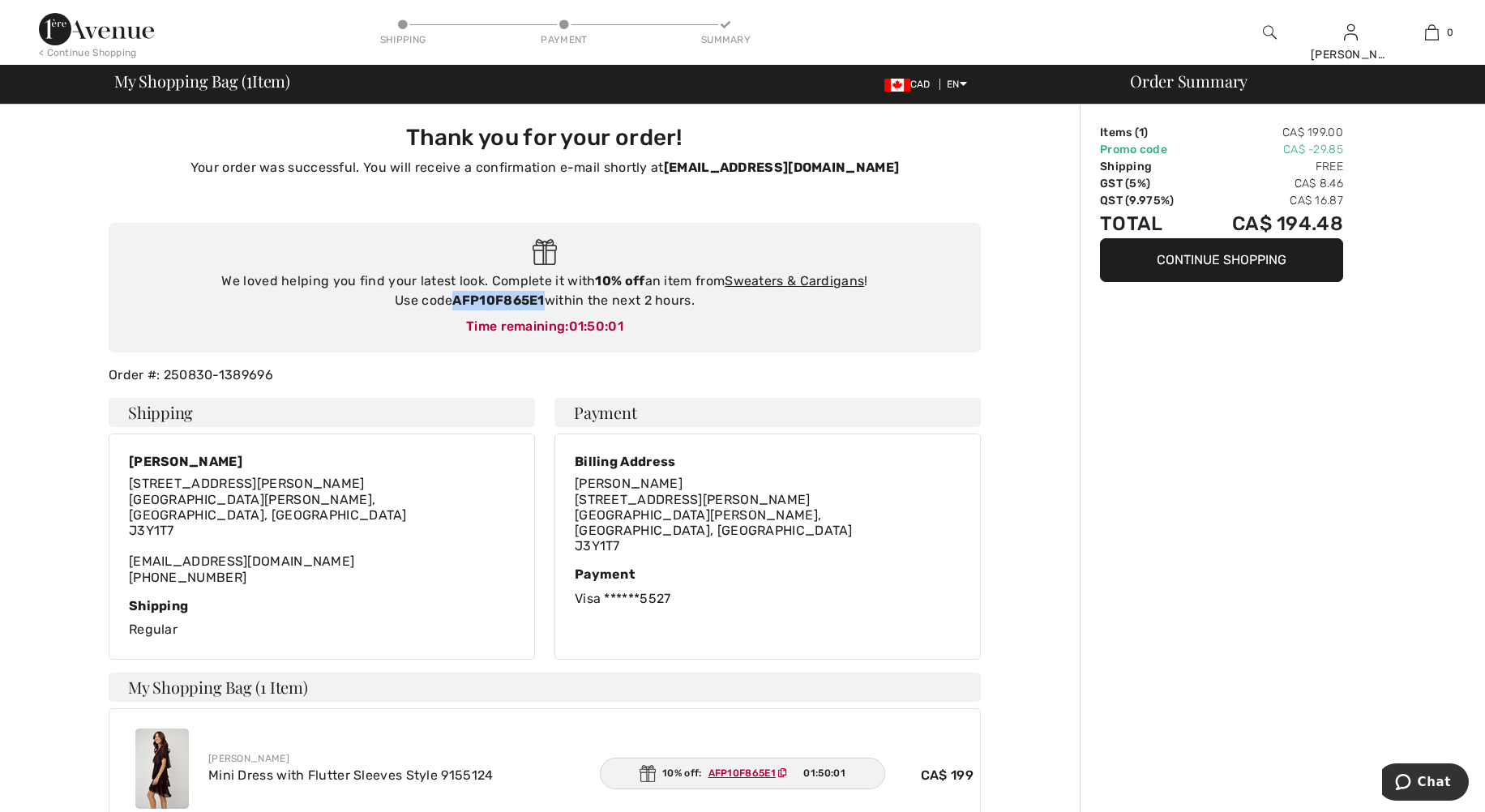
copy strong "AFP10F865E1"
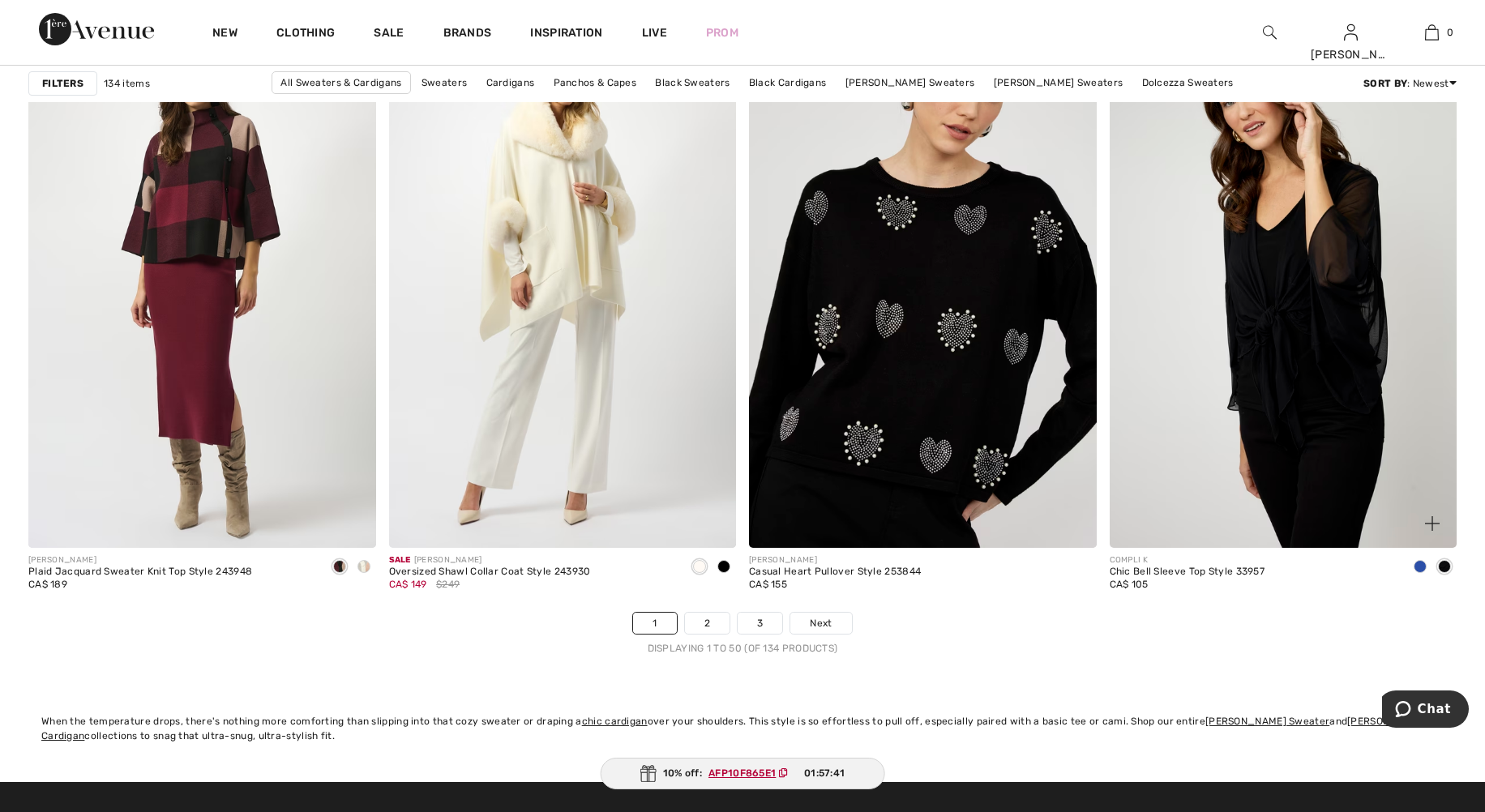
scroll to position [8835, 0]
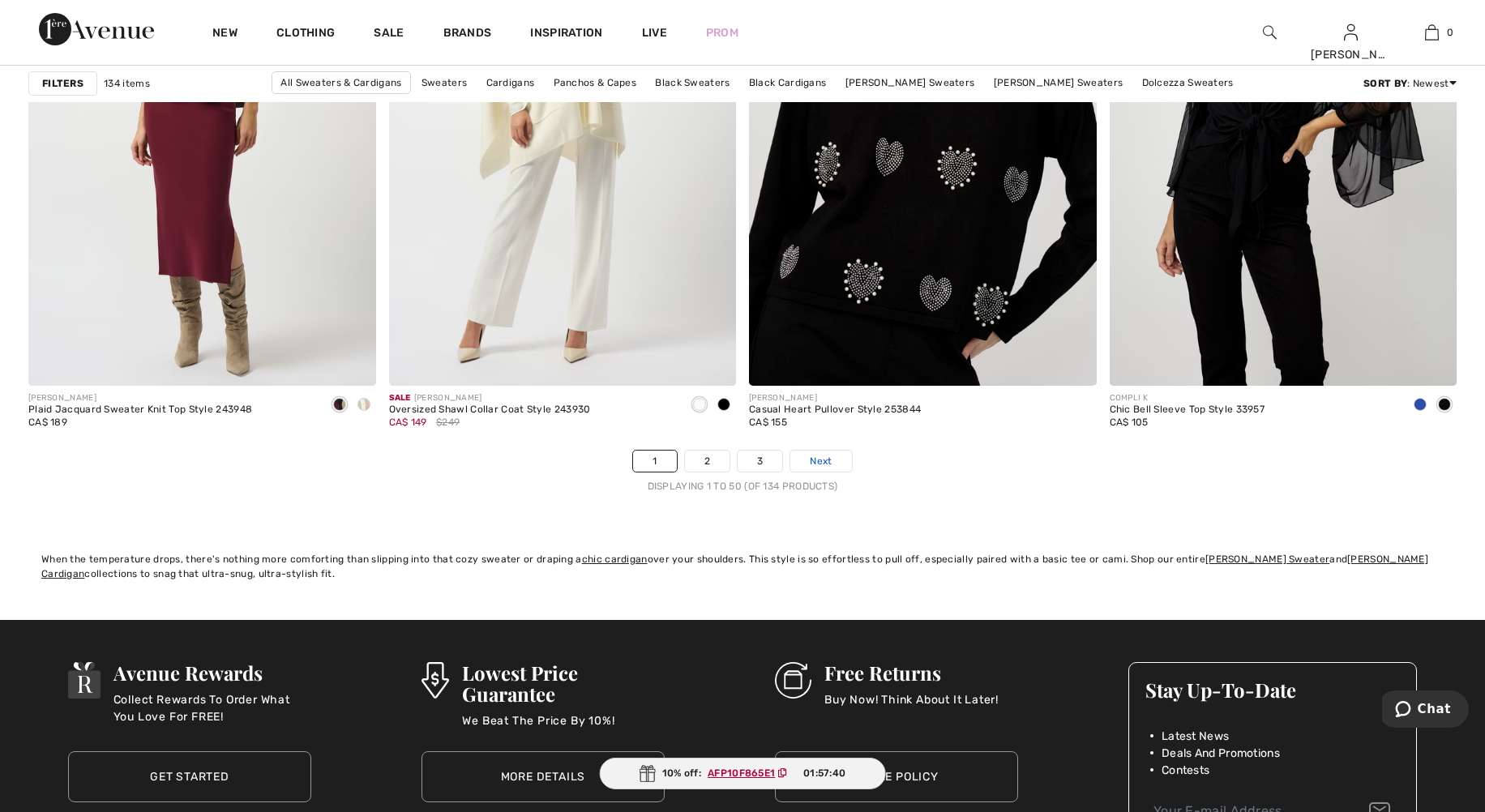
click at [817, 466] on span "Next" at bounding box center [820, 461] width 21 height 15
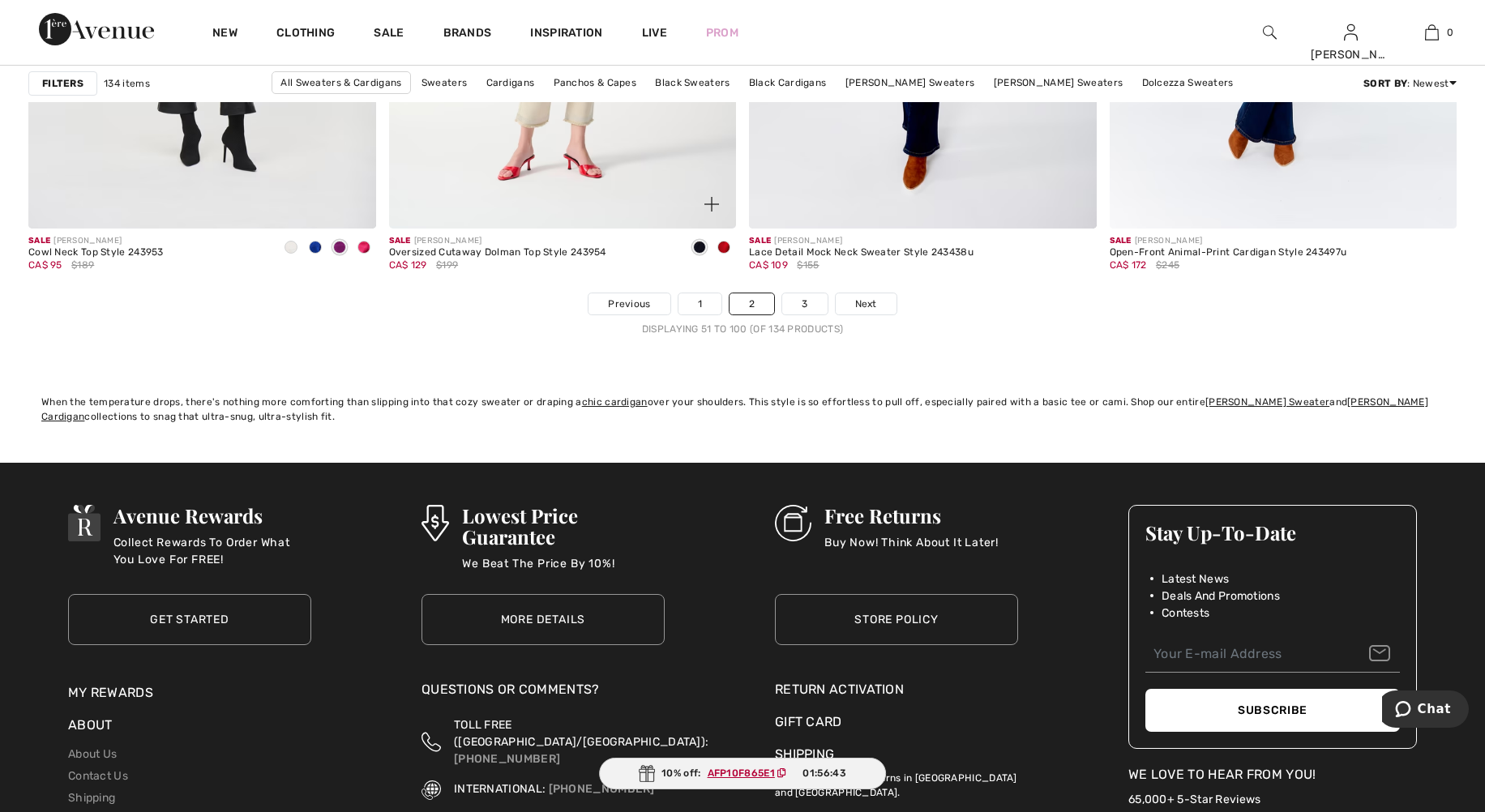
scroll to position [8997, 0]
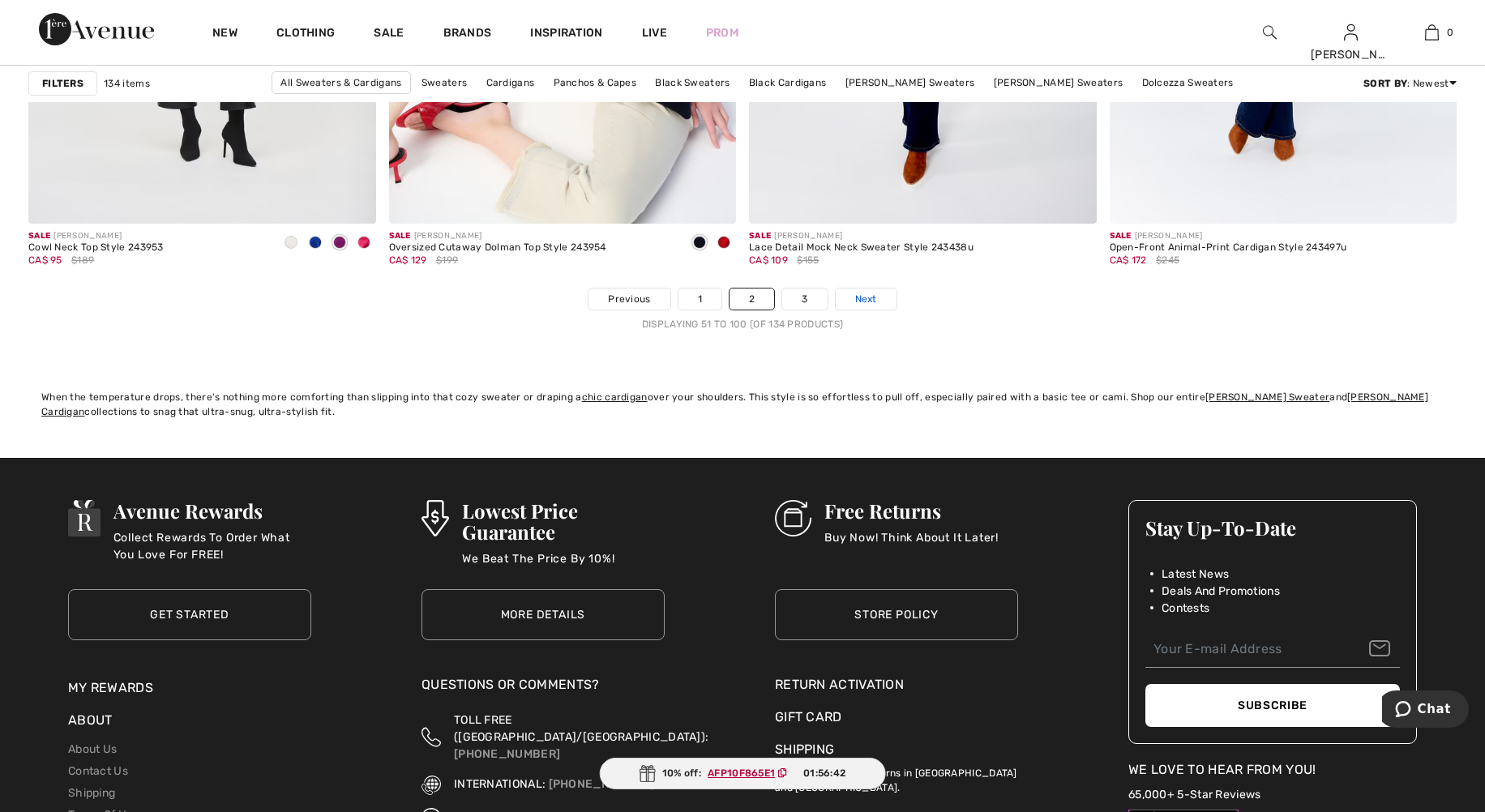
click at [857, 302] on span "Next" at bounding box center [865, 300] width 21 height 15
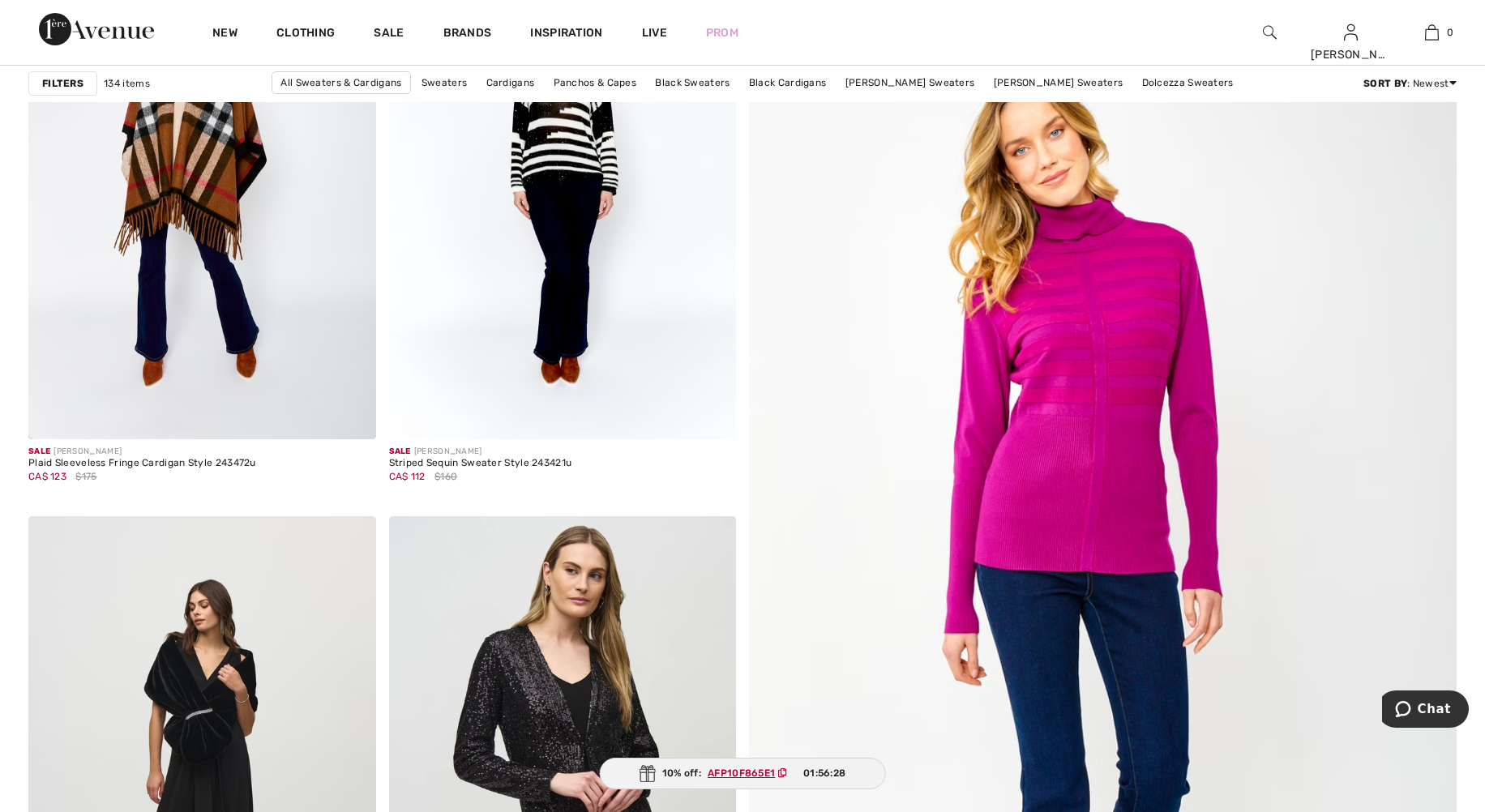
scroll to position [324, 0]
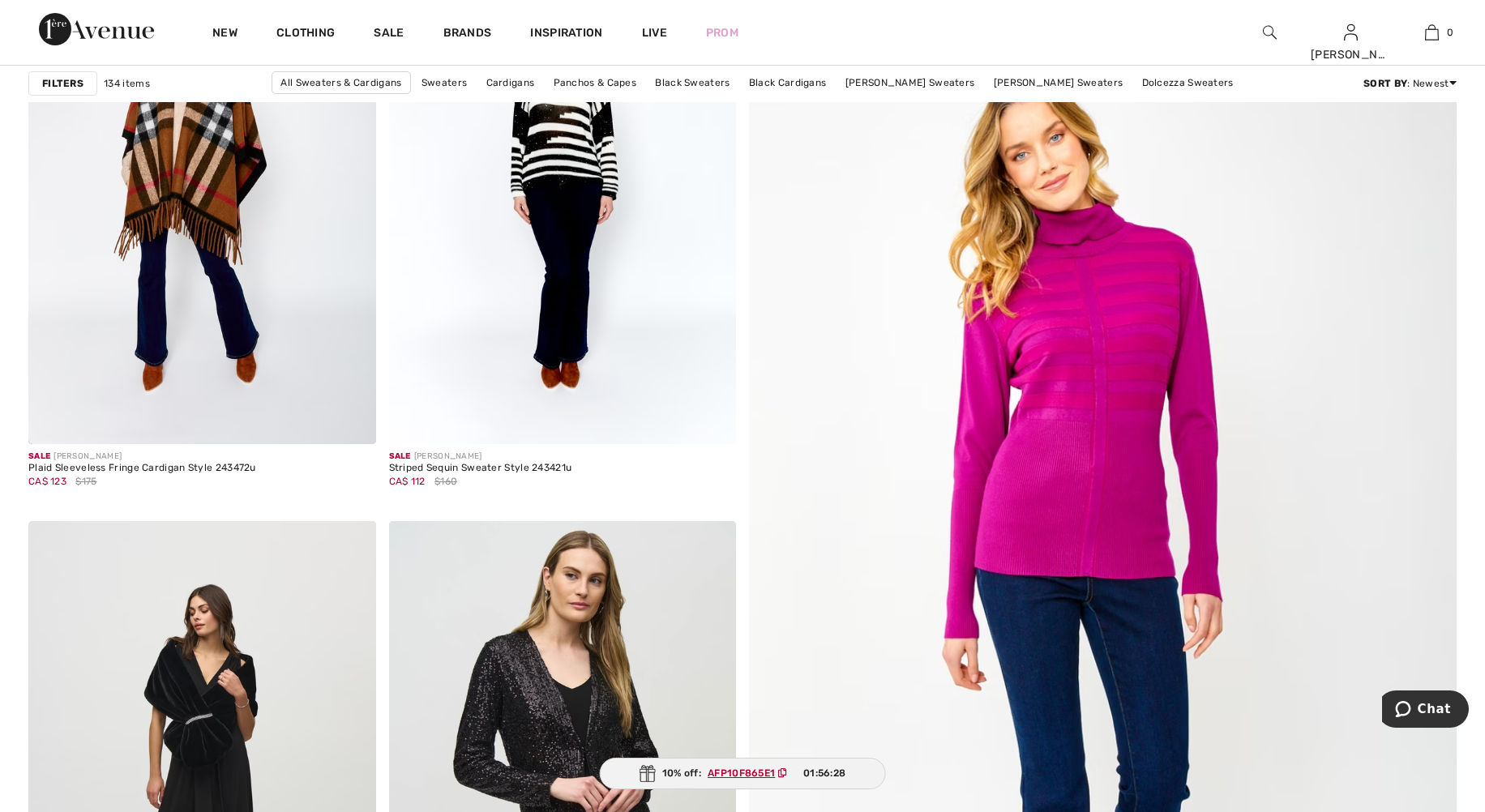
click at [1103, 371] on img at bounding box center [1103, 559] width 849 height 1273
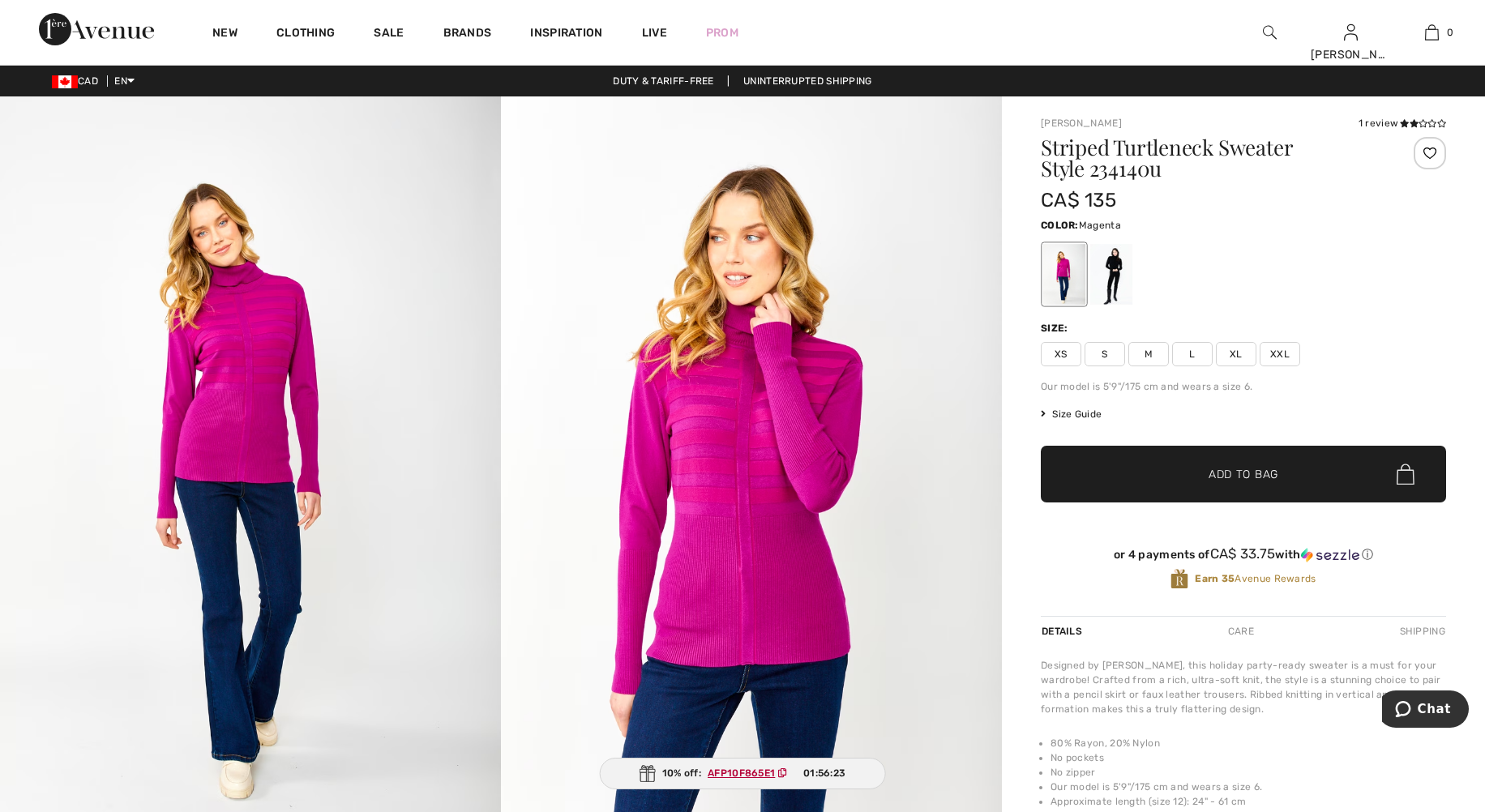
click at [1155, 354] on span "M" at bounding box center [1148, 354] width 40 height 24
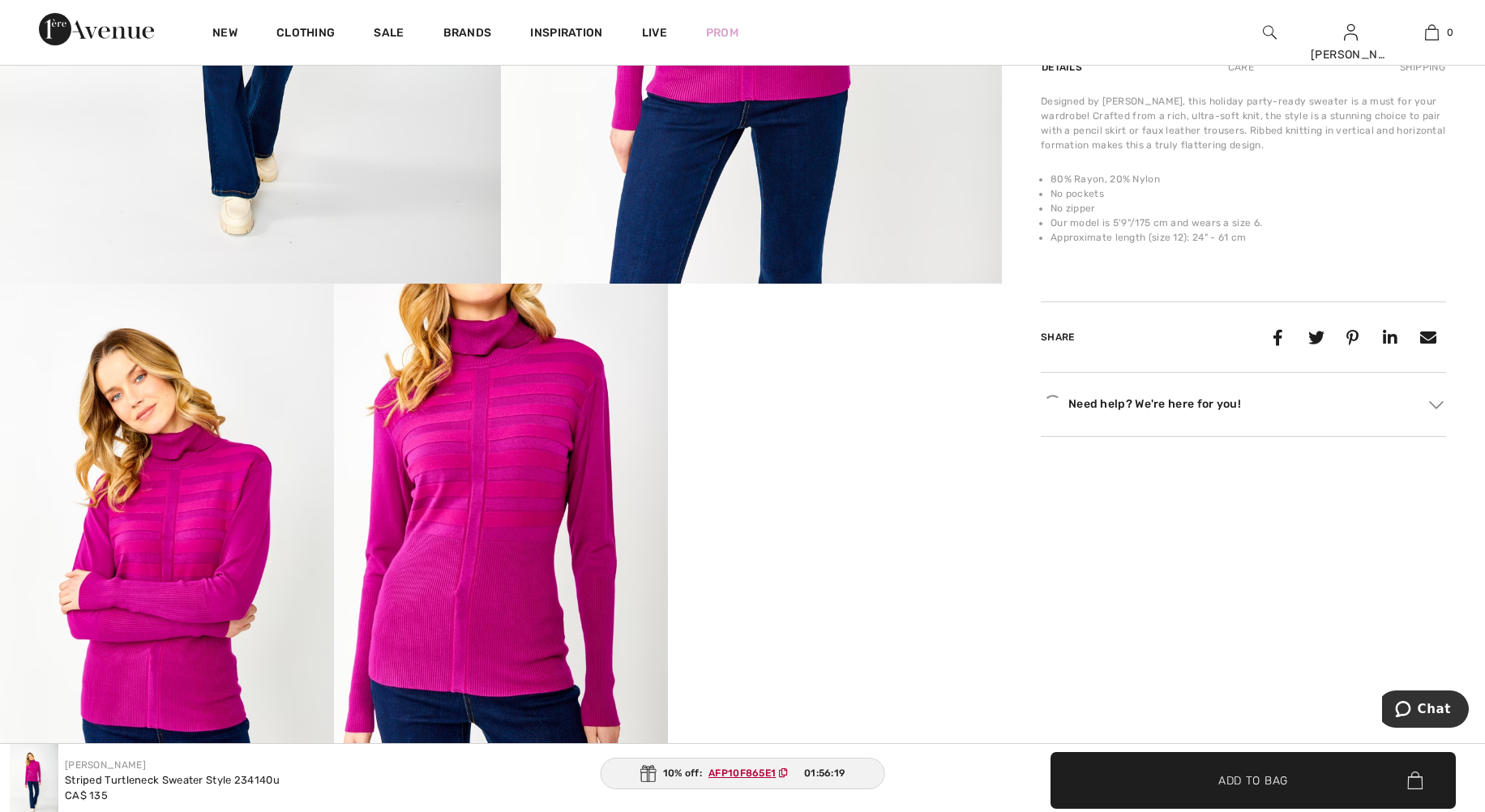
scroll to position [567, 0]
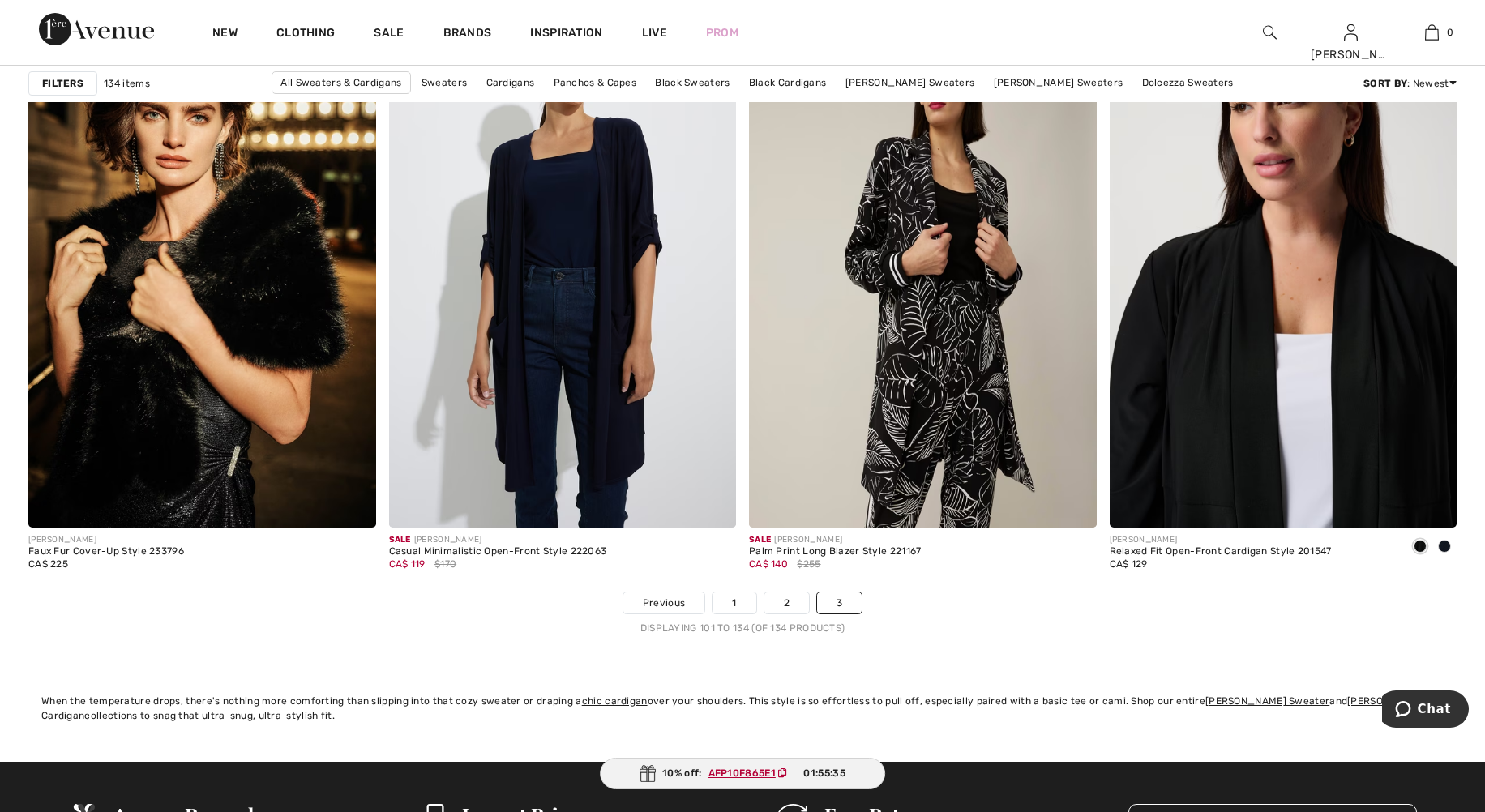
scroll to position [6080, 0]
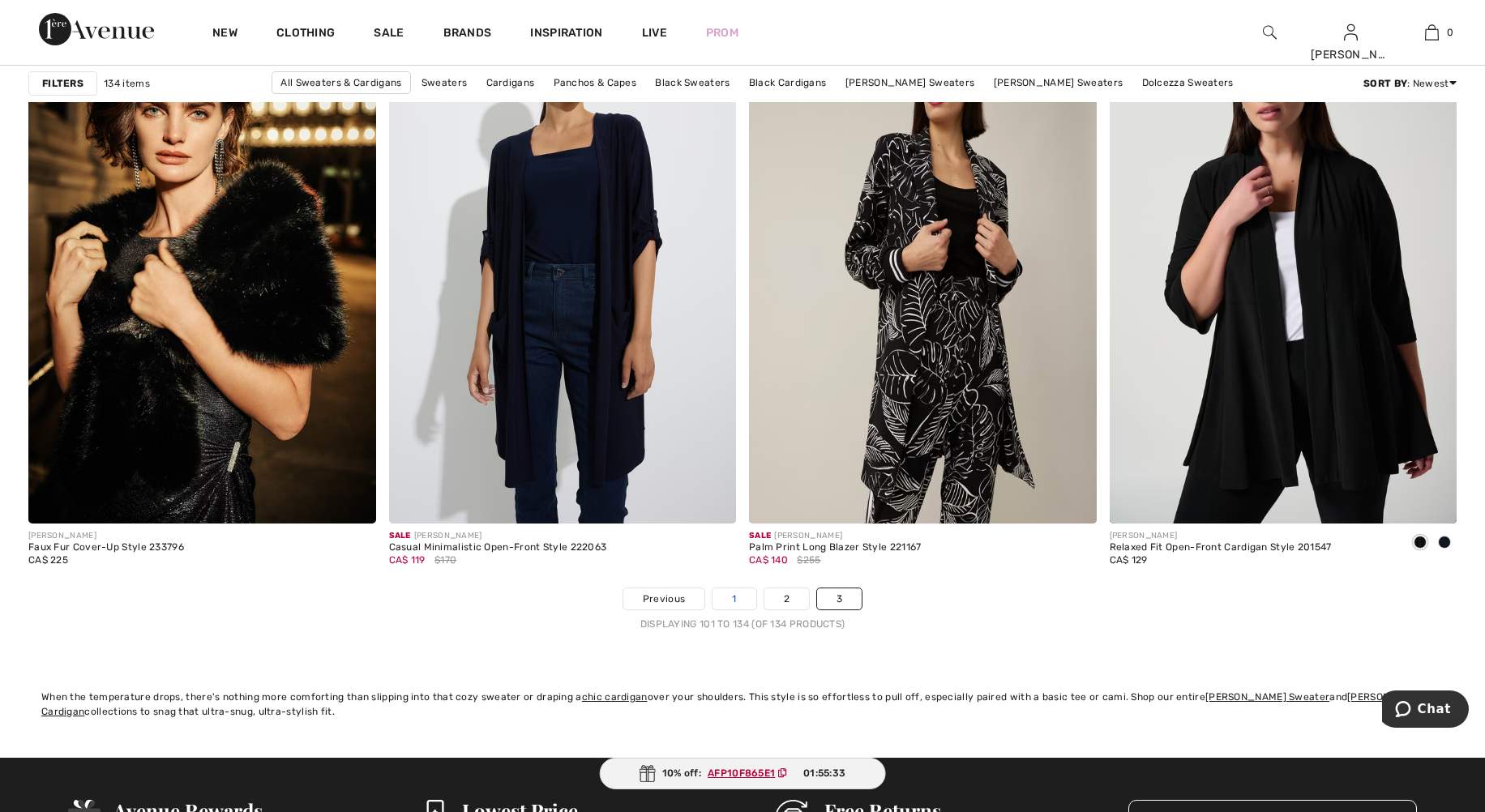
click at [724, 601] on link "1" at bounding box center [734, 599] width 43 height 21
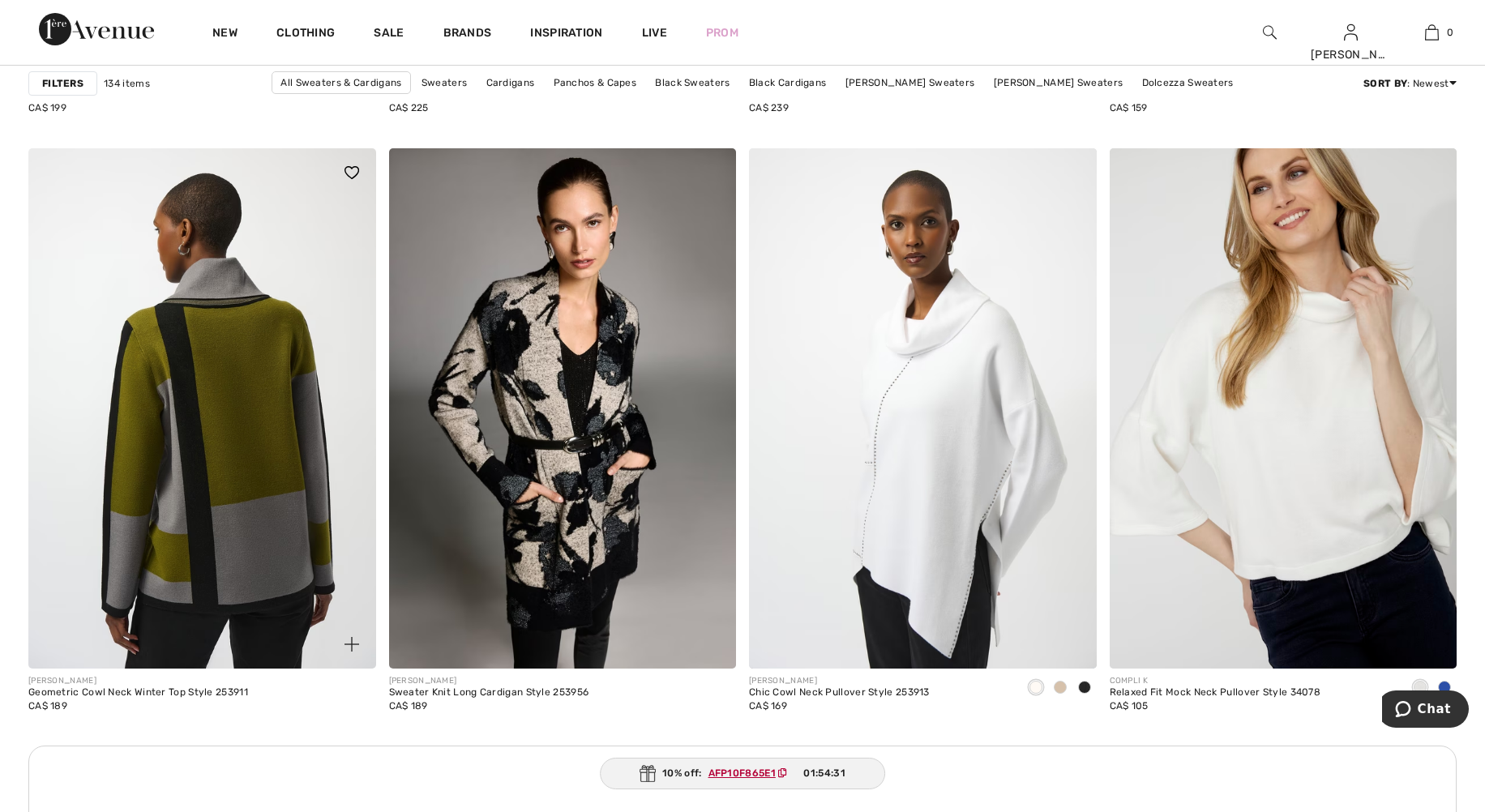
scroll to position [6566, 0]
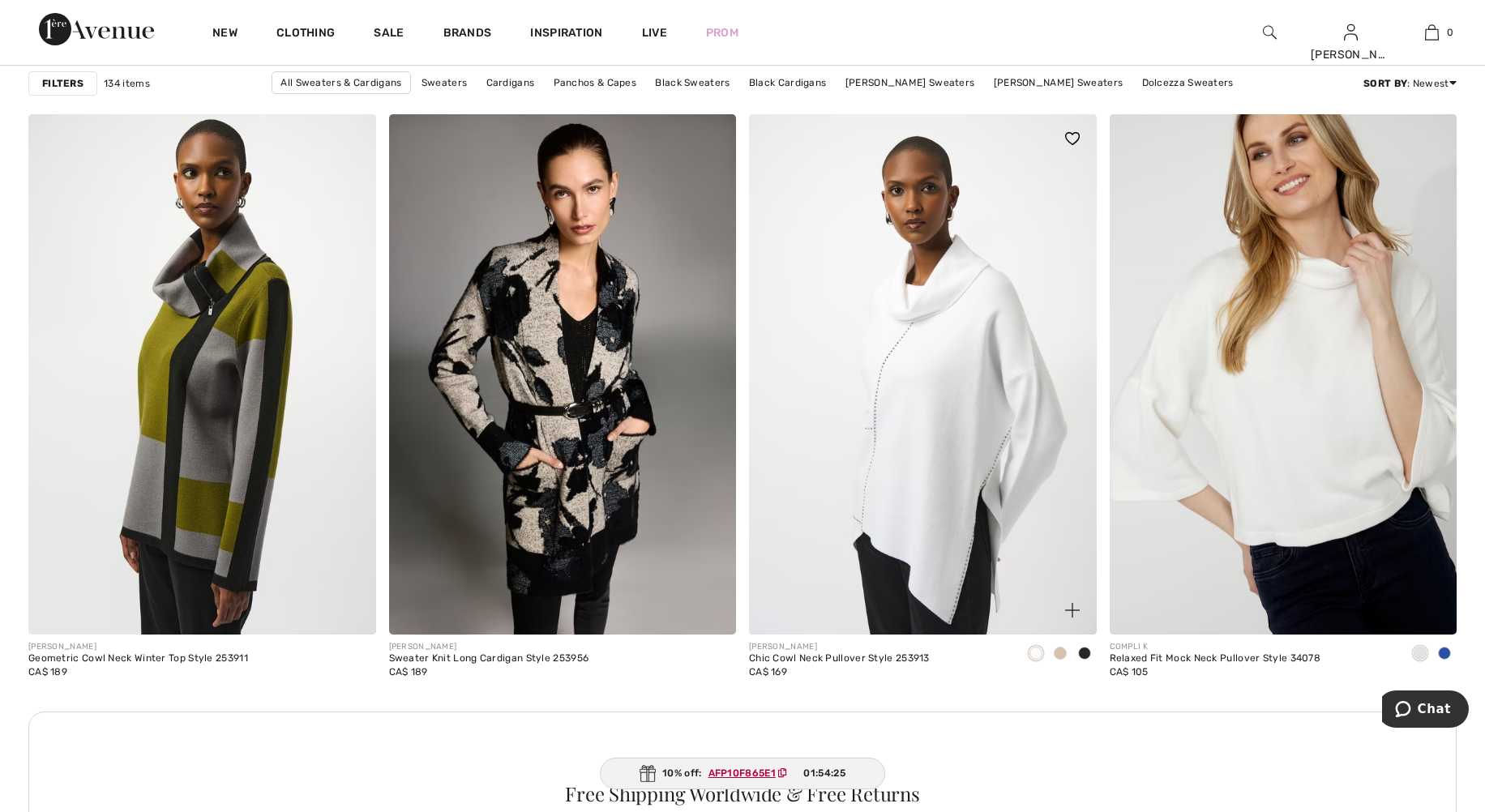
click at [1063, 651] on span at bounding box center [1060, 653] width 13 height 13
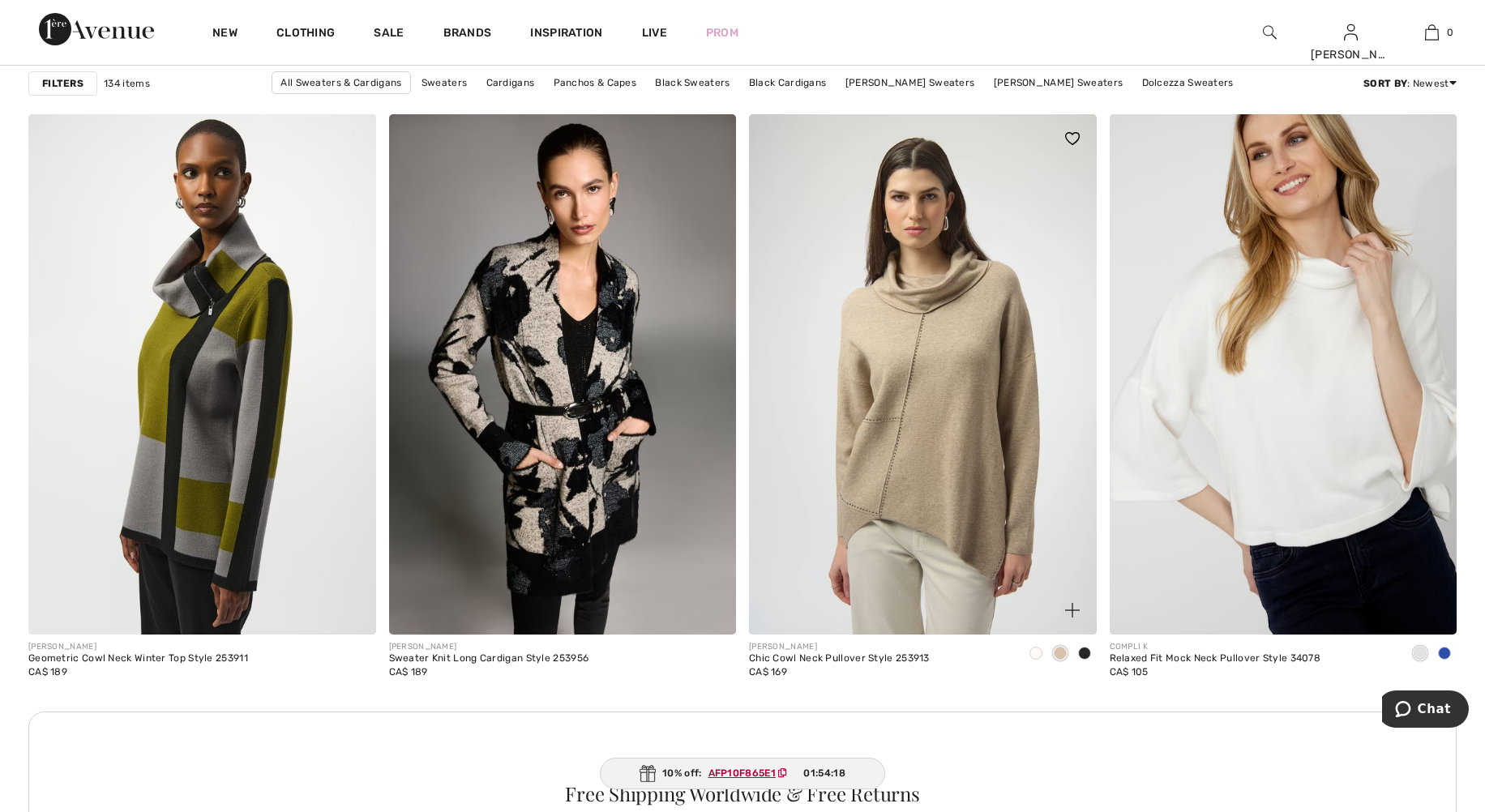
click at [1087, 653] on span at bounding box center [1085, 653] width 13 height 13
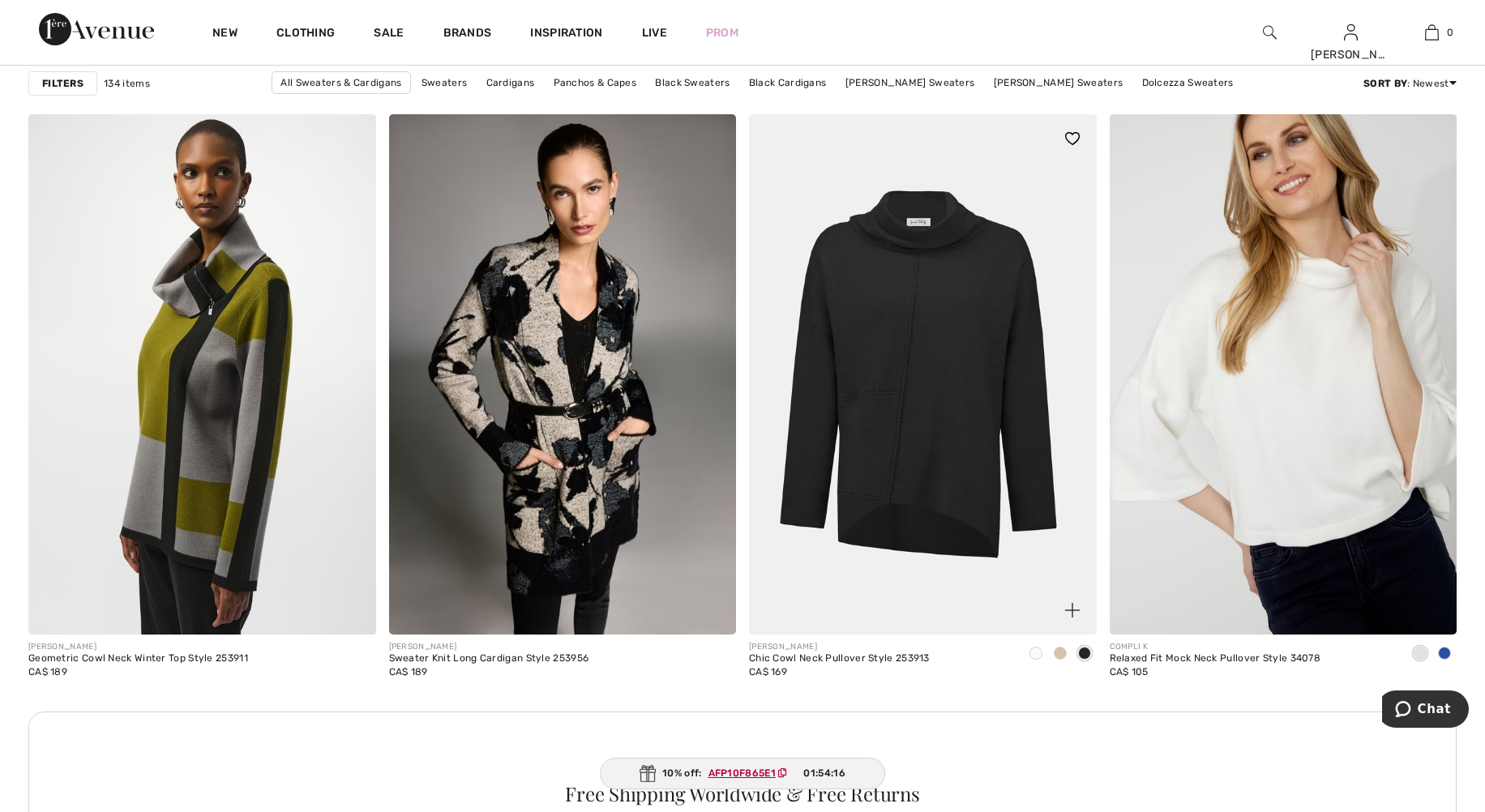
click at [1041, 654] on span at bounding box center [1036, 653] width 13 height 13
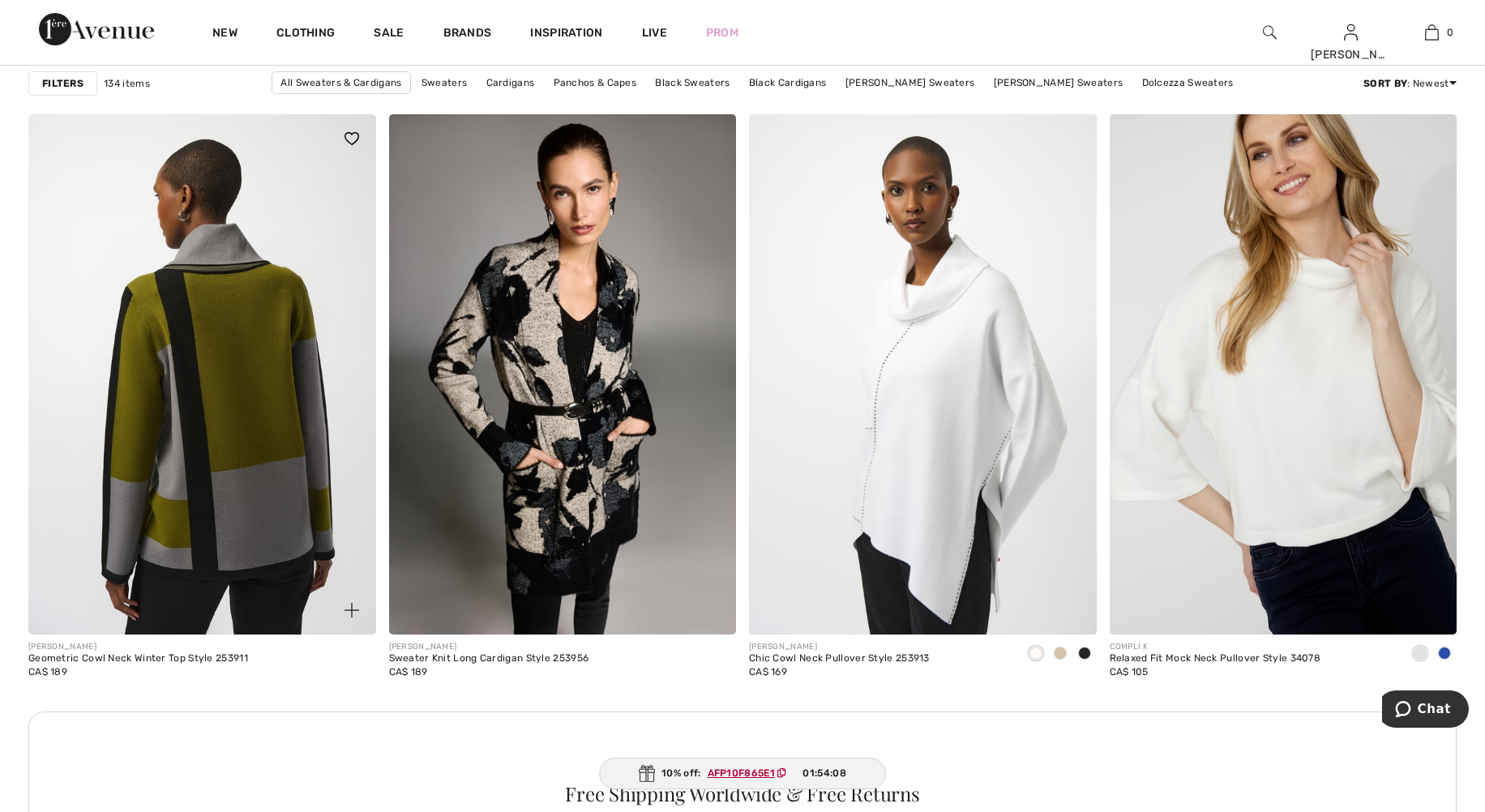
click at [245, 444] on img at bounding box center [202, 374] width 348 height 521
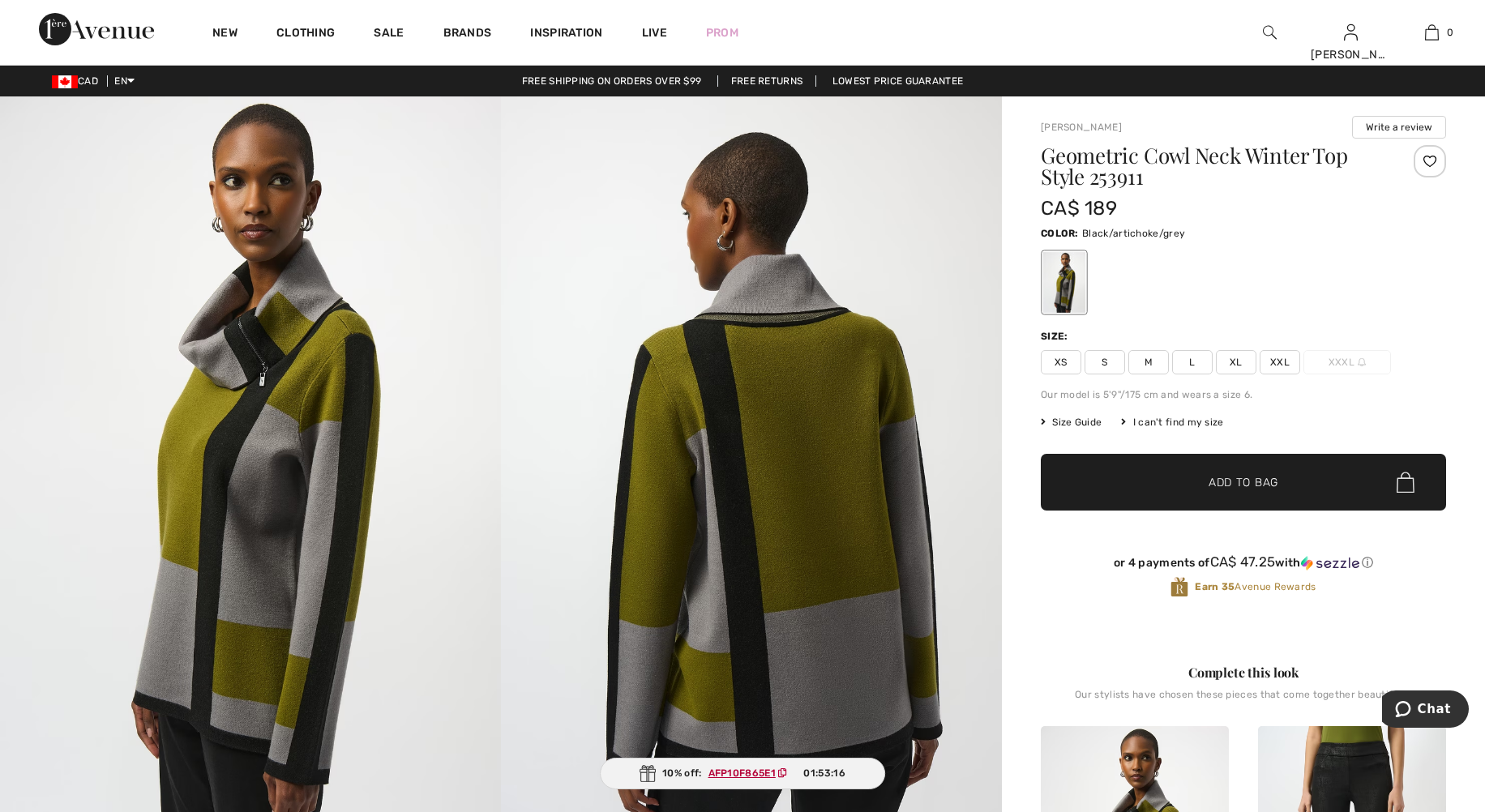
click at [1155, 360] on span "M" at bounding box center [1148, 362] width 40 height 24
click at [1090, 425] on span "Size Guide" at bounding box center [1071, 423] width 61 height 15
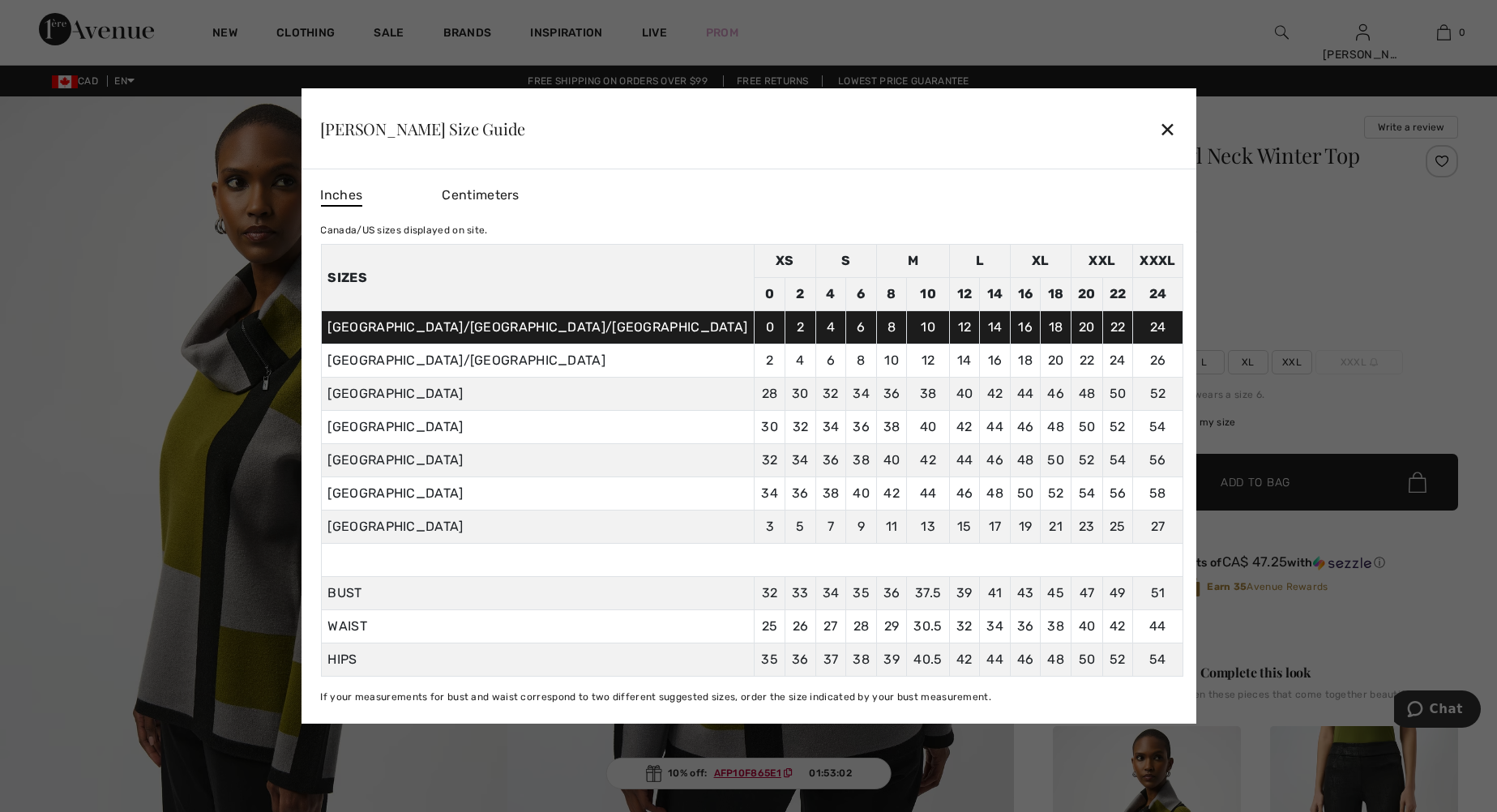
click at [1159, 128] on div "✕" at bounding box center [1168, 129] width 17 height 34
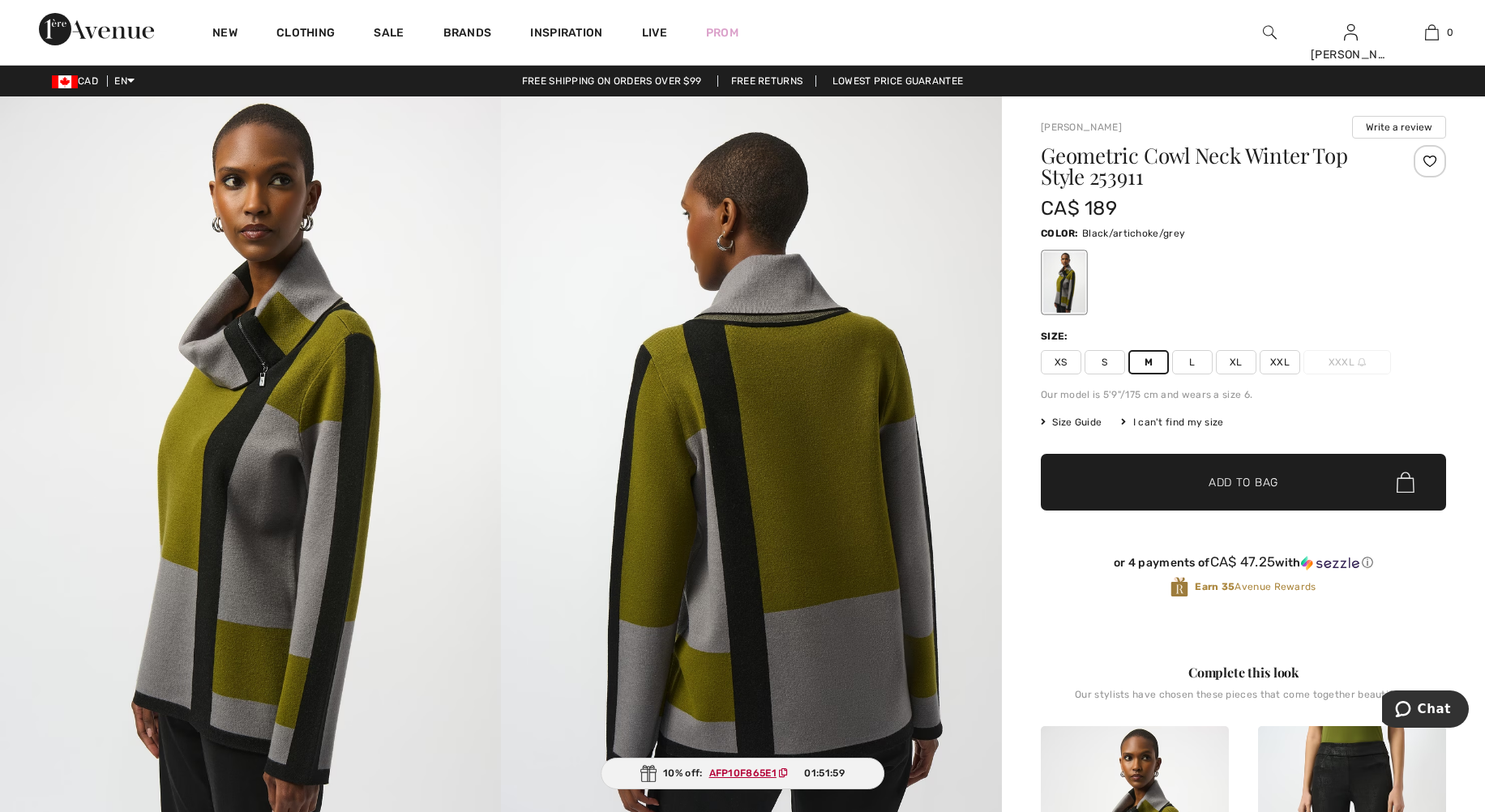
click at [744, 80] on link "Free Returns" at bounding box center [767, 81] width 100 height 11
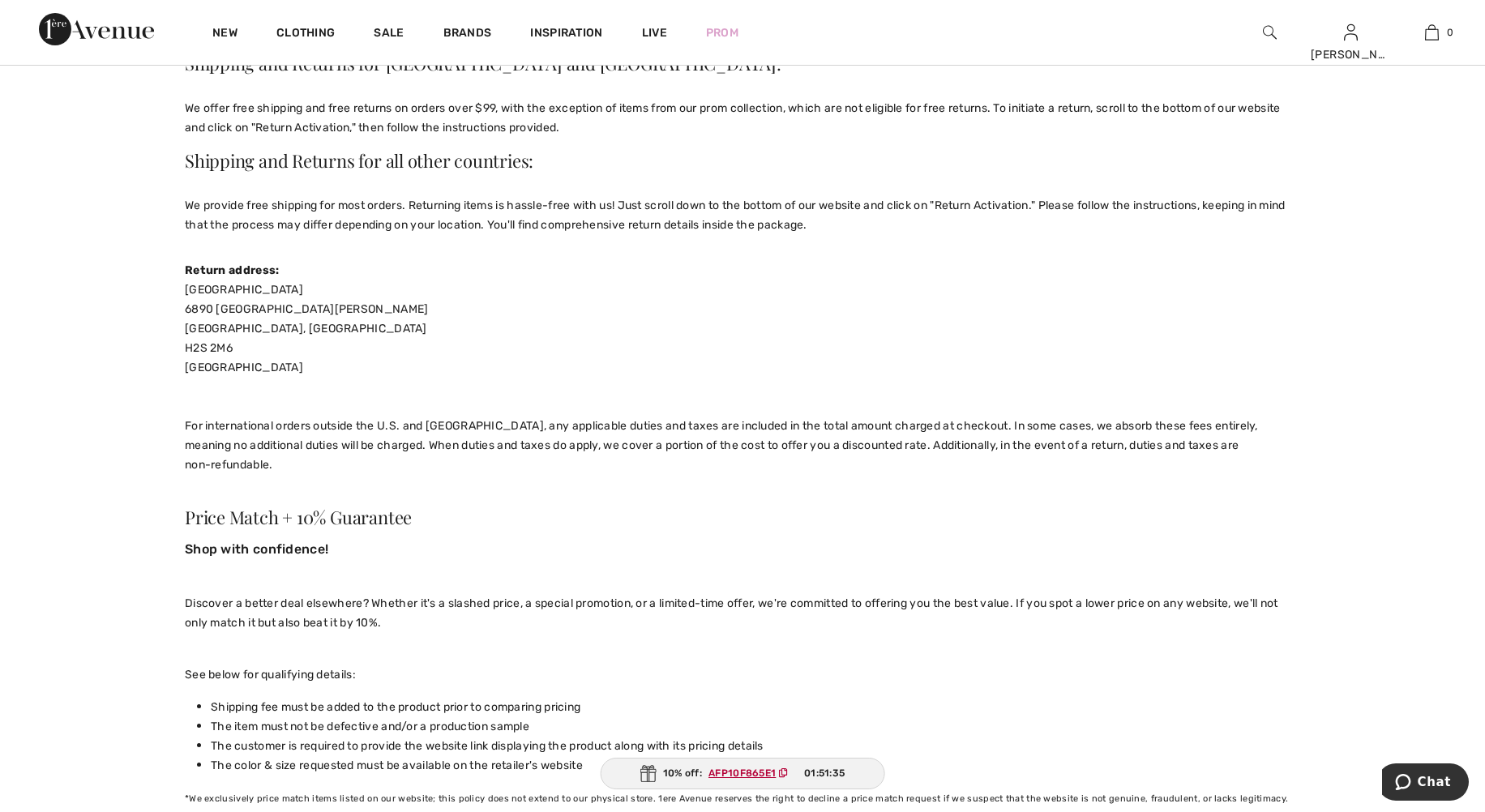
scroll to position [244, 0]
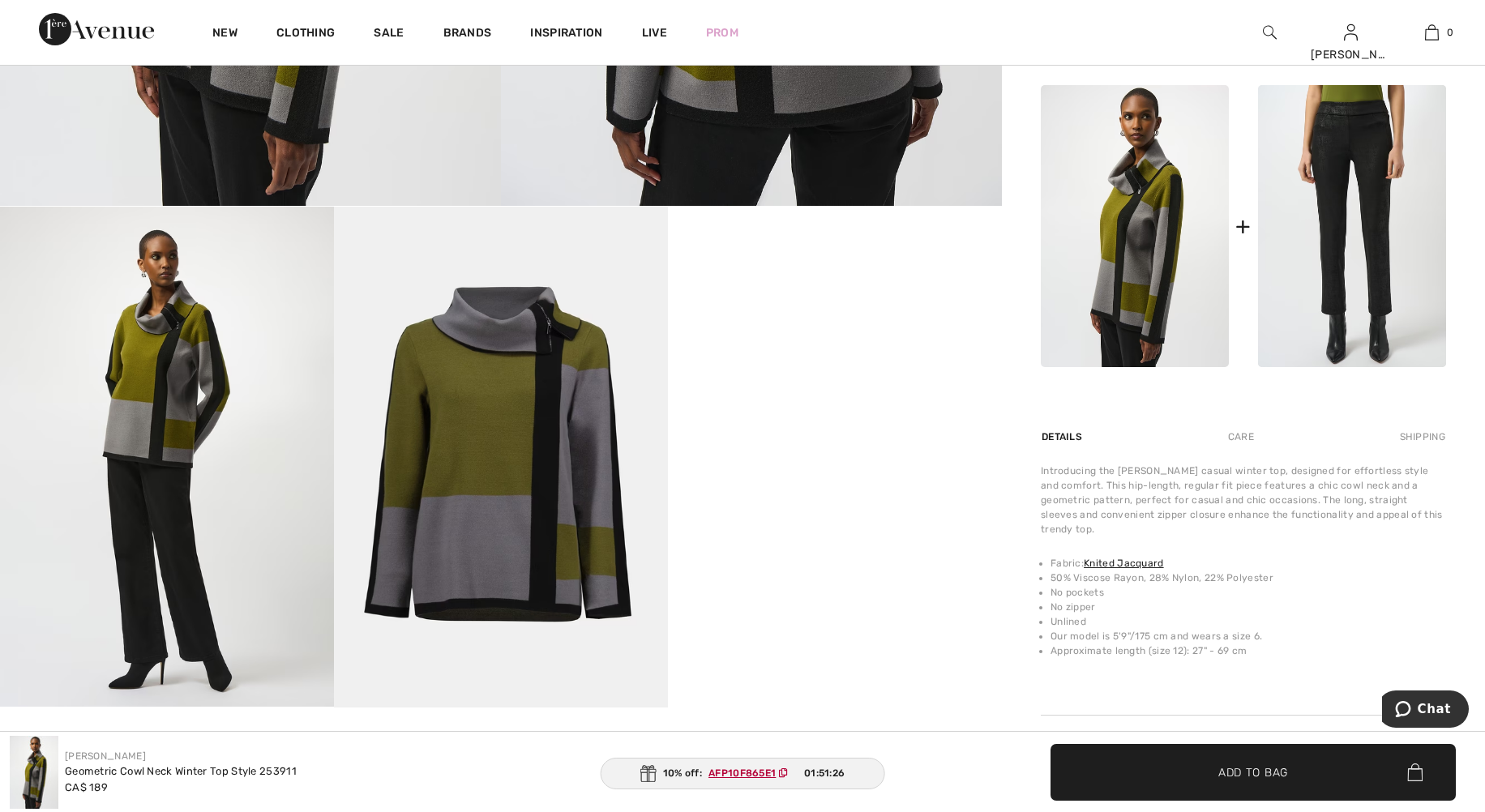
scroll to position [649, 0]
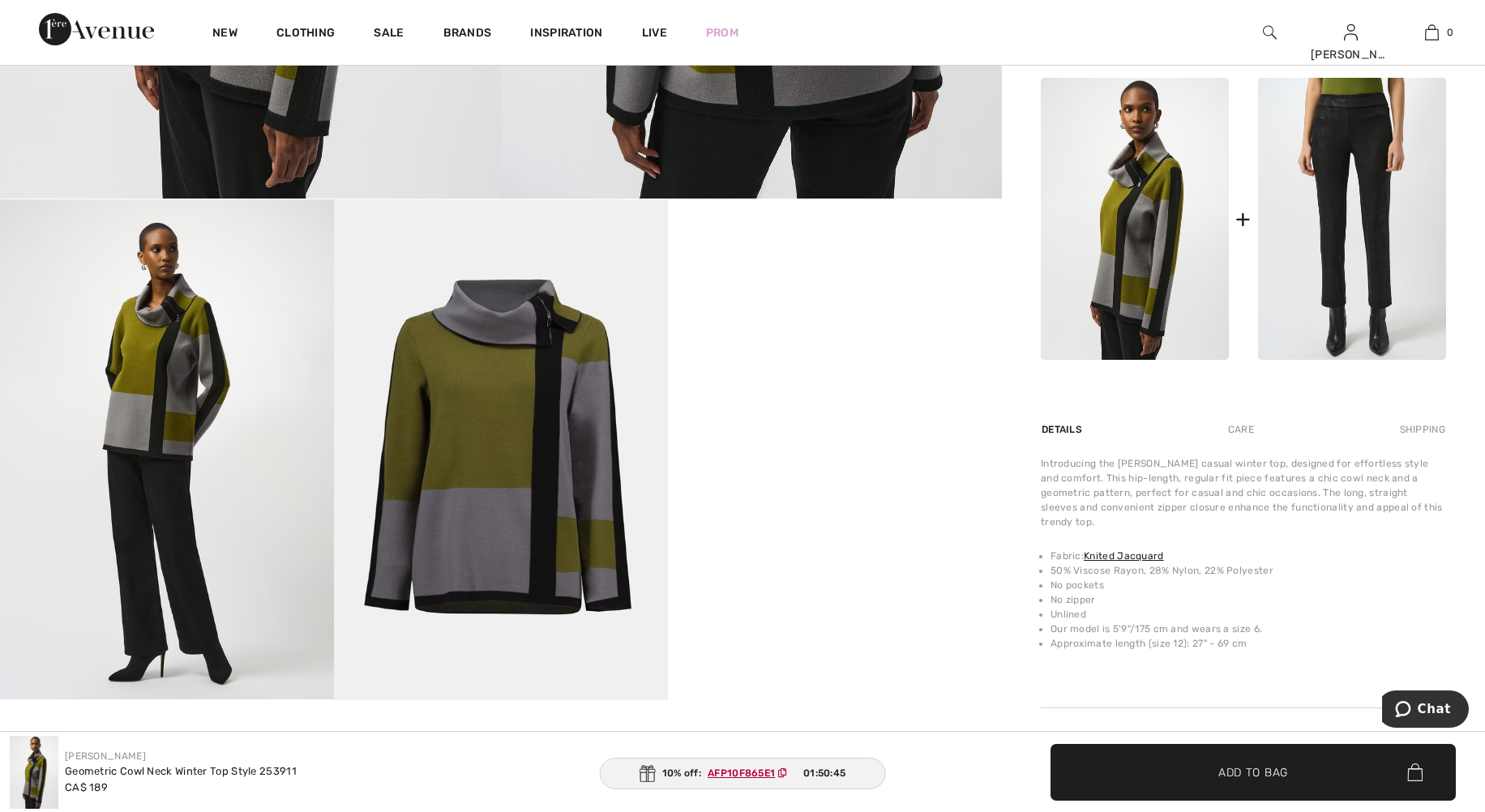
click at [749, 771] on ins "AFP10F865E1" at bounding box center [741, 773] width 67 height 11
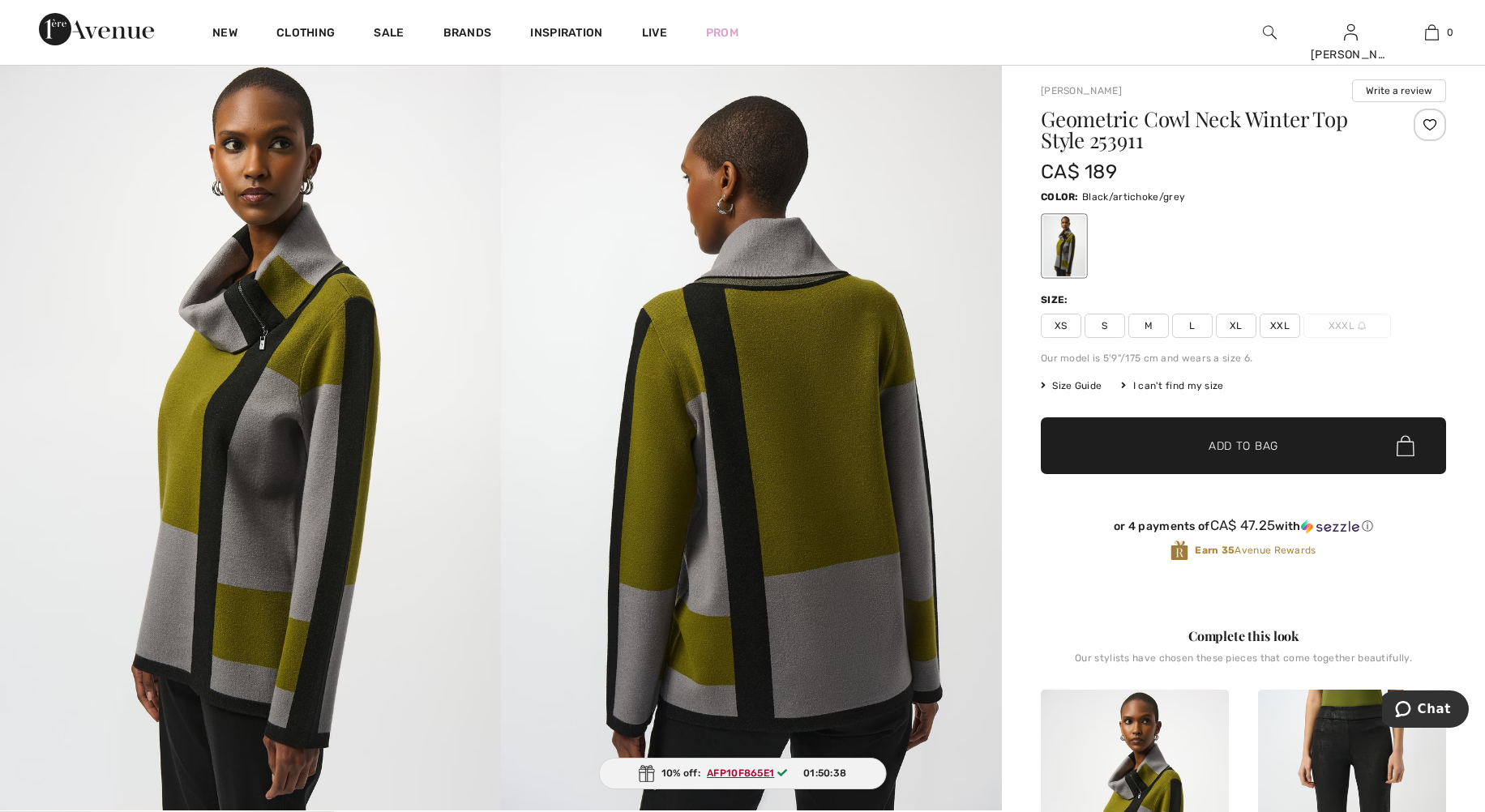
scroll to position [0, 0]
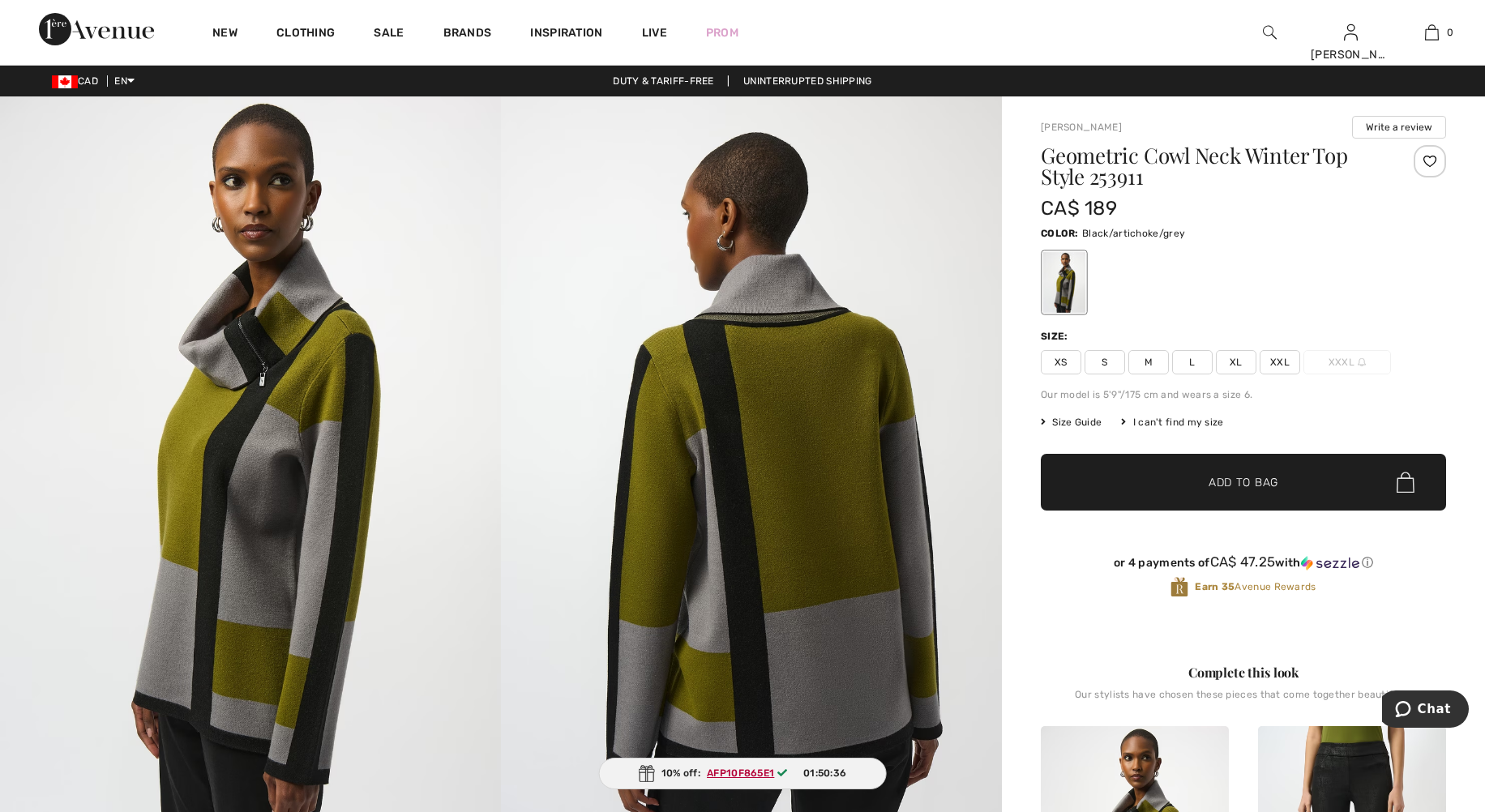
click at [1146, 361] on span "M" at bounding box center [1148, 362] width 40 height 24
click at [1248, 478] on span "Add to Bag" at bounding box center [1243, 483] width 70 height 17
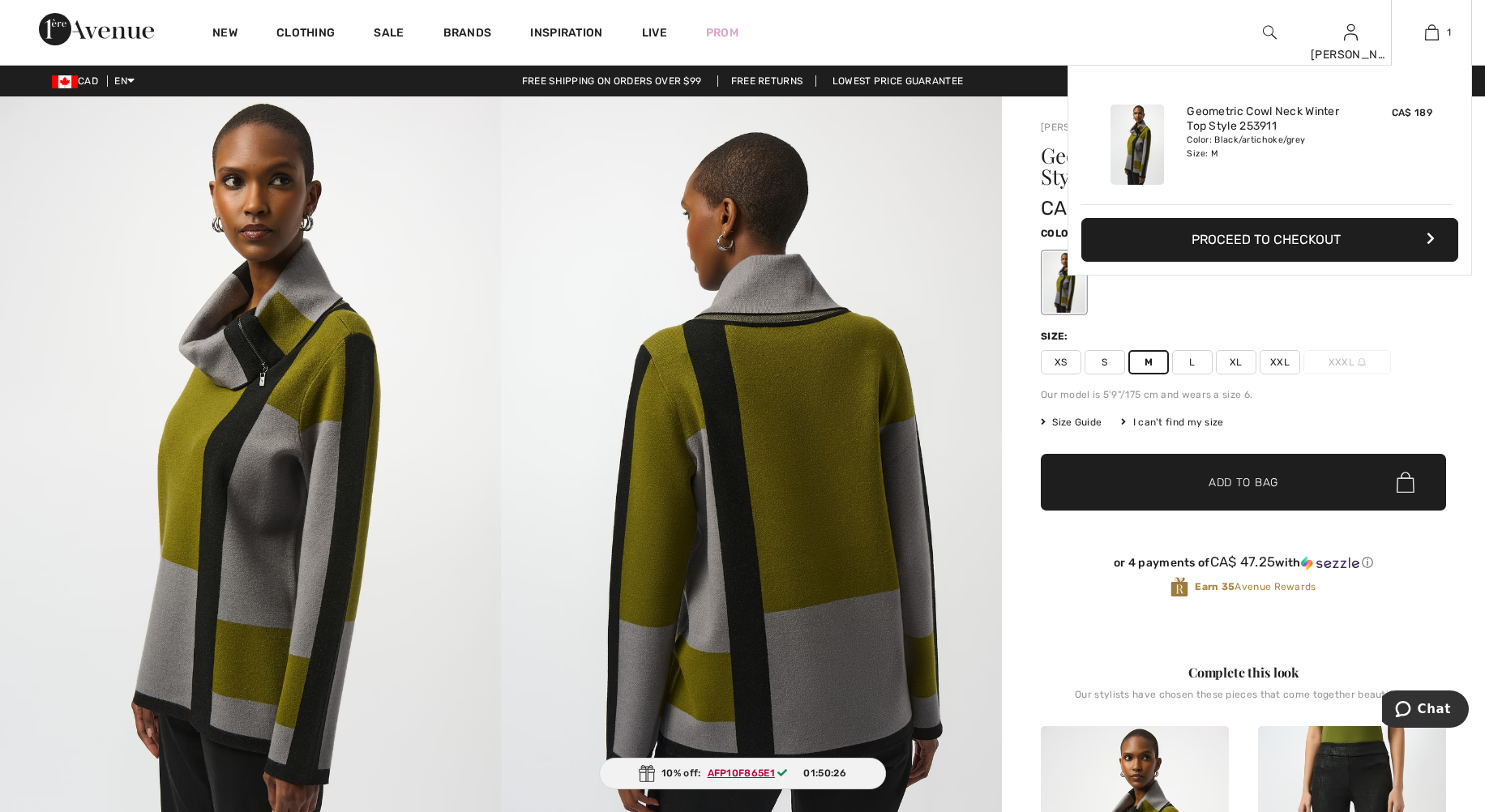
click at [1322, 234] on button "Proceed to Checkout" at bounding box center [1270, 240] width 377 height 44
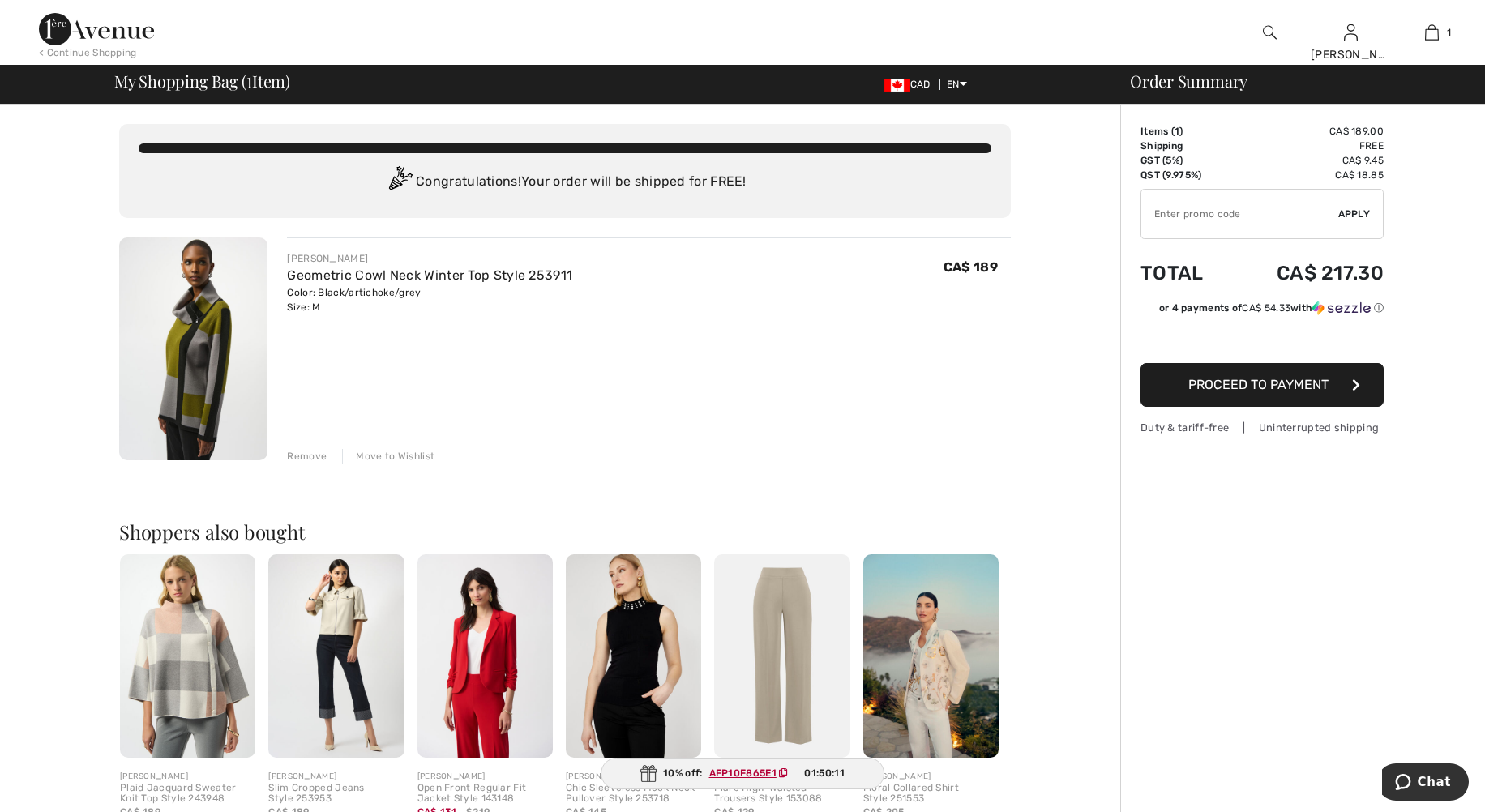
click at [732, 772] on ins "AFP10F865E1" at bounding box center [743, 773] width 67 height 11
click at [1243, 220] on input "TEXT" at bounding box center [1240, 214] width 197 height 49
paste input "AFP10F865E1"
type input "AFP10F865E1"
click at [1360, 215] on span "Apply" at bounding box center [1354, 214] width 33 height 15
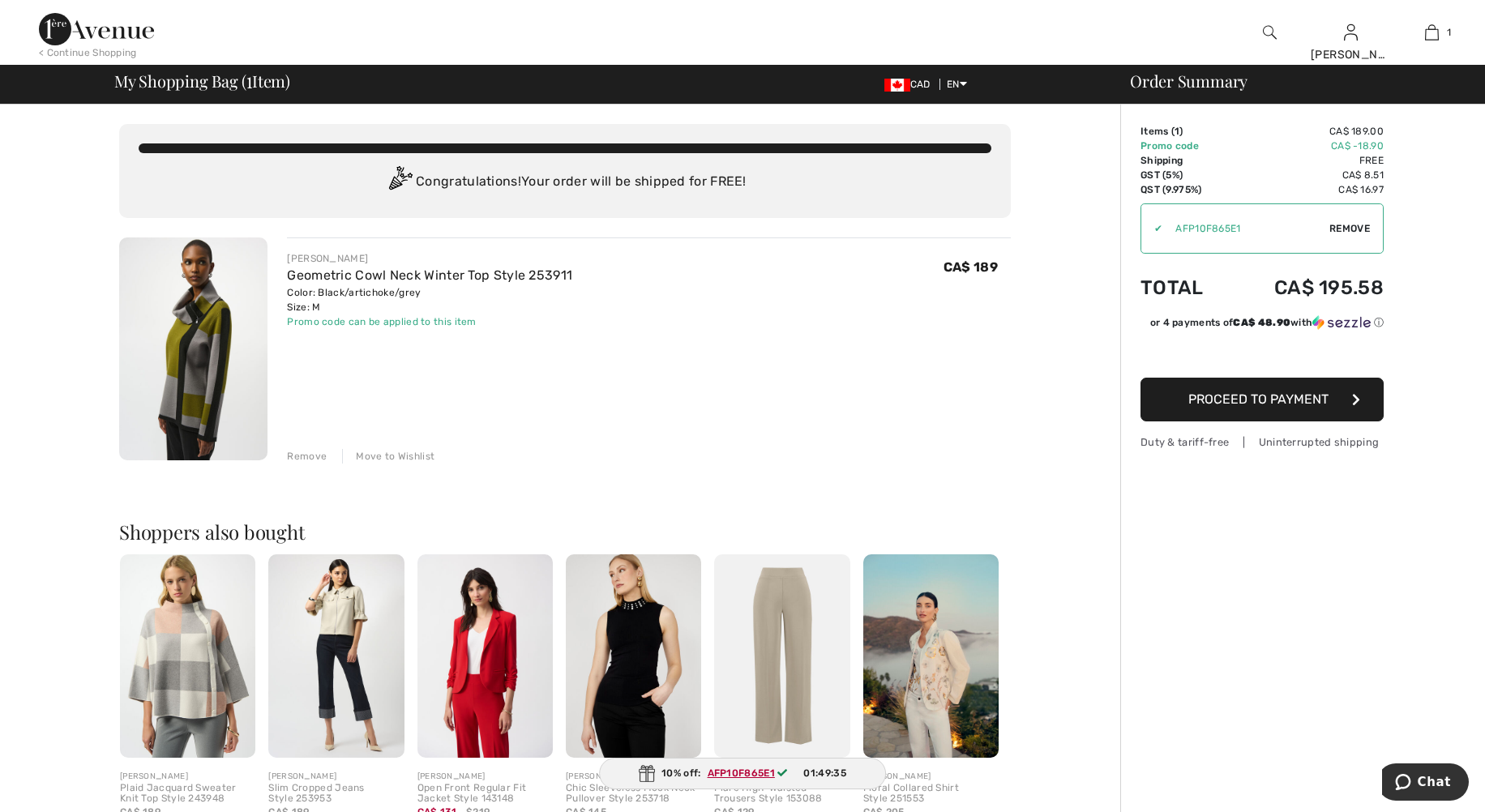
click at [1216, 404] on span "Proceed to Payment" at bounding box center [1258, 399] width 140 height 16
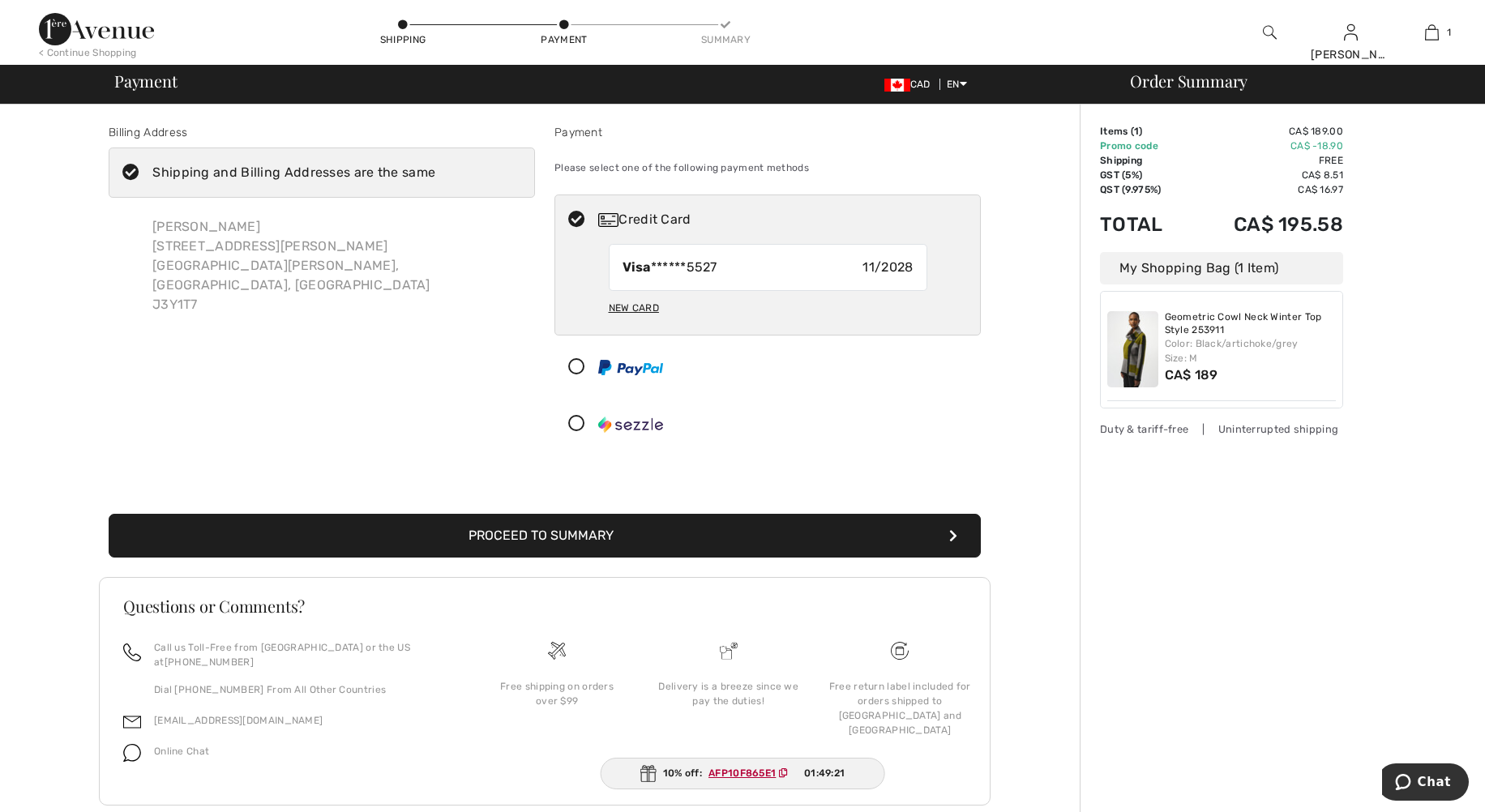
click at [542, 543] on button "Proceed to Summary" at bounding box center [544, 536] width 872 height 44
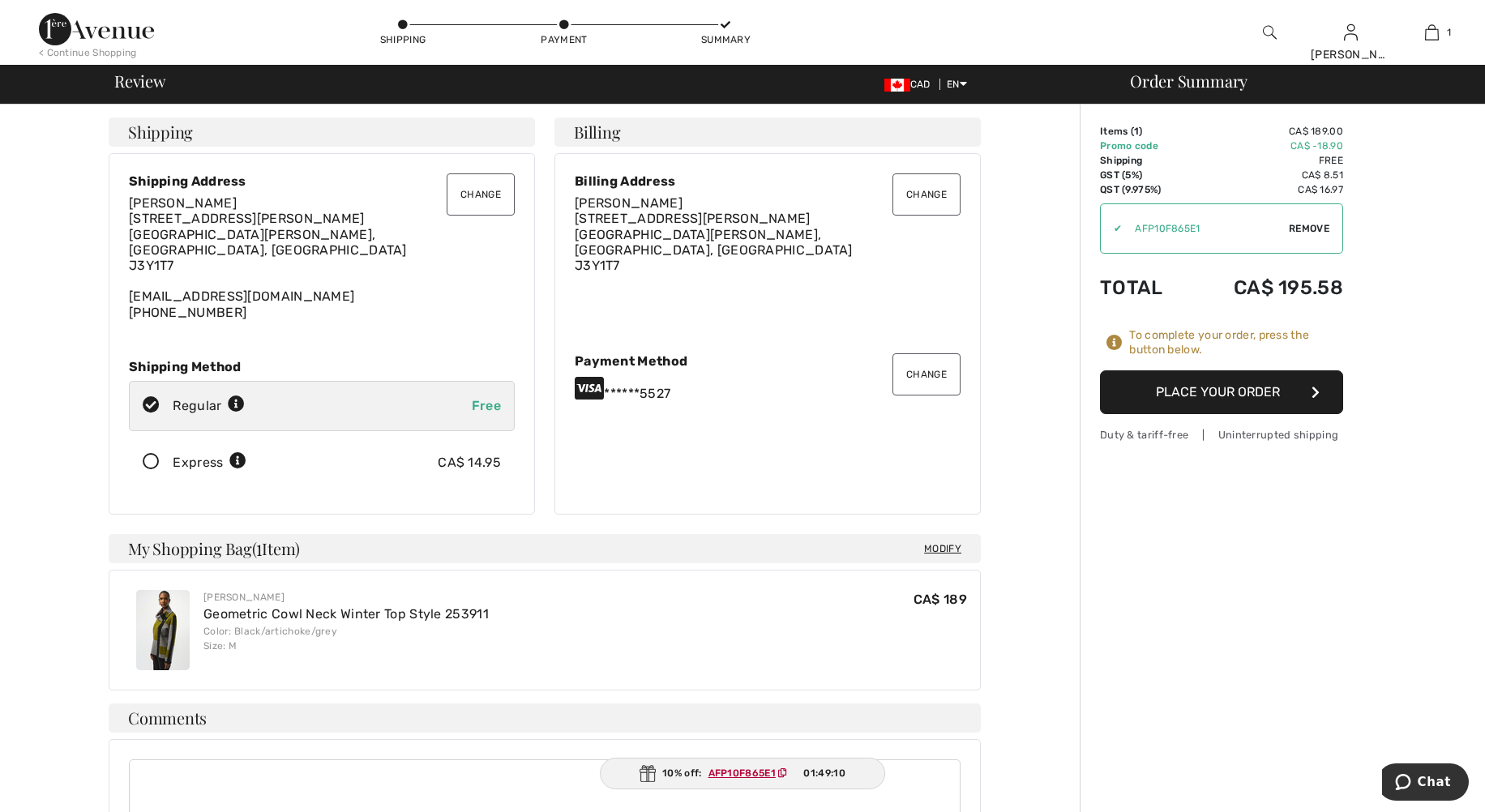
click at [1203, 394] on button "Place Your Order" at bounding box center [1222, 392] width 244 height 44
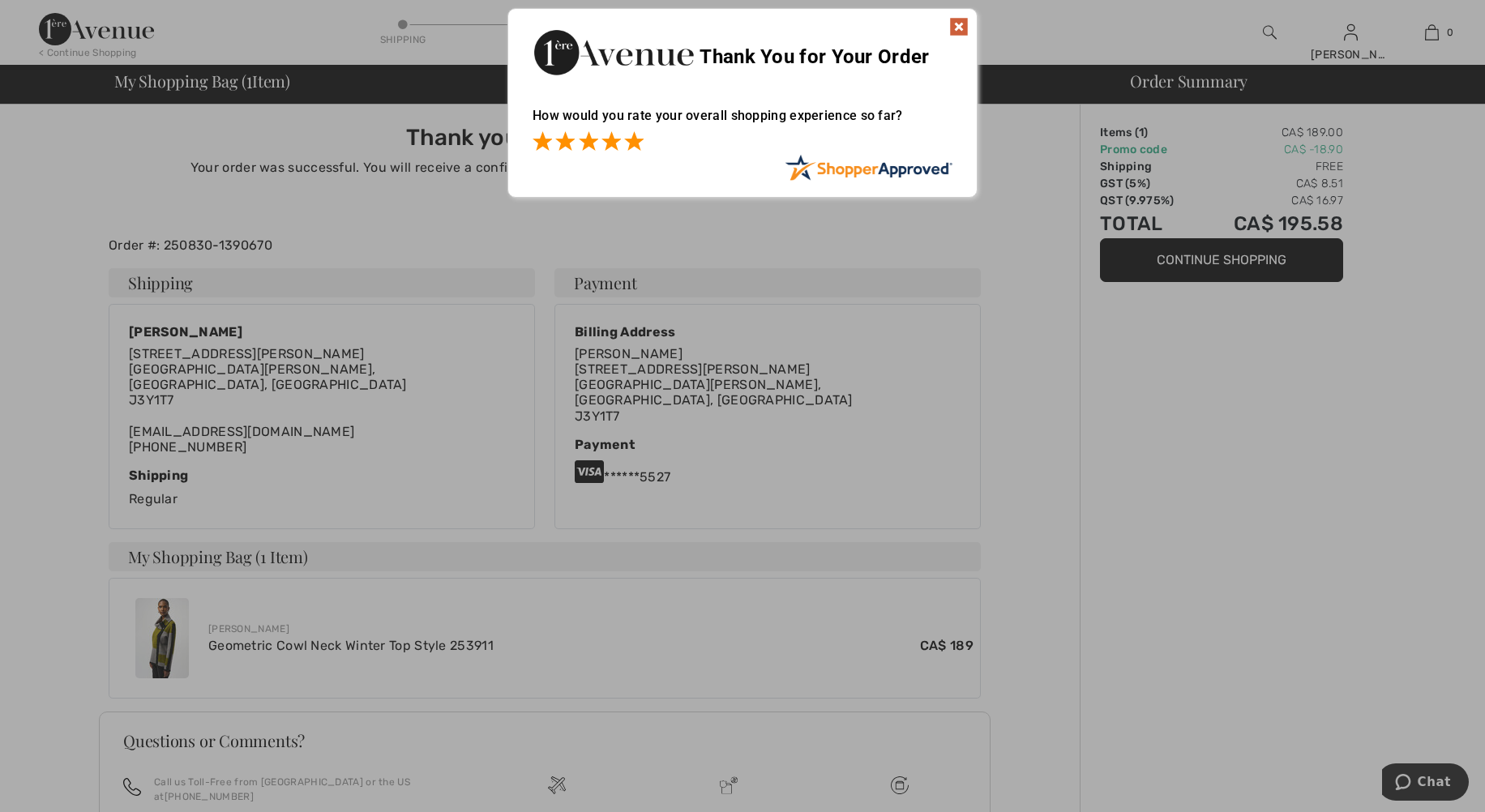
click at [633, 135] on span at bounding box center [634, 141] width 20 height 20
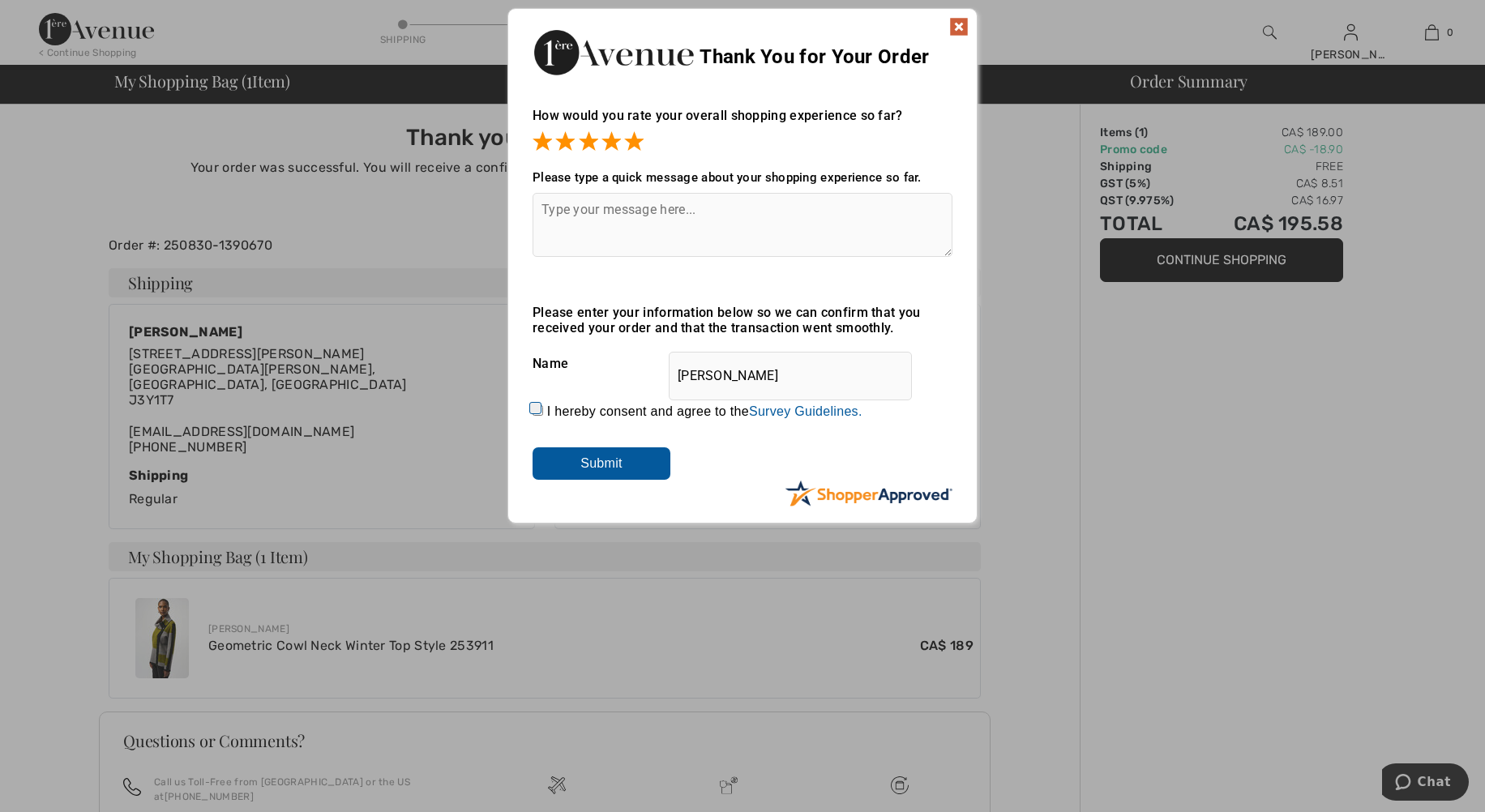
click at [535, 405] on input "I hereby consent and agree to the By submitting a review, you grant permission …" at bounding box center [538, 410] width 10 height 10
checkbox input "true"
click at [636, 461] on input "Submit" at bounding box center [602, 463] width 138 height 33
